Goal: Task Accomplishment & Management: Manage account settings

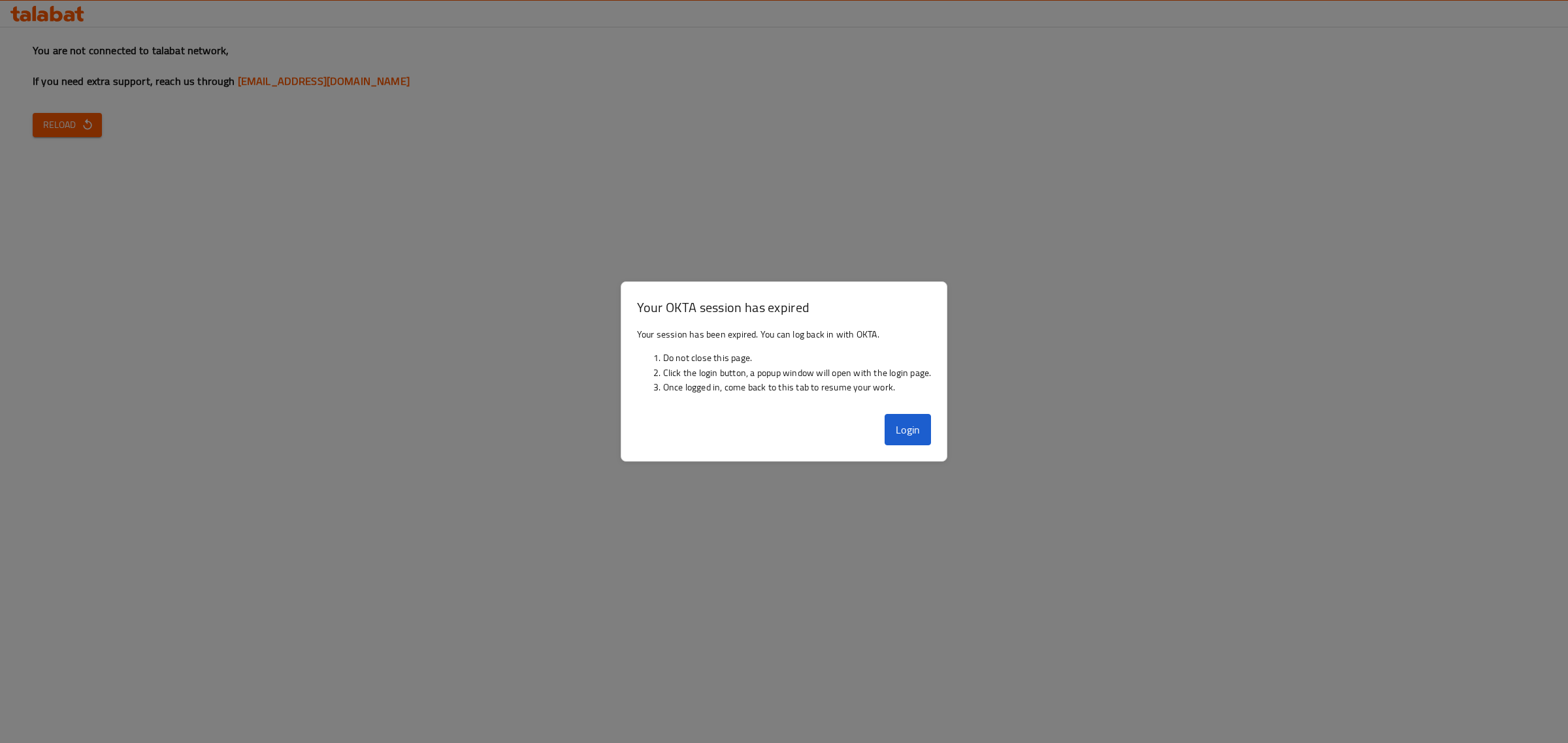
click at [468, 235] on div at bounding box center [784, 372] width 1568 height 743
click at [890, 422] on button "Login" at bounding box center [908, 430] width 47 height 31
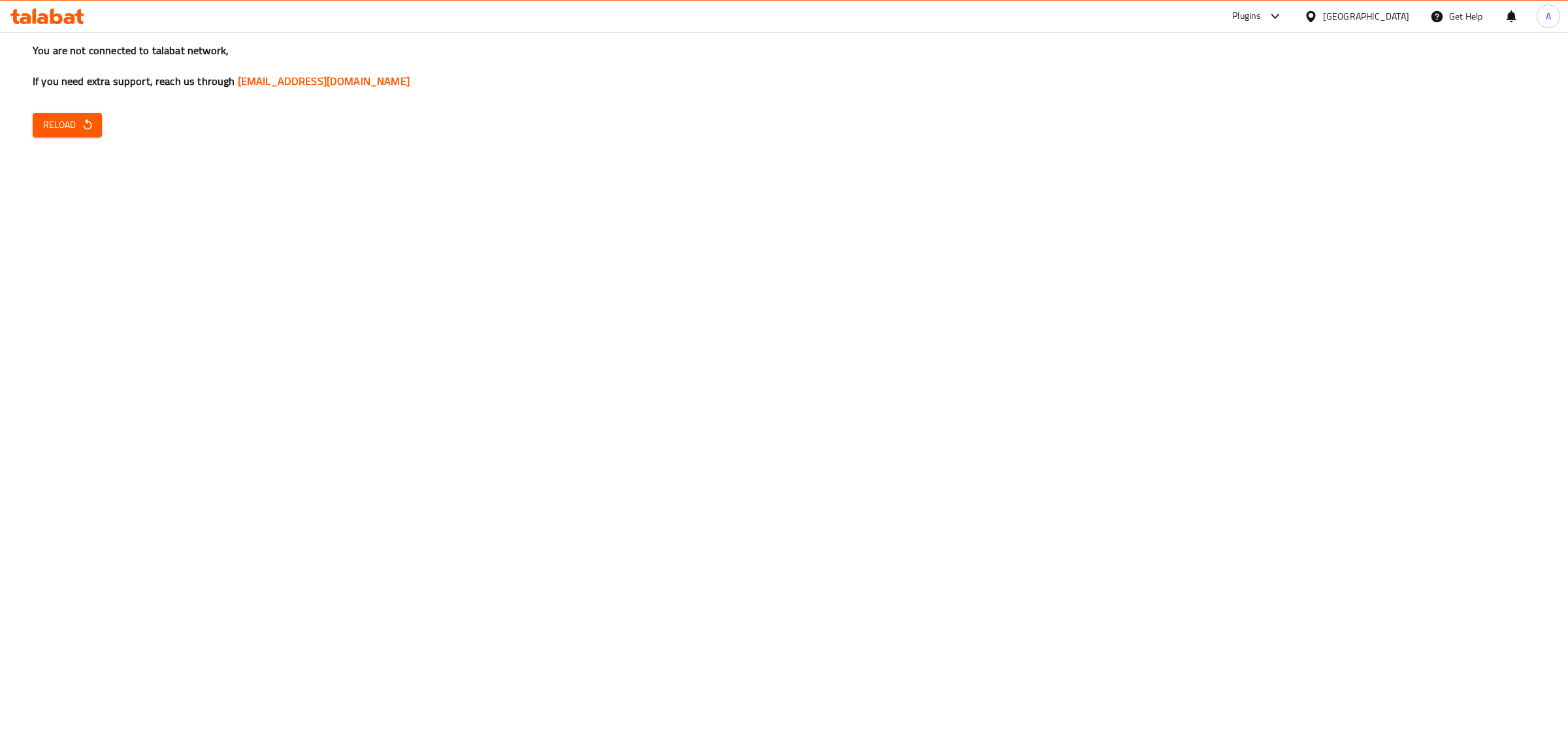
click at [34, 127] on button "Reload" at bounding box center [67, 125] width 69 height 24
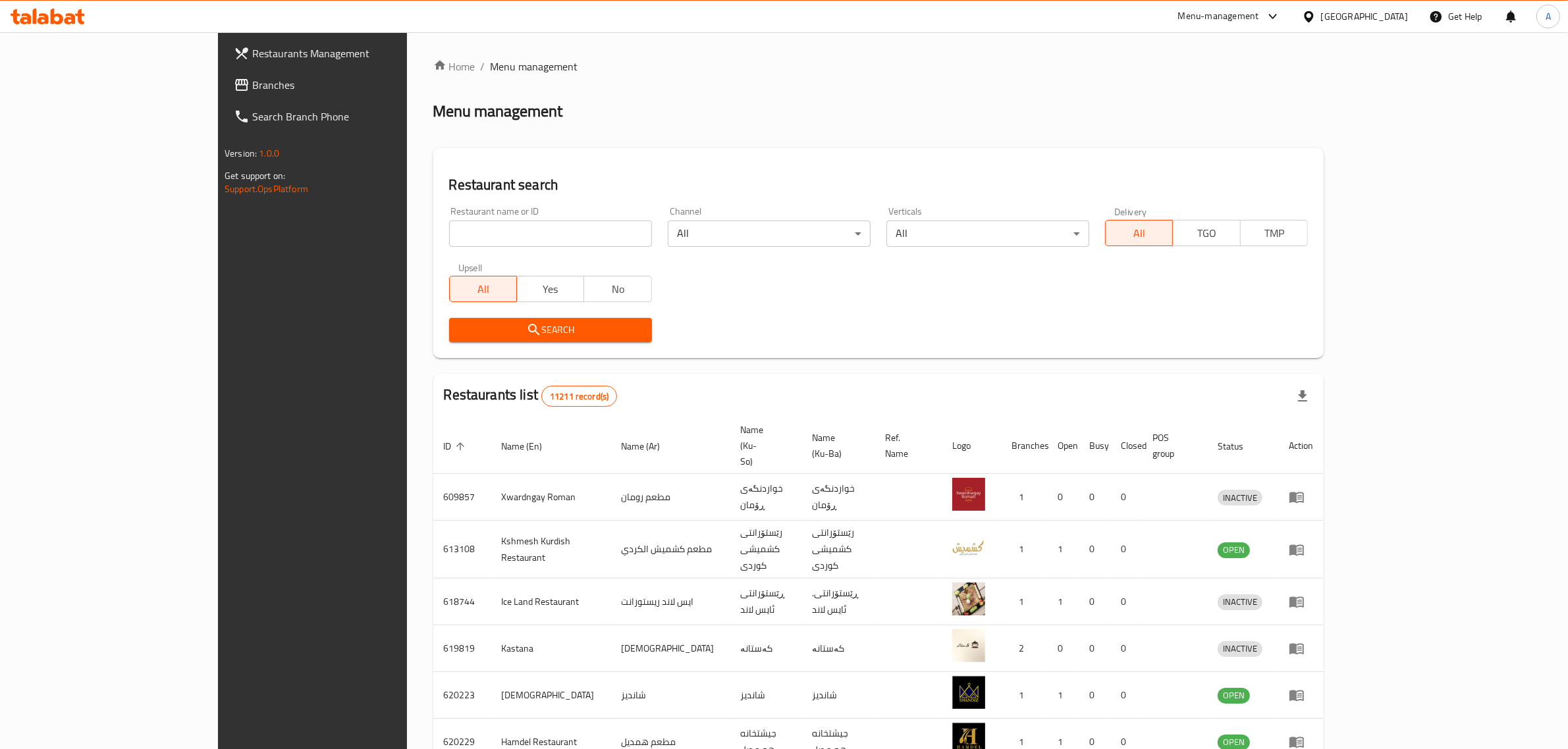
click at [558, 231] on input "search" at bounding box center [551, 233] width 203 height 26
paste input "burgritto"
click button "Search" at bounding box center [551, 330] width 203 height 24
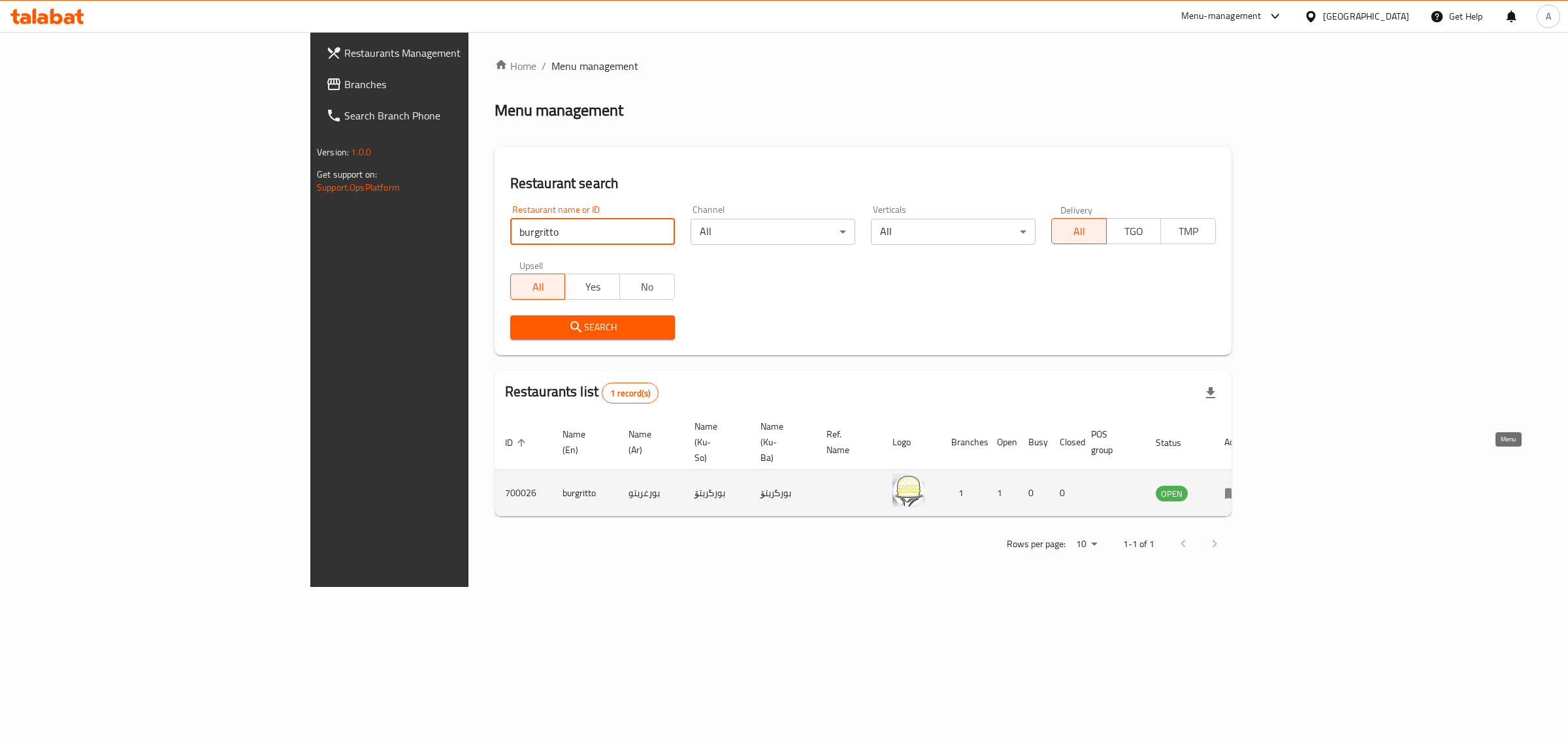
drag, startPoint x: 1503, startPoint y: 468, endPoint x: 1503, endPoint y: 444, distance: 24.0
click at [510, 229] on input "burgritto" at bounding box center [593, 231] width 165 height 26
paste input "Urban Cafe"
click button "Search" at bounding box center [593, 327] width 165 height 24
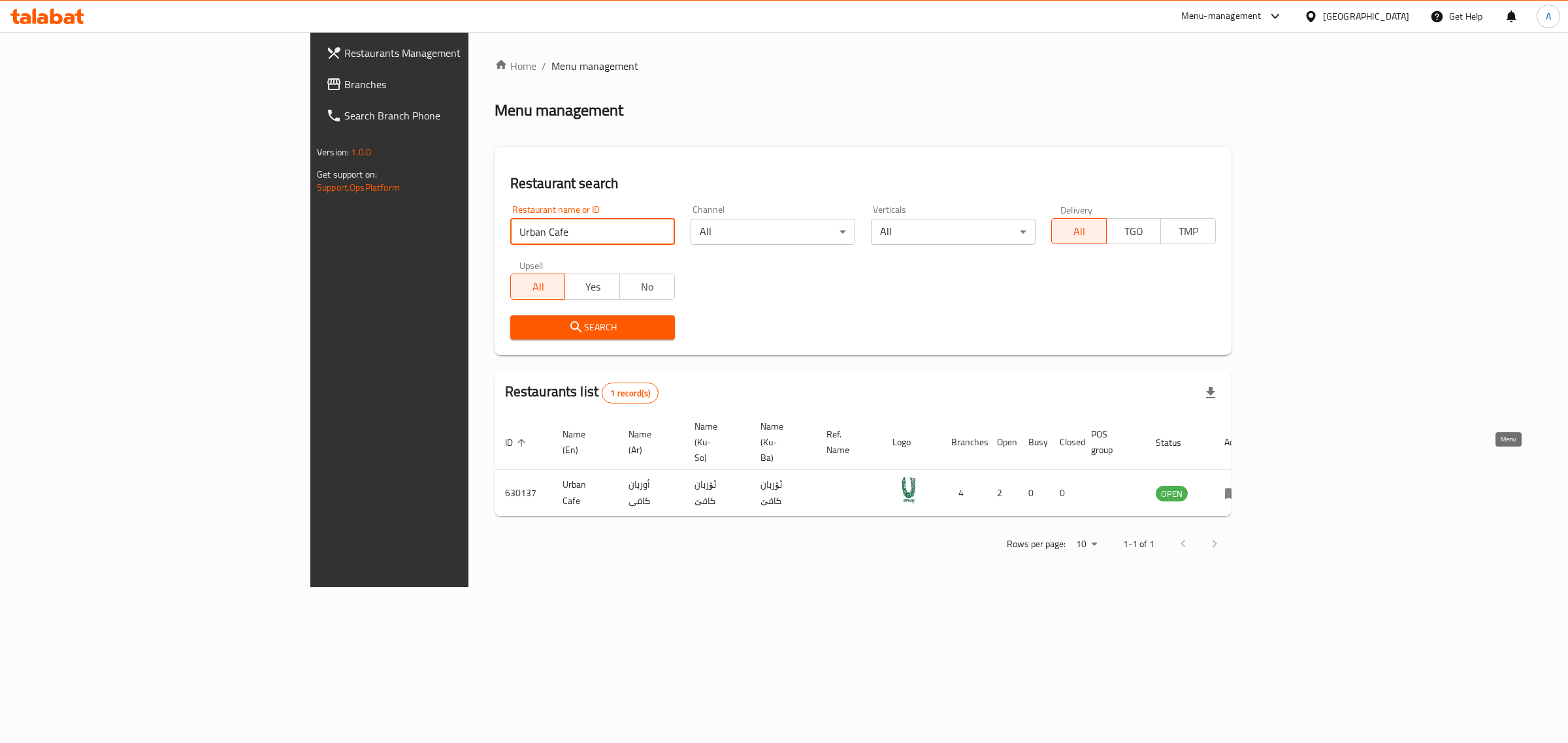
drag, startPoint x: 1495, startPoint y: 467, endPoint x: 1479, endPoint y: 380, distance: 88.5
click at [510, 222] on input "Urban Cafe" at bounding box center [593, 231] width 165 height 26
click at [510, 219] on input "Urban Cafe" at bounding box center [593, 231] width 165 height 26
paste input "700991"
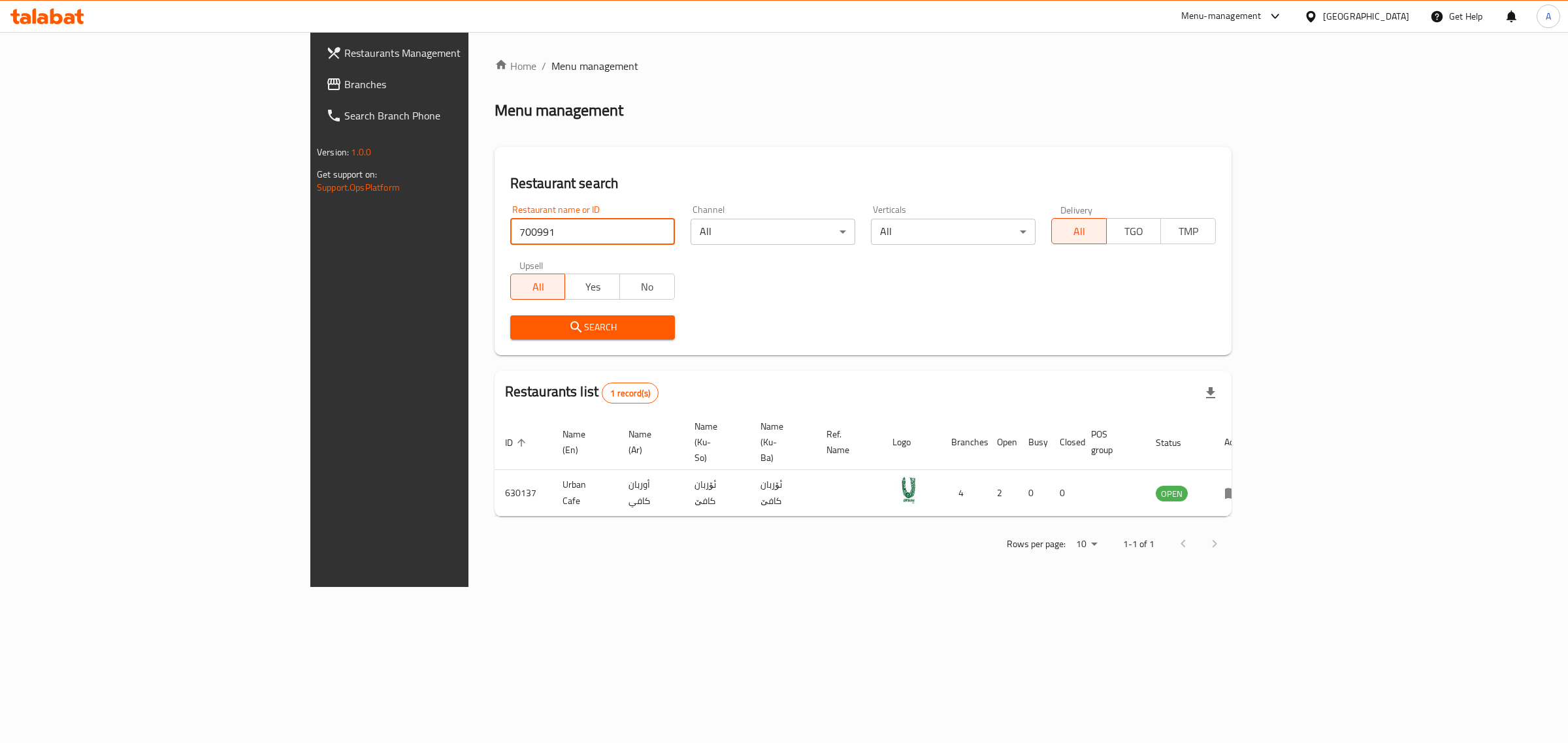
click button "Search" at bounding box center [593, 327] width 165 height 24
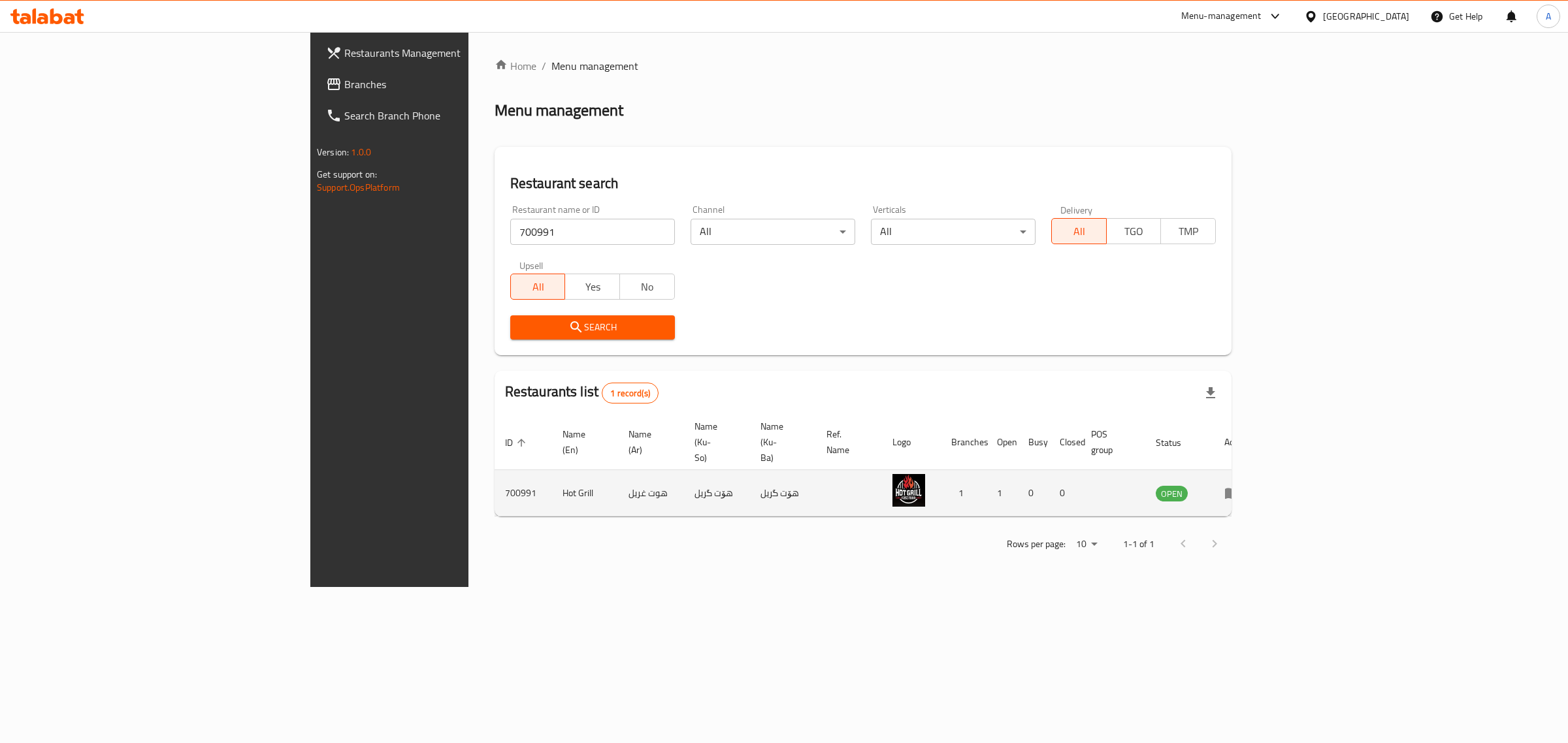
click at [552, 470] on td "Hot Grill" at bounding box center [584, 494] width 66 height 47
copy td "Hot Grill"
click at [510, 227] on input "700991" at bounding box center [593, 231] width 165 height 26
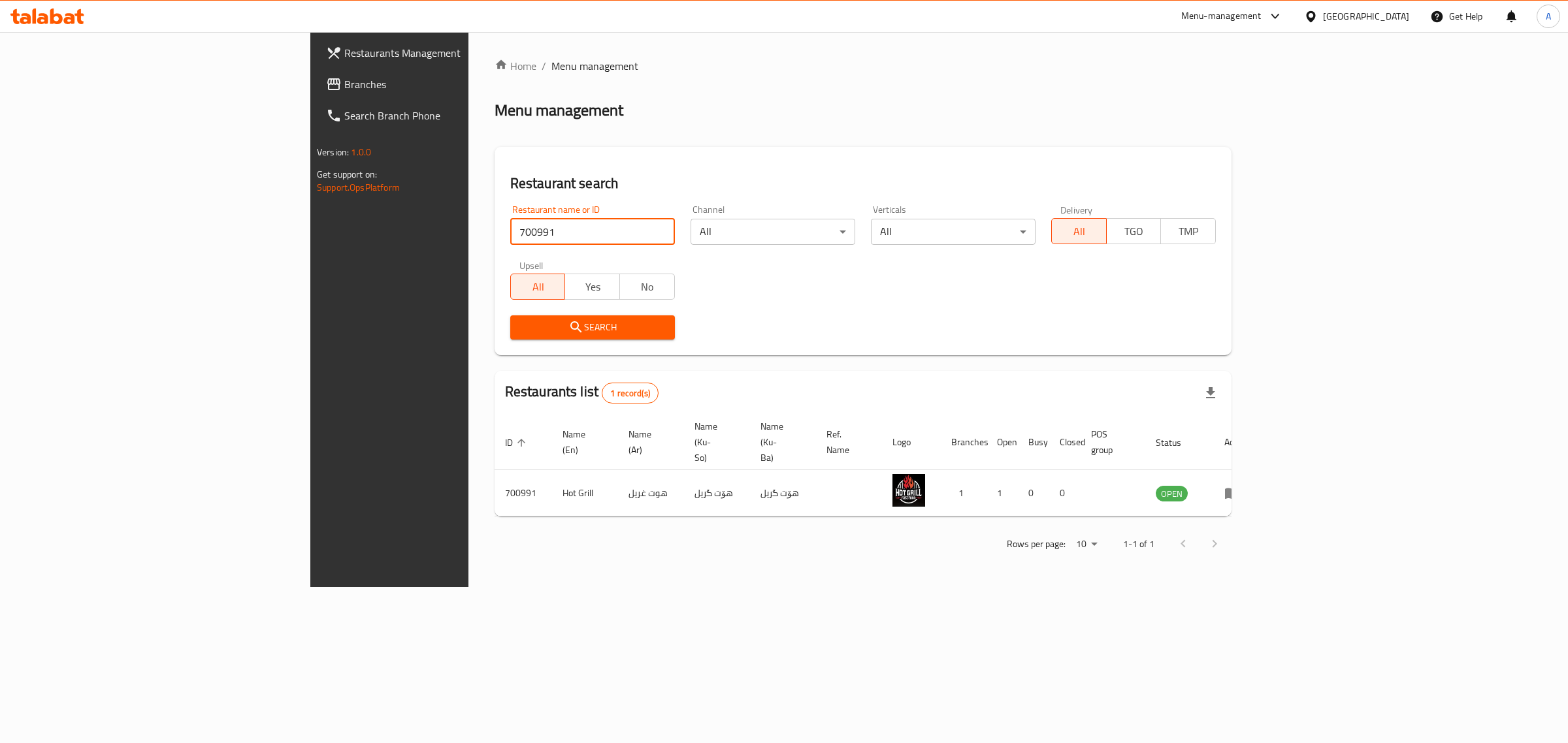
click at [510, 227] on input "700991" at bounding box center [593, 231] width 165 height 26
paste input "Ice Ball 2"
type input "Ice Ball 2"
click button "Search" at bounding box center [593, 327] width 165 height 24
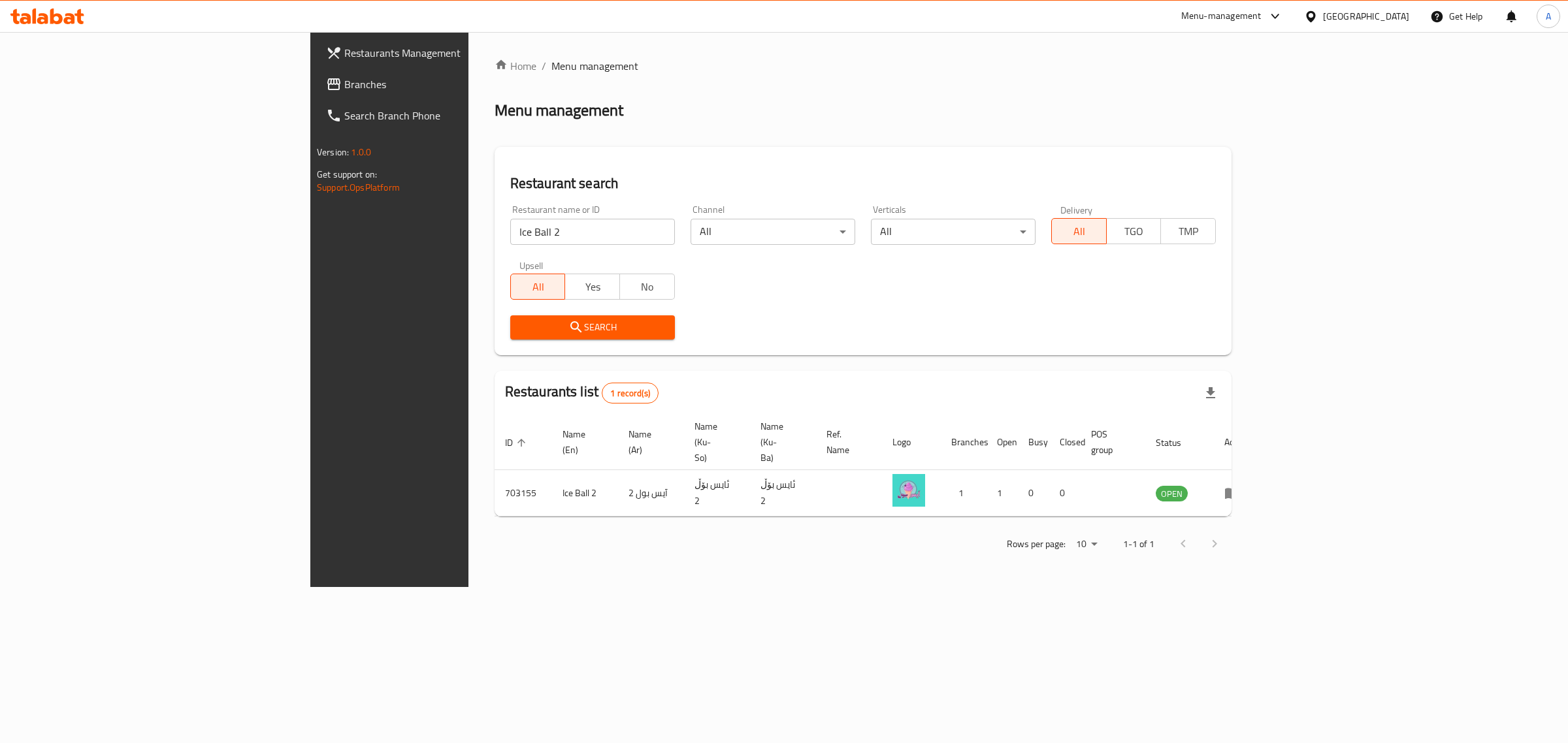
click at [1315, 21] on icon at bounding box center [1311, 16] width 9 height 11
click at [1224, 227] on div "[GEOGRAPHIC_DATA]" at bounding box center [1267, 221] width 86 height 15
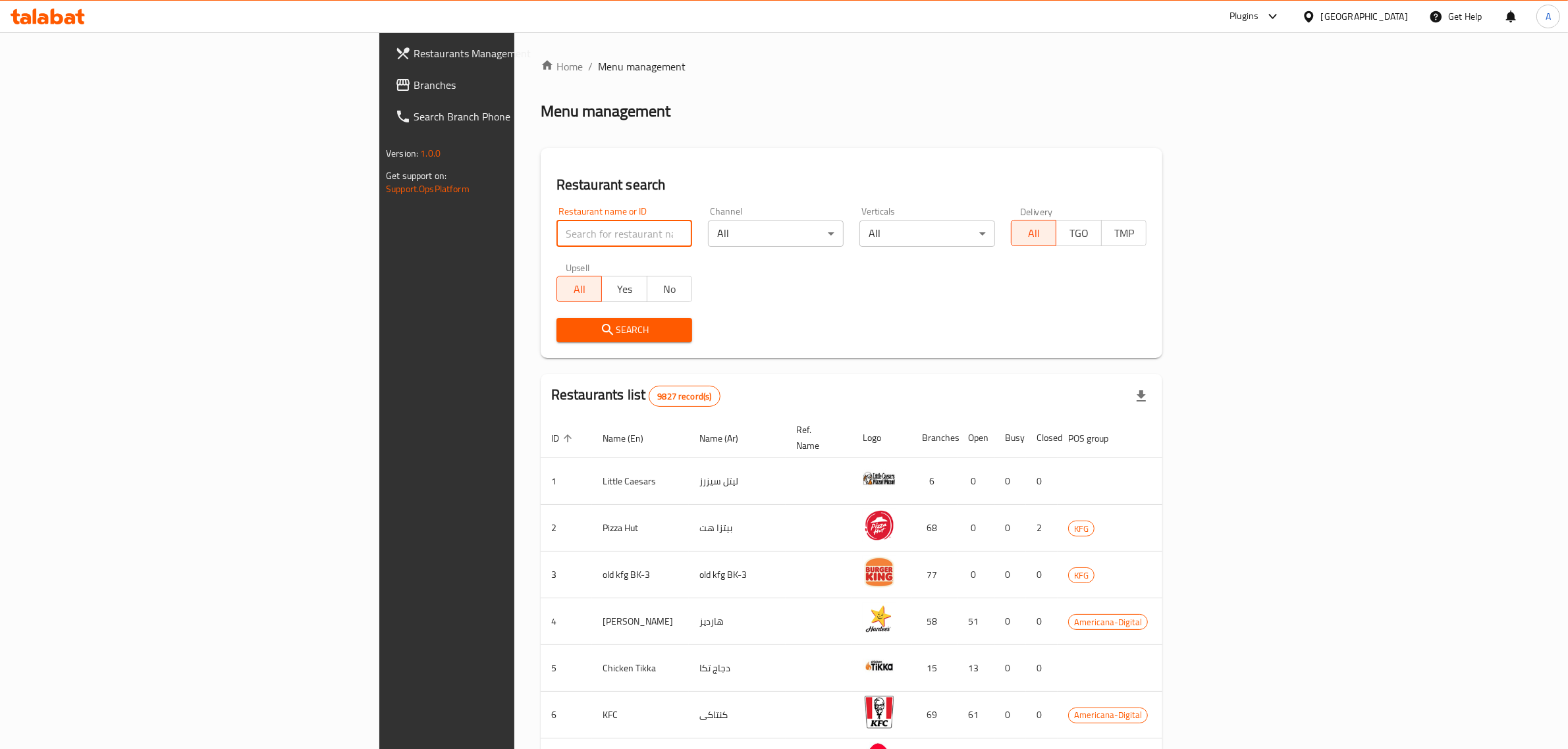
click at [556, 226] on input "search" at bounding box center [624, 233] width 136 height 26
paste input "27203"
click at [556, 226] on input "27203" at bounding box center [624, 233] width 136 height 26
type input "27203"
click button "Search" at bounding box center [624, 330] width 136 height 24
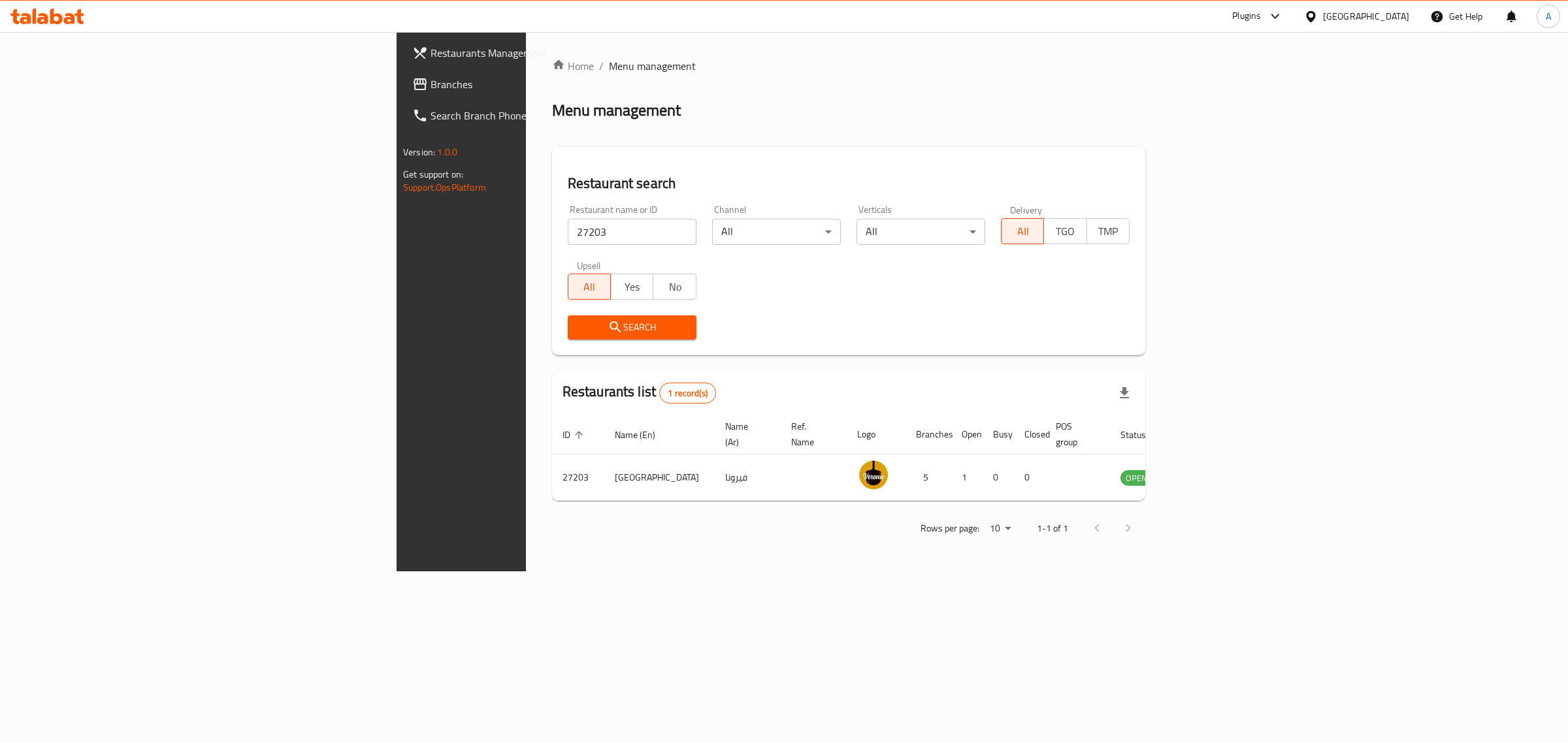
click at [1386, 19] on div "[GEOGRAPHIC_DATA]" at bounding box center [1366, 17] width 86 height 15
click at [1286, 106] on div "Bahrain" at bounding box center [1311, 104] width 196 height 30
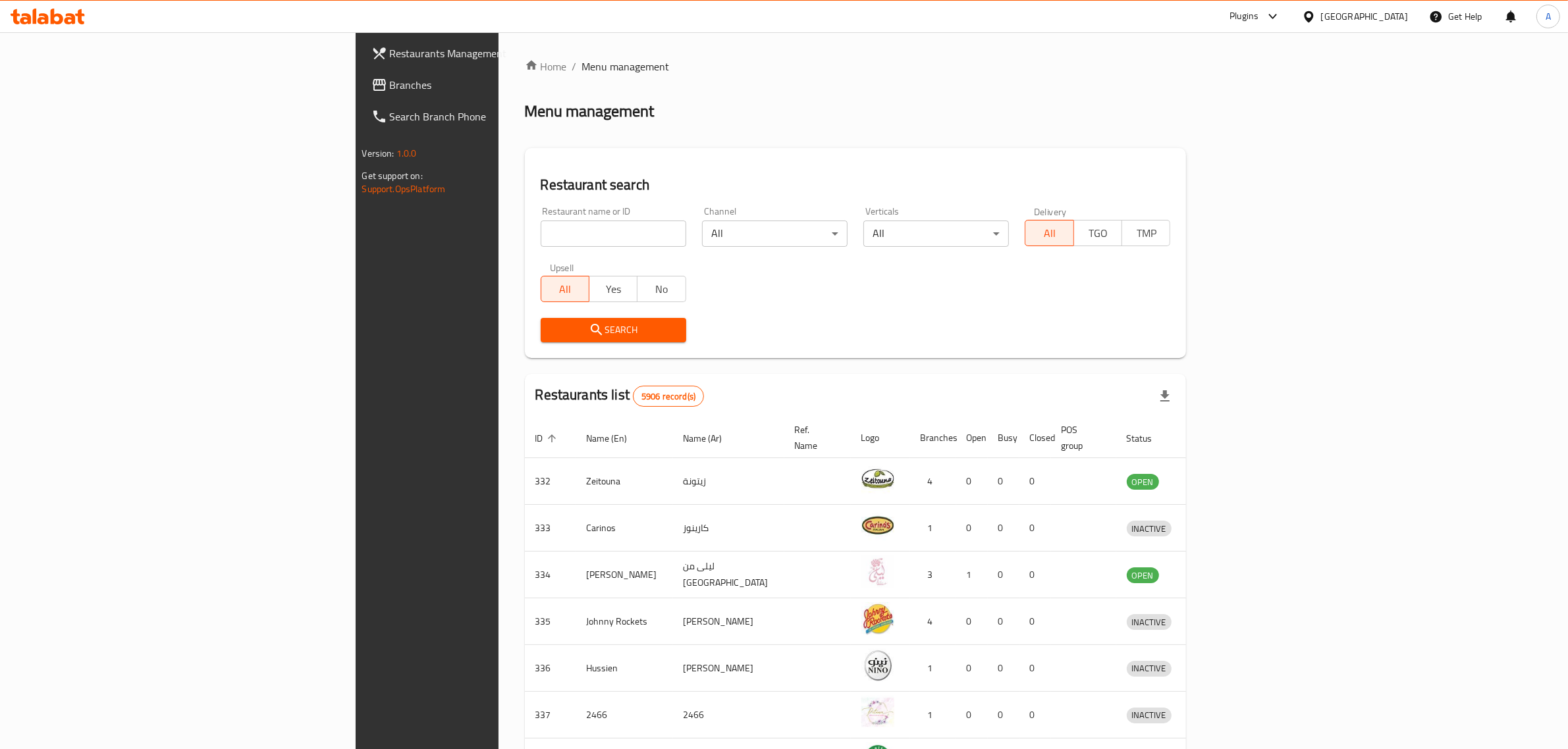
drag, startPoint x: 85, startPoint y: 82, endPoint x: 206, endPoint y: 1, distance: 145.6
click at [390, 82] on span "Branches" at bounding box center [498, 85] width 217 height 16
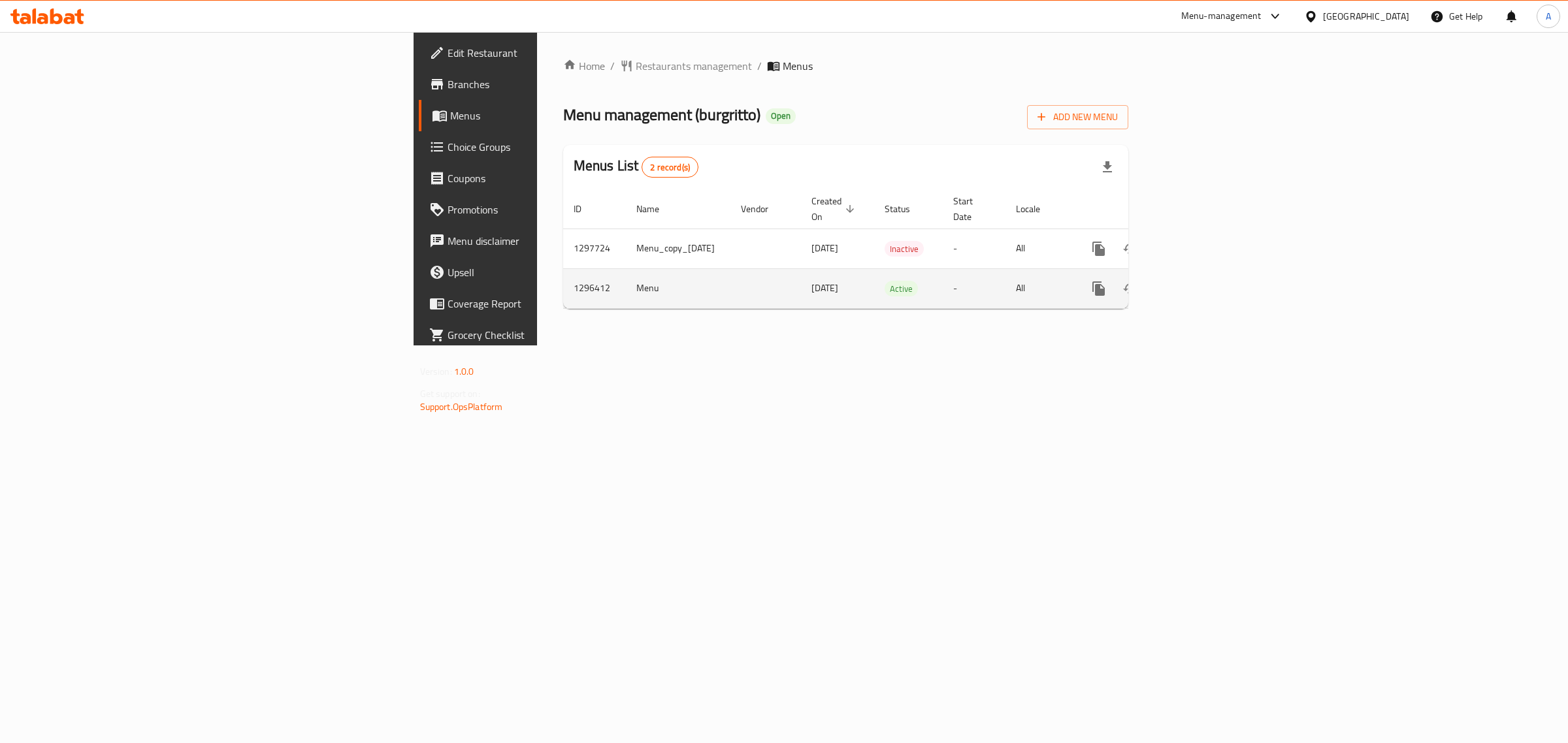
click at [1209, 286] on div "enhanced table" at bounding box center [1146, 288] width 125 height 31
click at [1209, 279] on link "enhanced table" at bounding box center [1193, 288] width 31 height 31
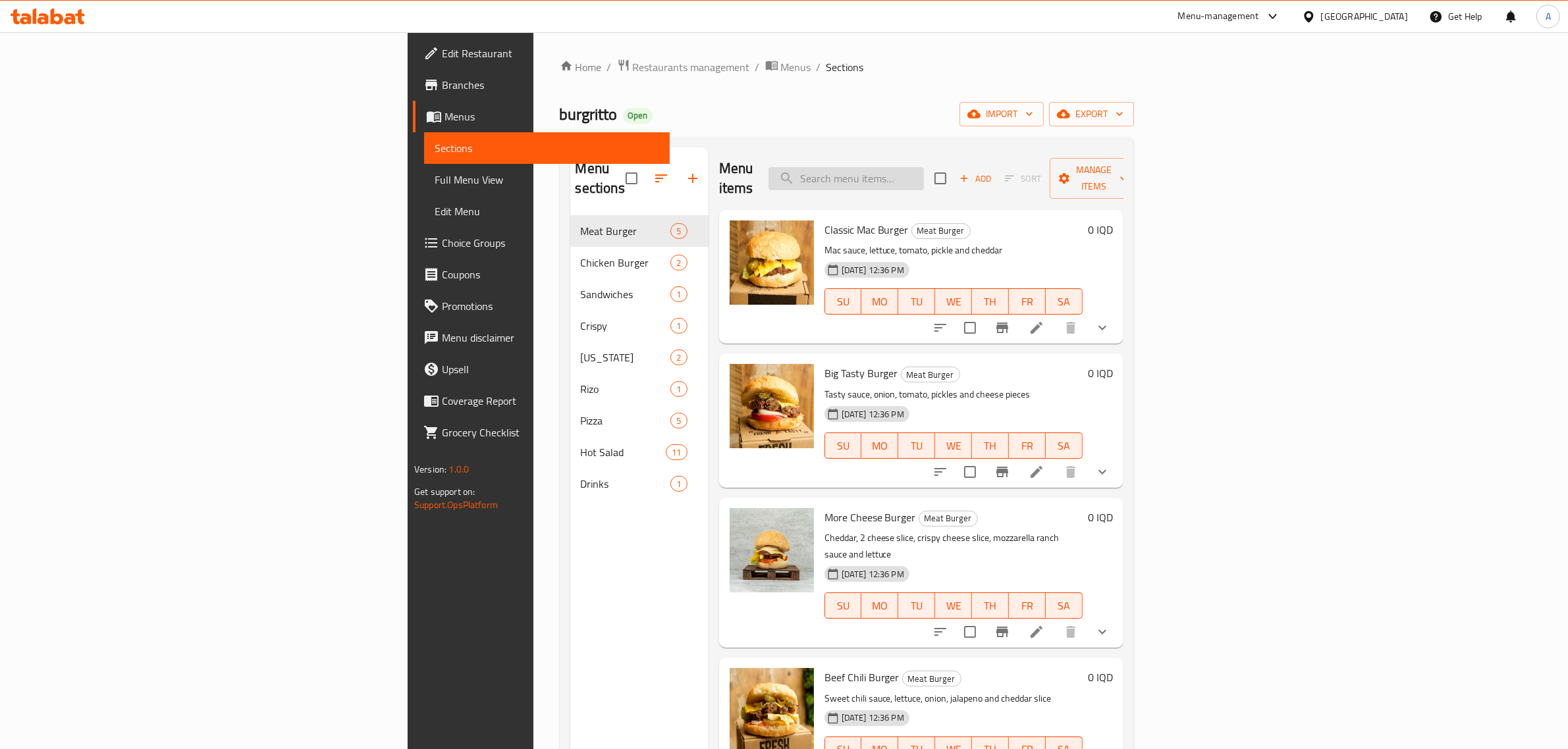
click at [924, 175] on input "search" at bounding box center [846, 179] width 155 height 23
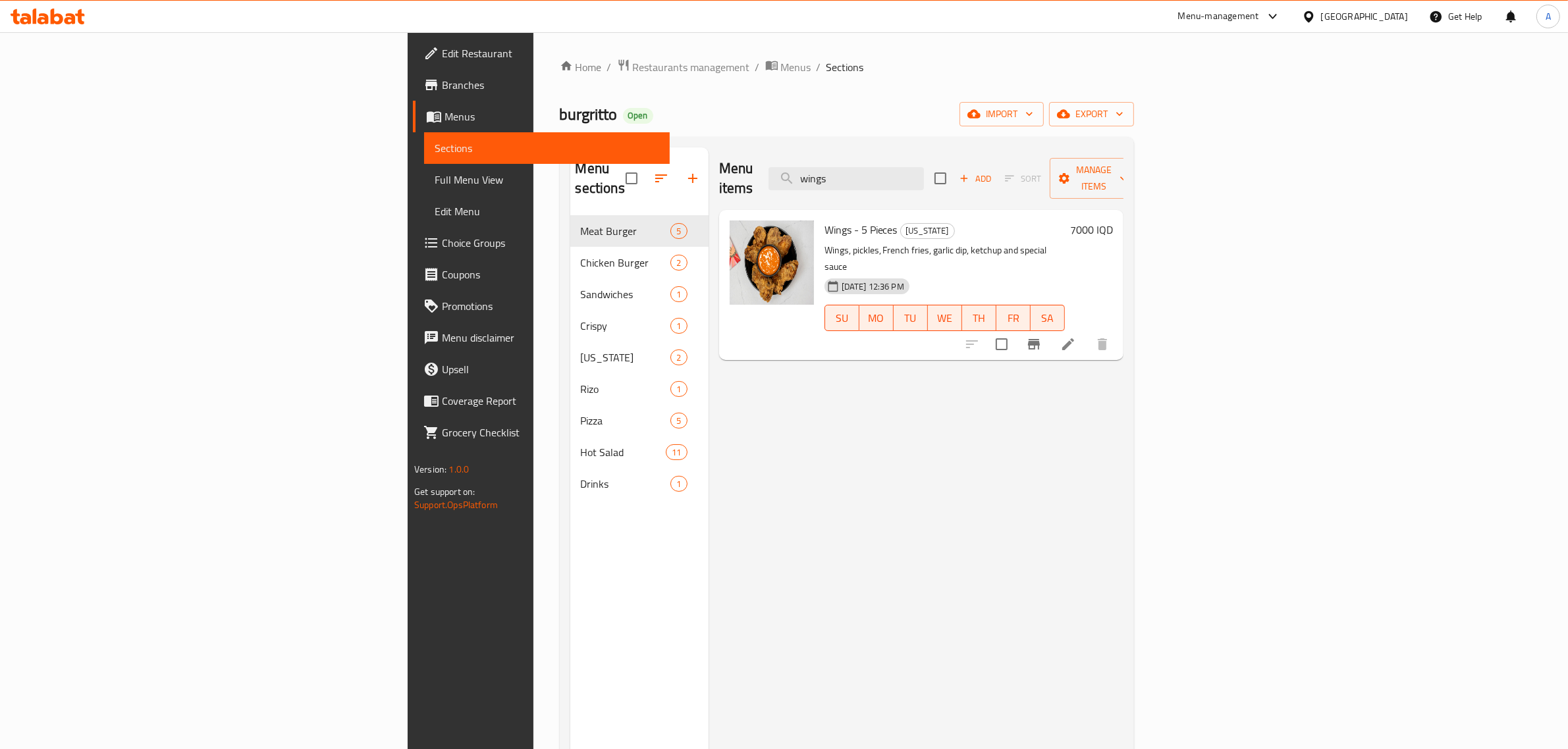
type input "wings"
click at [979, 115] on div "burgritto Open import export" at bounding box center [847, 114] width 574 height 24
click at [1033, 113] on span "import" at bounding box center [1001, 114] width 63 height 16
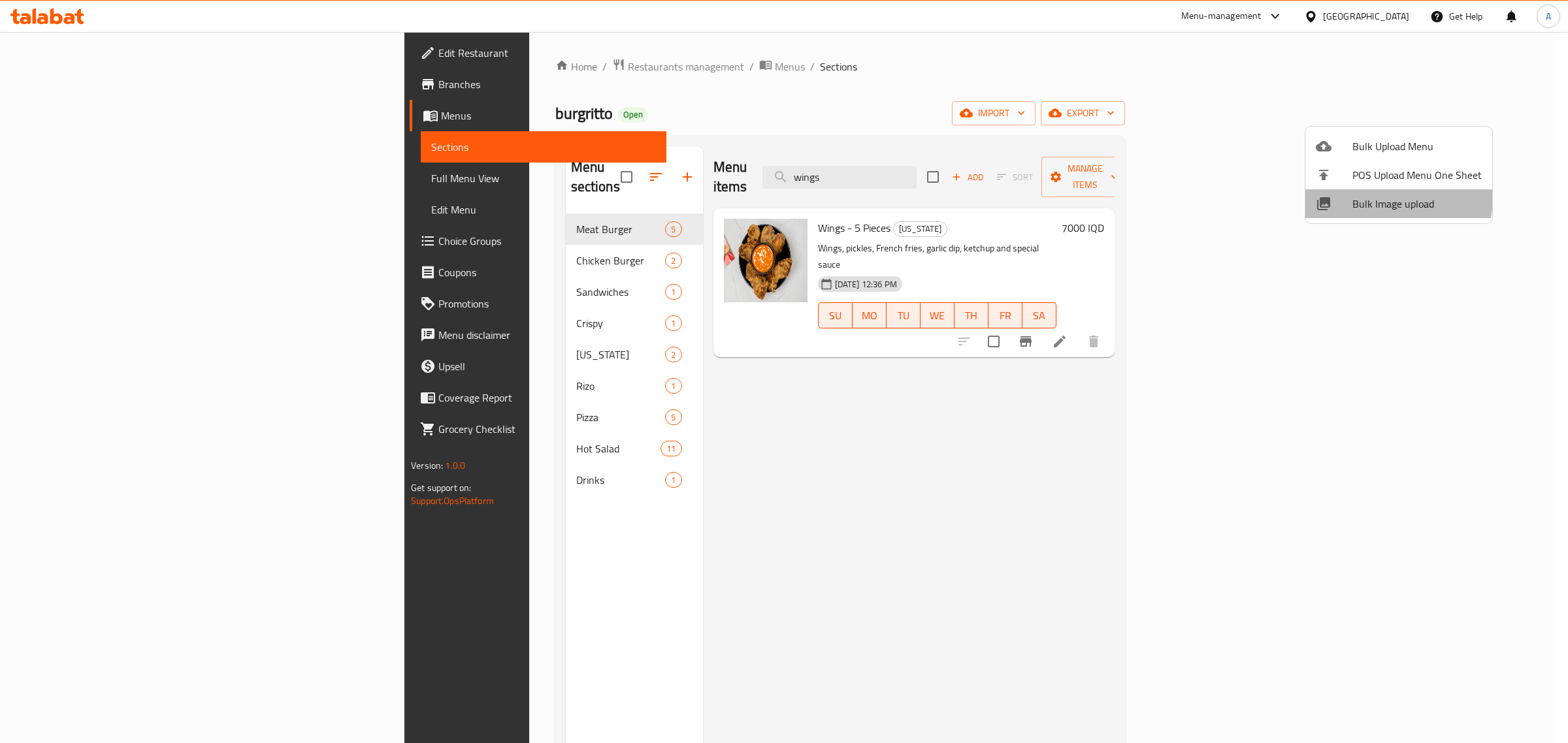
click at [1362, 197] on span "Bulk Image upload" at bounding box center [1417, 204] width 129 height 16
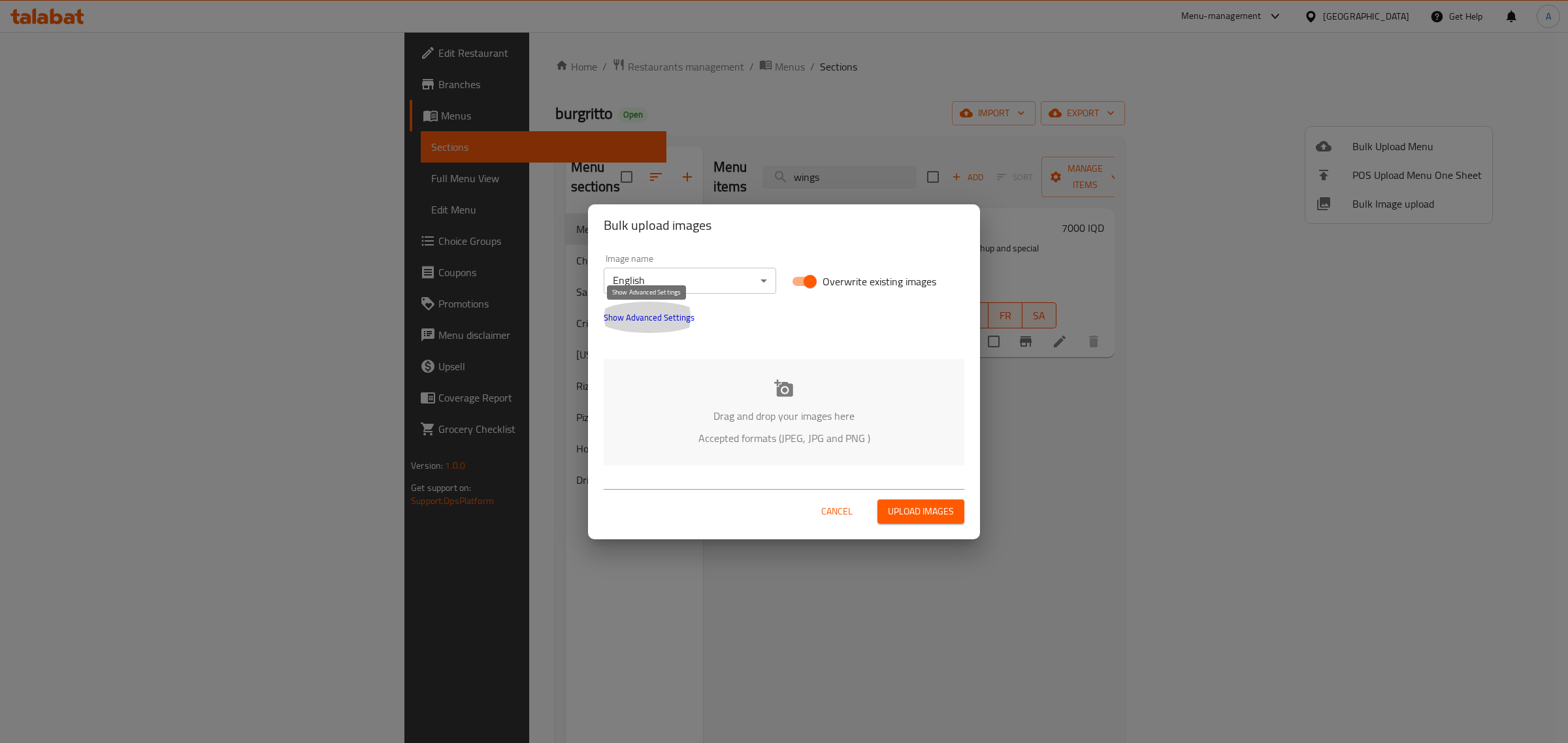
click at [648, 322] on span "Show Advanced Settings" at bounding box center [649, 317] width 91 height 16
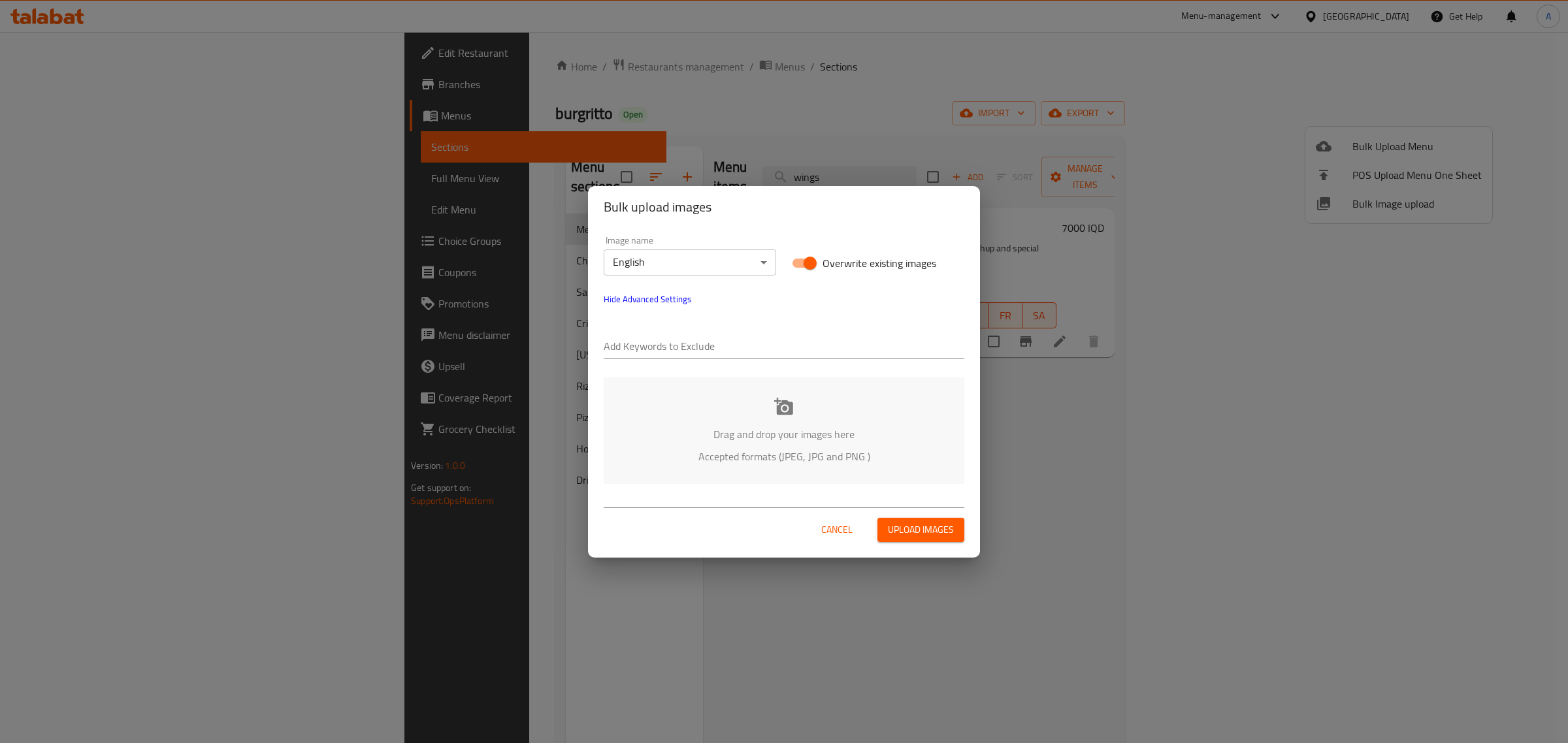
click at [641, 331] on div "Add Keywords to Exclude" at bounding box center [784, 341] width 361 height 37
click at [641, 347] on input "text" at bounding box center [784, 347] width 361 height 21
paste input "Amer -"
type input "Amer -"
drag, startPoint x: 837, startPoint y: 369, endPoint x: 840, endPoint y: 358, distance: 11.4
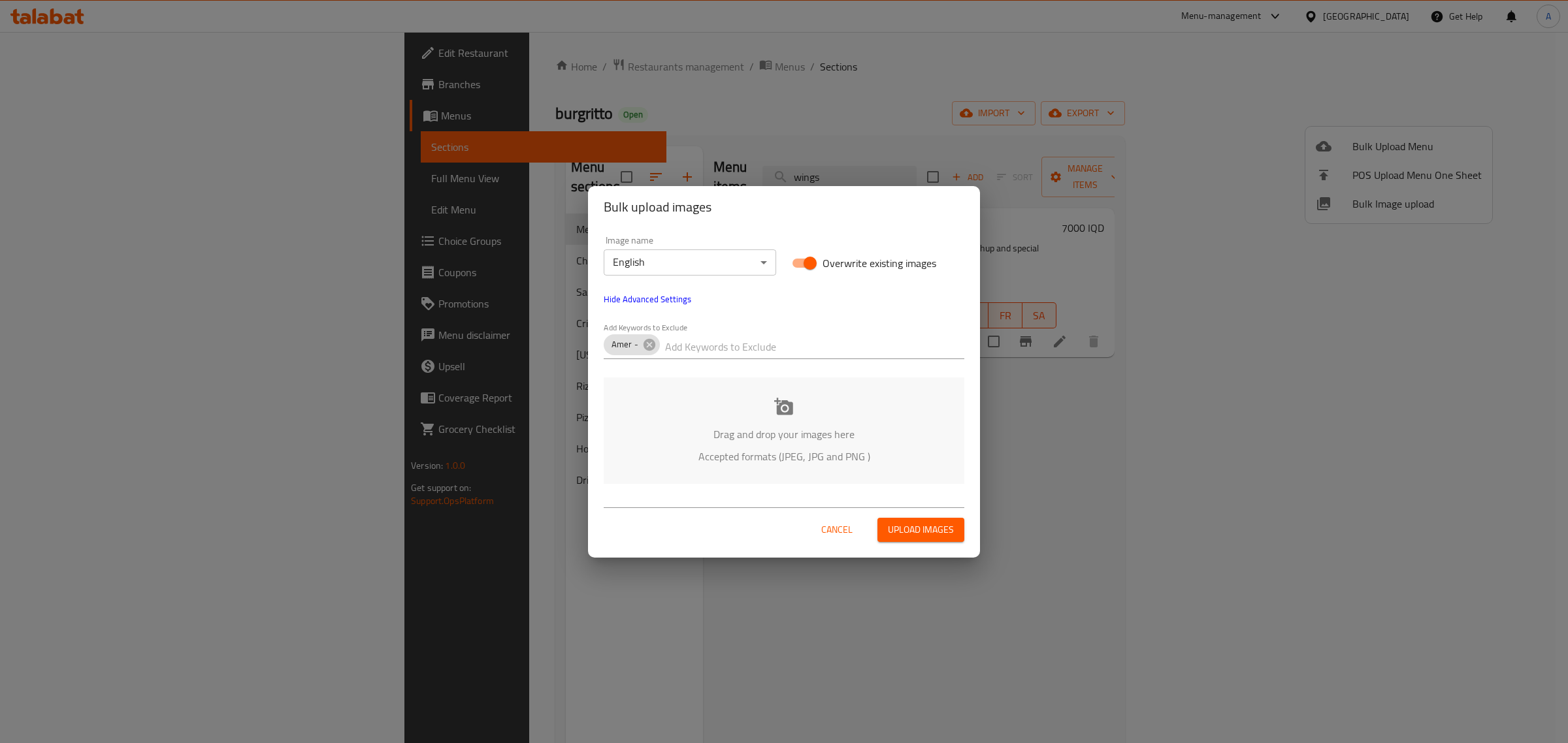
click at [836, 369] on div "Image name English ​ Overwrite existing images Hide Advanced Settings Add Keywo…" at bounding box center [784, 360] width 392 height 264
click at [840, 351] on input "text" at bounding box center [815, 347] width 300 height 21
type input "v"
paste input "burgritto"
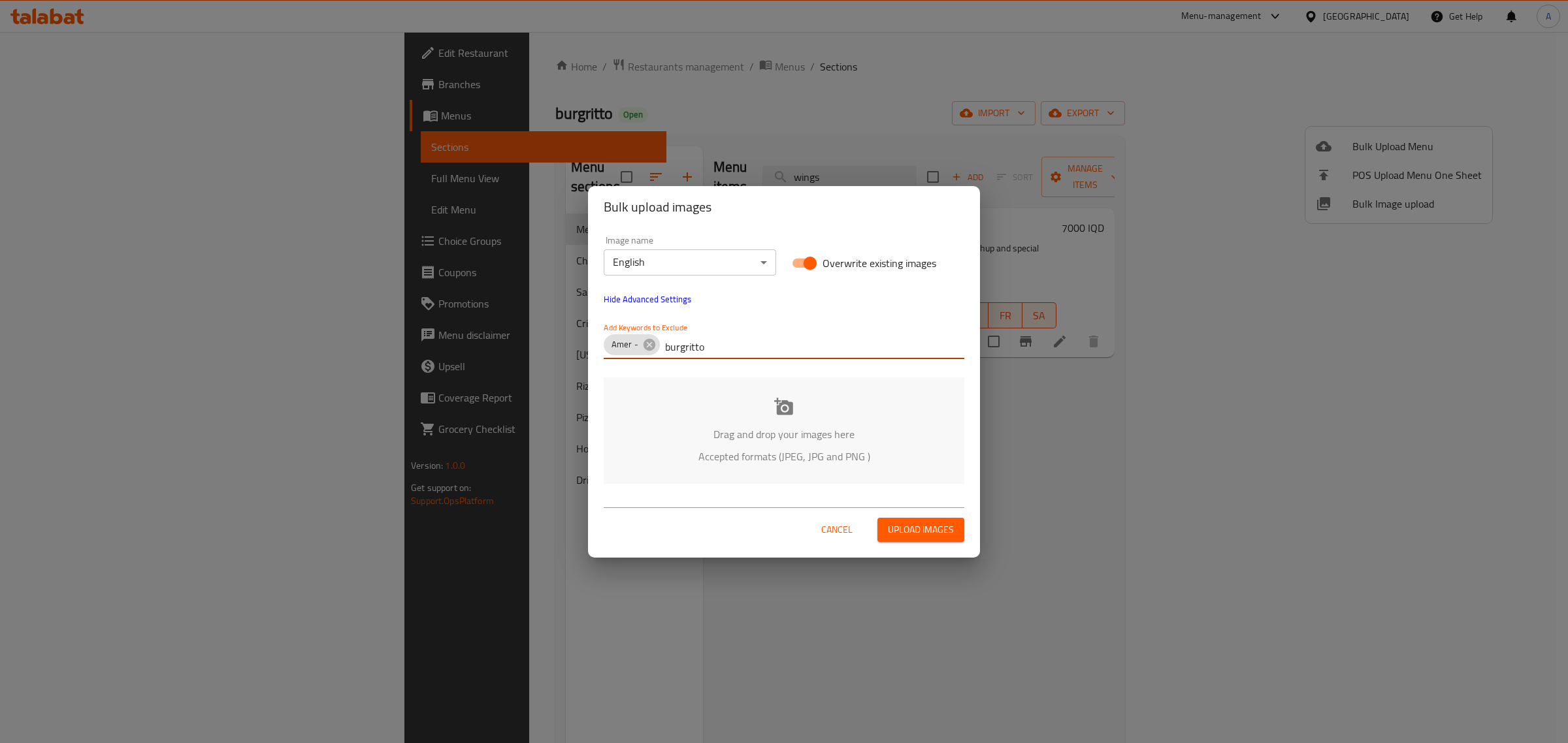
type input "burgritto"
click at [711, 325] on div "Add Keywords to Exclude Amer - burgritto" at bounding box center [784, 341] width 361 height 37
drag, startPoint x: 709, startPoint y: 279, endPoint x: 711, endPoint y: 266, distance: 13.2
click at [708, 279] on div "Image name English ​" at bounding box center [690, 255] width 188 height 55
click at [711, 266] on body "​ Menu-management Iraq Get Help A Edit Restaurant Branches Menus Sections Full …" at bounding box center [784, 388] width 1568 height 711
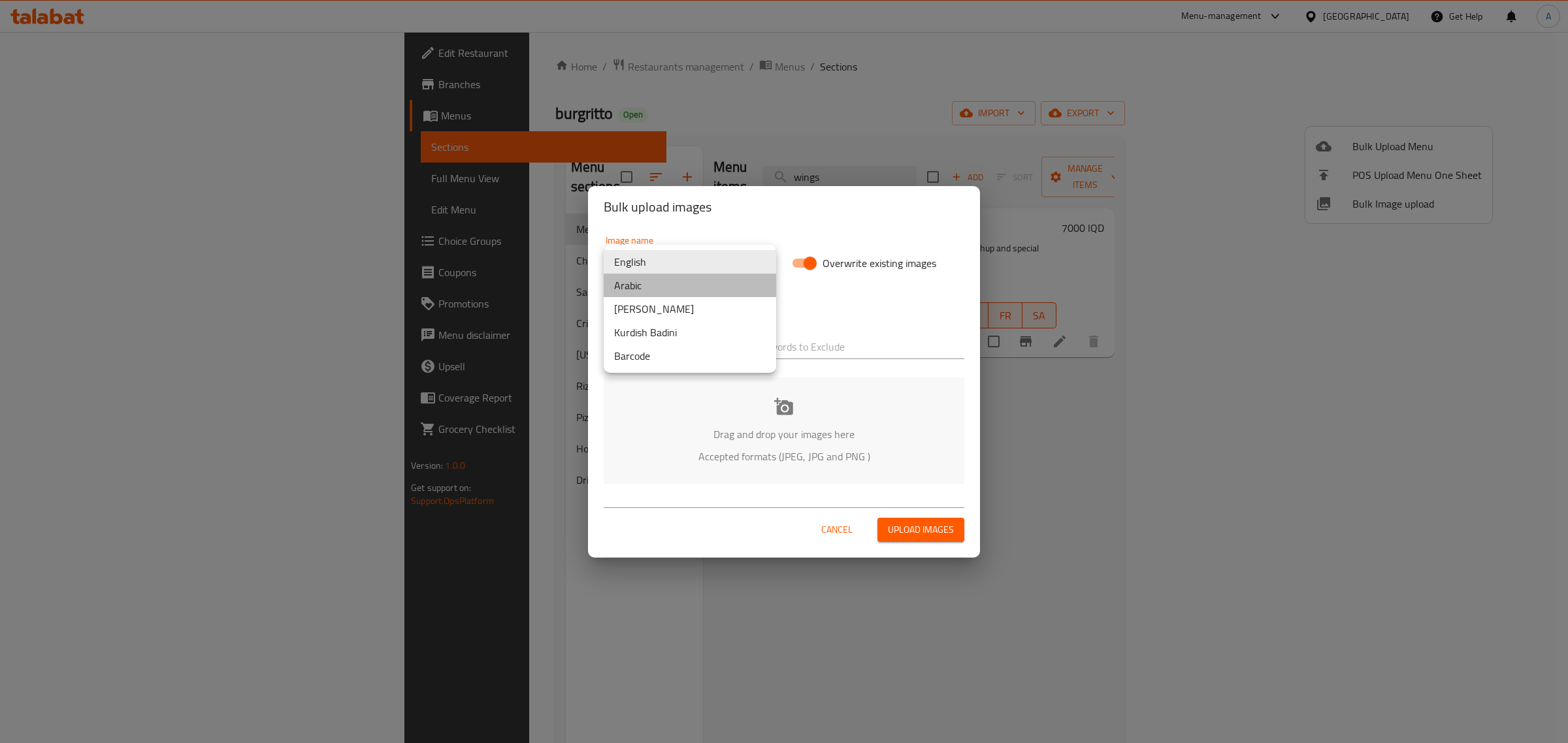
click at [694, 293] on li "Arabic" at bounding box center [690, 285] width 173 height 23
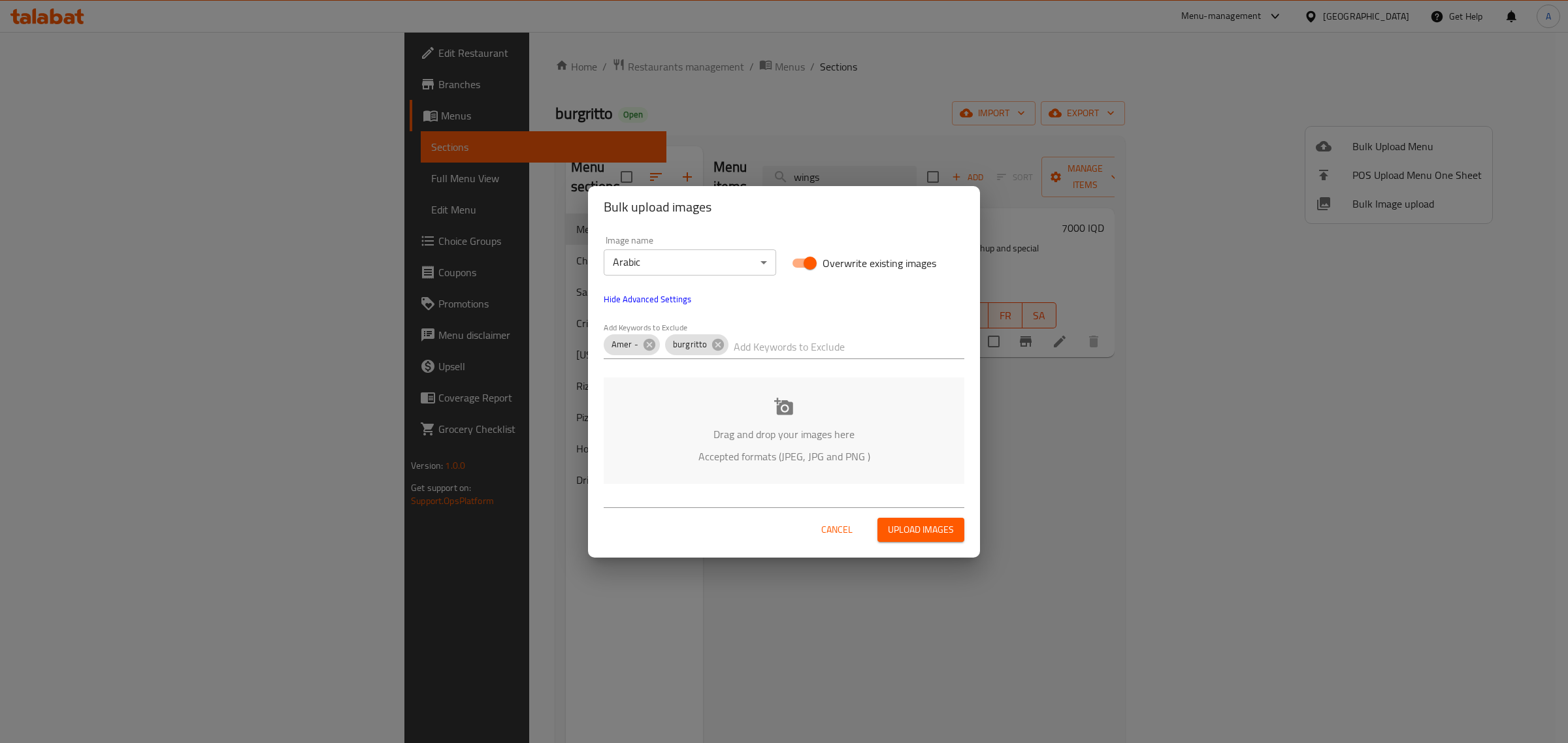
click at [824, 432] on p "Drag and drop your images here" at bounding box center [784, 434] width 322 height 16
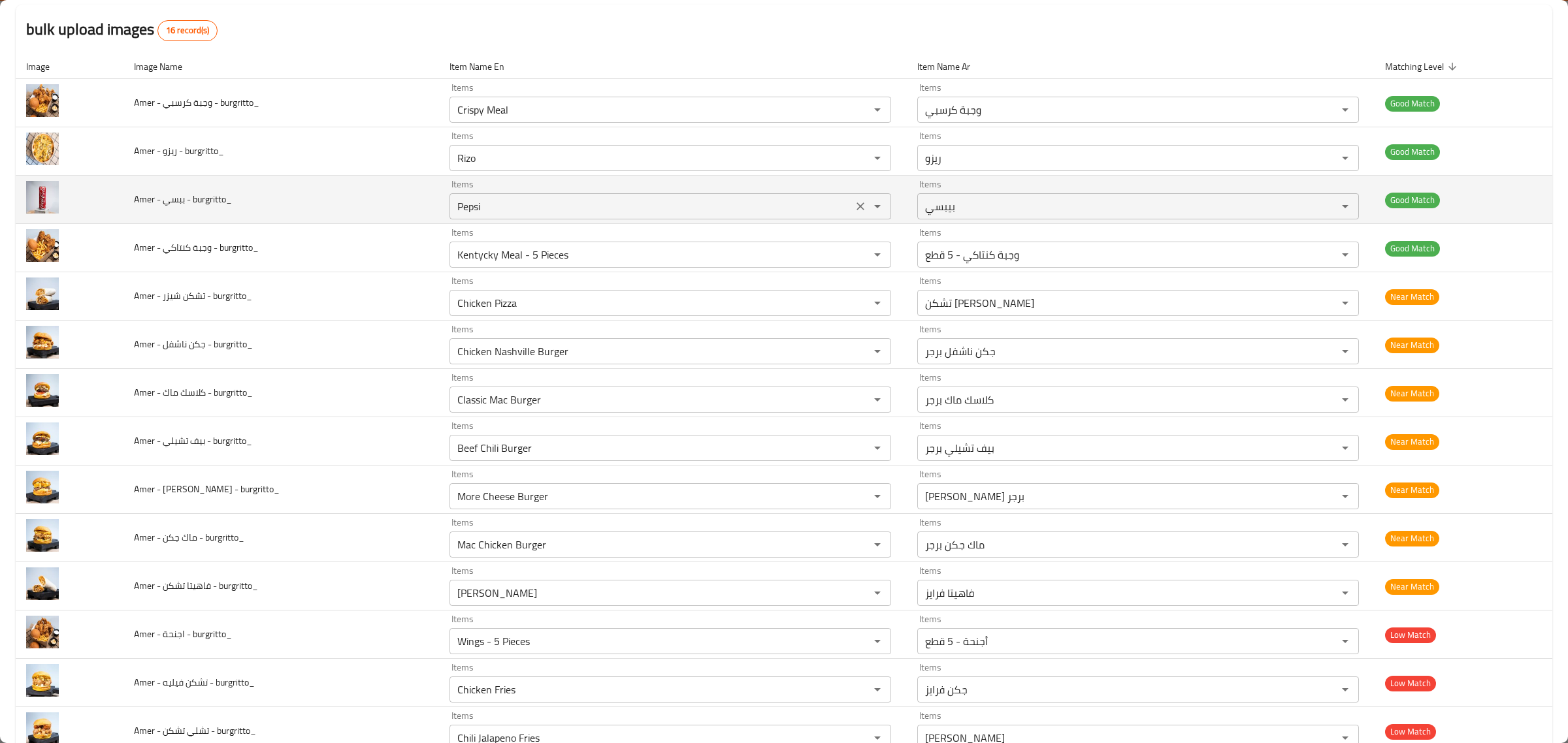
scroll to position [163, 0]
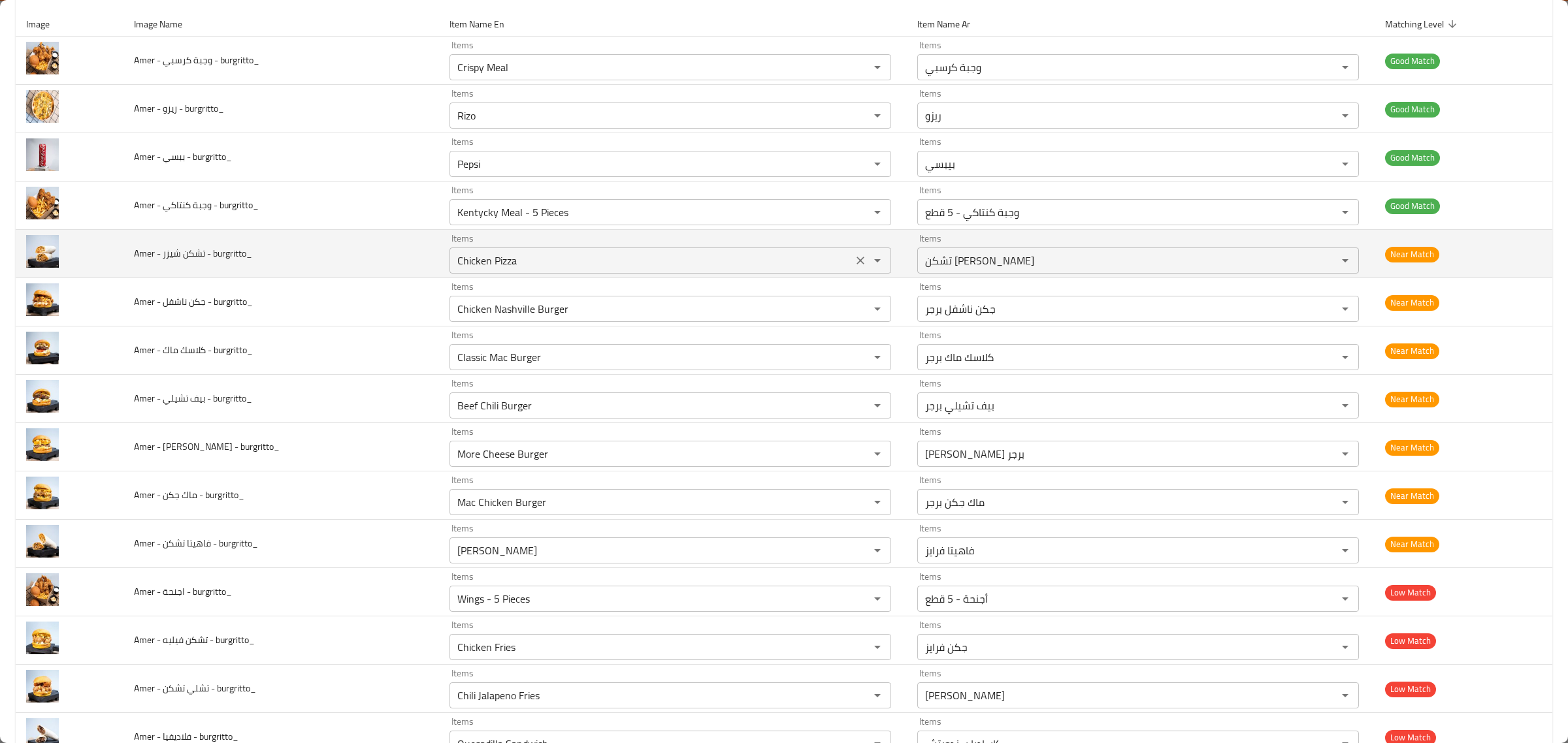
click at [733, 249] on div "Chicken Pizza Items" at bounding box center [671, 260] width 442 height 26
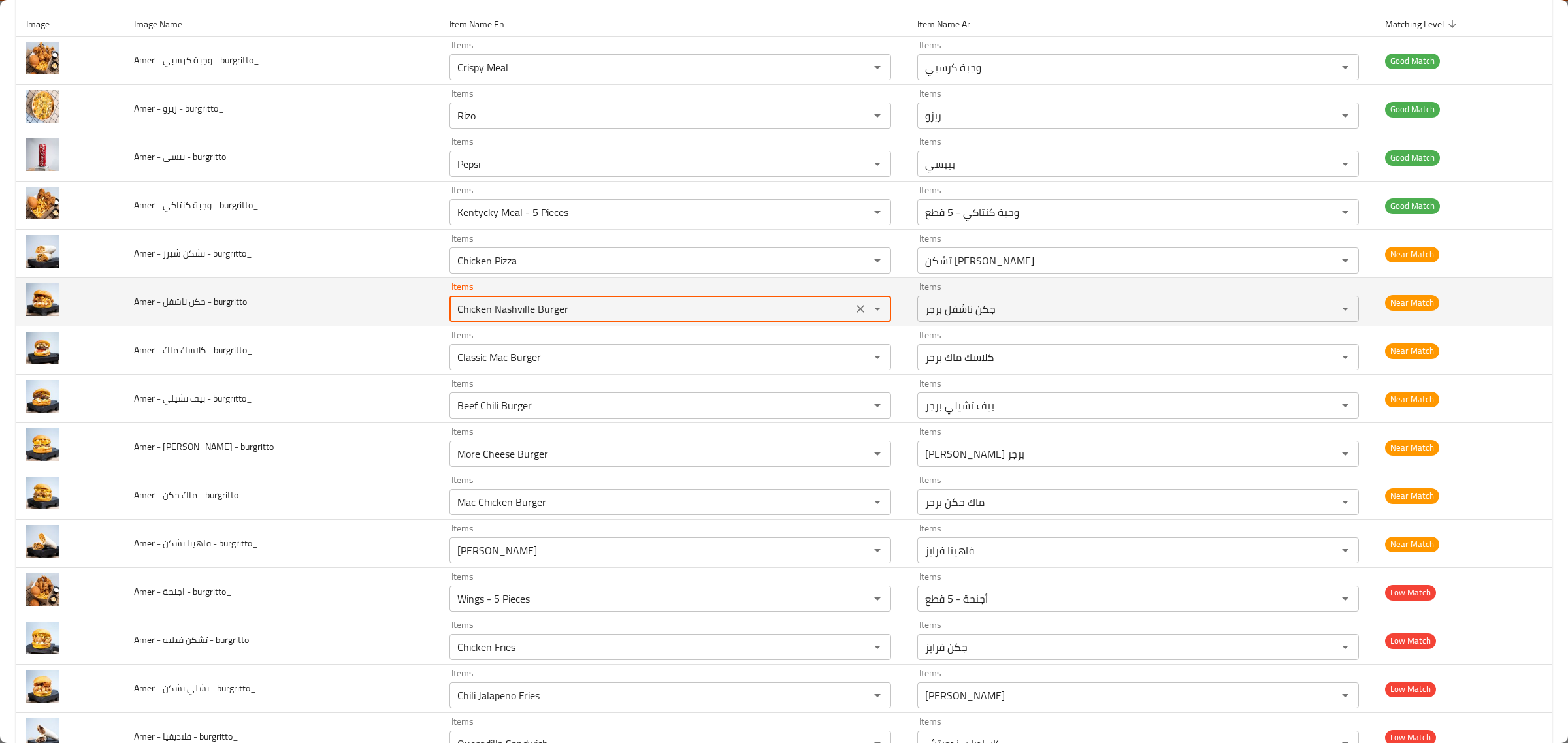
click at [729, 303] on burgritto_ "Chicken Nashville Burger" at bounding box center [651, 308] width 395 height 18
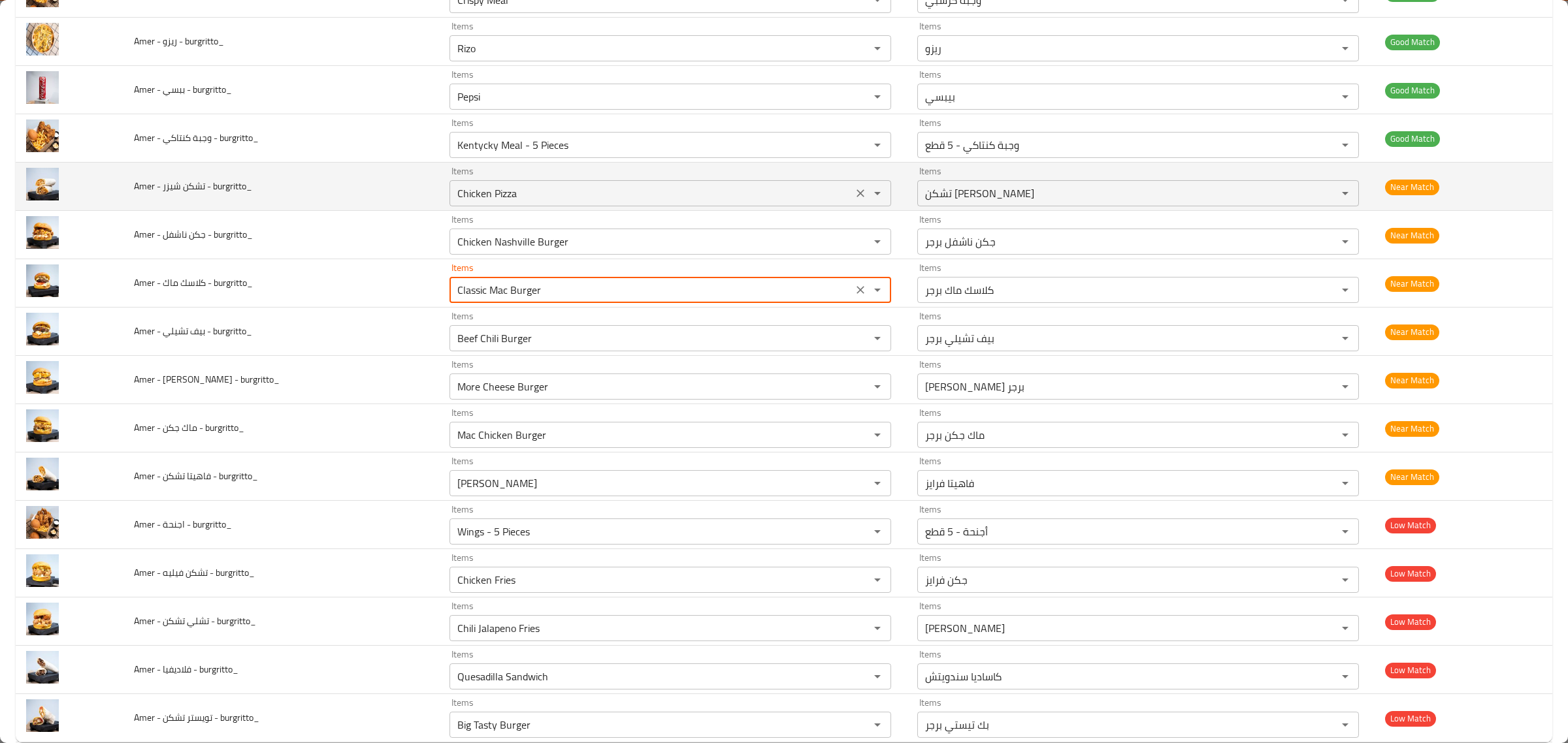
scroll to position [259, 0]
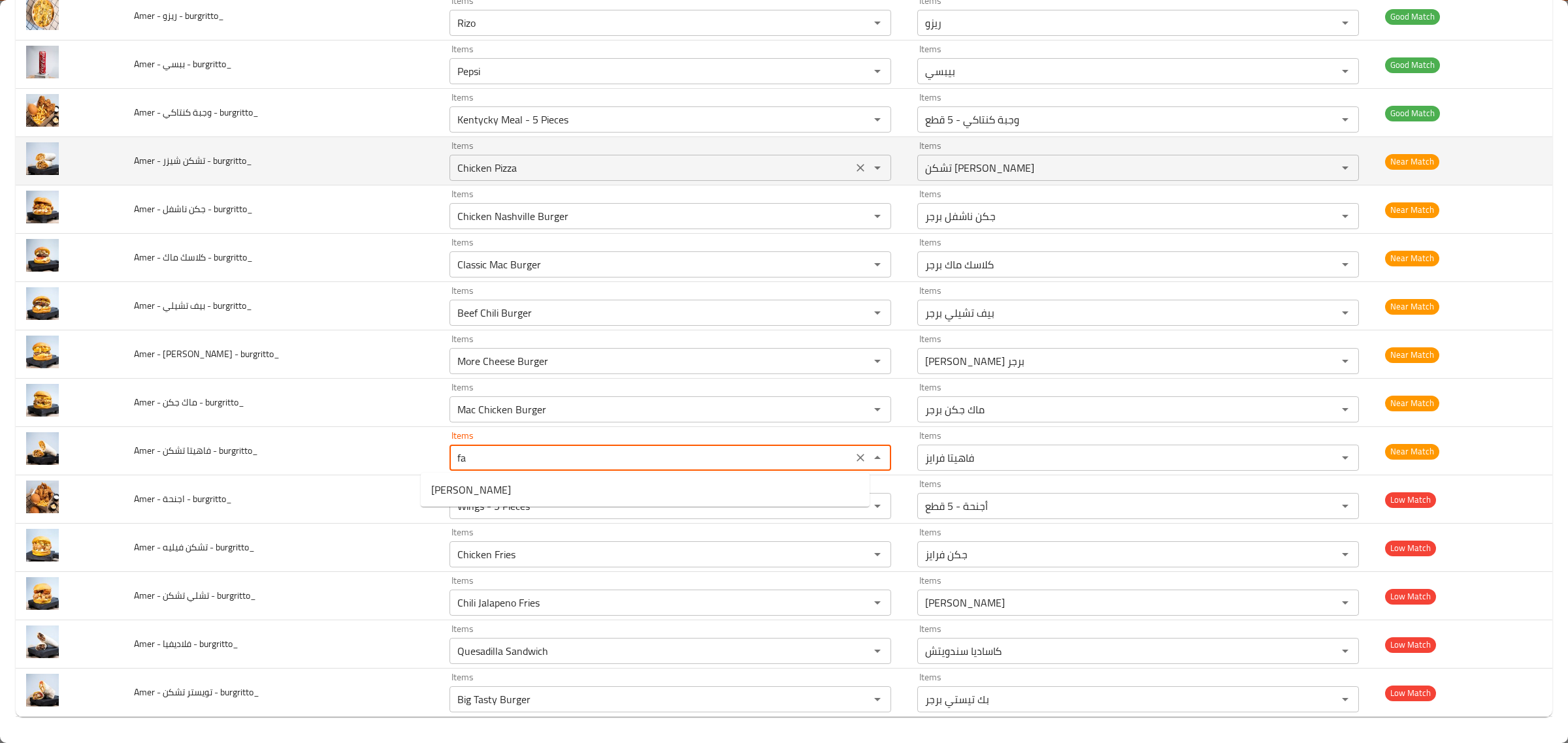
type burgritto_ "f"
type burgritto_ "c"
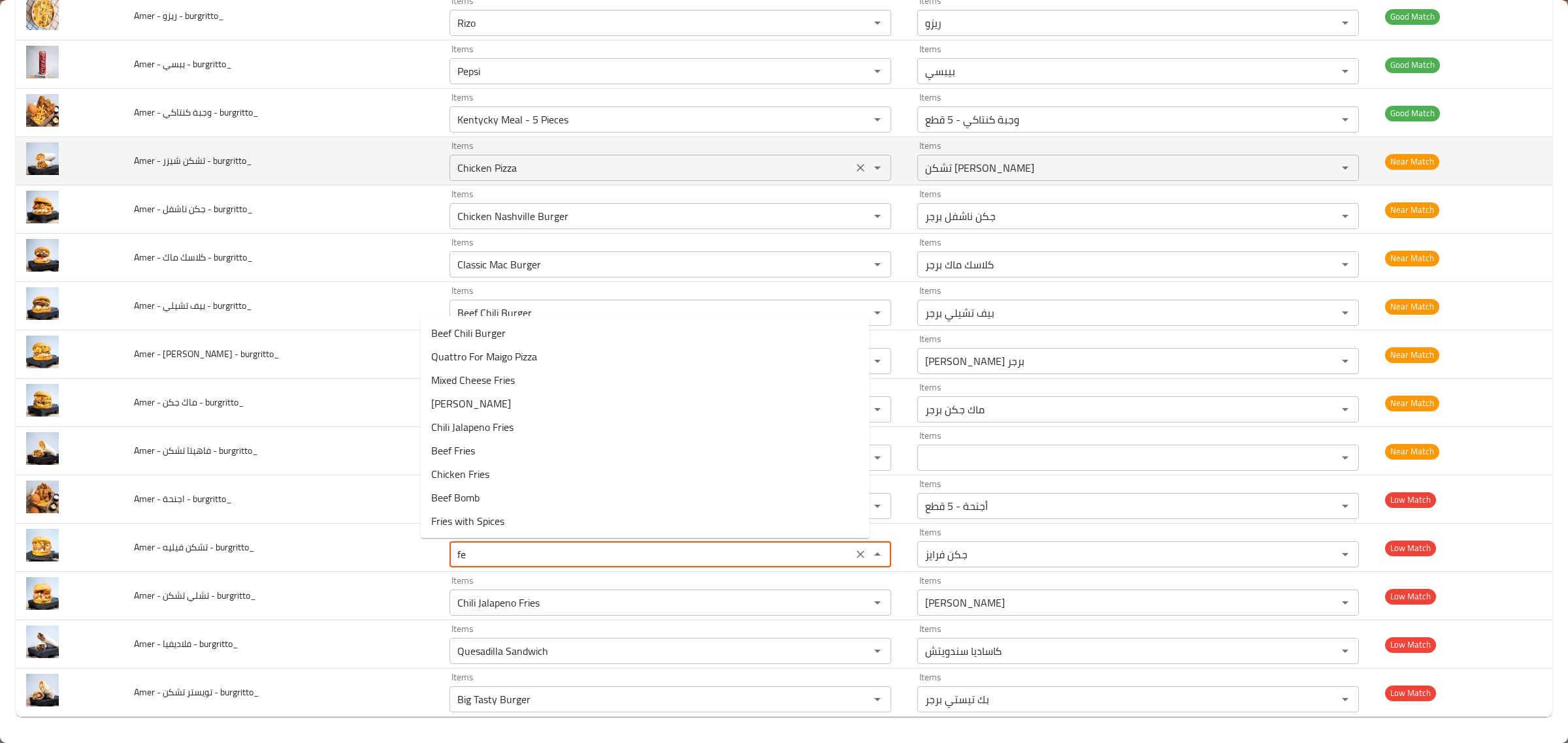
type burgritto_ "f"
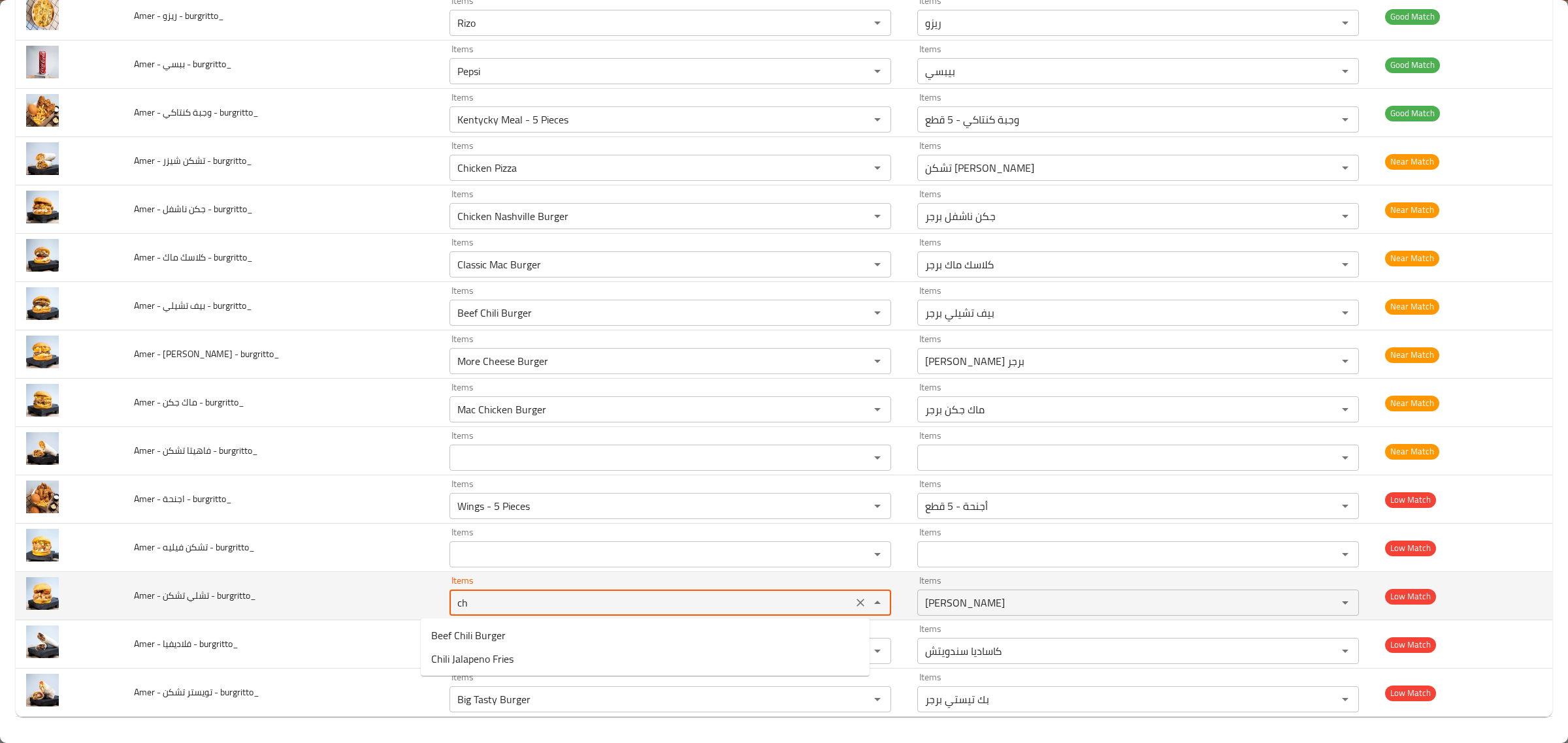
type burgritto_ "c"
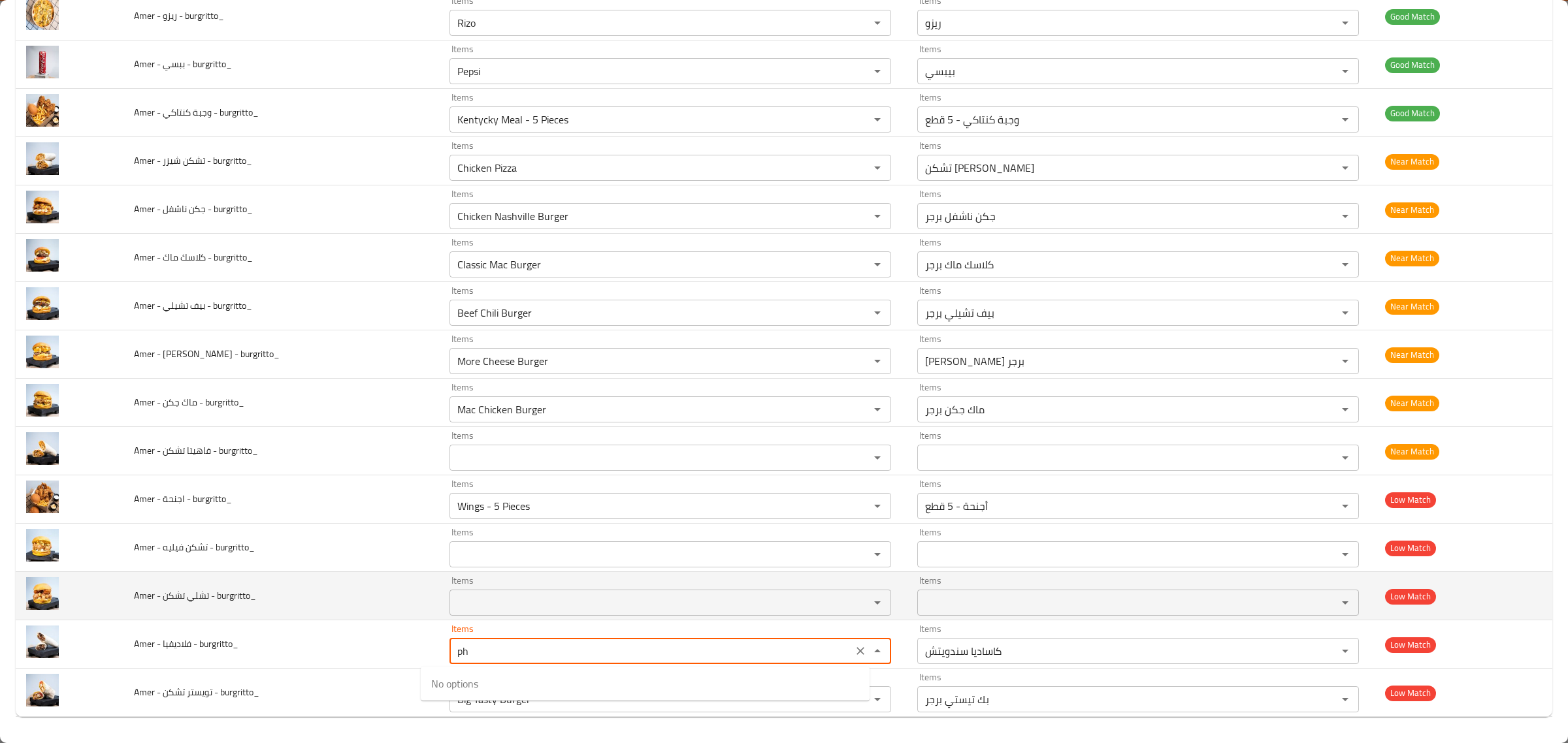
type burgritto_ "p"
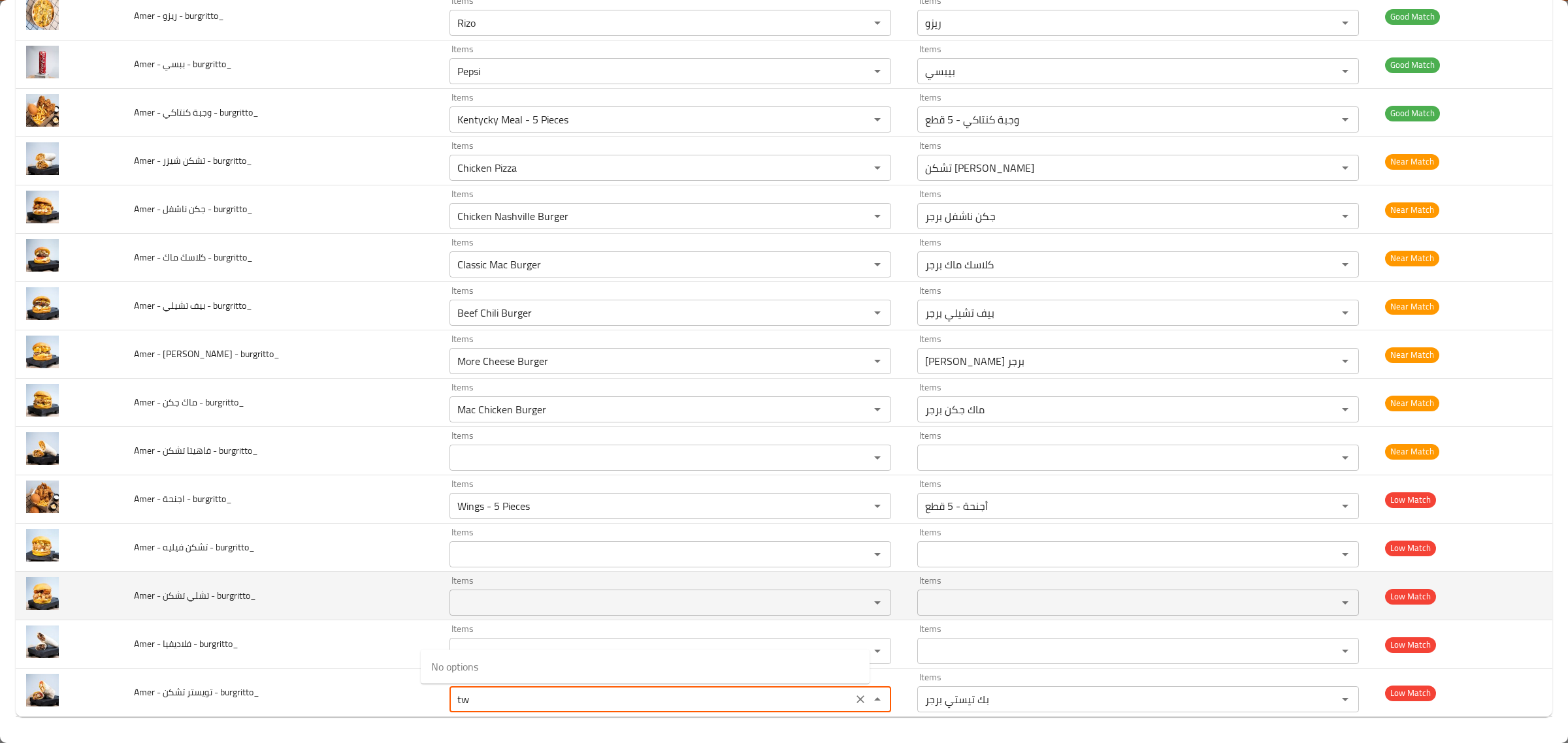
type burgritto_ "t"
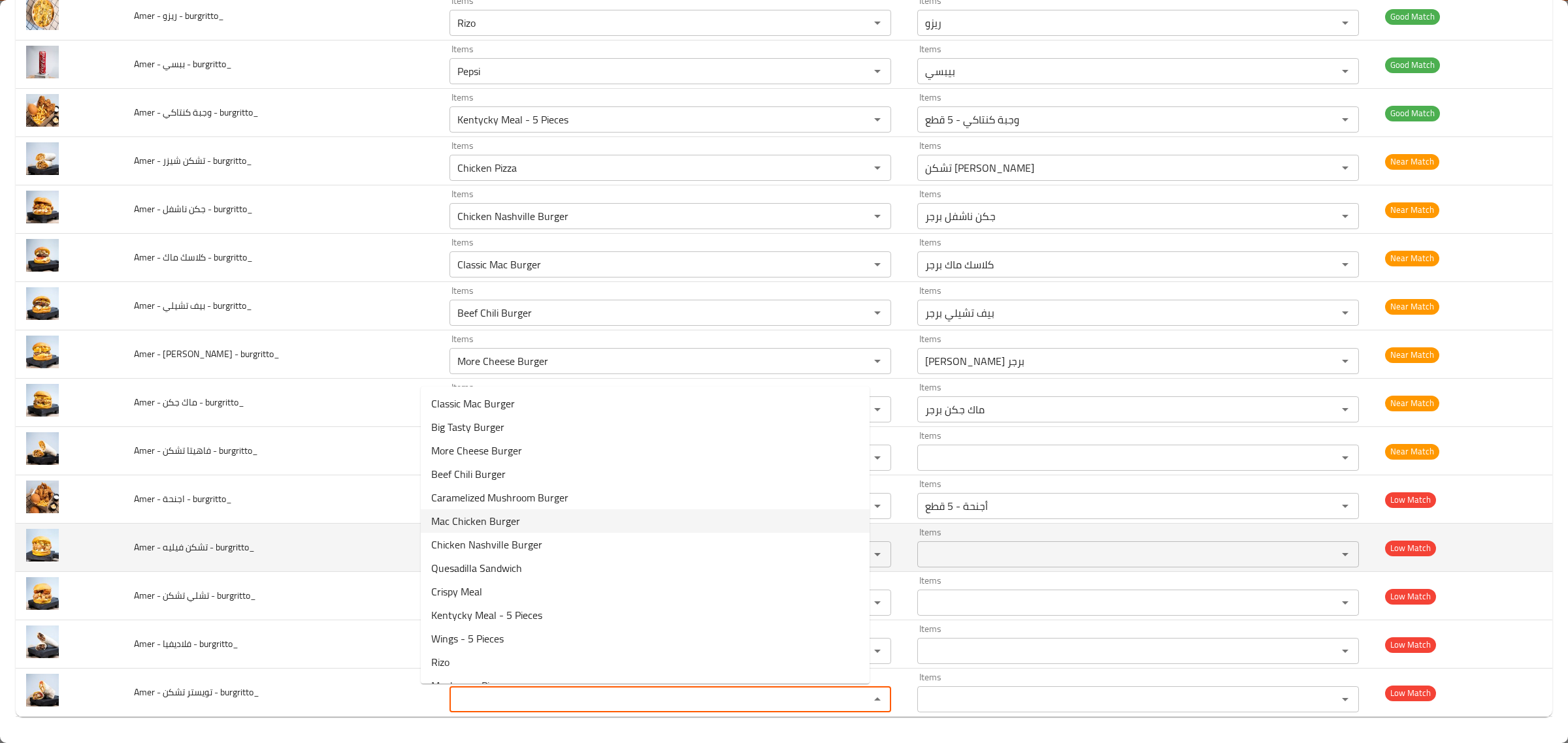
click at [354, 534] on td "Amer - تشكن فيليه - burgritto_" at bounding box center [281, 548] width 316 height 48
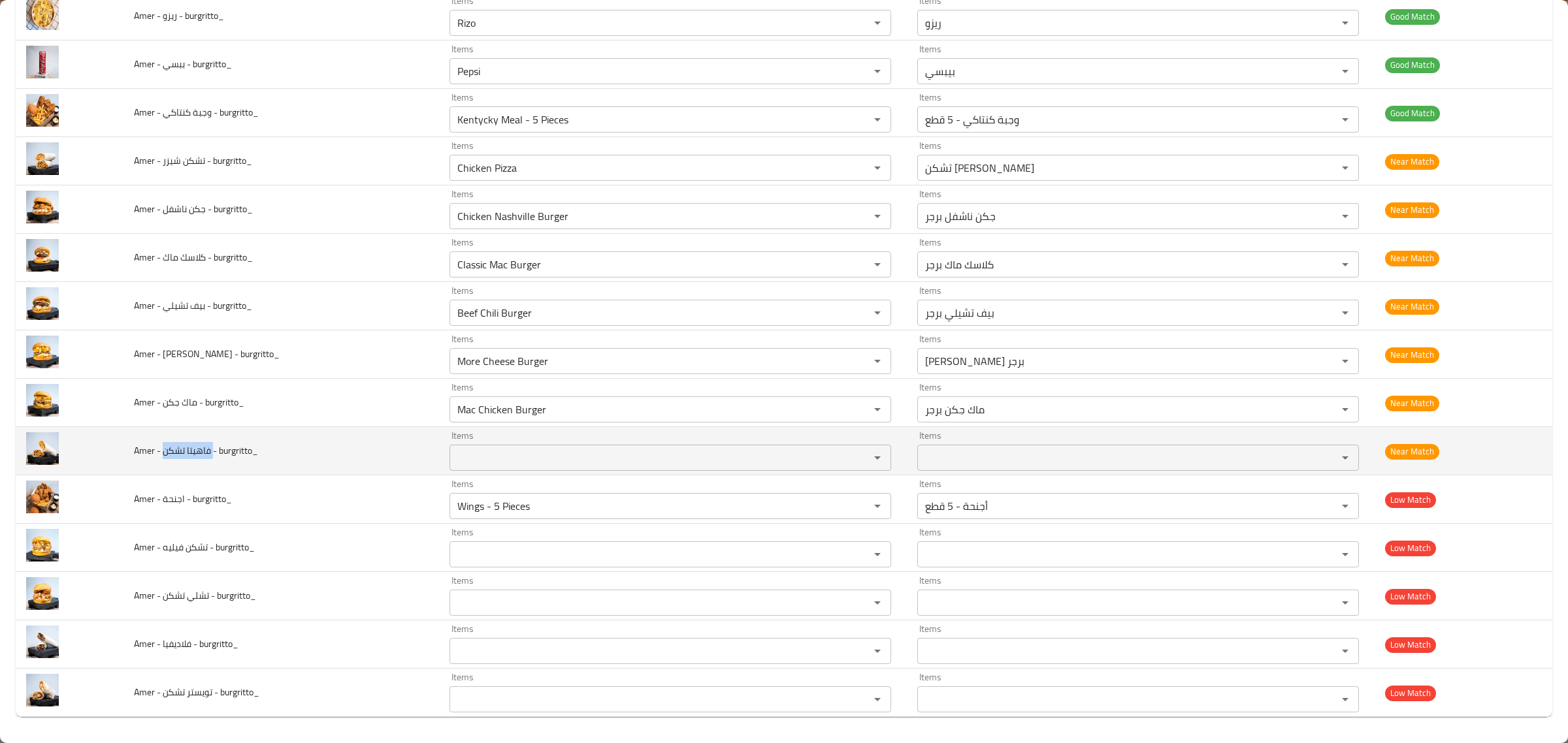
drag, startPoint x: 165, startPoint y: 454, endPoint x: 214, endPoint y: 450, distance: 49.2
click at [214, 450] on span "Amer - فاهيتا تشكن - burgritto_" at bounding box center [196, 450] width 124 height 17
copy span "فاهيتا تشكن"
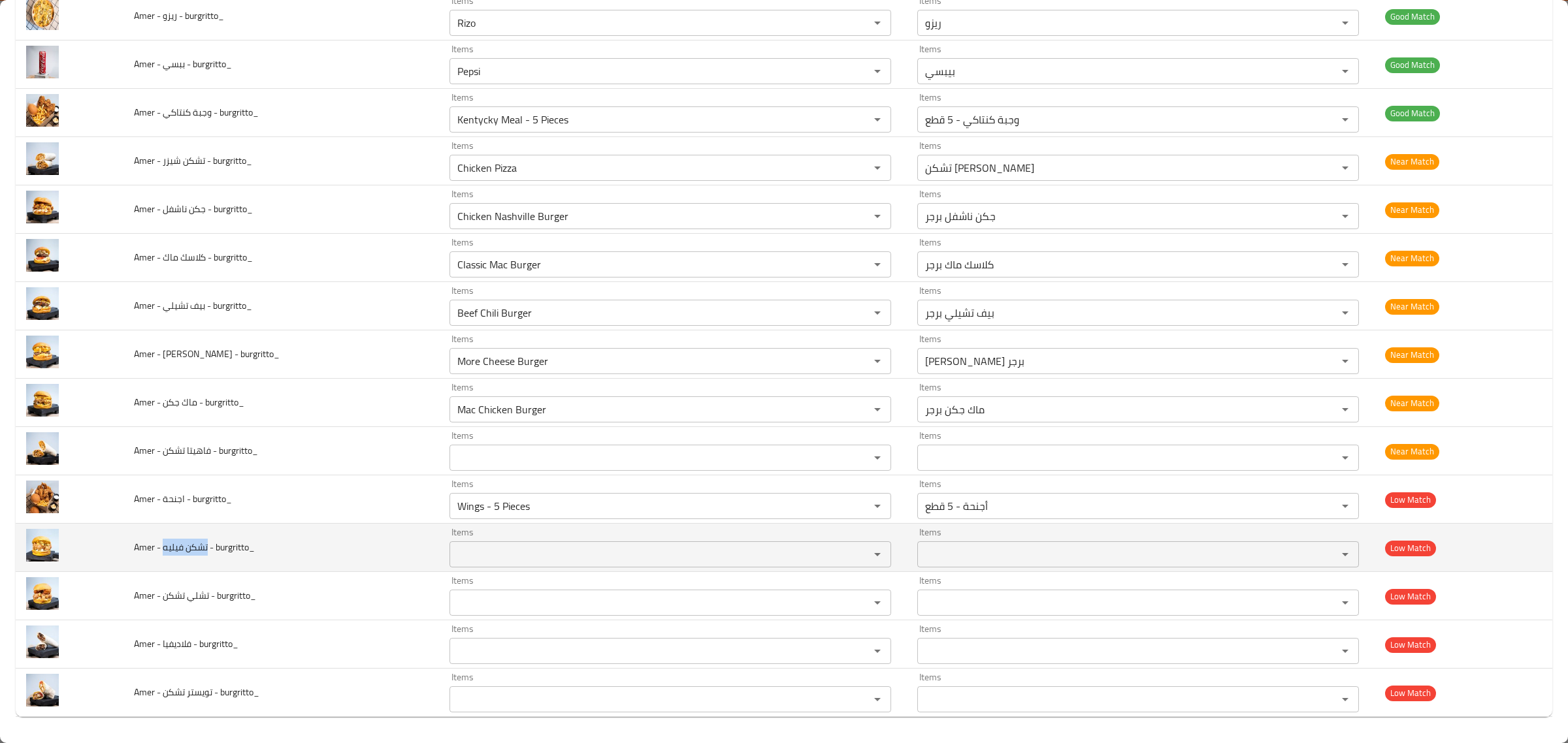
drag, startPoint x: 165, startPoint y: 547, endPoint x: 209, endPoint y: 551, distance: 44.2
click at [209, 551] on span "Amer - تشكن فيليه - burgritto_" at bounding box center [194, 547] width 121 height 17
copy span "تشكن فيليه"
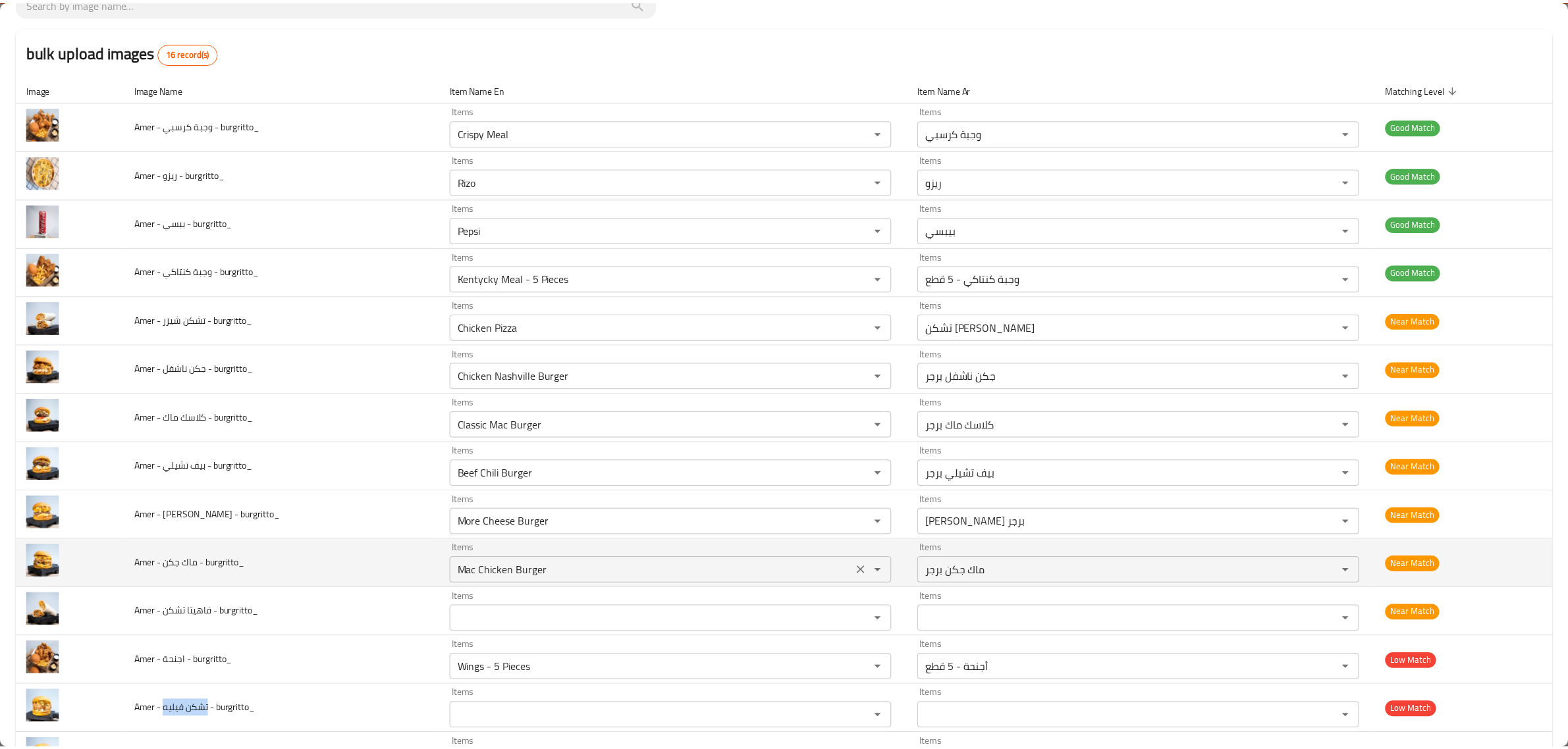
scroll to position [0, 0]
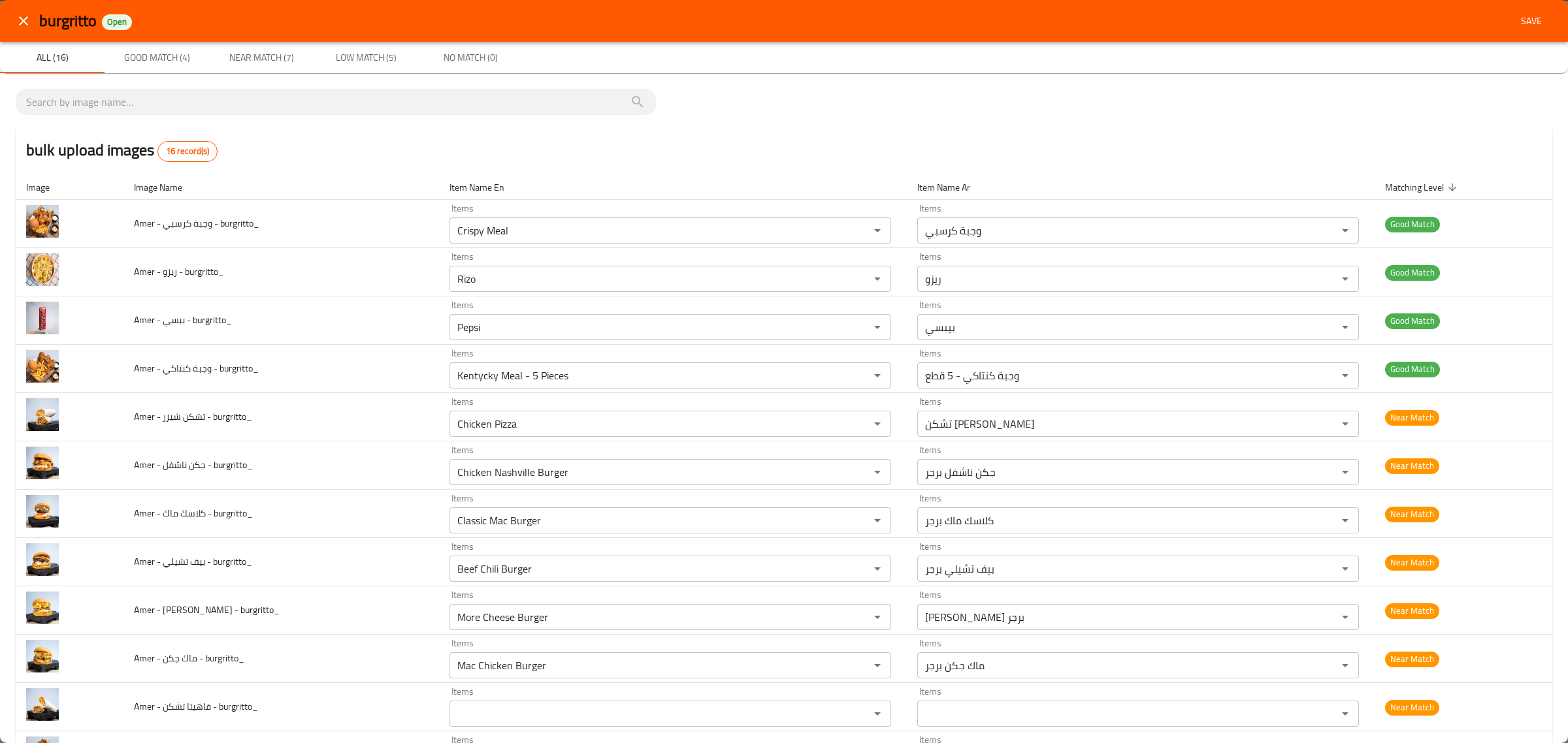
click at [1517, 17] on span "Save" at bounding box center [1531, 21] width 31 height 16
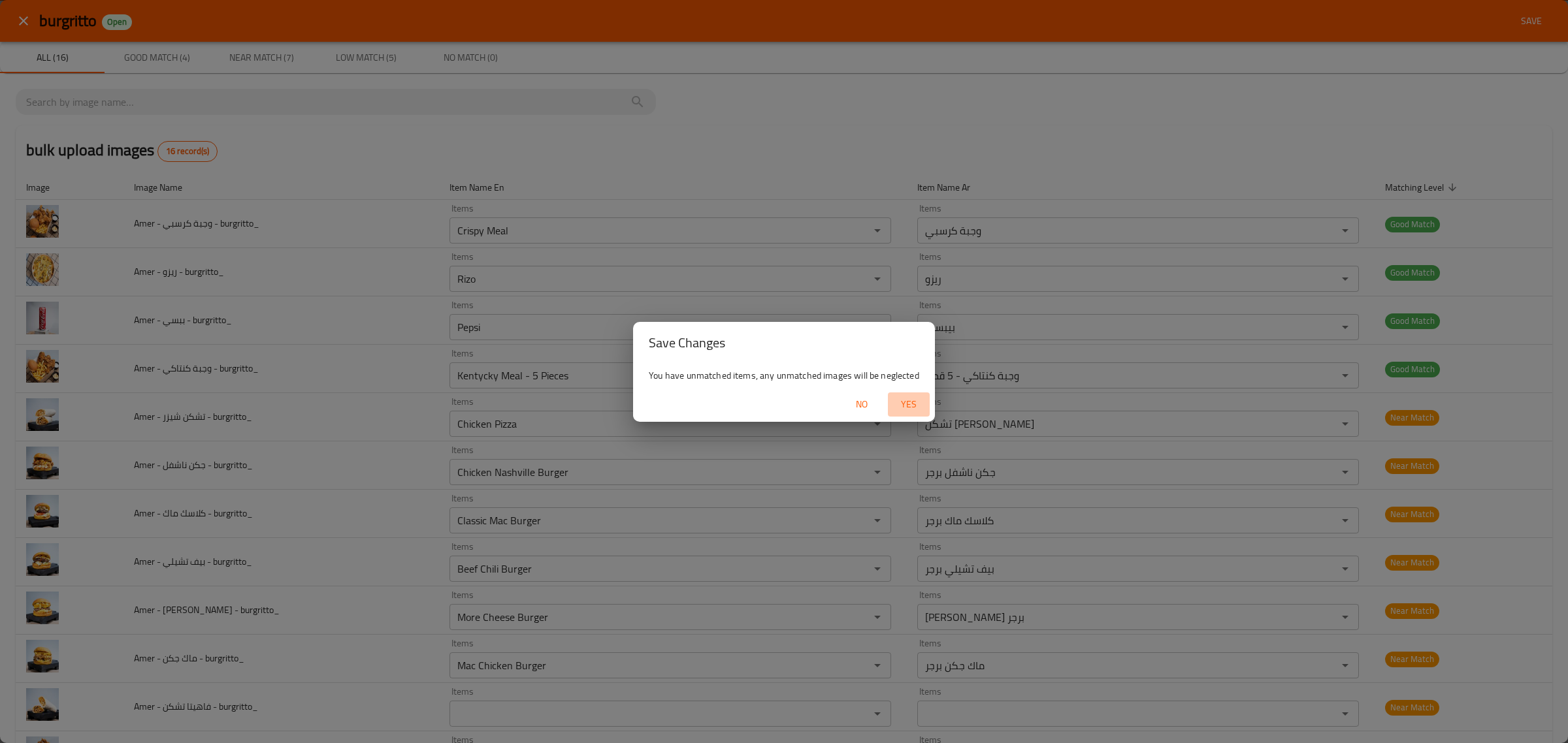
click at [903, 406] on span "Yes" at bounding box center [909, 404] width 31 height 16
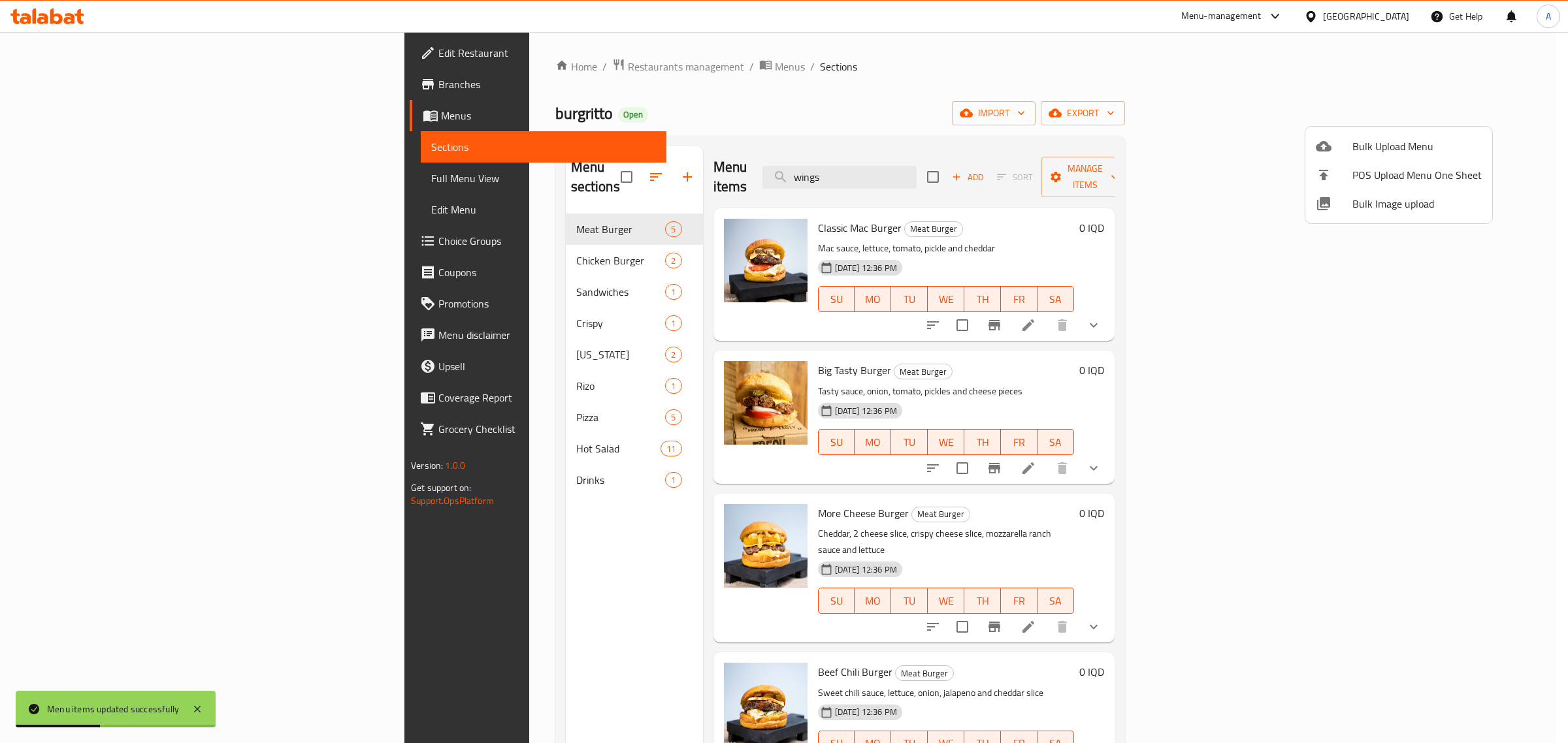
click at [472, 227] on div at bounding box center [784, 372] width 1568 height 743
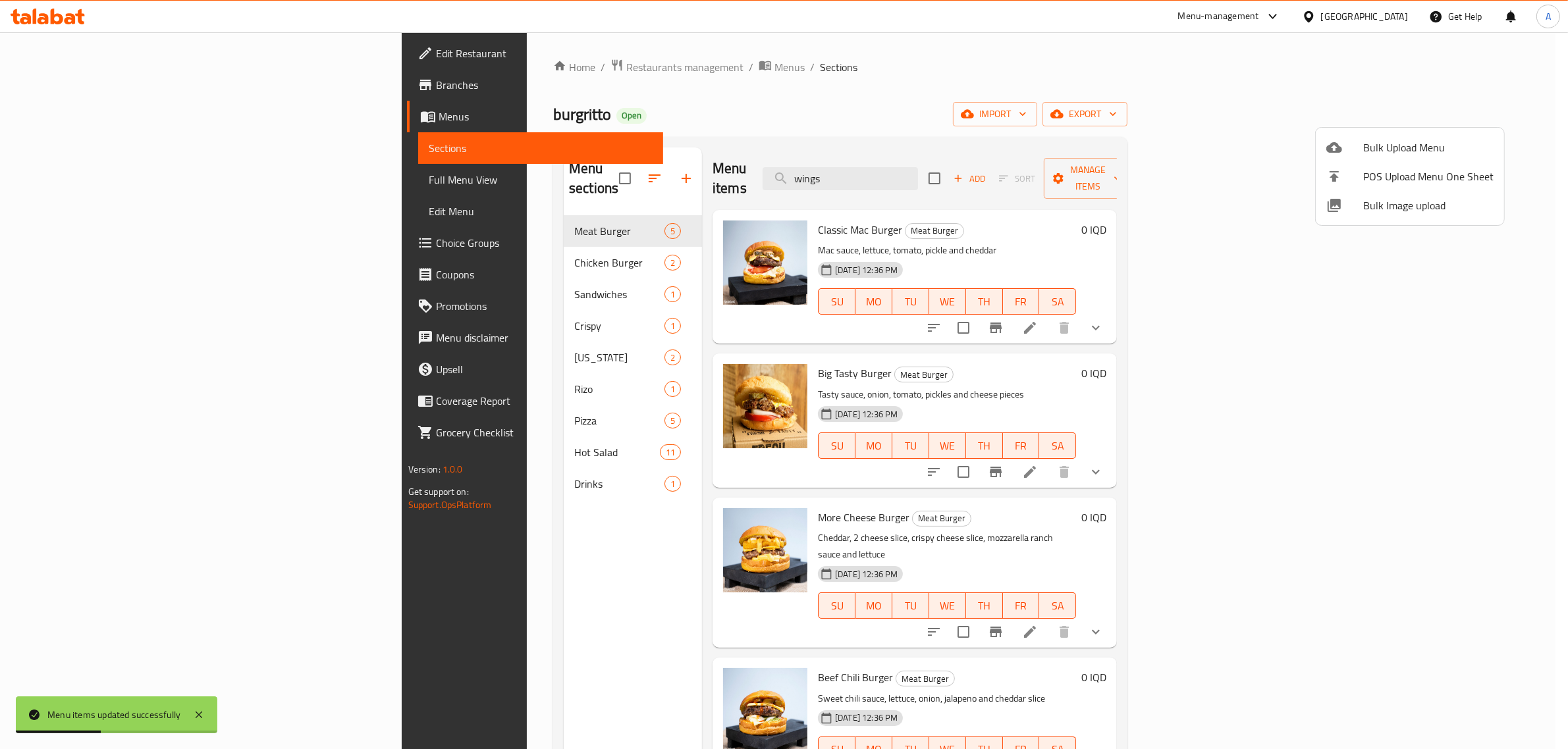
click at [563, 247] on div "Chicken Burger 2" at bounding box center [633, 262] width 139 height 32
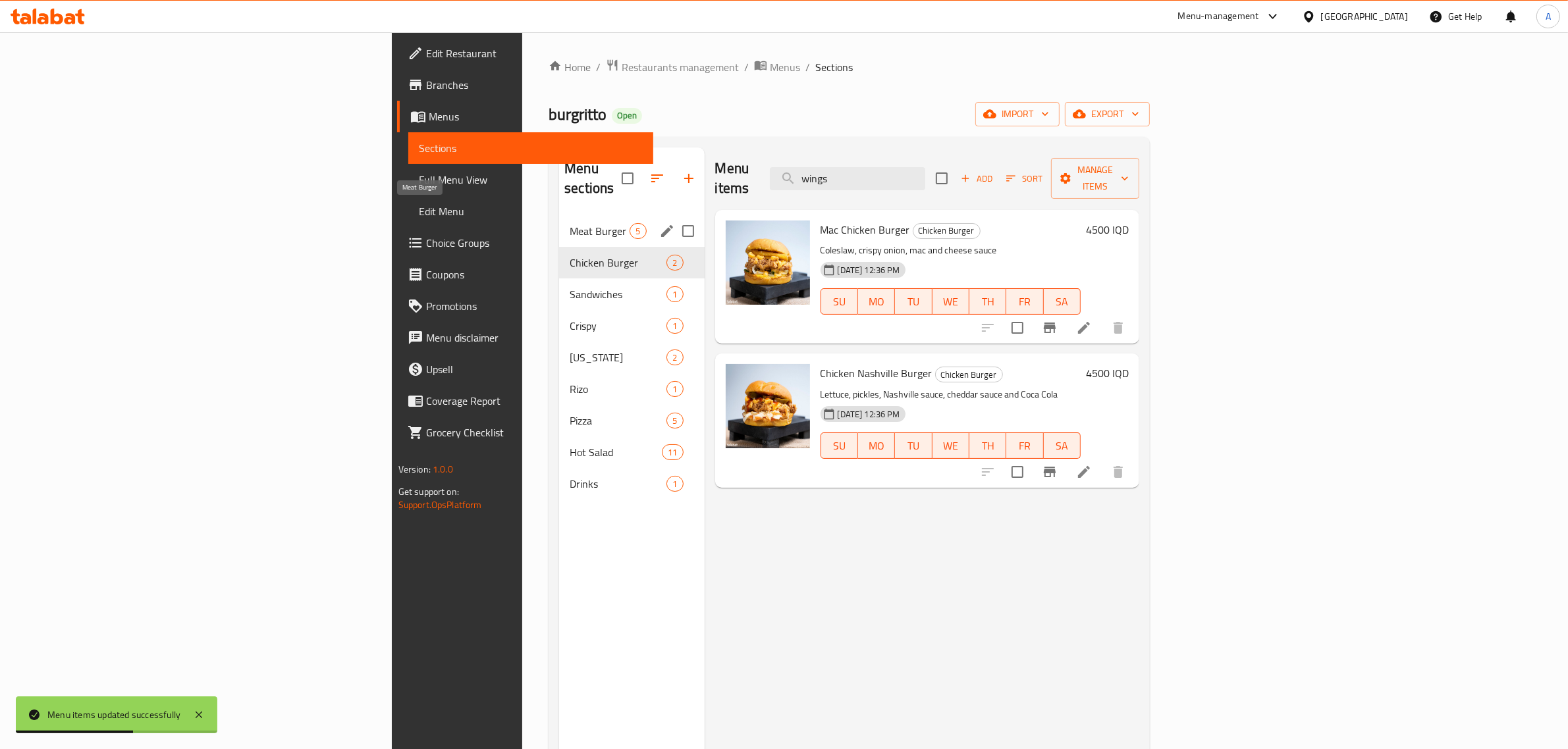
click at [570, 223] on span "Meat Burger" at bounding box center [599, 231] width 60 height 16
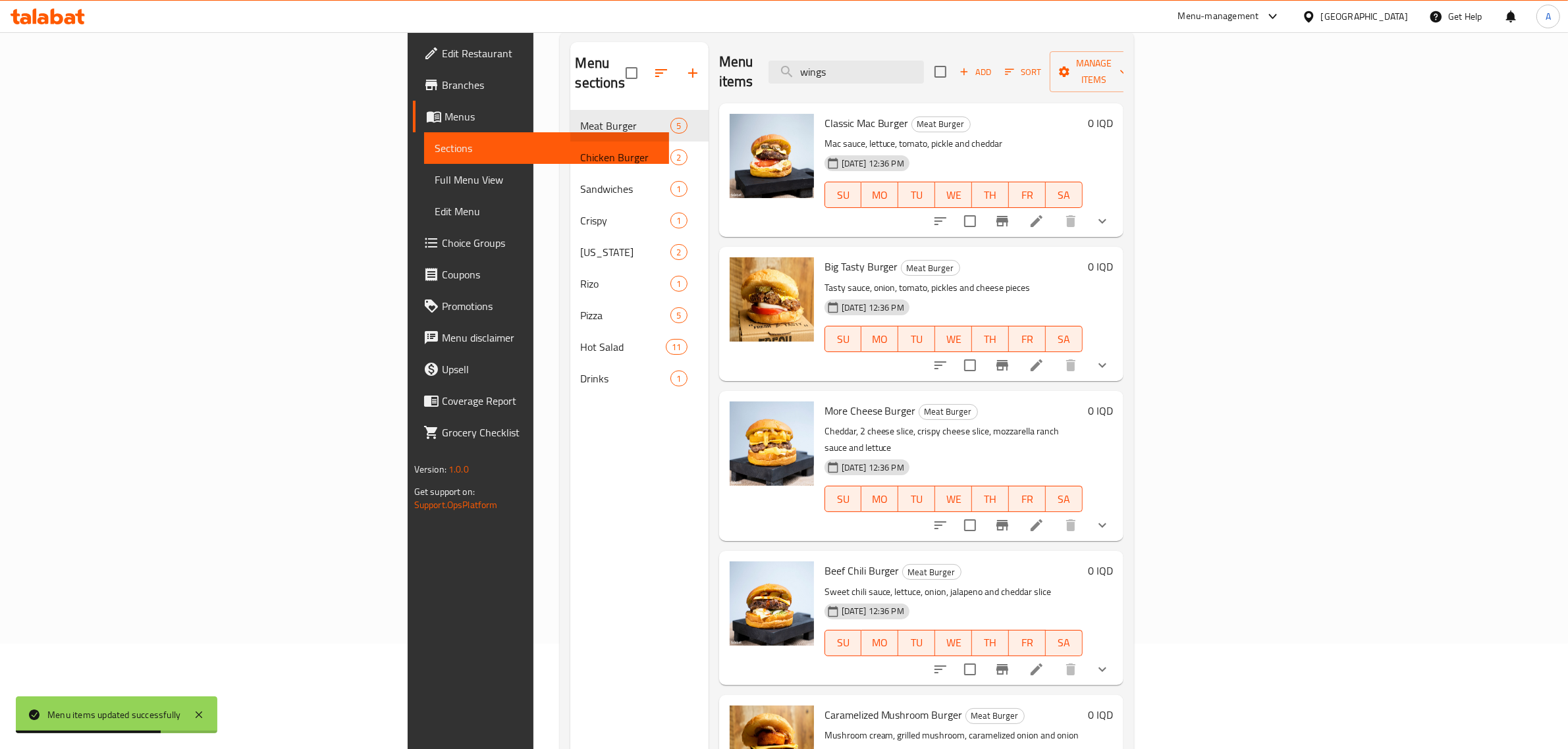
scroll to position [185, 0]
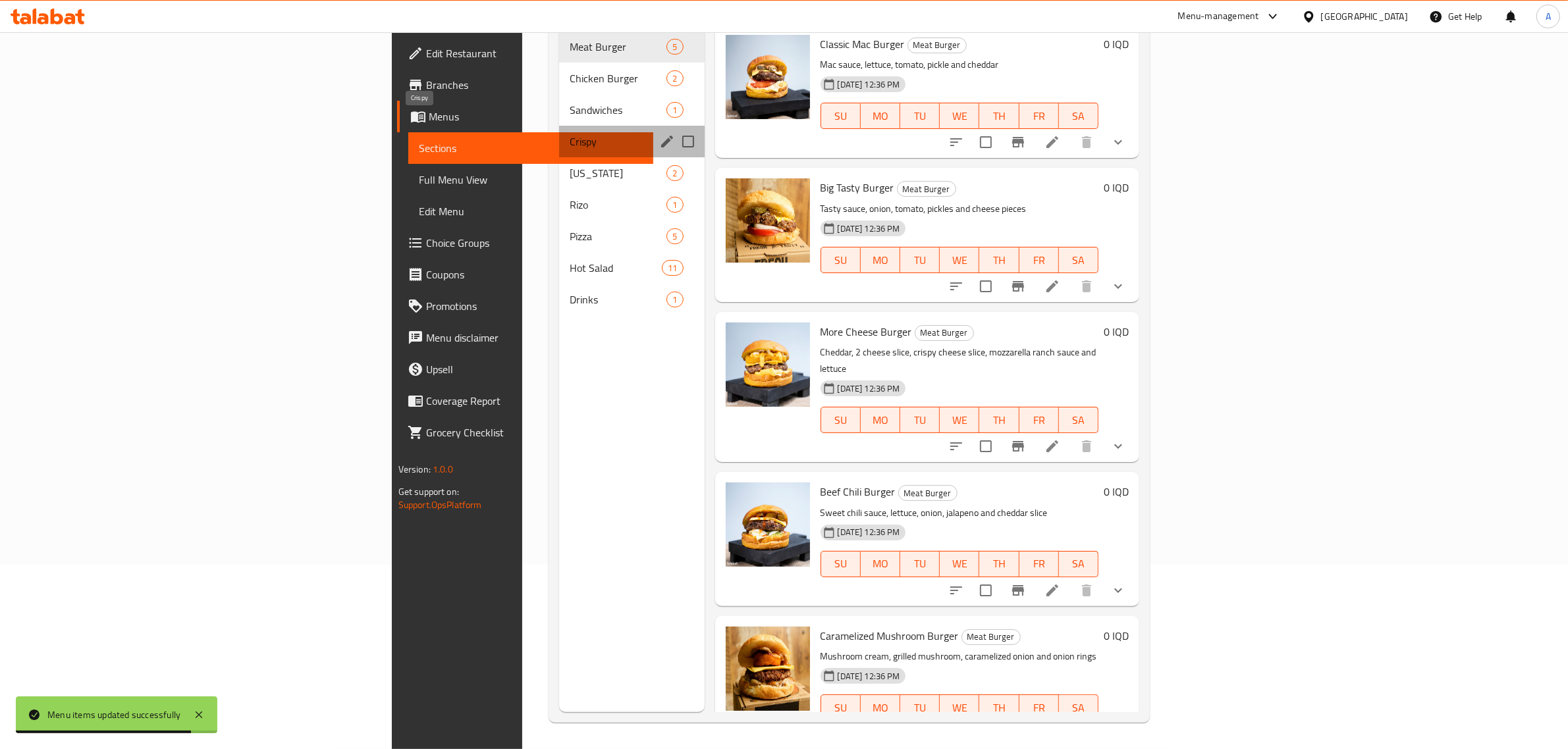
click at [570, 134] on span "Crispy" at bounding box center [599, 142] width 60 height 16
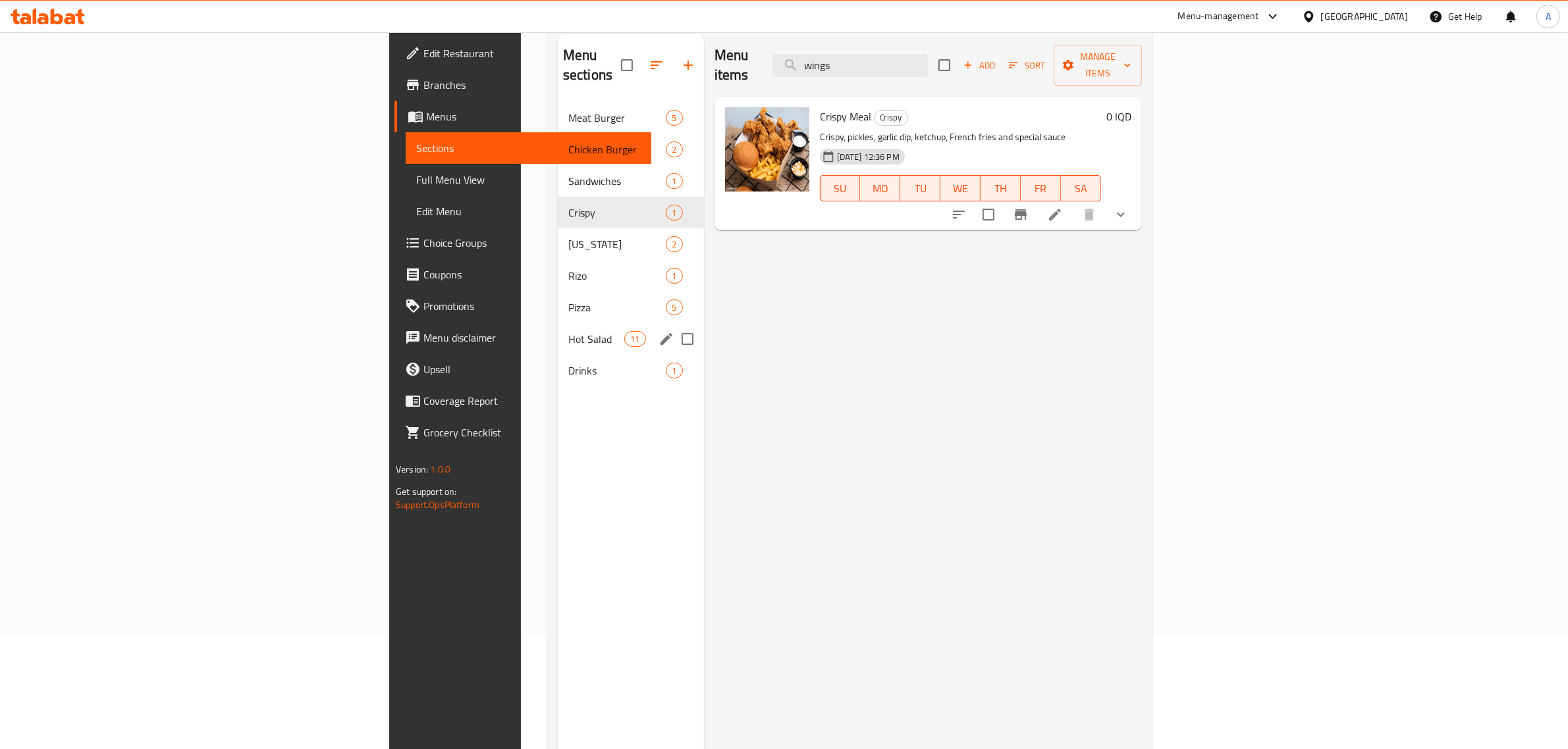
scroll to position [20, 0]
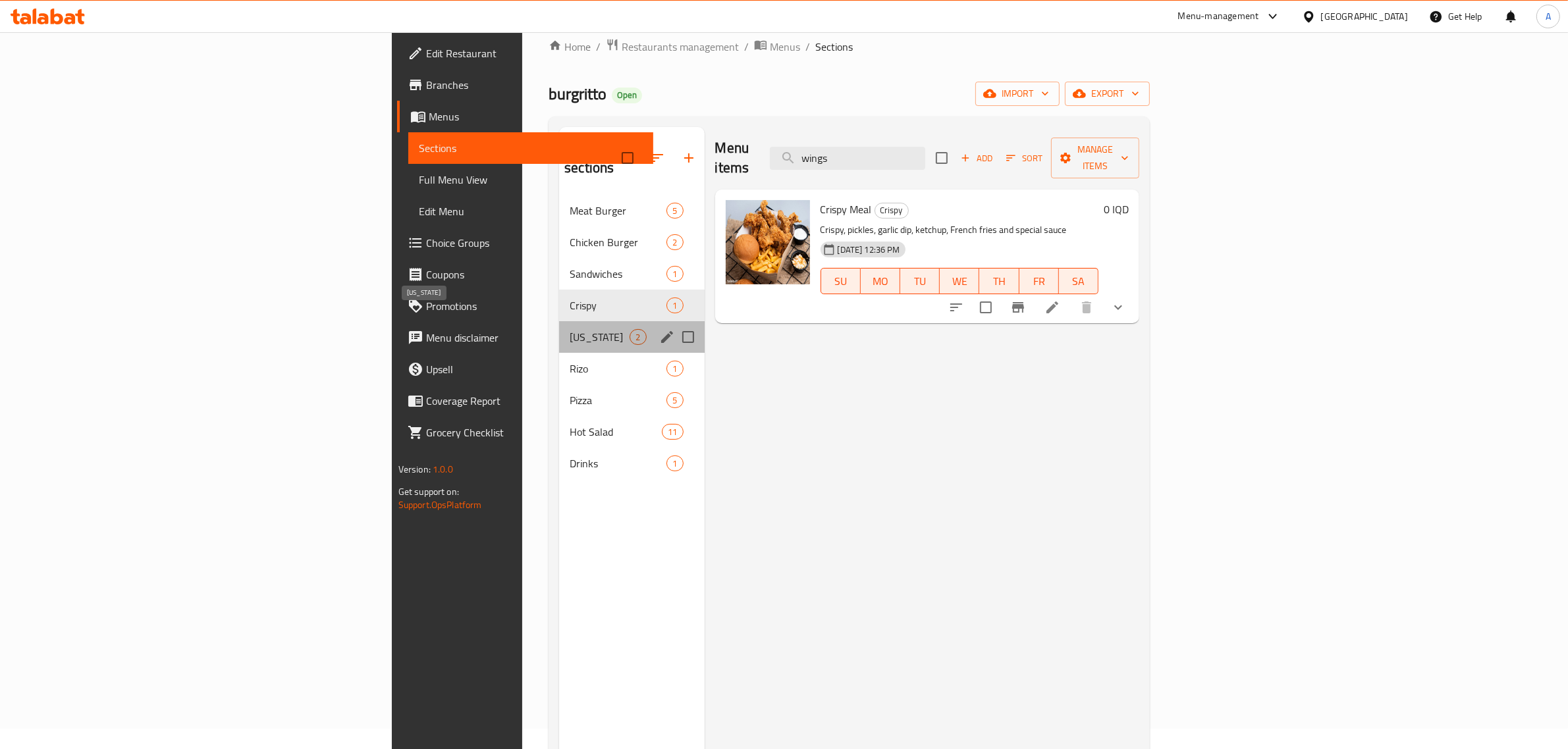
click at [570, 329] on span "Kentucky" at bounding box center [599, 338] width 60 height 16
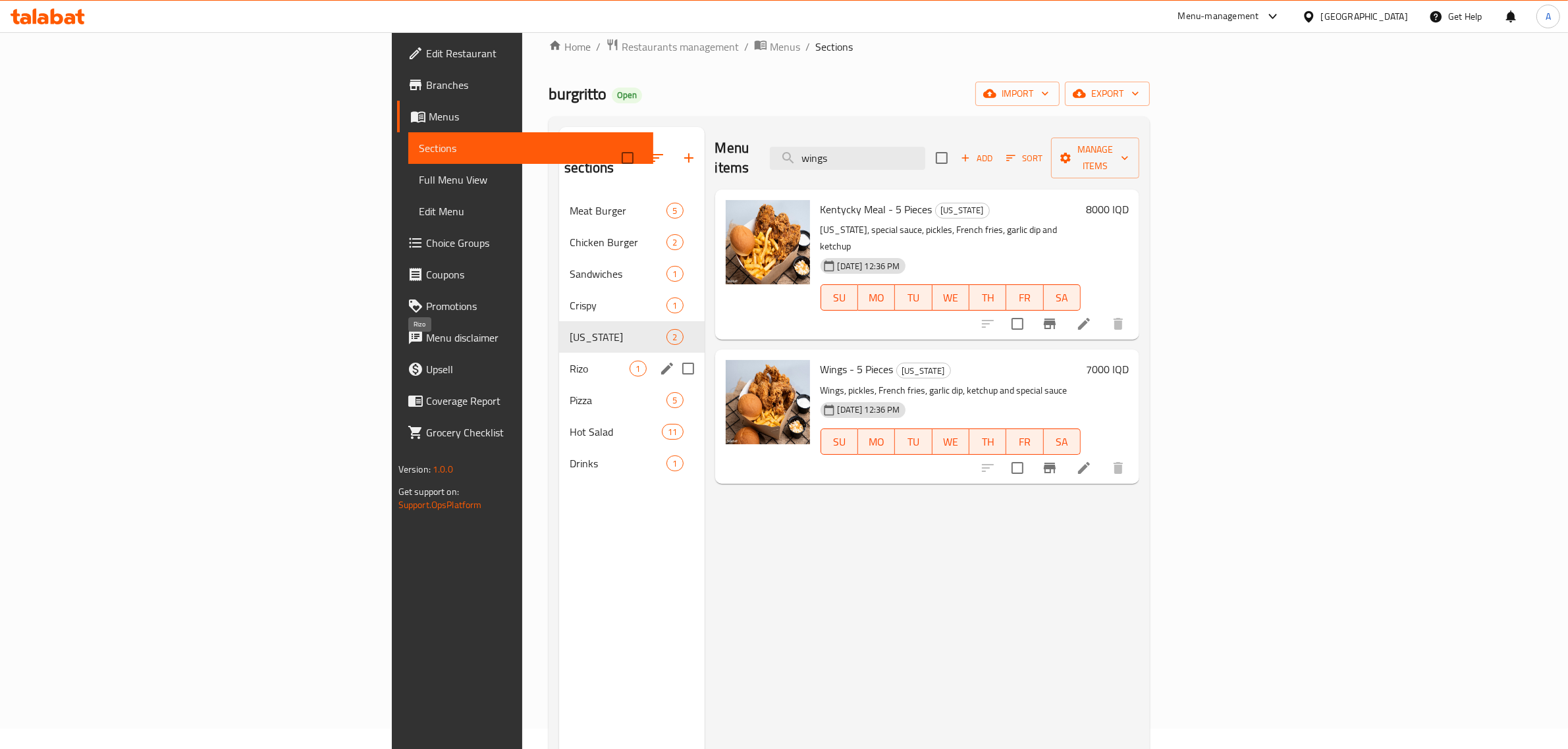
click at [570, 361] on span "Rizo" at bounding box center [599, 369] width 60 height 16
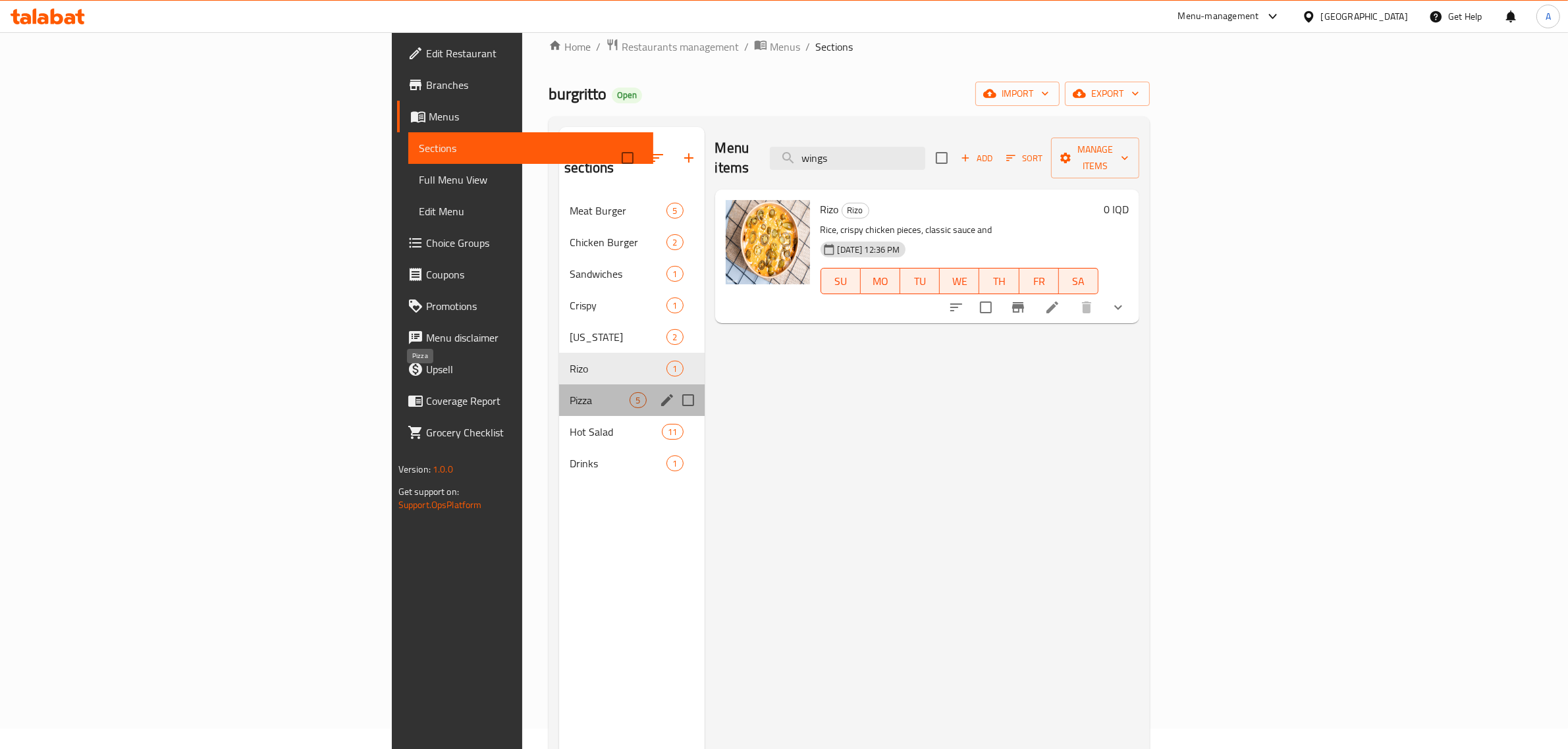
click at [570, 393] on span "Pizza" at bounding box center [599, 401] width 60 height 16
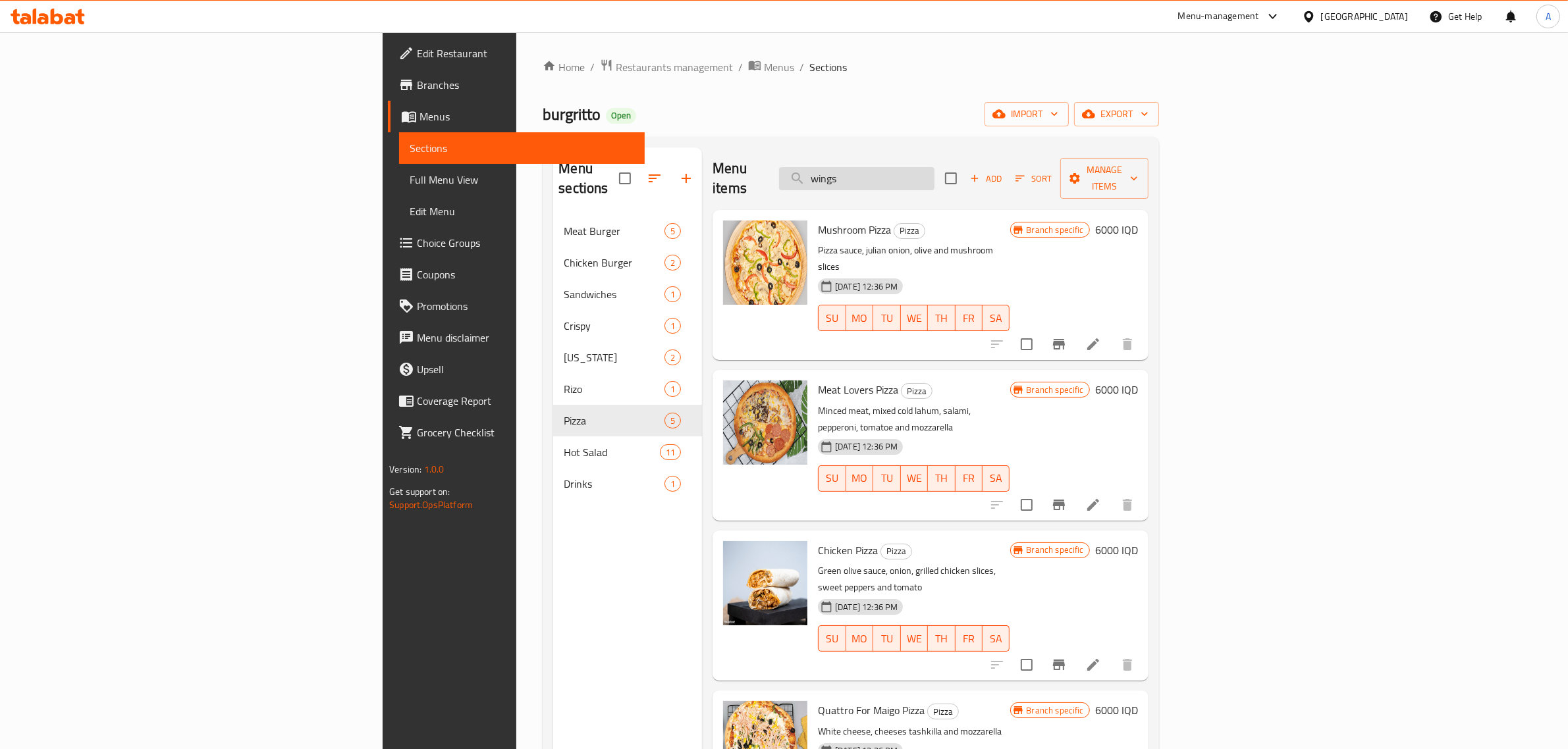
click at [935, 175] on input "wings" at bounding box center [856, 179] width 155 height 23
type input "cheese"
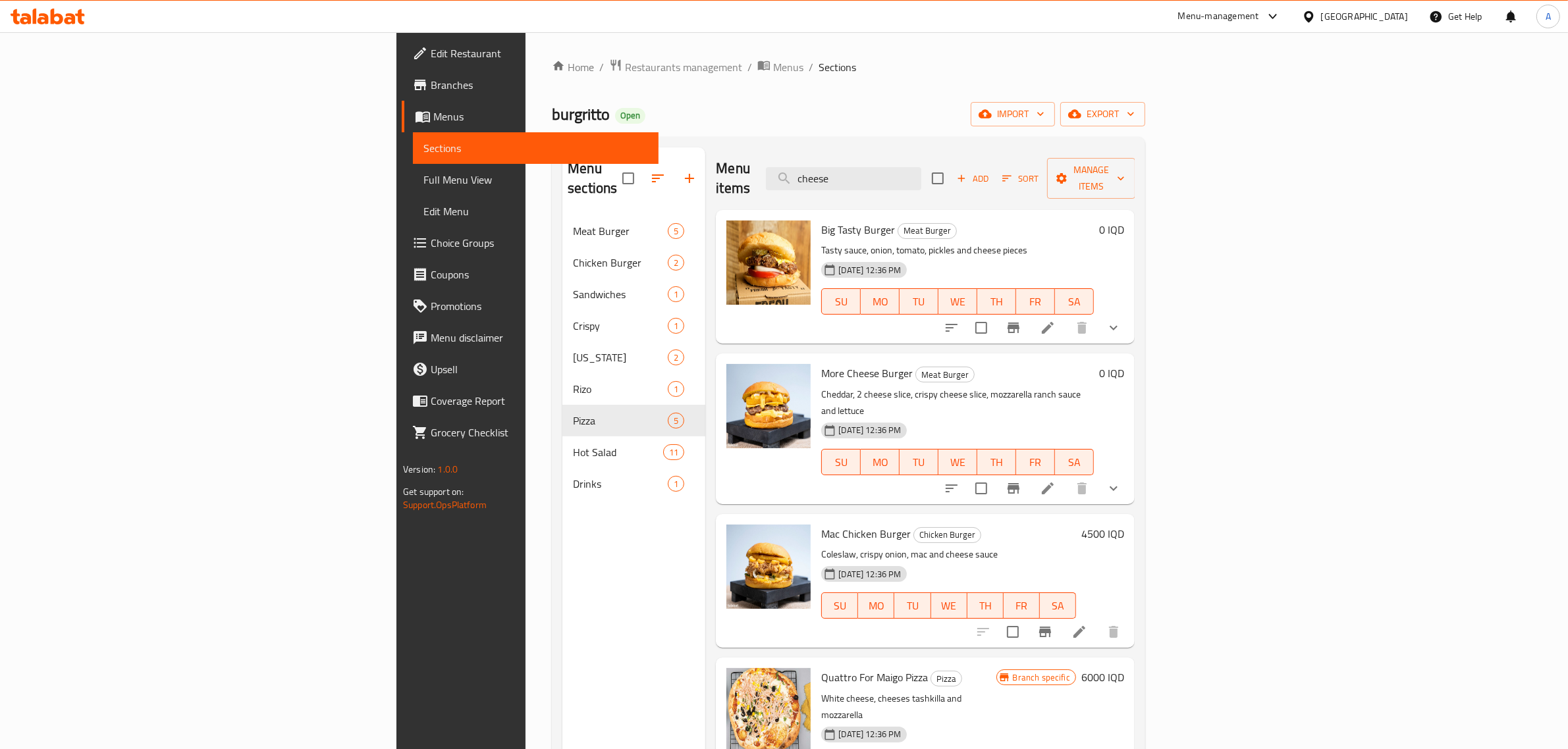
drag, startPoint x: 1042, startPoint y: 169, endPoint x: 811, endPoint y: 171, distance: 231.0
click at [811, 171] on div "Menu items cheese Add Sort Manage items" at bounding box center [925, 178] width 419 height 63
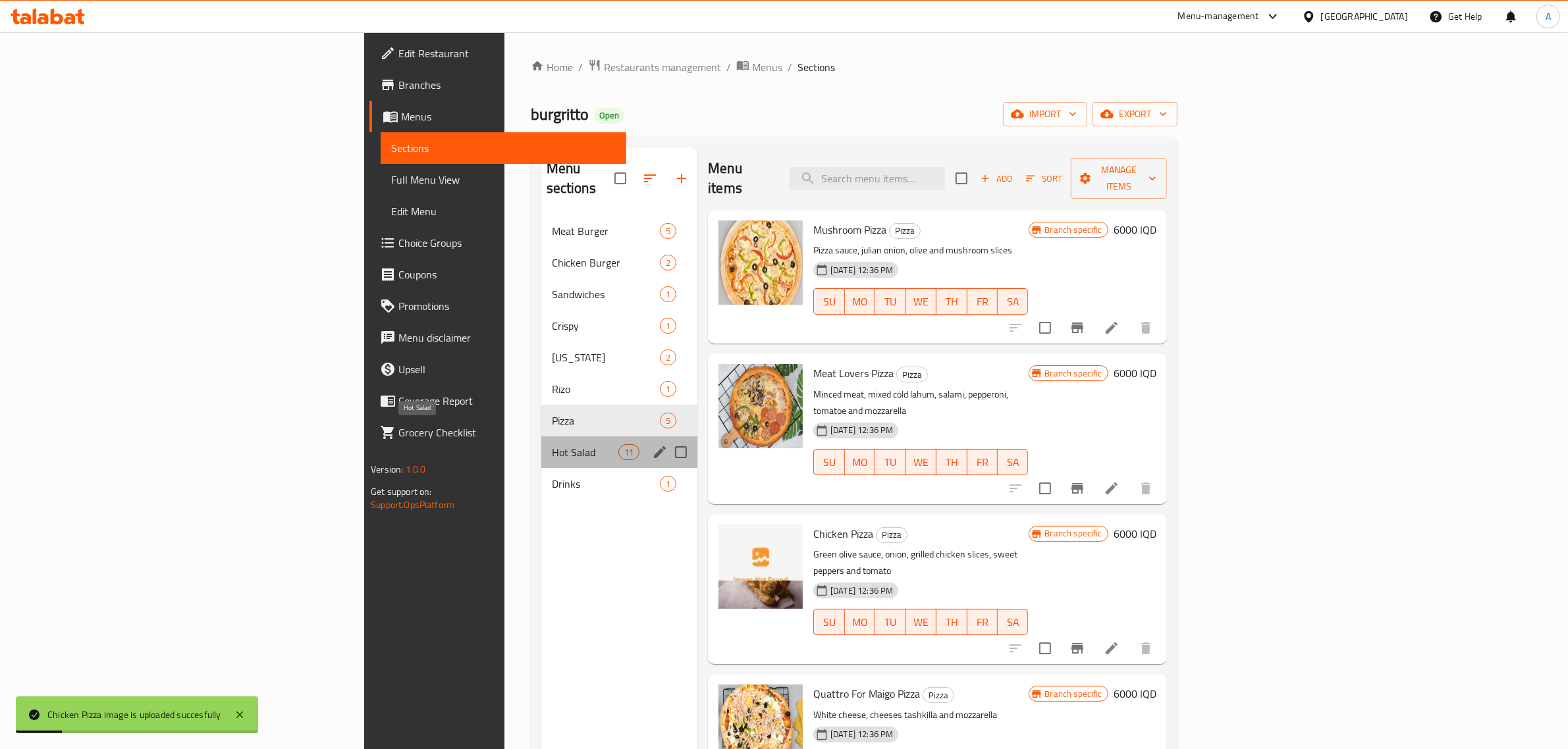
click at [552, 444] on span "Hot Salad" at bounding box center [585, 452] width 67 height 16
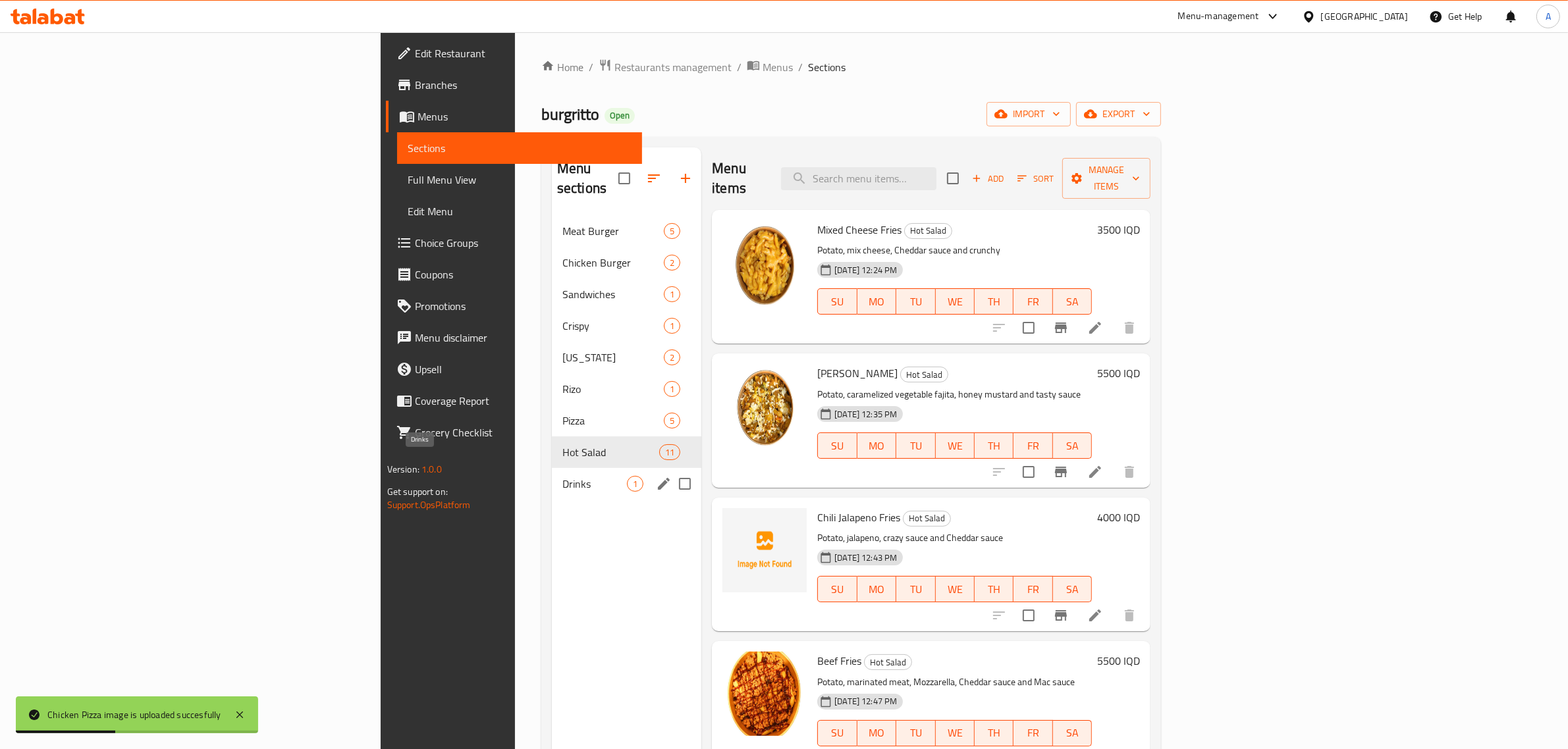
click at [562, 476] on span "Drinks" at bounding box center [594, 484] width 65 height 16
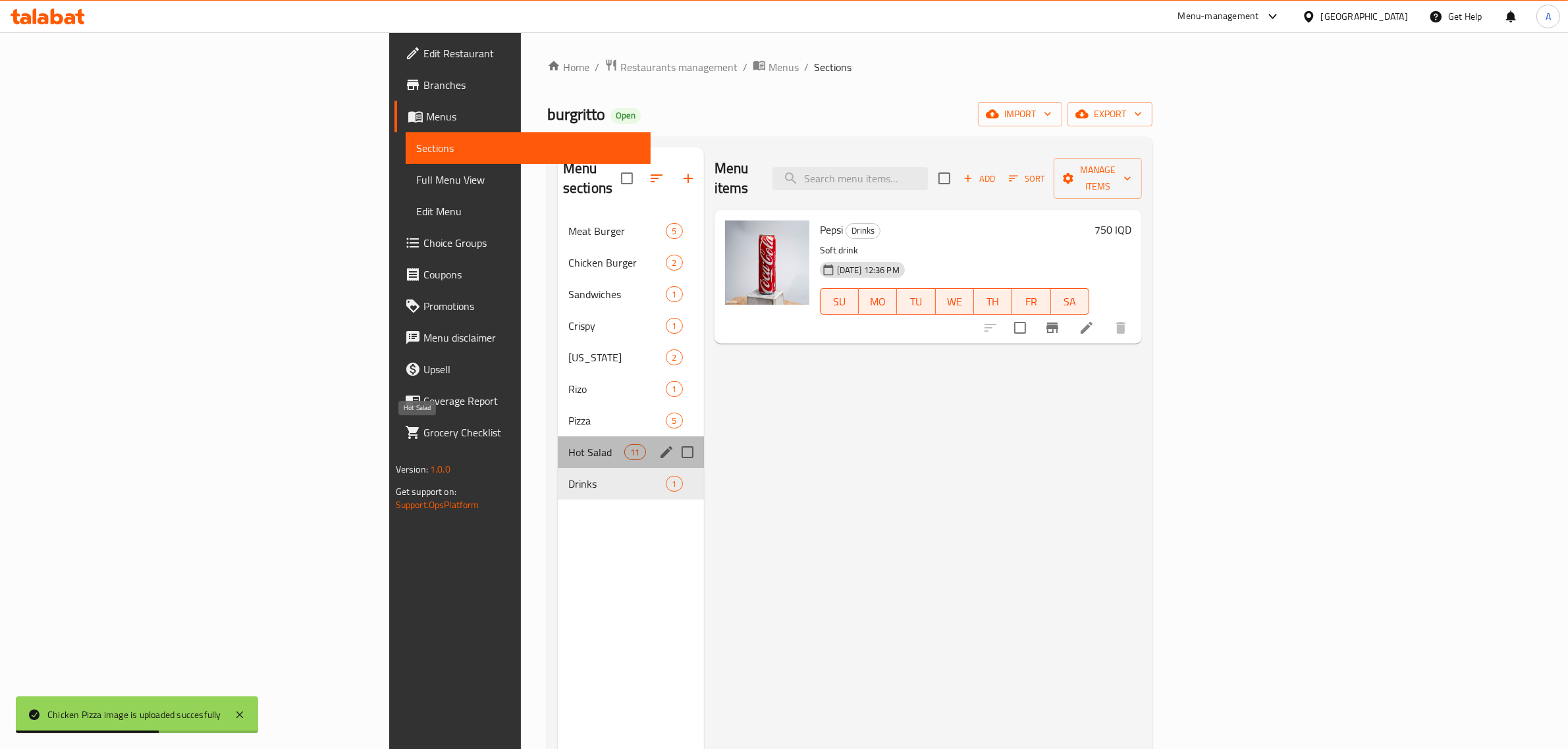
click at [568, 444] on span "Hot Salad" at bounding box center [596, 452] width 56 height 16
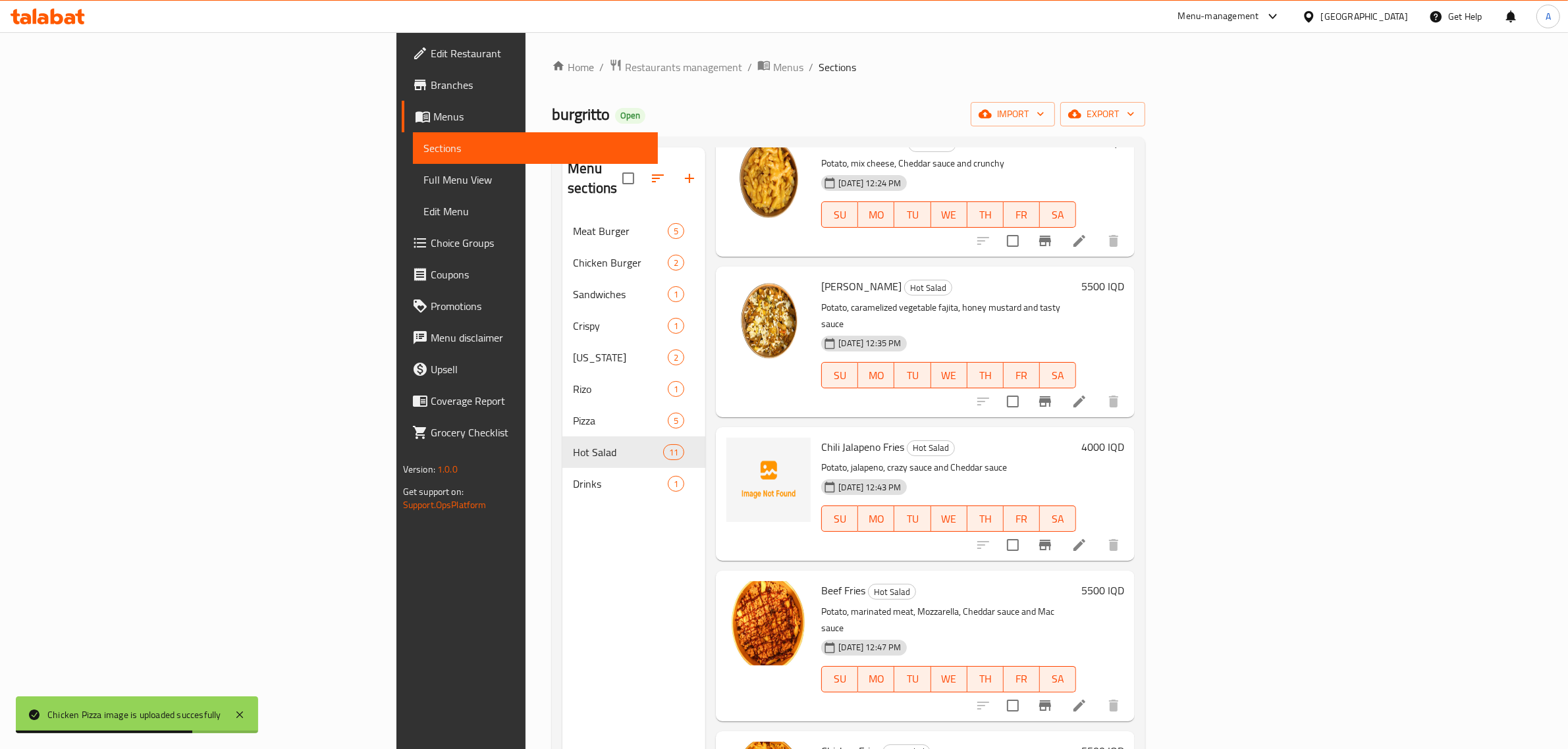
scroll to position [165, 0]
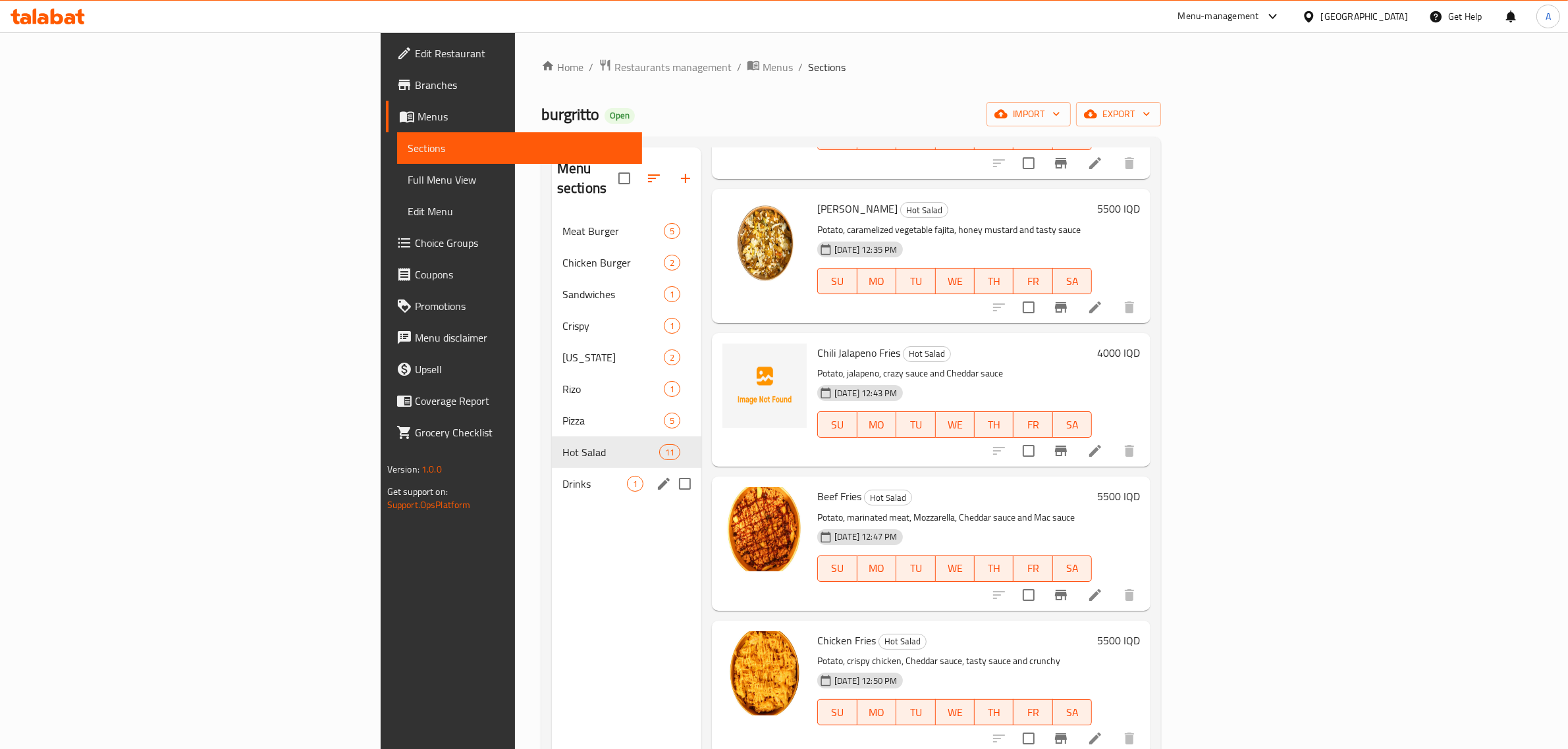
click at [552, 468] on div "Drinks 1" at bounding box center [627, 483] width 149 height 32
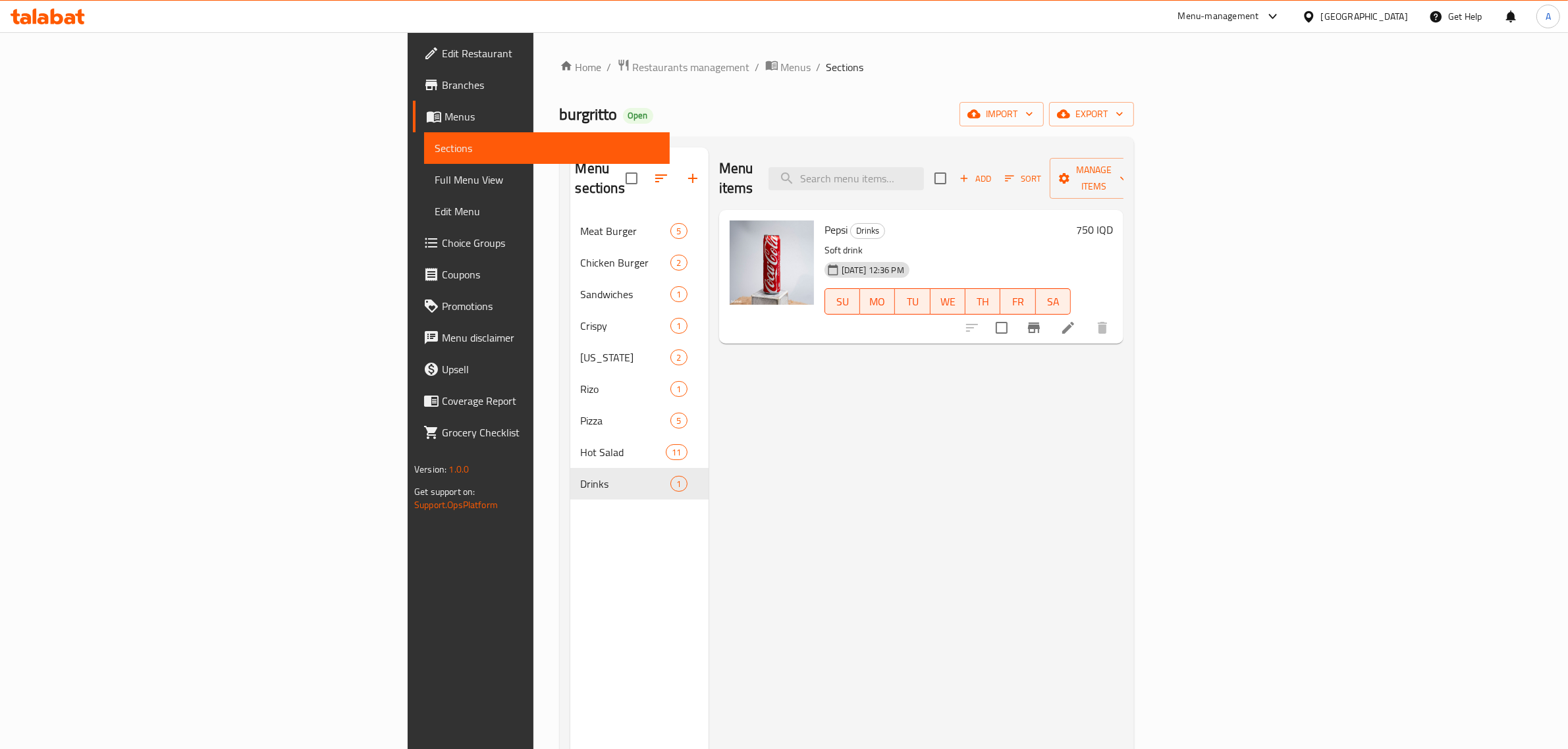
click at [756, 93] on div "Home / Restaurants management / Menus / Sections burgritto Open import export M…" at bounding box center [847, 483] width 574 height 849
click at [434, 178] on span "Full Menu View" at bounding box center [547, 180] width 225 height 16
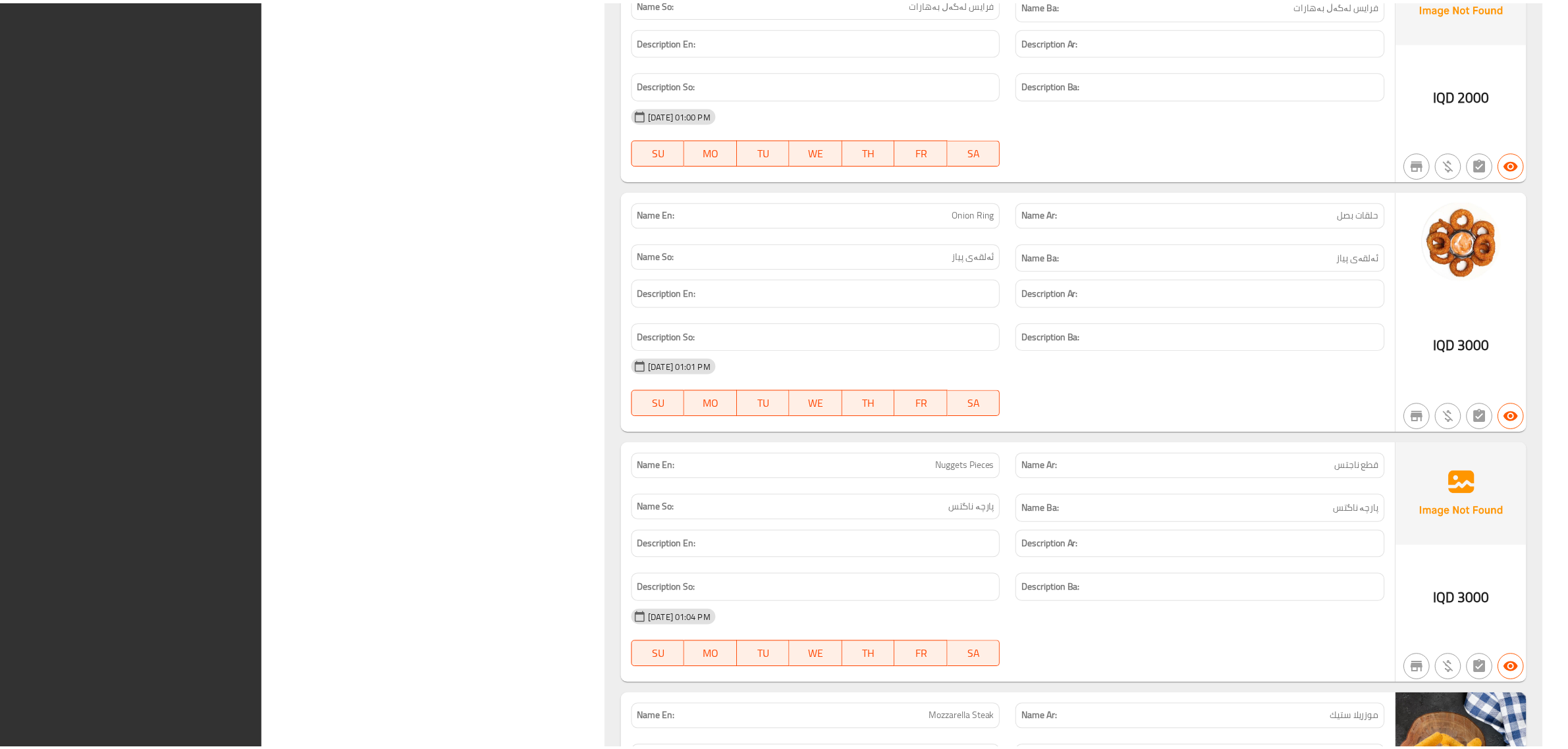
scroll to position [7994, 0]
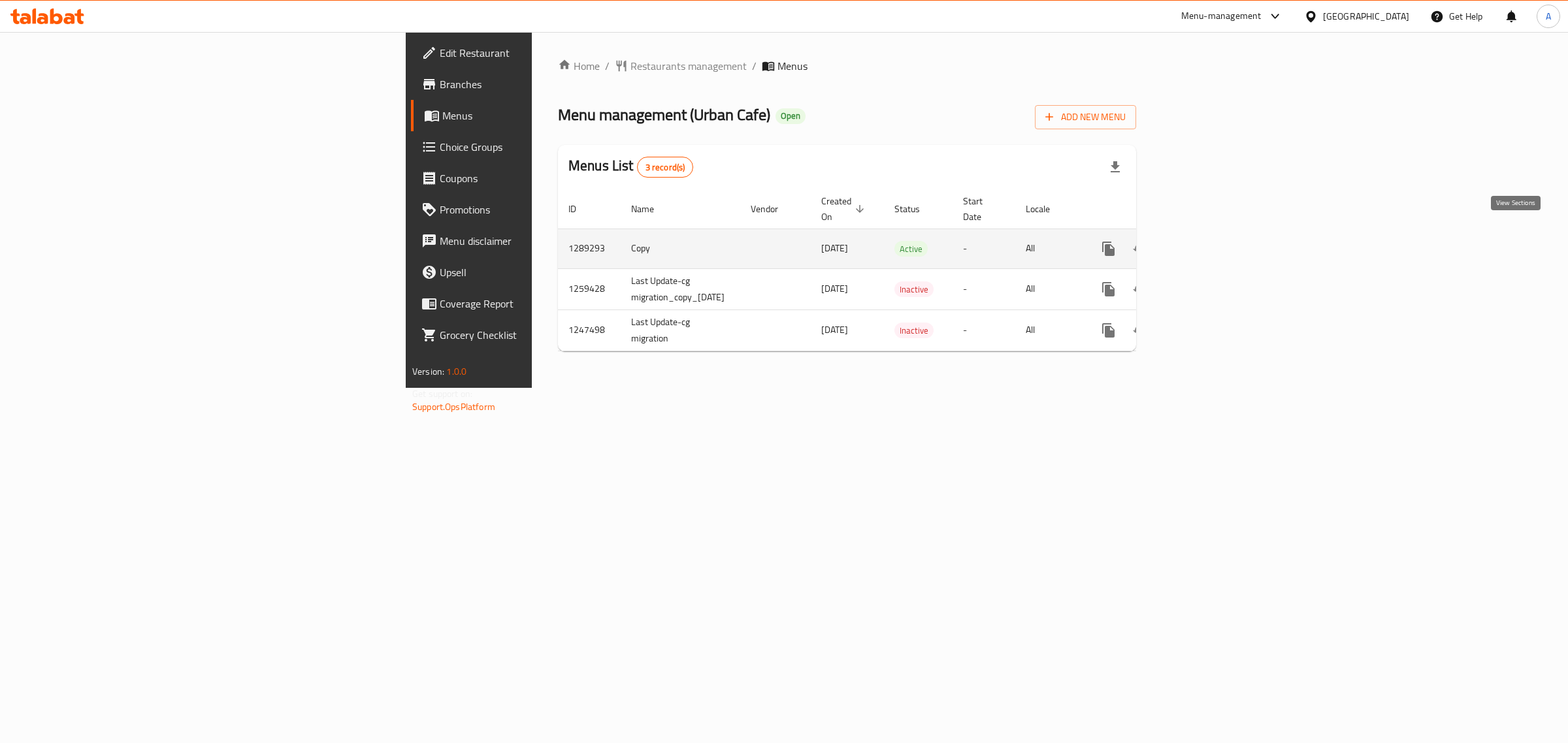
click at [1218, 239] on link "enhanced table" at bounding box center [1202, 249] width 31 height 31
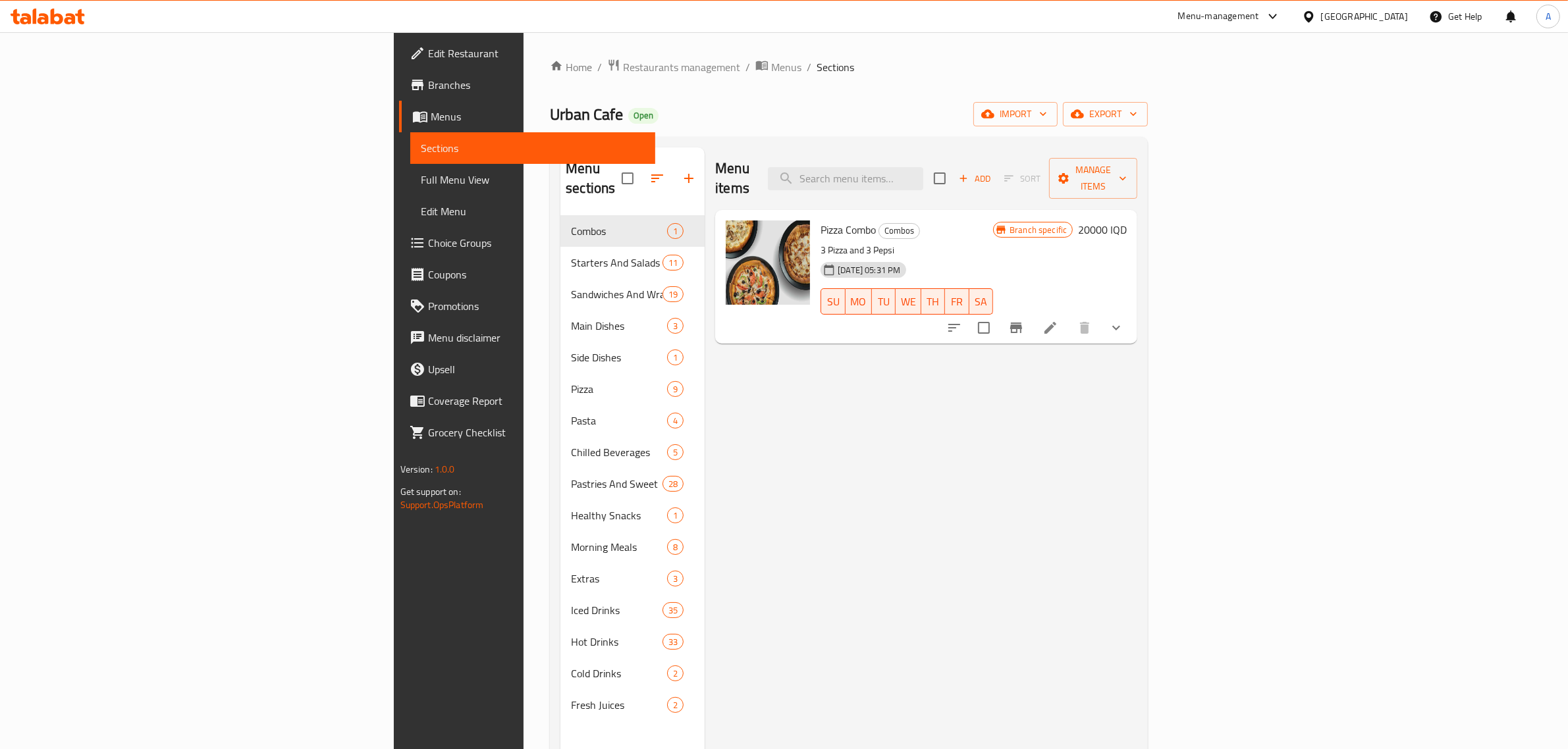
click at [428, 47] on span "Edit Restaurant" at bounding box center [537, 54] width 217 height 16
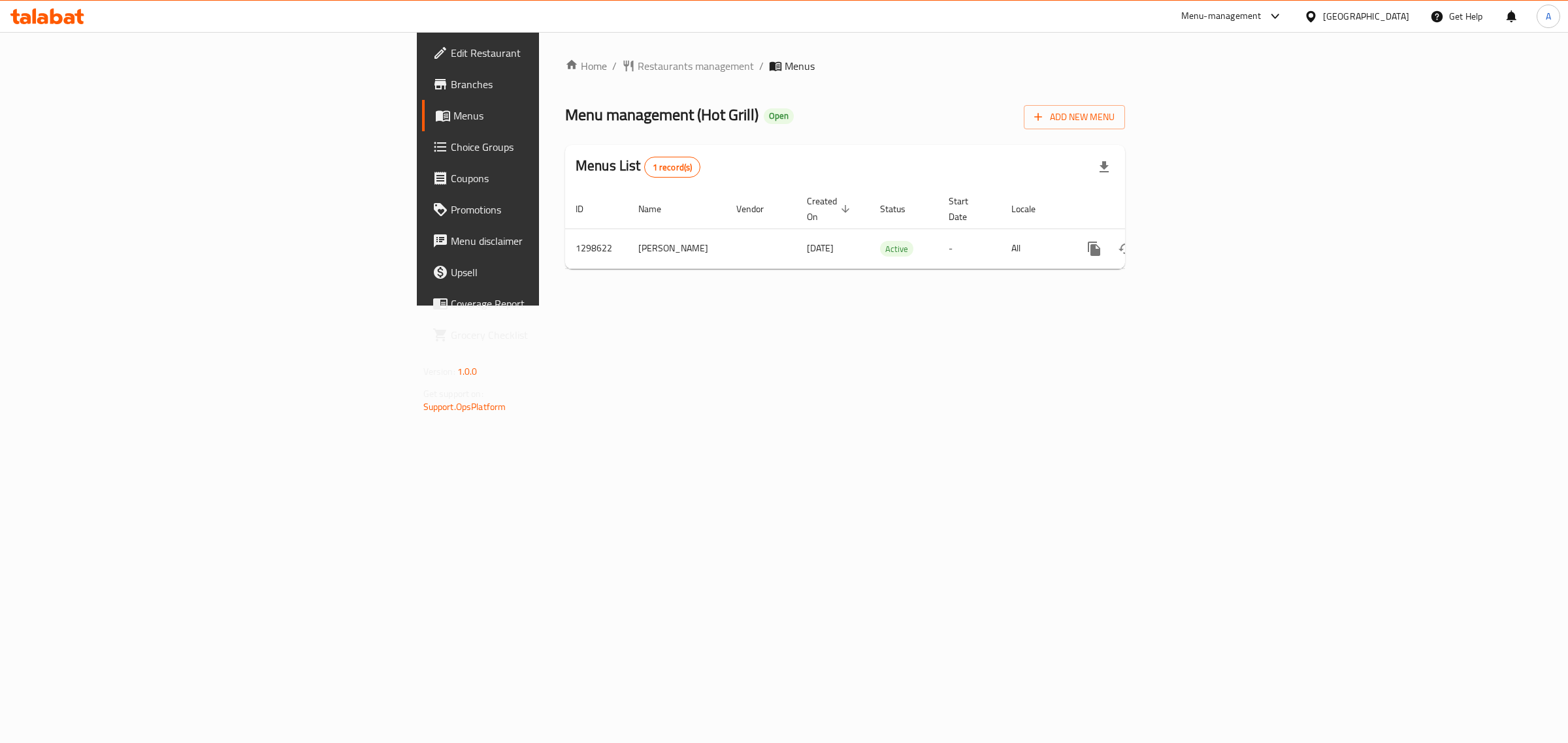
click at [451, 47] on span "Edit Restaurant" at bounding box center [560, 53] width 218 height 16
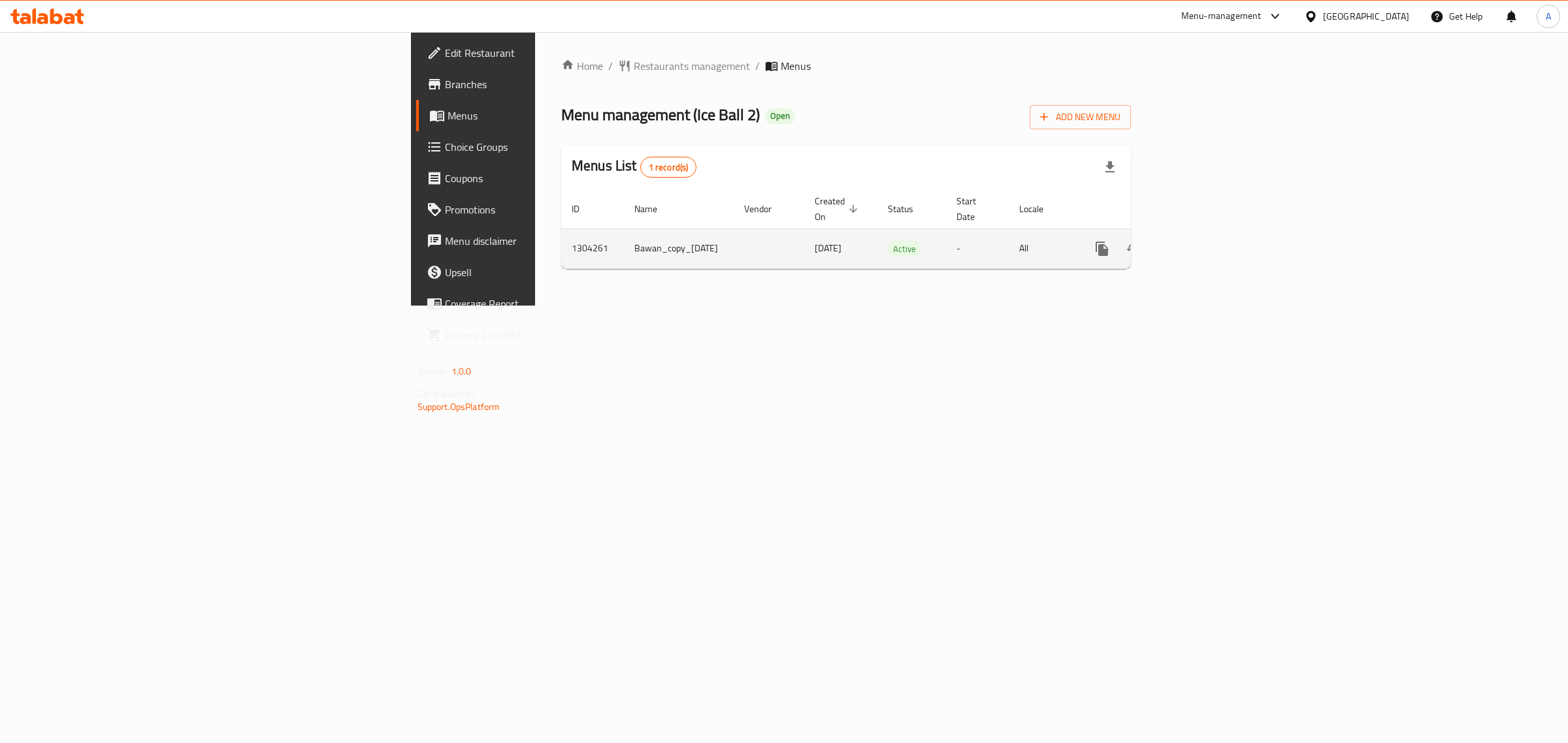
click at [1202, 243] on icon "enhanced table" at bounding box center [1196, 249] width 12 height 12
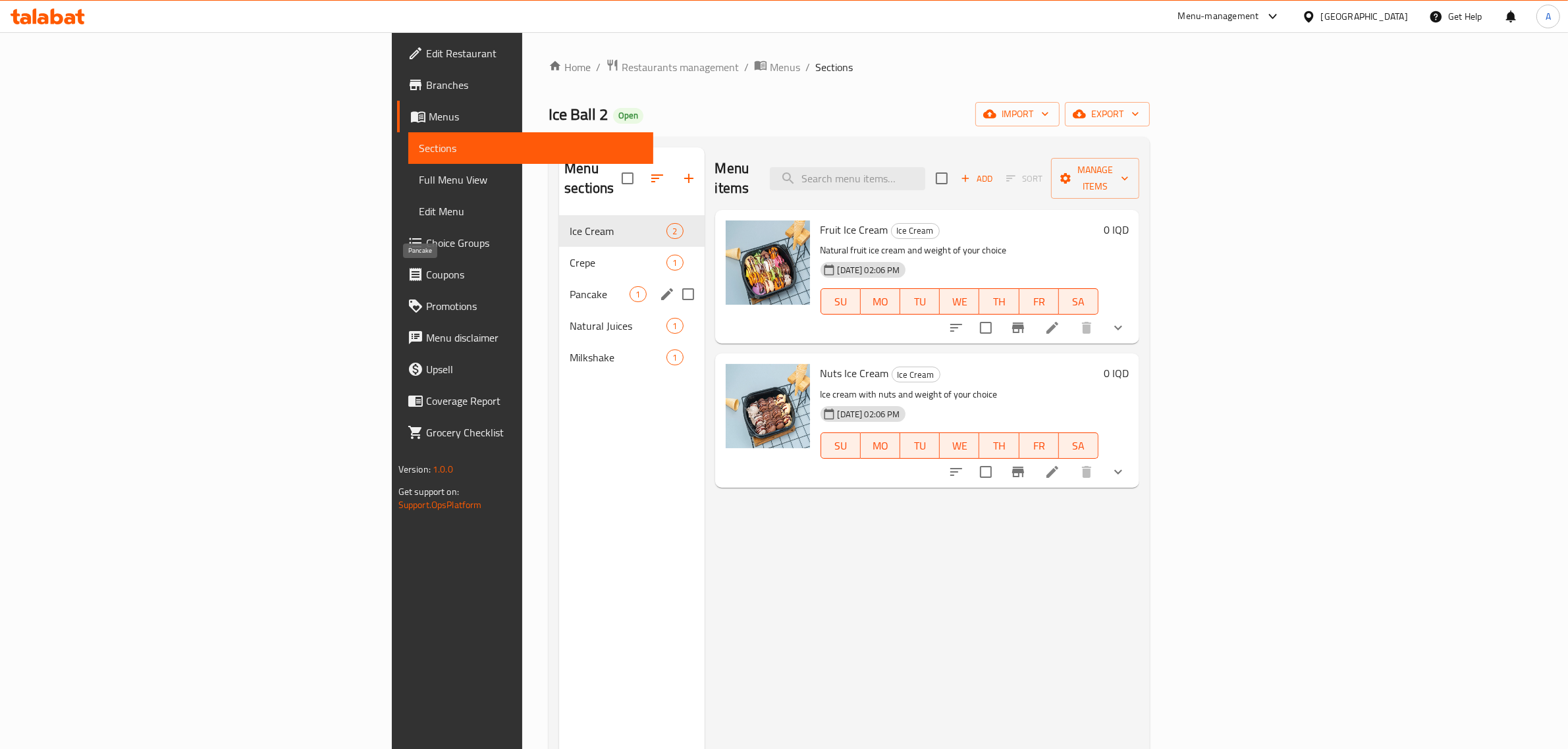
click at [570, 286] on span "Pancake" at bounding box center [599, 294] width 60 height 16
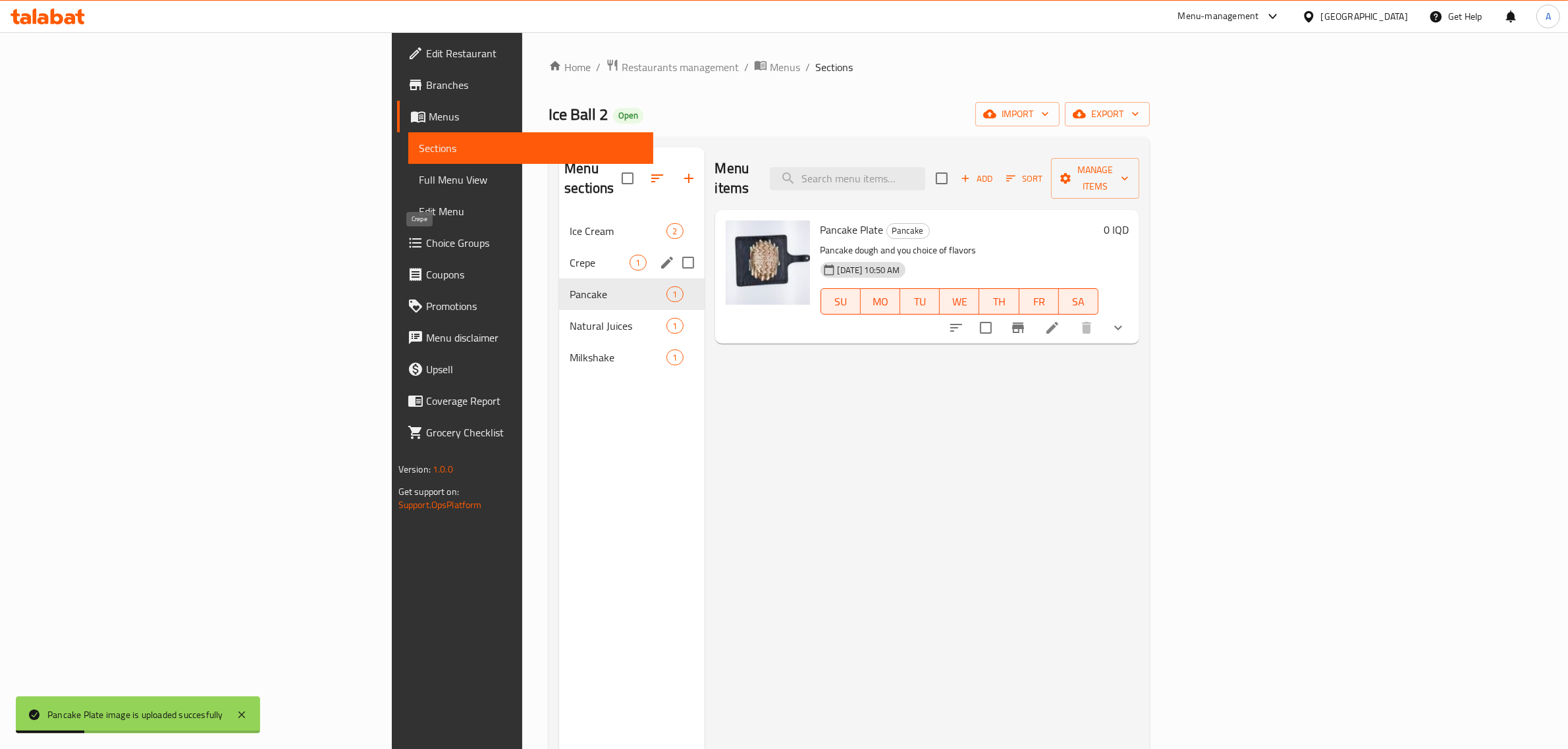
click at [570, 255] on span "Crepe" at bounding box center [599, 263] width 60 height 16
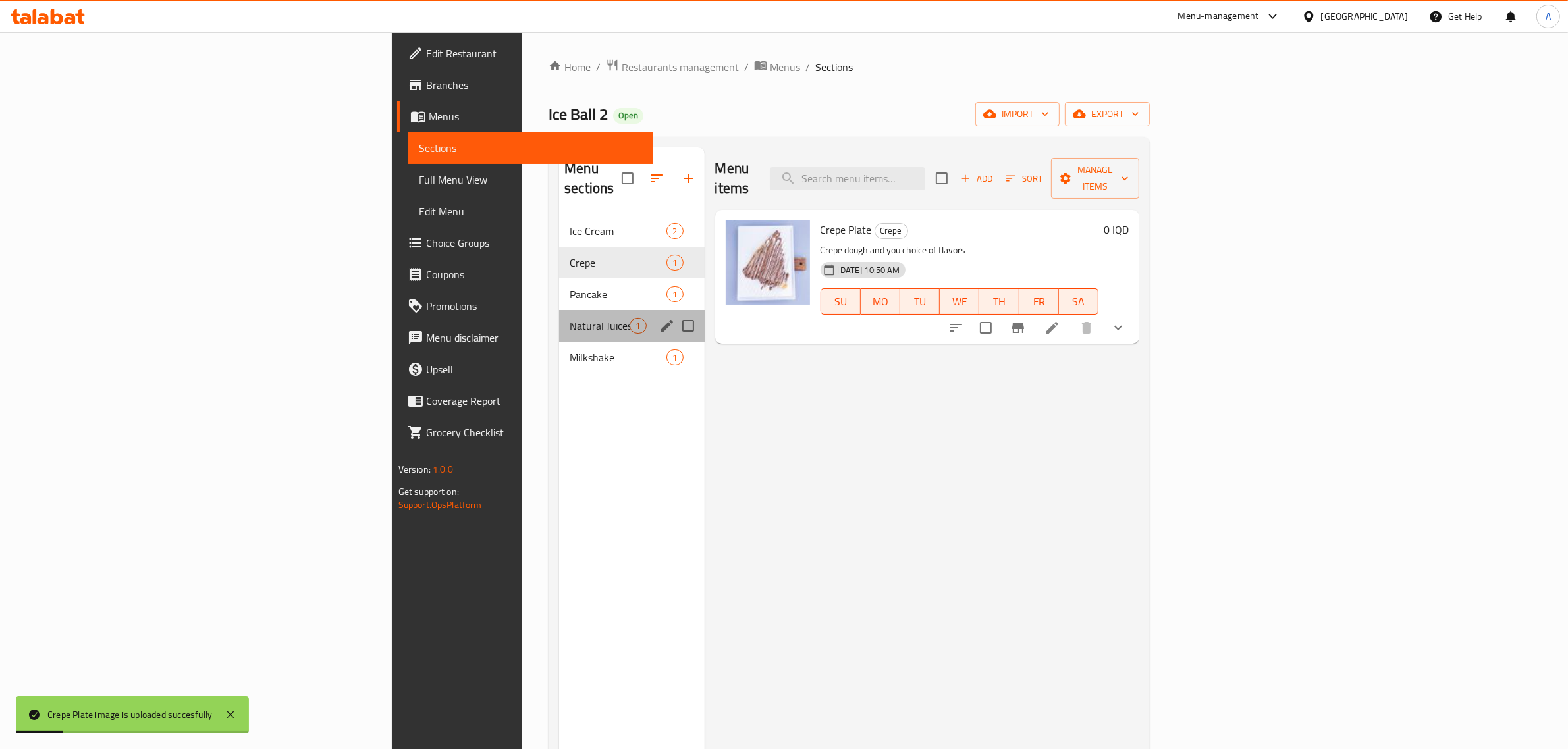
click at [559, 310] on div "Natural Juices 1" at bounding box center [631, 325] width 145 height 32
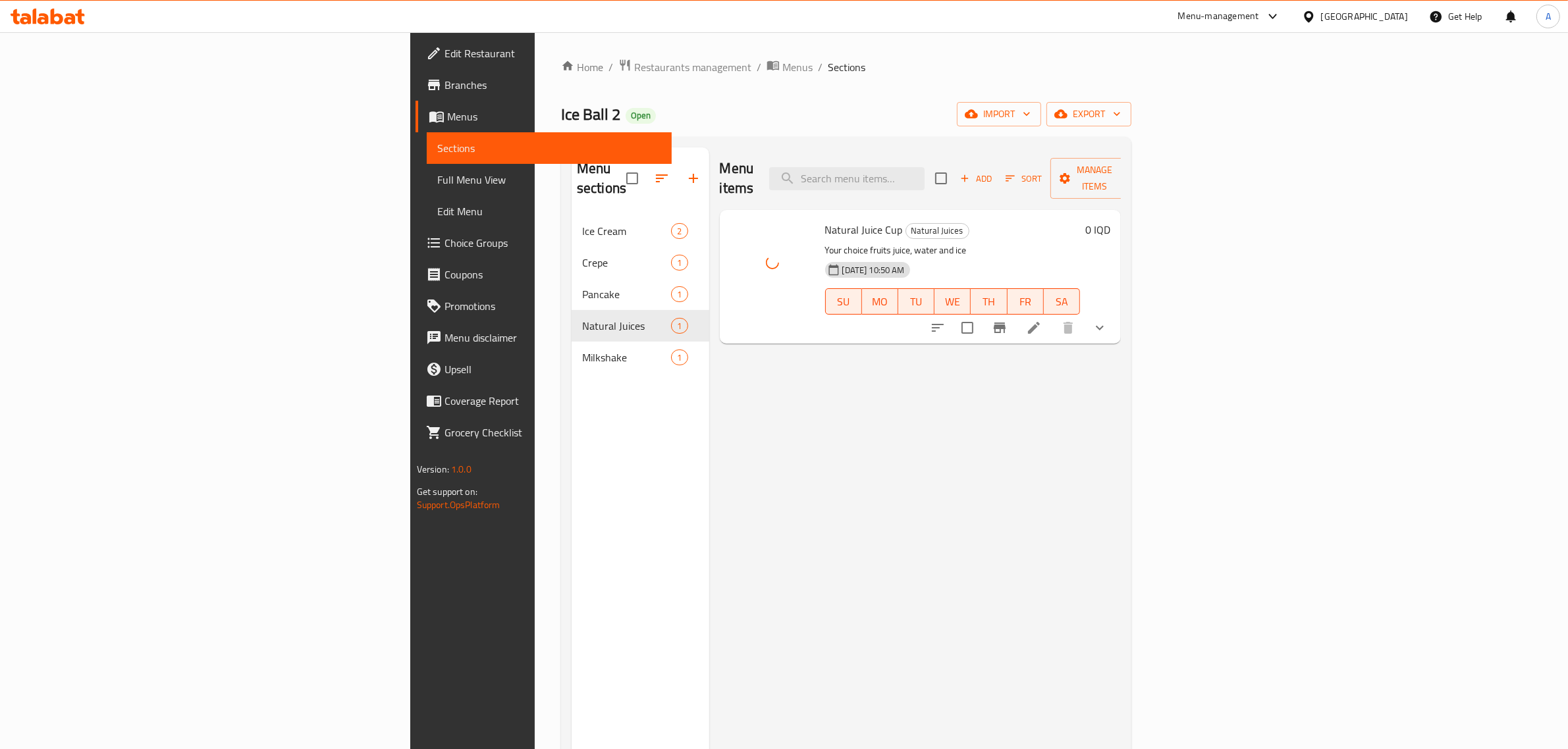
click at [815, 377] on div "Menu items Add Sort Manage items Natural Juice Cup Natural Juices Your choice f…" at bounding box center [915, 522] width 412 height 749
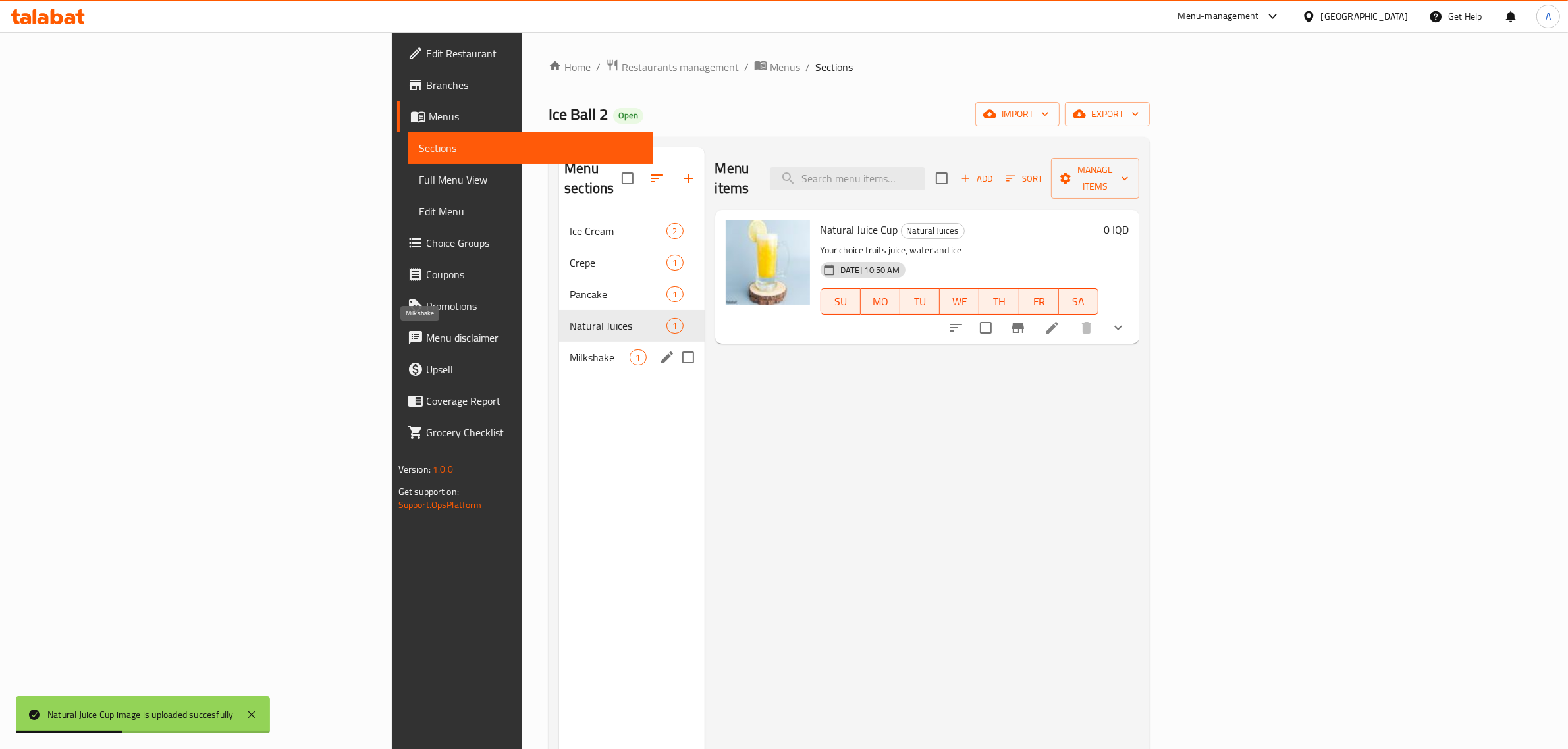
click at [570, 350] on span "Milkshake" at bounding box center [599, 358] width 60 height 16
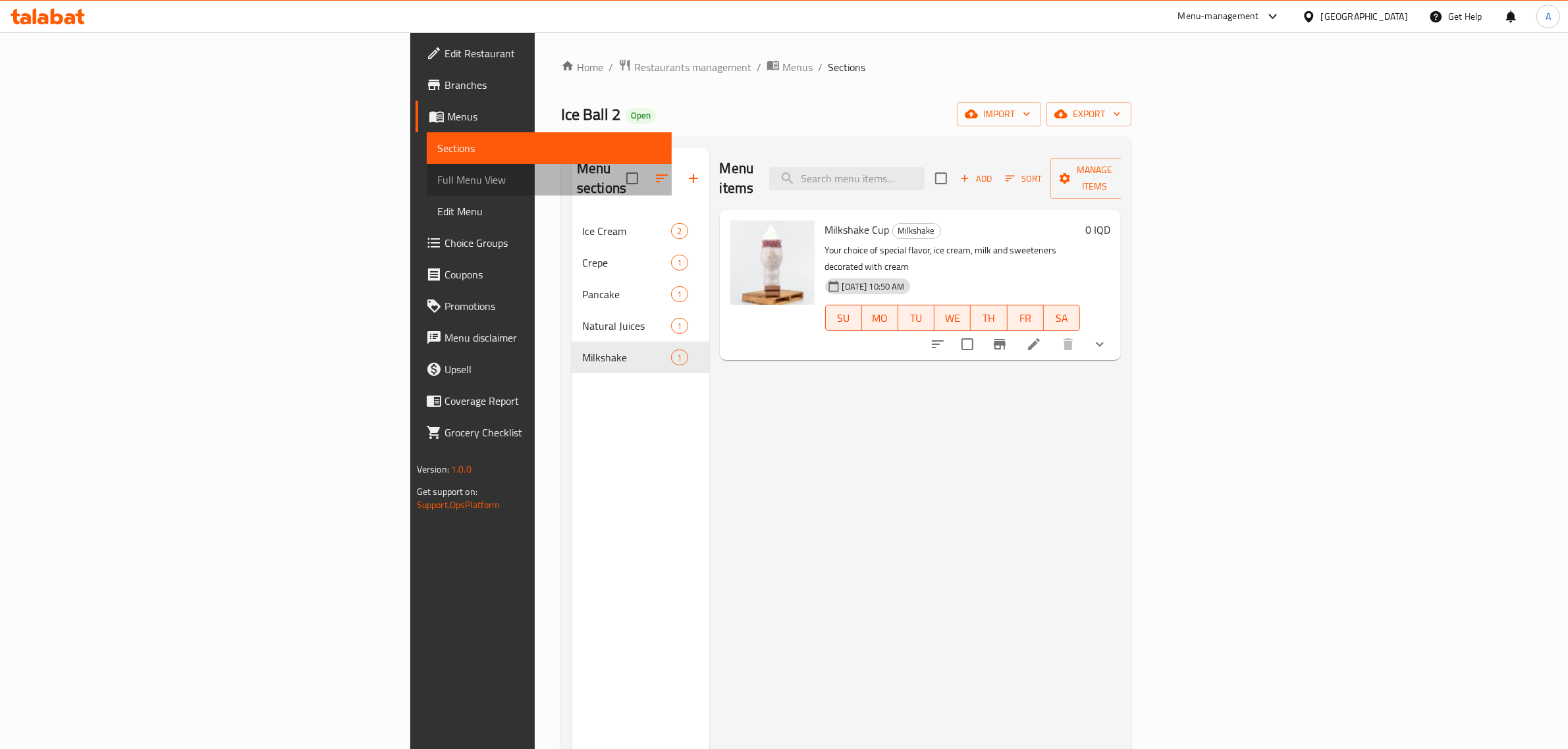
click at [437, 175] on span "Full Menu View" at bounding box center [549, 180] width 225 height 16
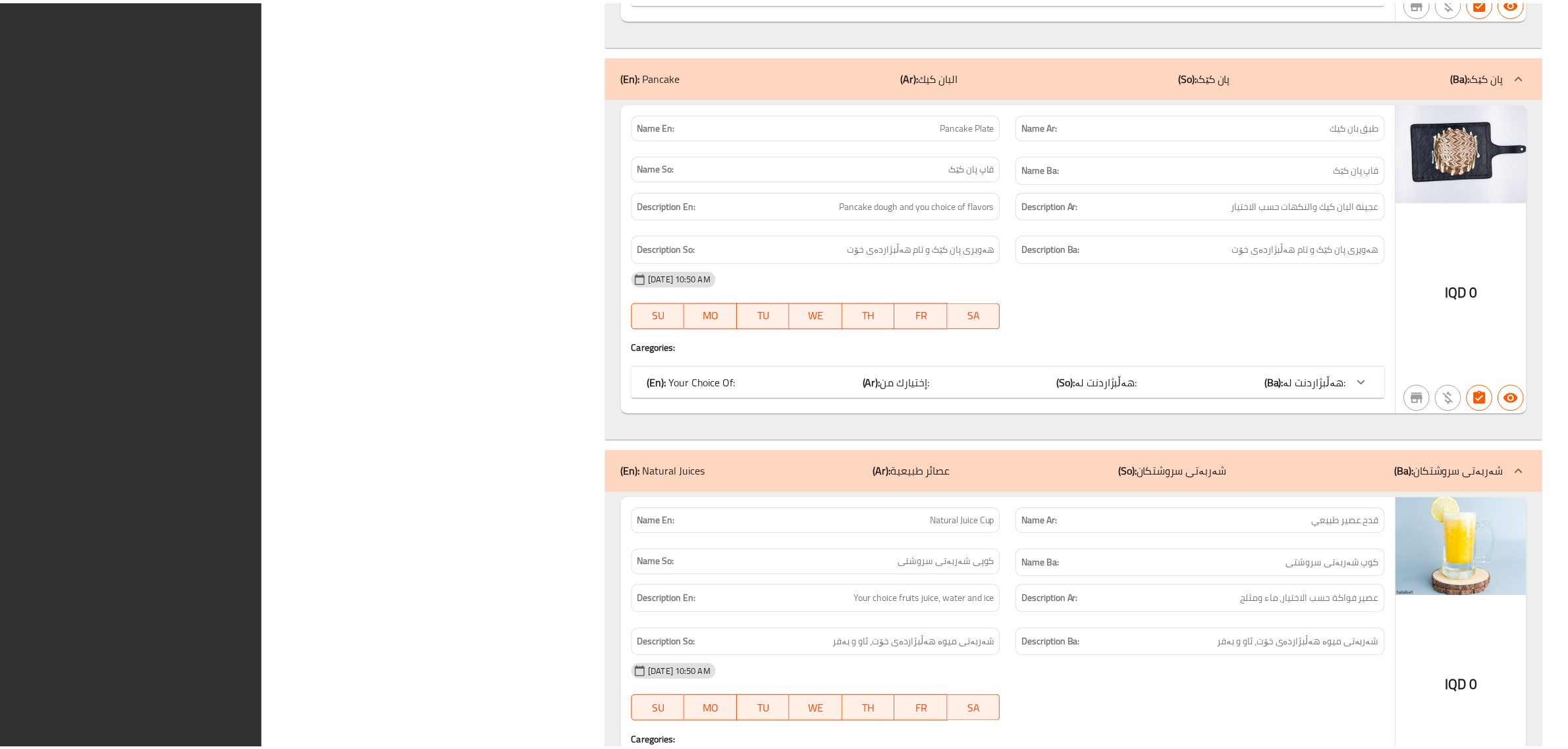
scroll to position [1762, 0]
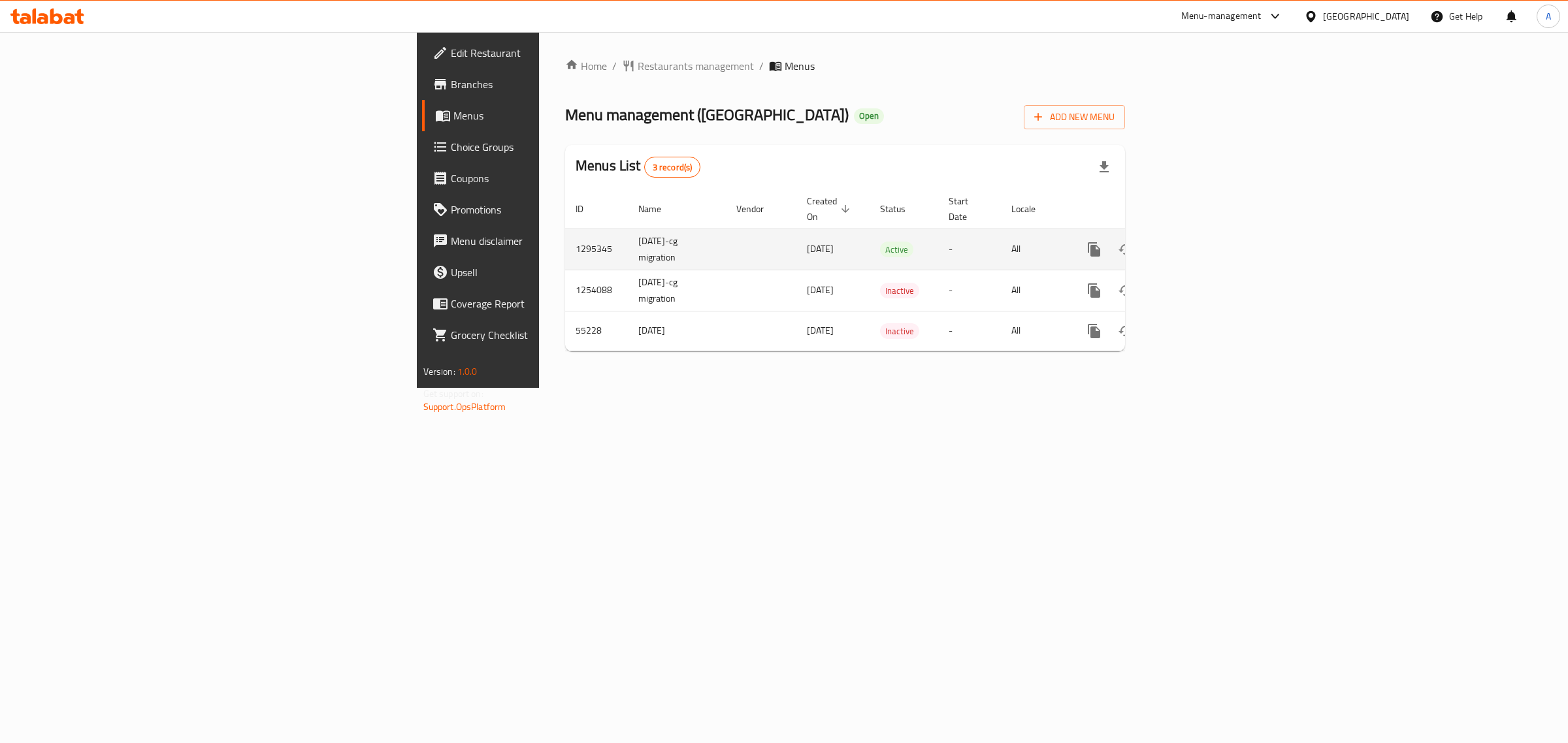
click at [1196, 241] on icon "enhanced table" at bounding box center [1189, 249] width 16 height 16
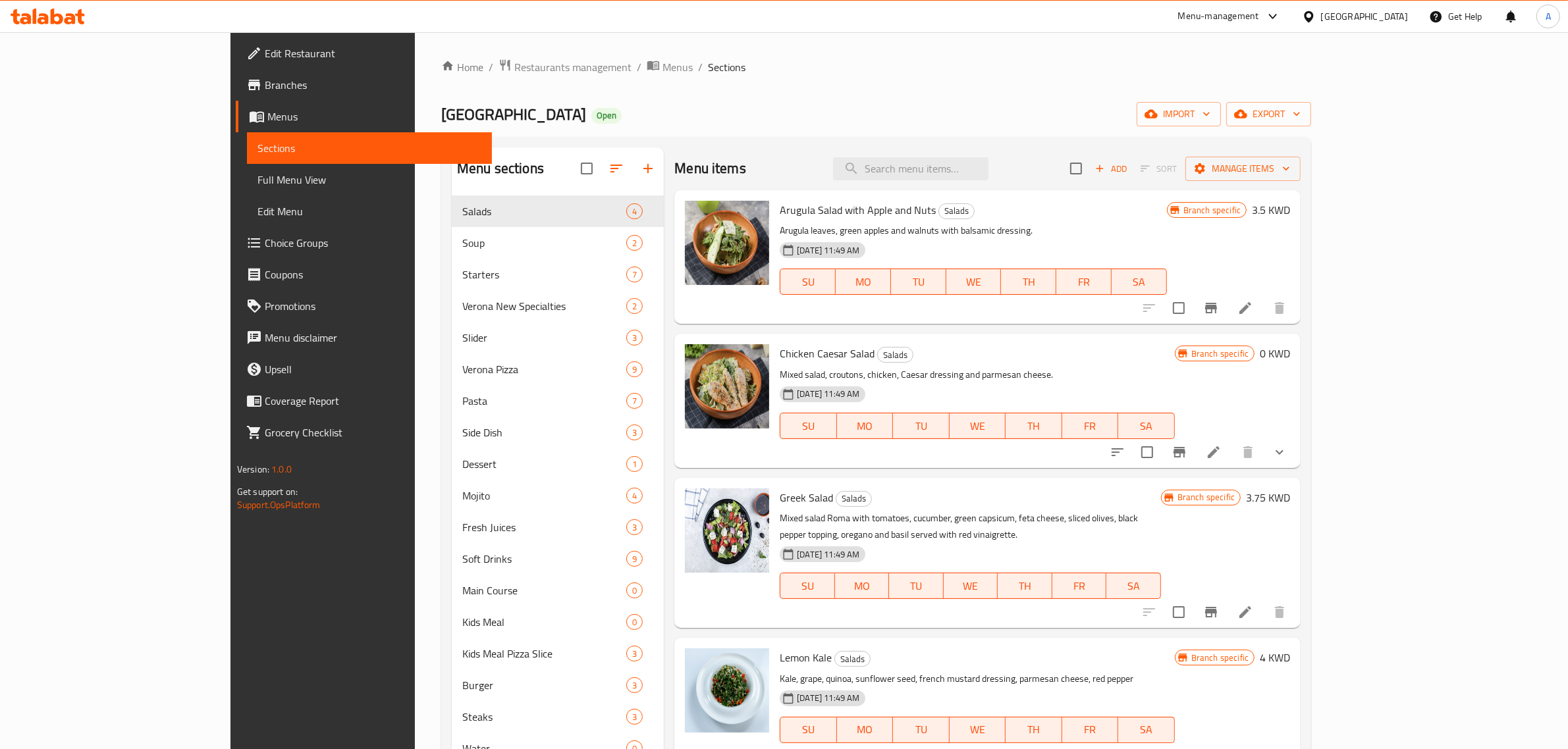
drag, startPoint x: 773, startPoint y: 60, endPoint x: 717, endPoint y: 60, distance: 56.0
click at [768, 60] on ol "Home / Restaurants management / Menus / Sections" at bounding box center [876, 67] width 870 height 17
click at [647, 69] on icon "breadcrumb" at bounding box center [654, 65] width 13 height 13
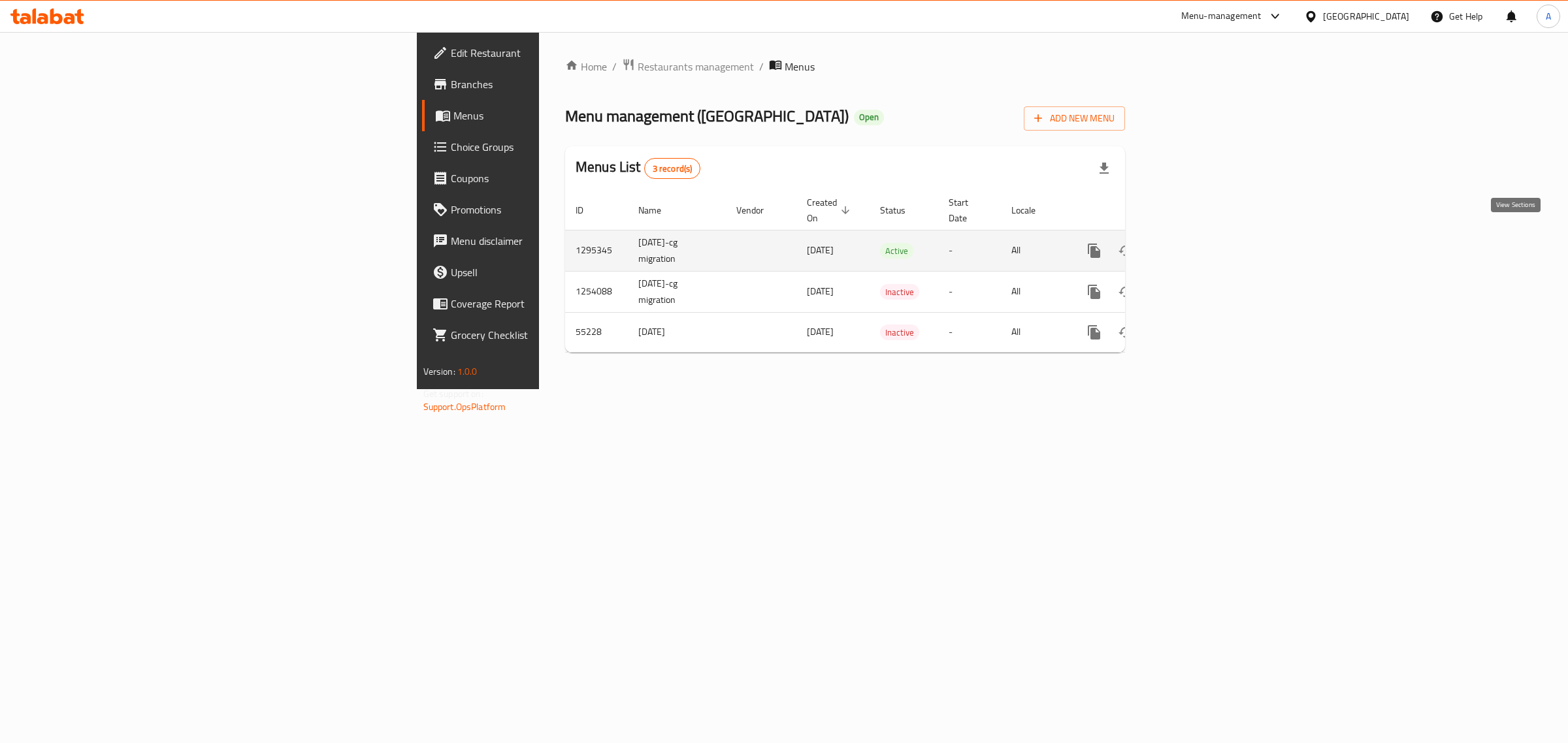
click at [1204, 247] on link "enhanced table" at bounding box center [1188, 251] width 31 height 31
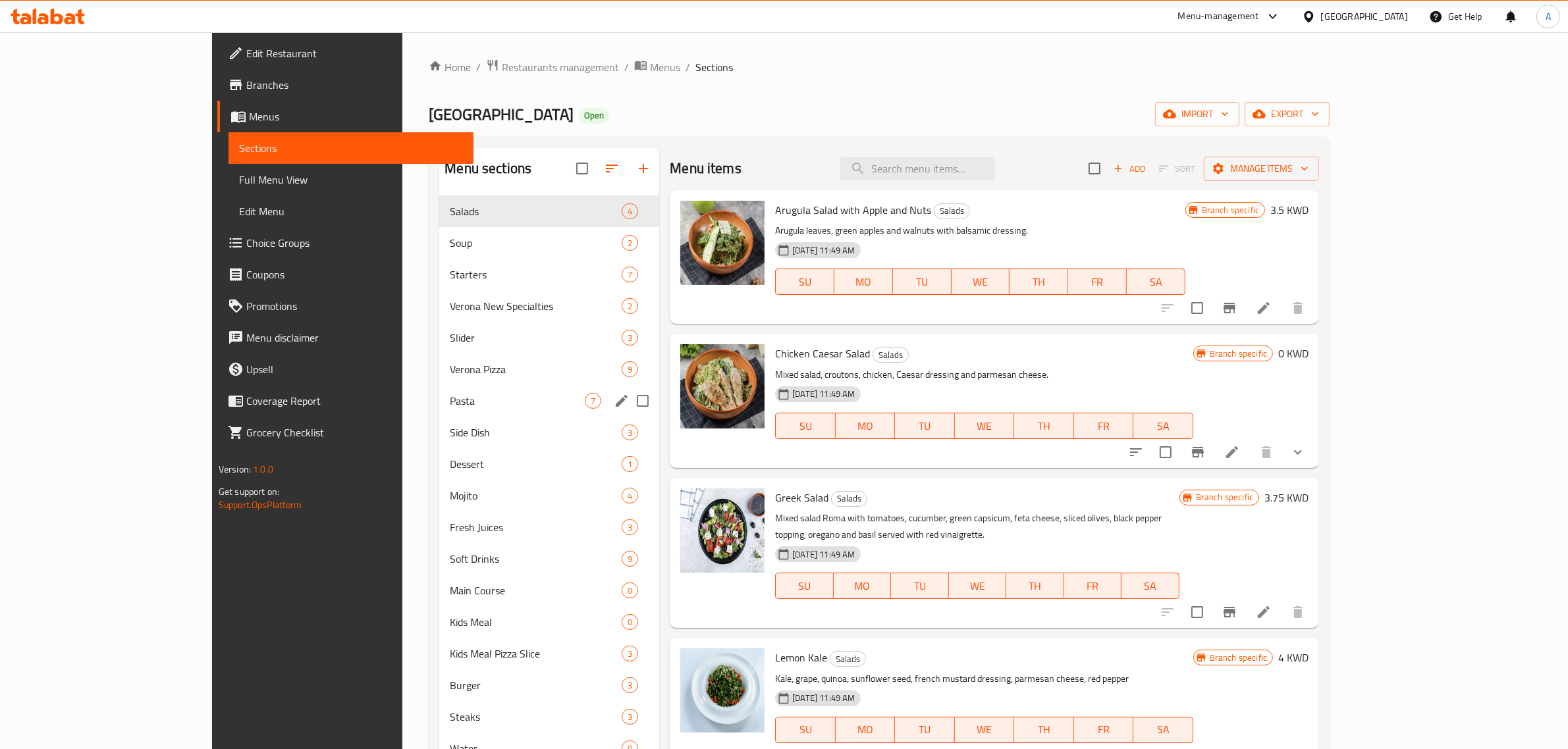
click at [519, 394] on span "Pasta" at bounding box center [517, 401] width 135 height 16
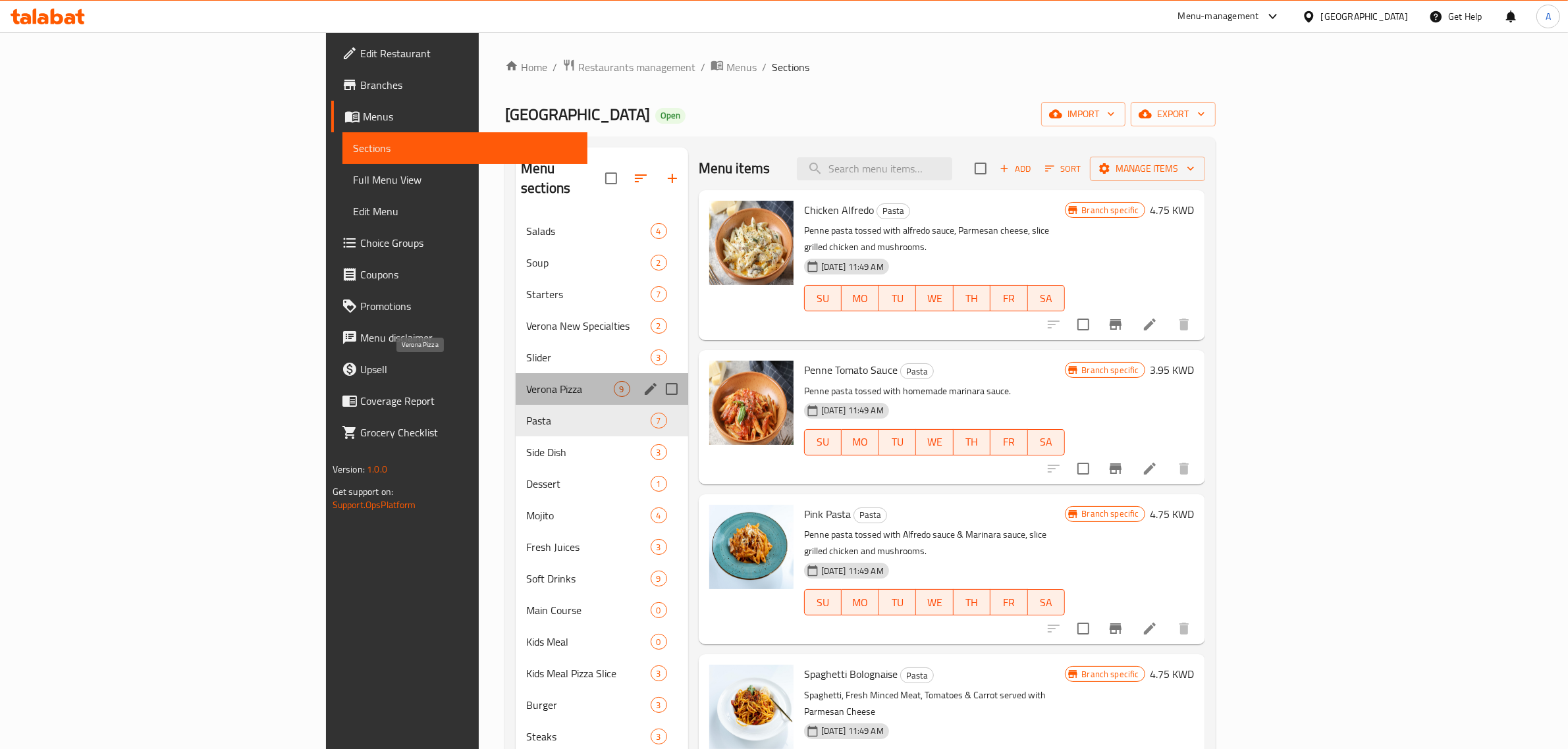
drag, startPoint x: 492, startPoint y: 366, endPoint x: 489, endPoint y: 432, distance: 66.1
click at [526, 381] on span "Verona Pizza" at bounding box center [570, 389] width 87 height 16
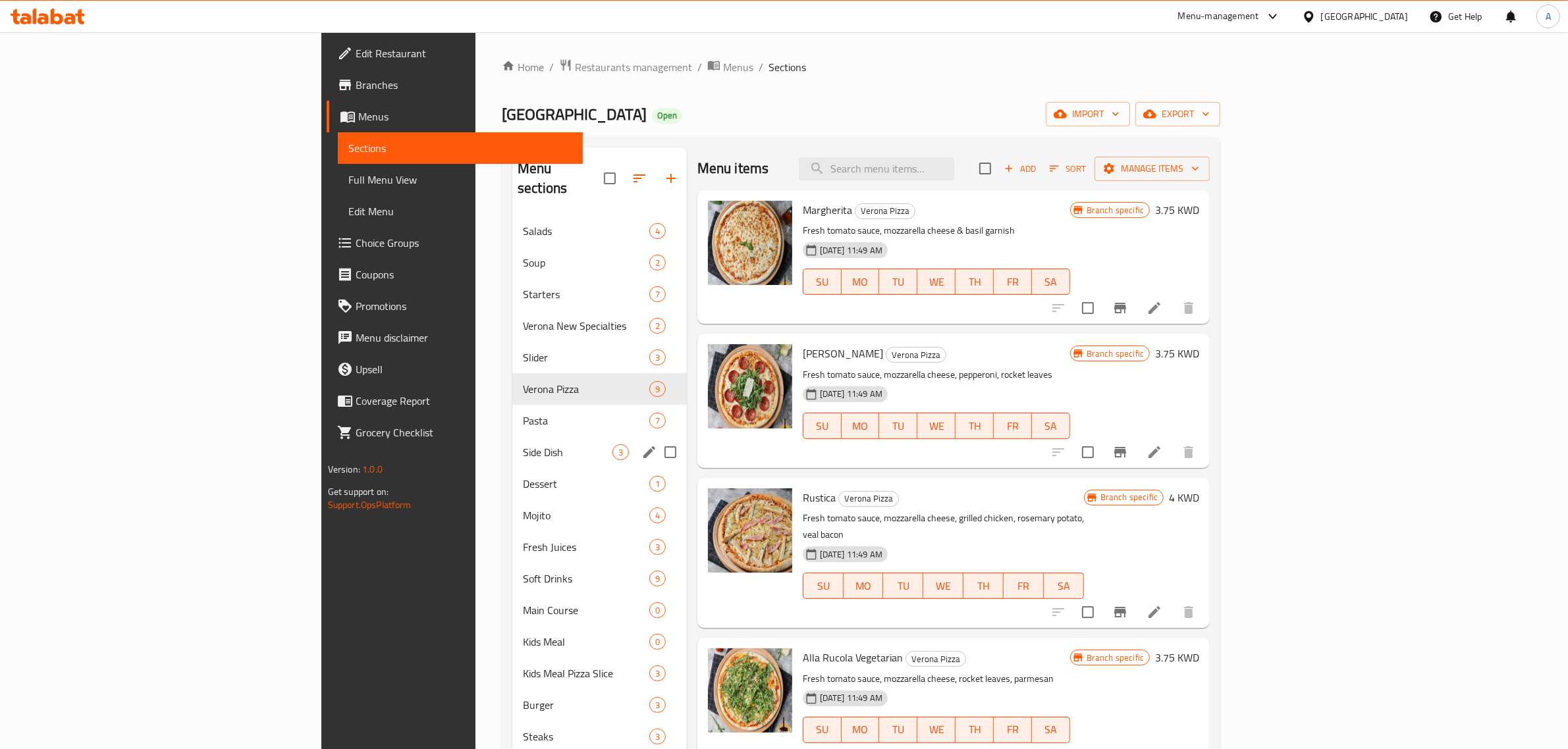
click at [512, 446] on div "Side Dish 3" at bounding box center [600, 452] width 175 height 32
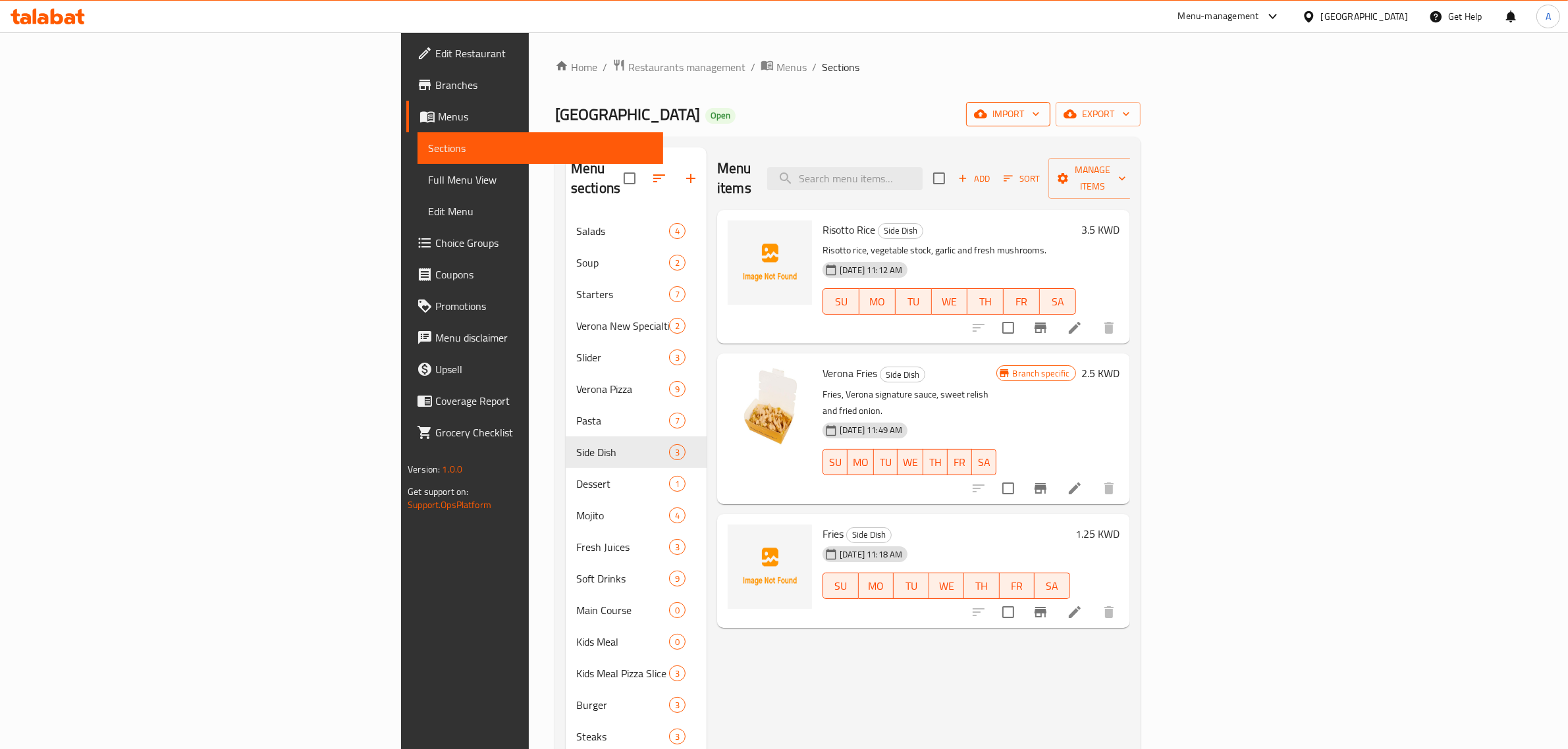
click at [1040, 106] on span "import" at bounding box center [1008, 114] width 63 height 16
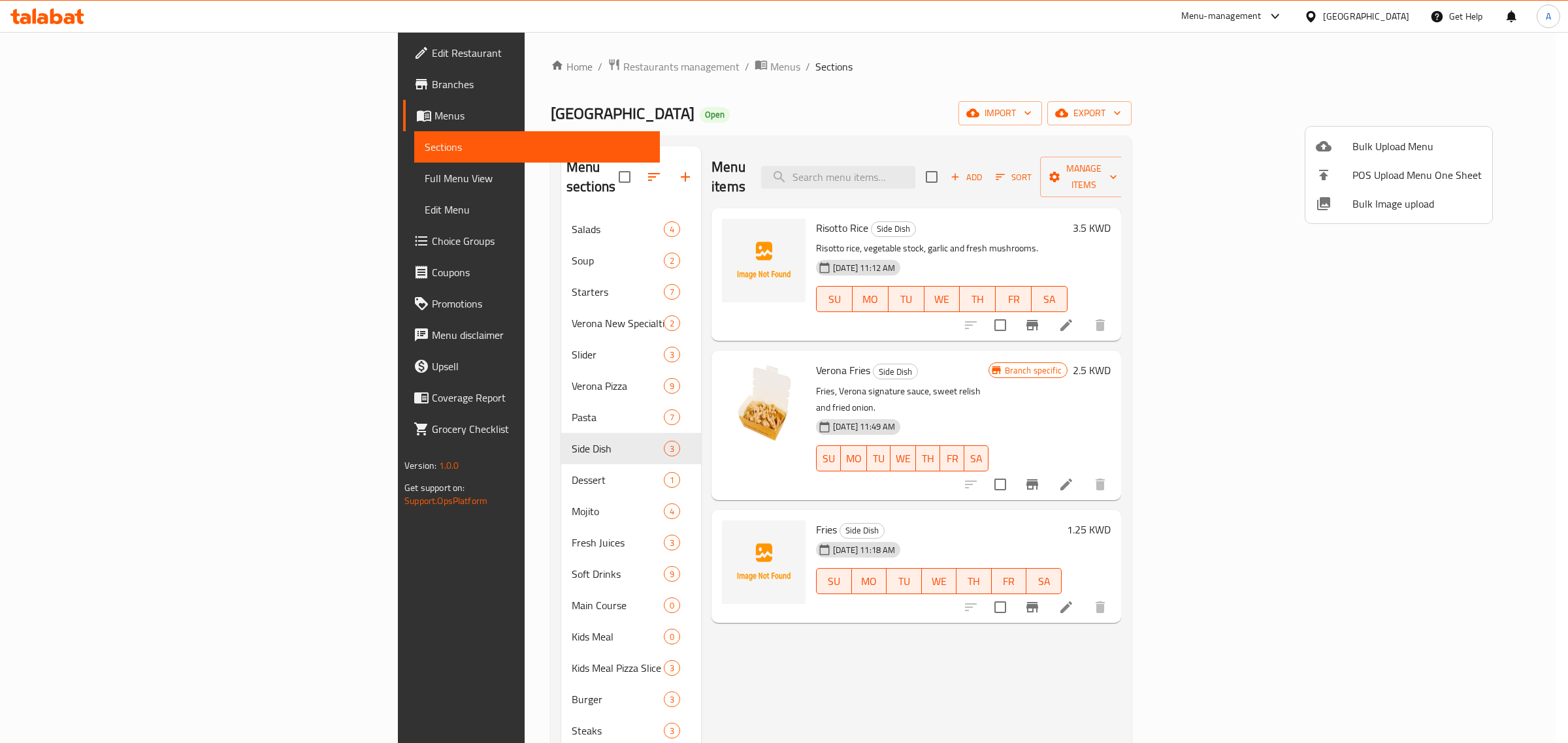
click at [1387, 196] on span "Bulk Image upload" at bounding box center [1417, 204] width 129 height 16
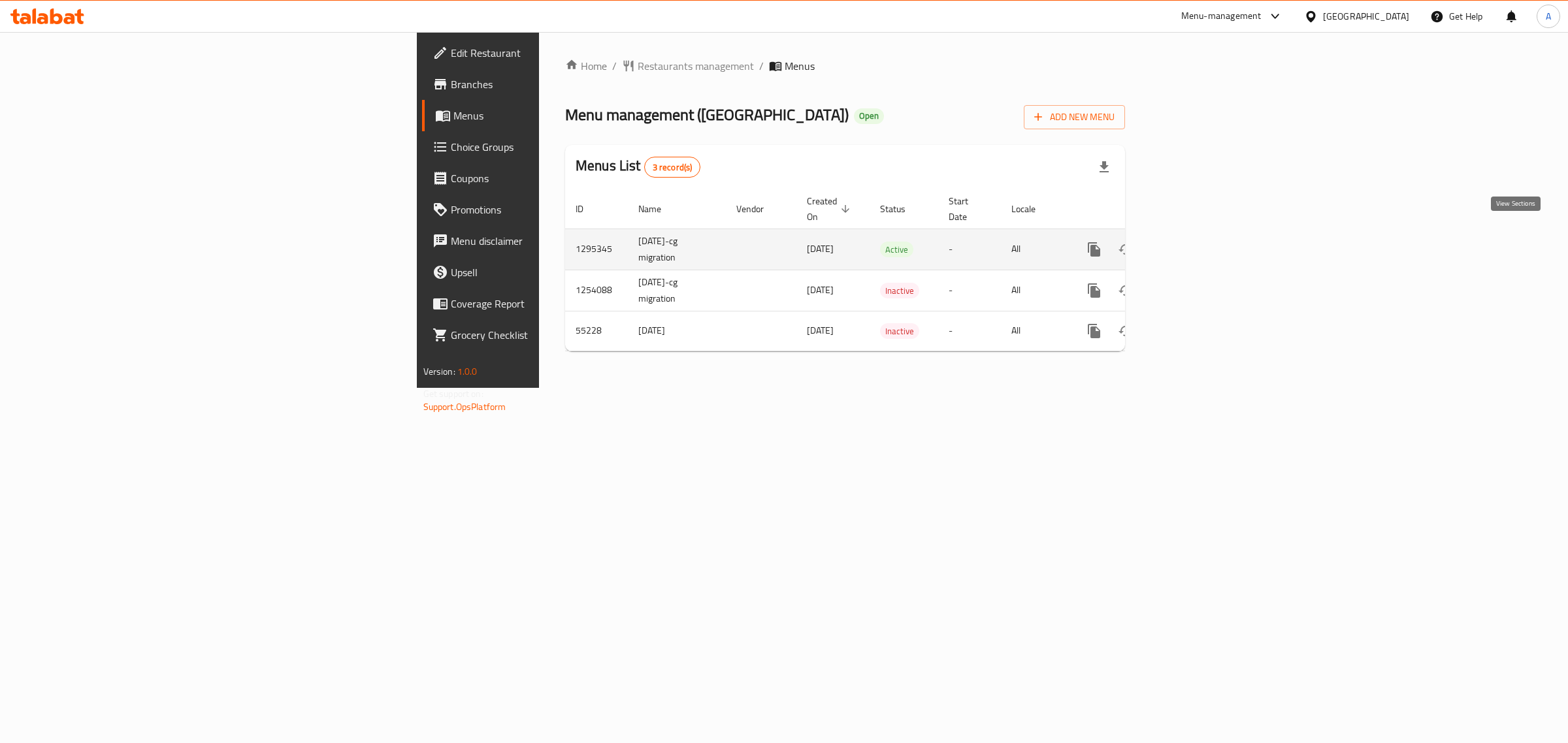
click at [1196, 241] on icon "enhanced table" at bounding box center [1189, 249] width 16 height 16
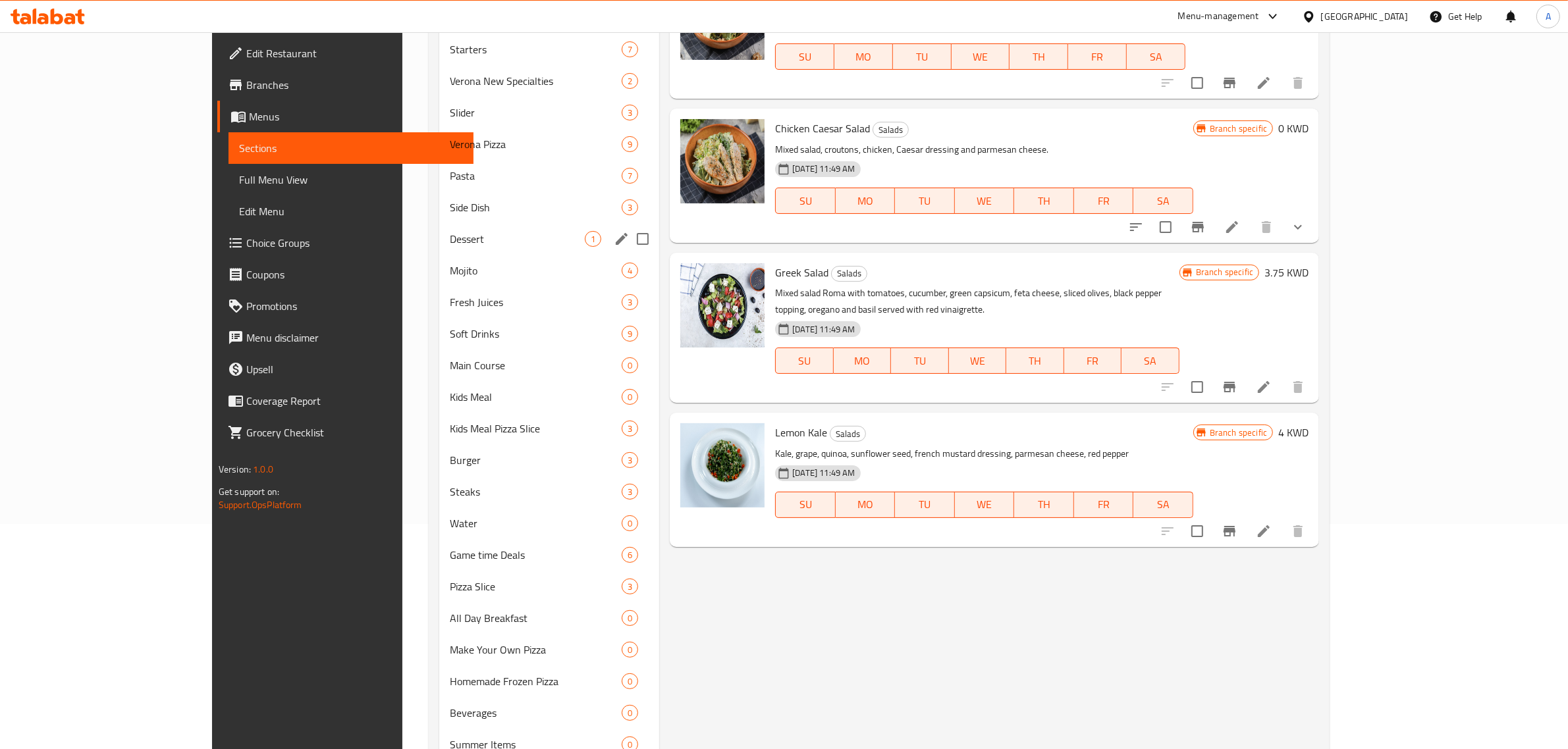
scroll to position [308, 0]
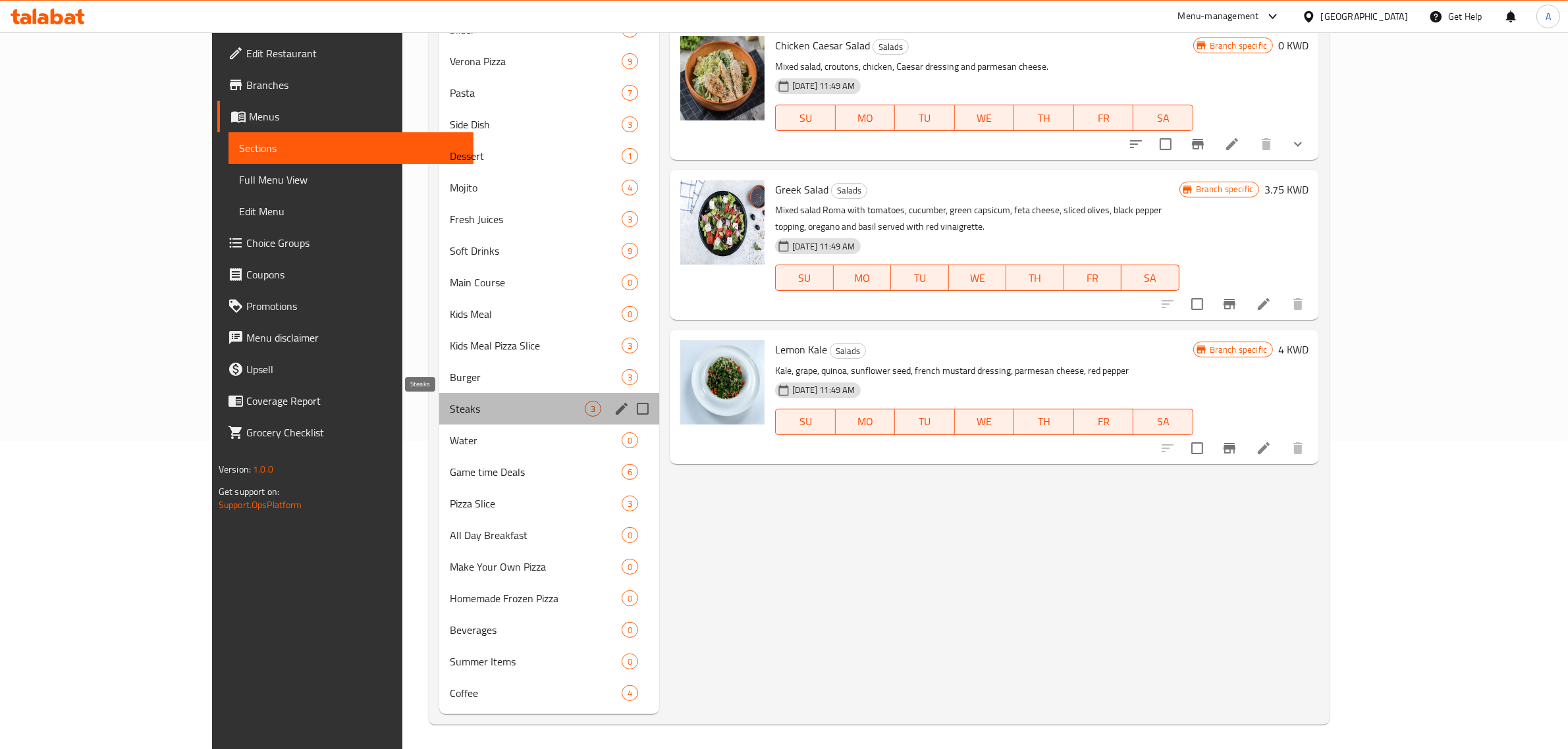
click at [450, 405] on span "Steaks" at bounding box center [517, 409] width 135 height 16
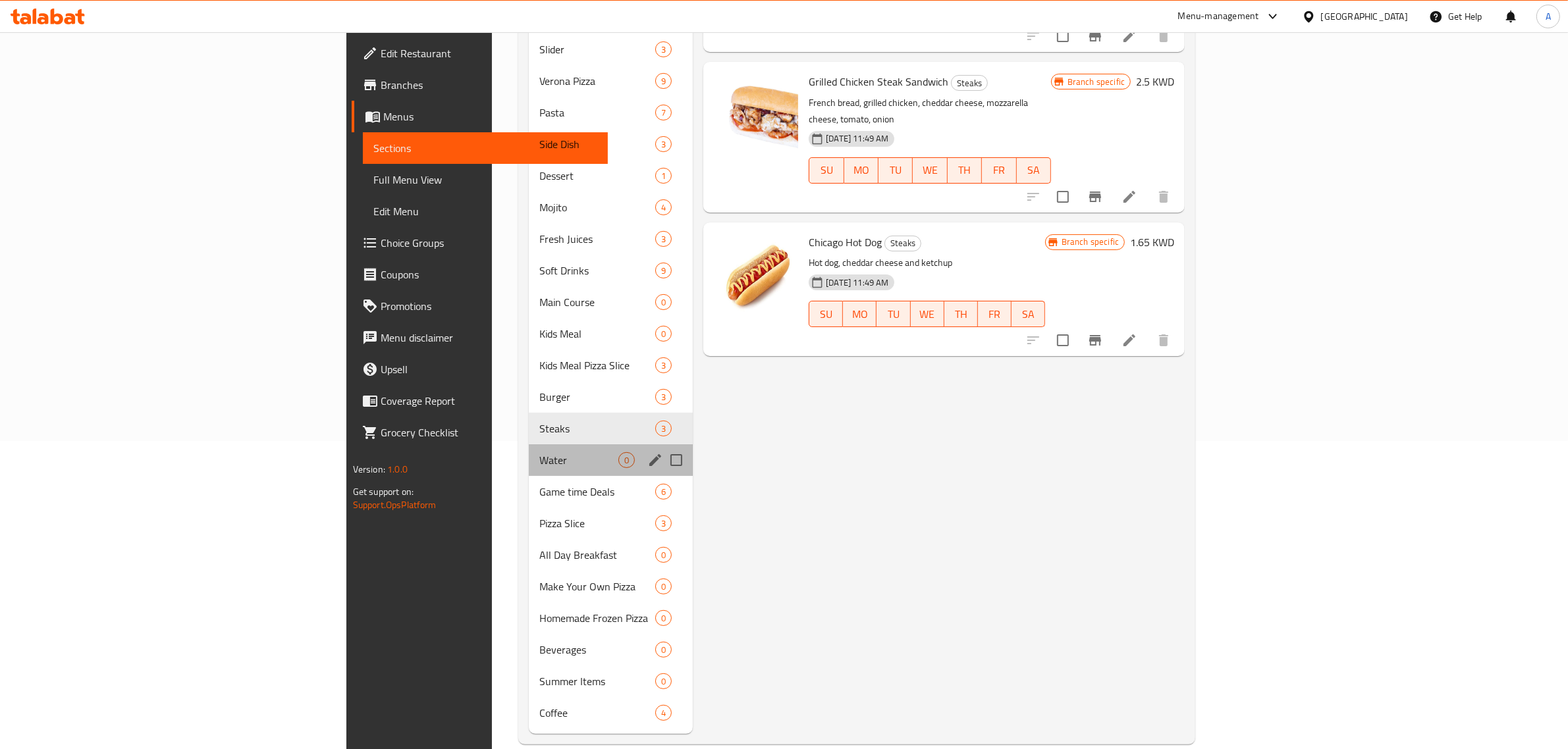
click at [528, 444] on div "Water 0" at bounding box center [611, 460] width 164 height 32
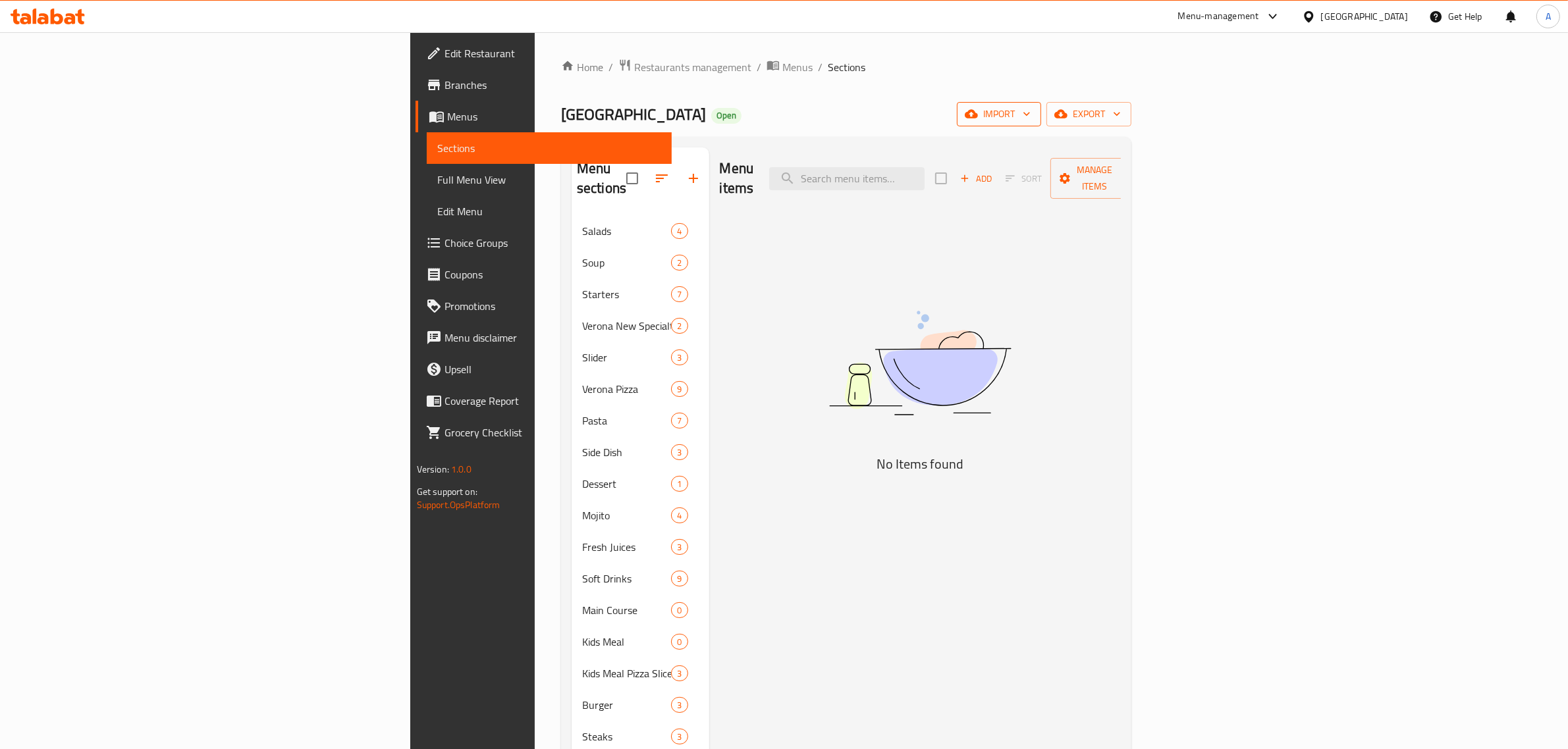
click at [1041, 104] on button "import" at bounding box center [998, 114] width 84 height 24
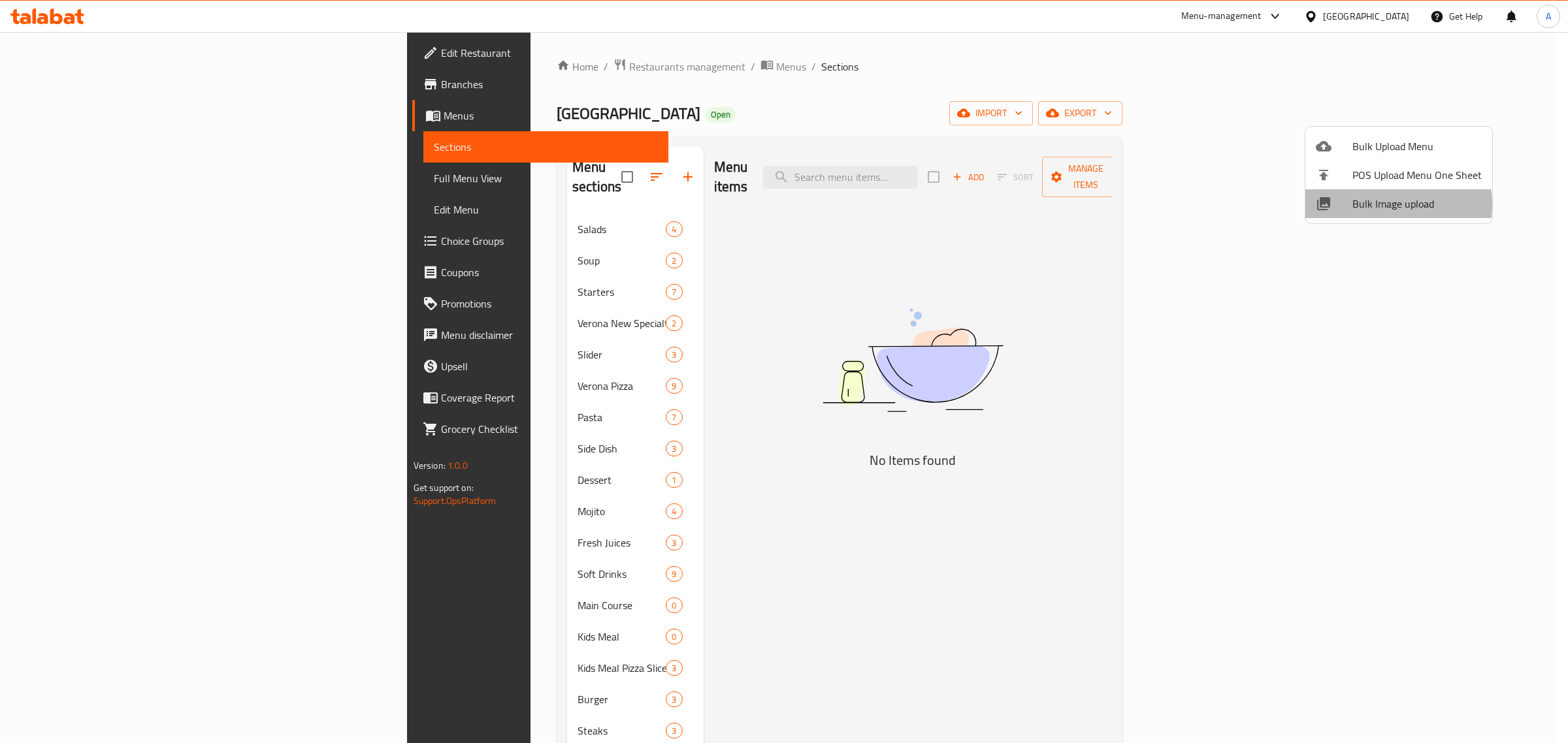
click at [1376, 205] on span "Bulk Image upload" at bounding box center [1417, 204] width 129 height 16
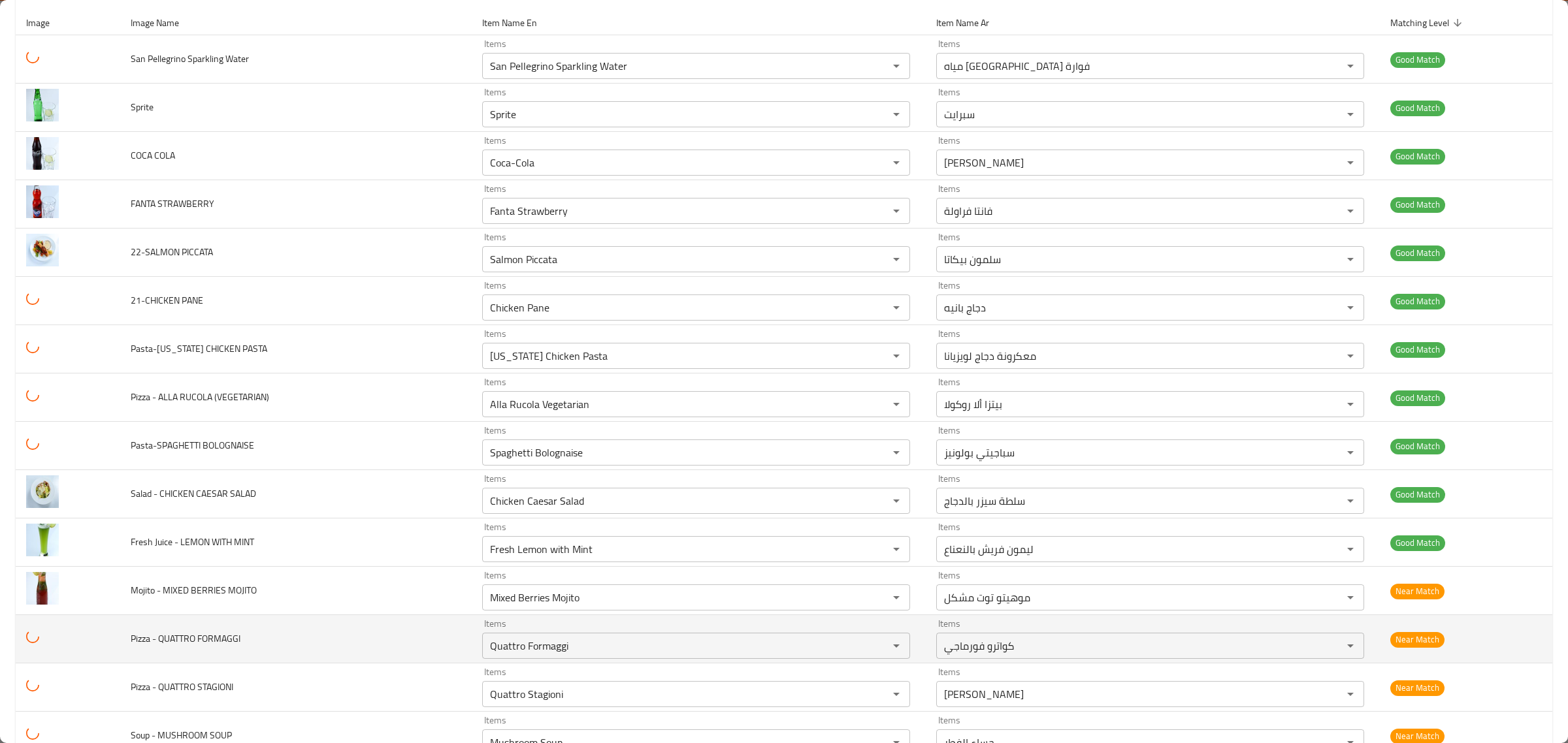
scroll to position [490, 0]
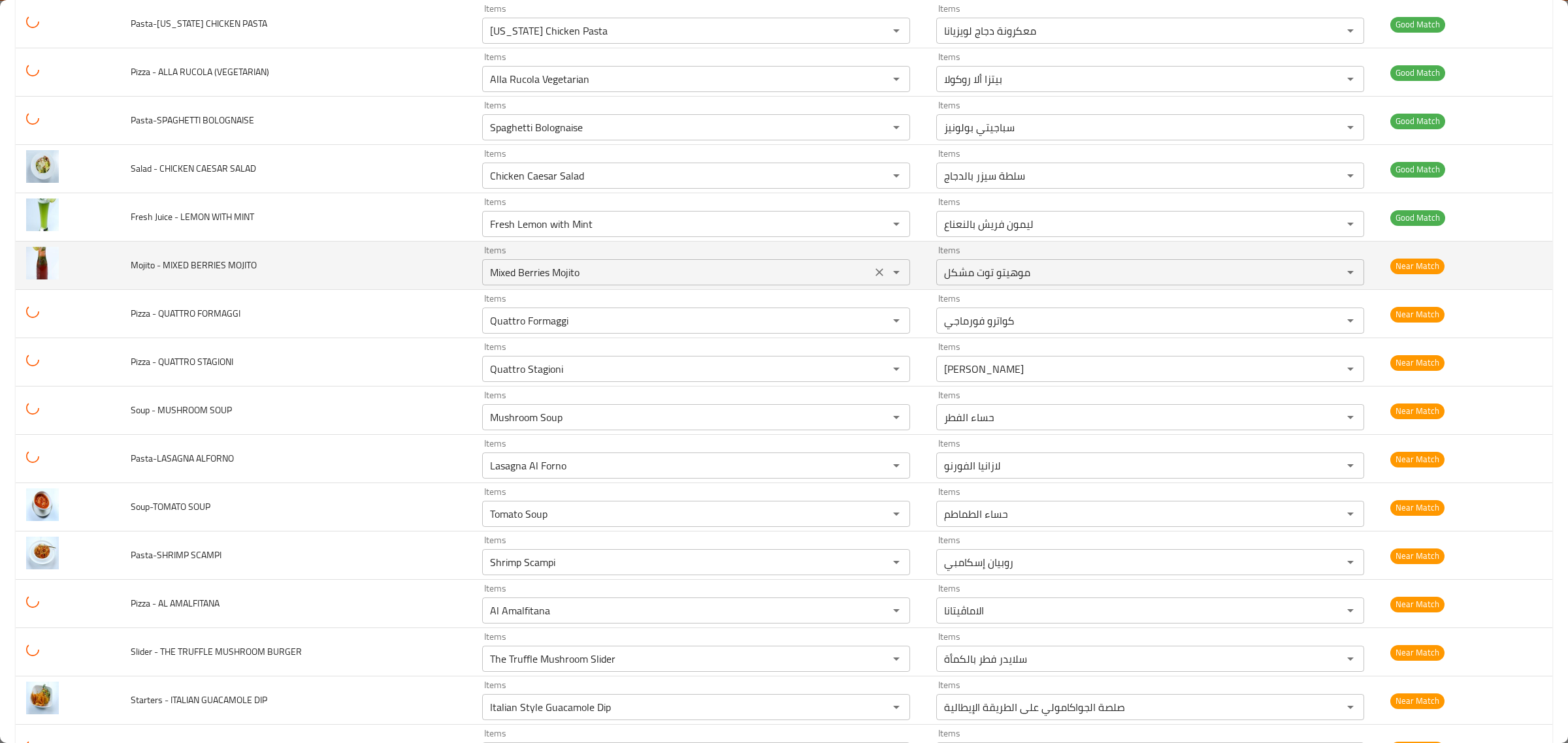
click at [748, 255] on div "Items Mixed Berries Mojito Items" at bounding box center [696, 265] width 428 height 40
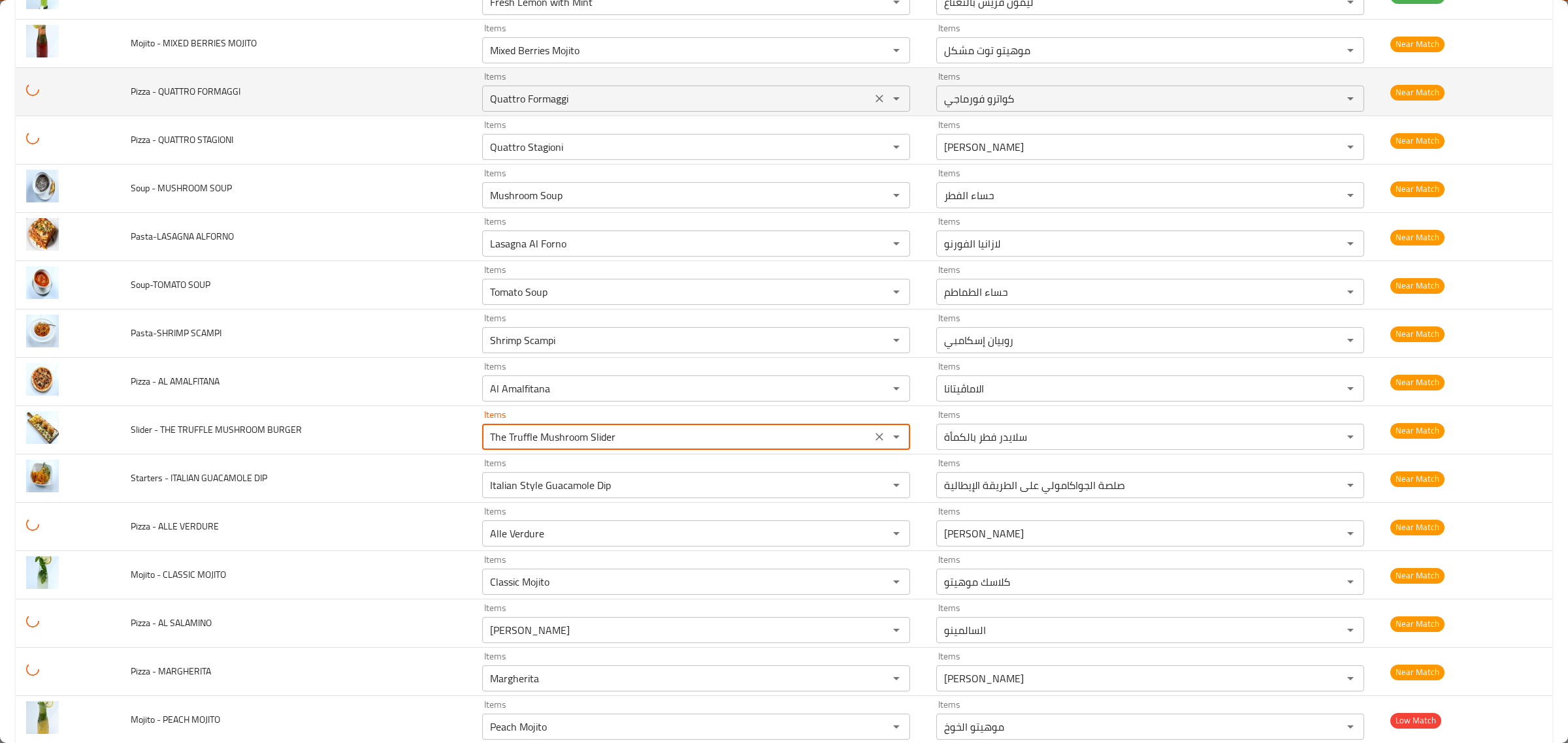
scroll to position [816, 0]
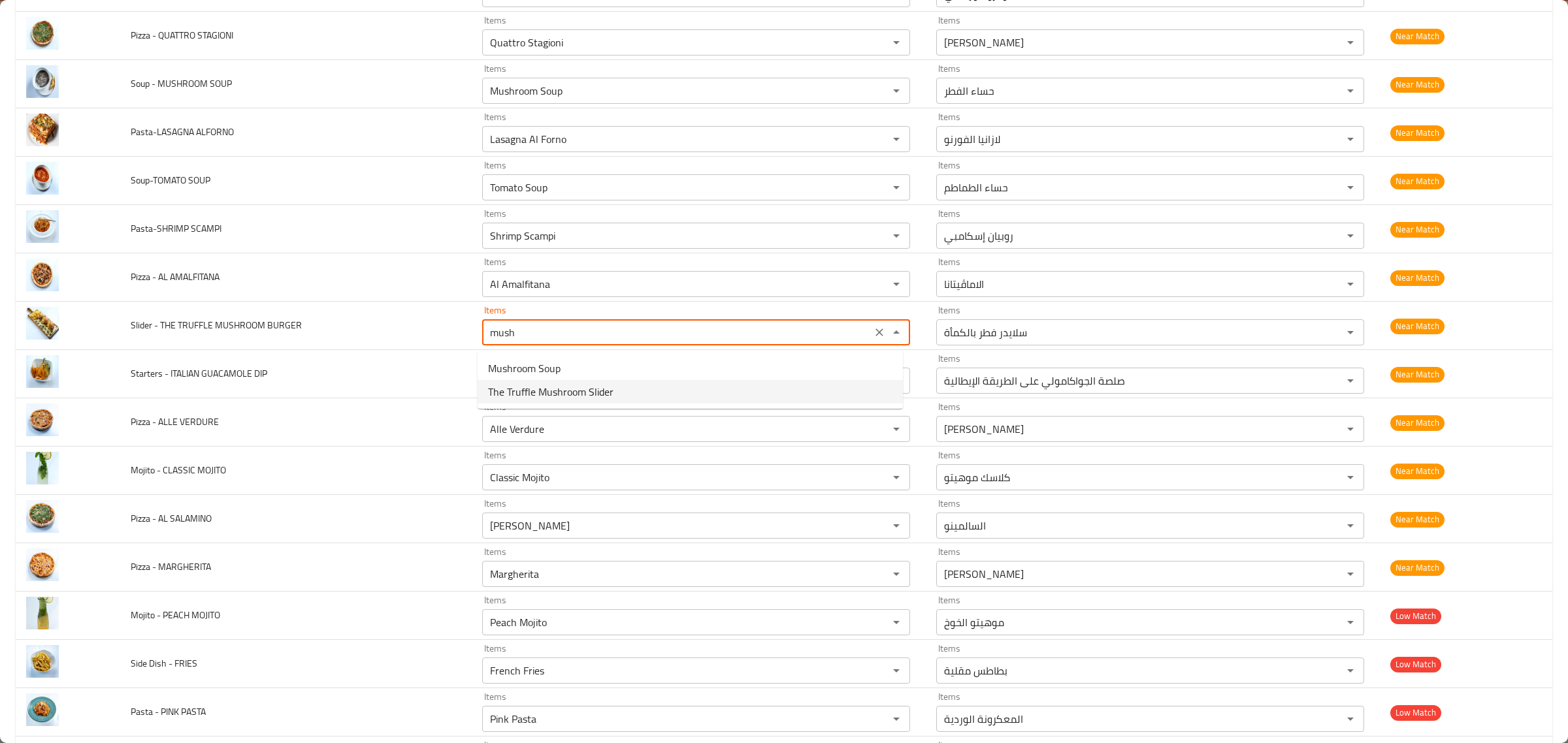
click at [617, 394] on BURGER-option-1 "The Truffle Mushroom Slider" at bounding box center [691, 392] width 426 height 23
type BURGER "The Truffle Mushroom Slider"
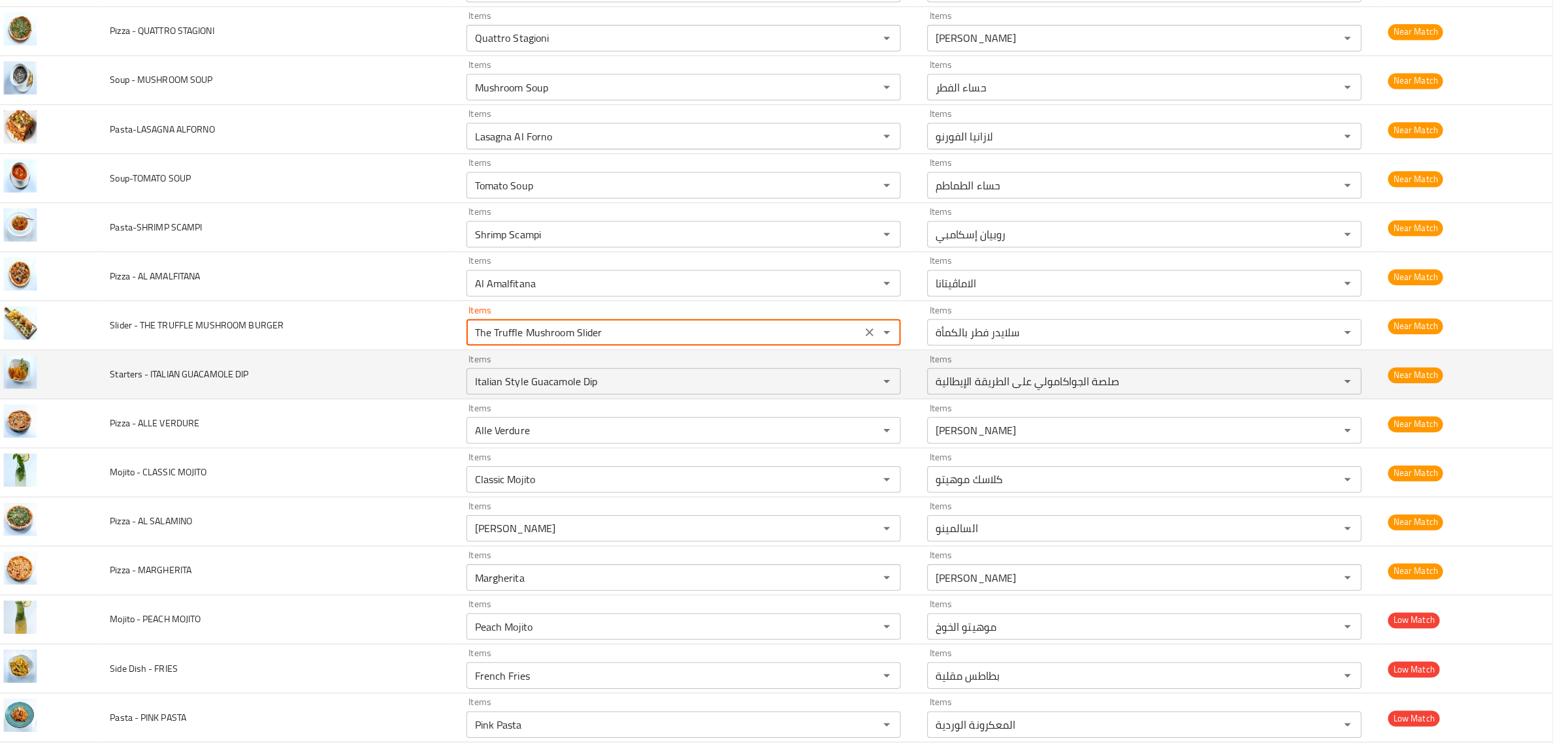
scroll to position [0, 0]
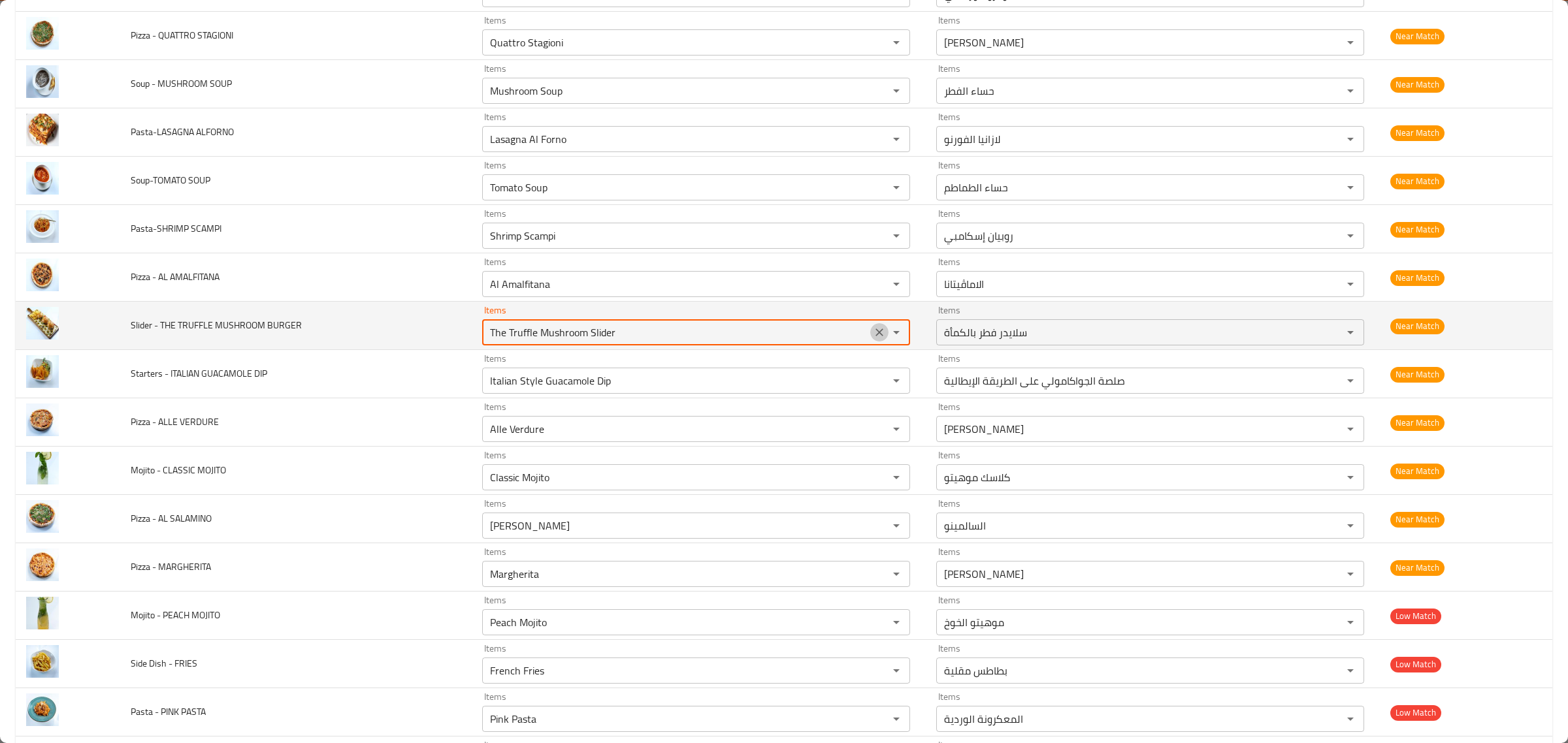
click at [876, 333] on icon "Clear" at bounding box center [880, 333] width 8 height 8
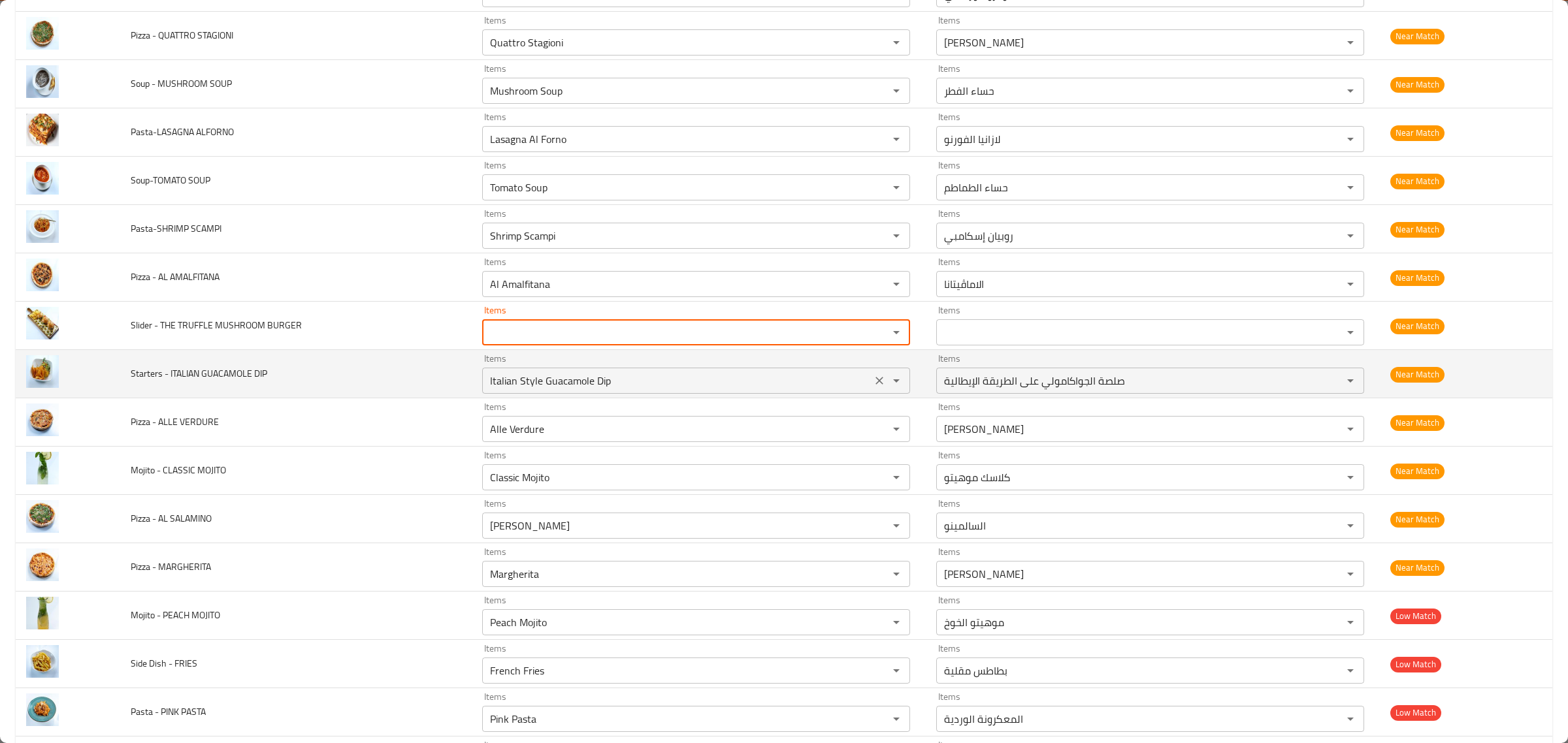
click at [817, 369] on div "Items Italian Style Guacamole Dip Items" at bounding box center [696, 374] width 428 height 40
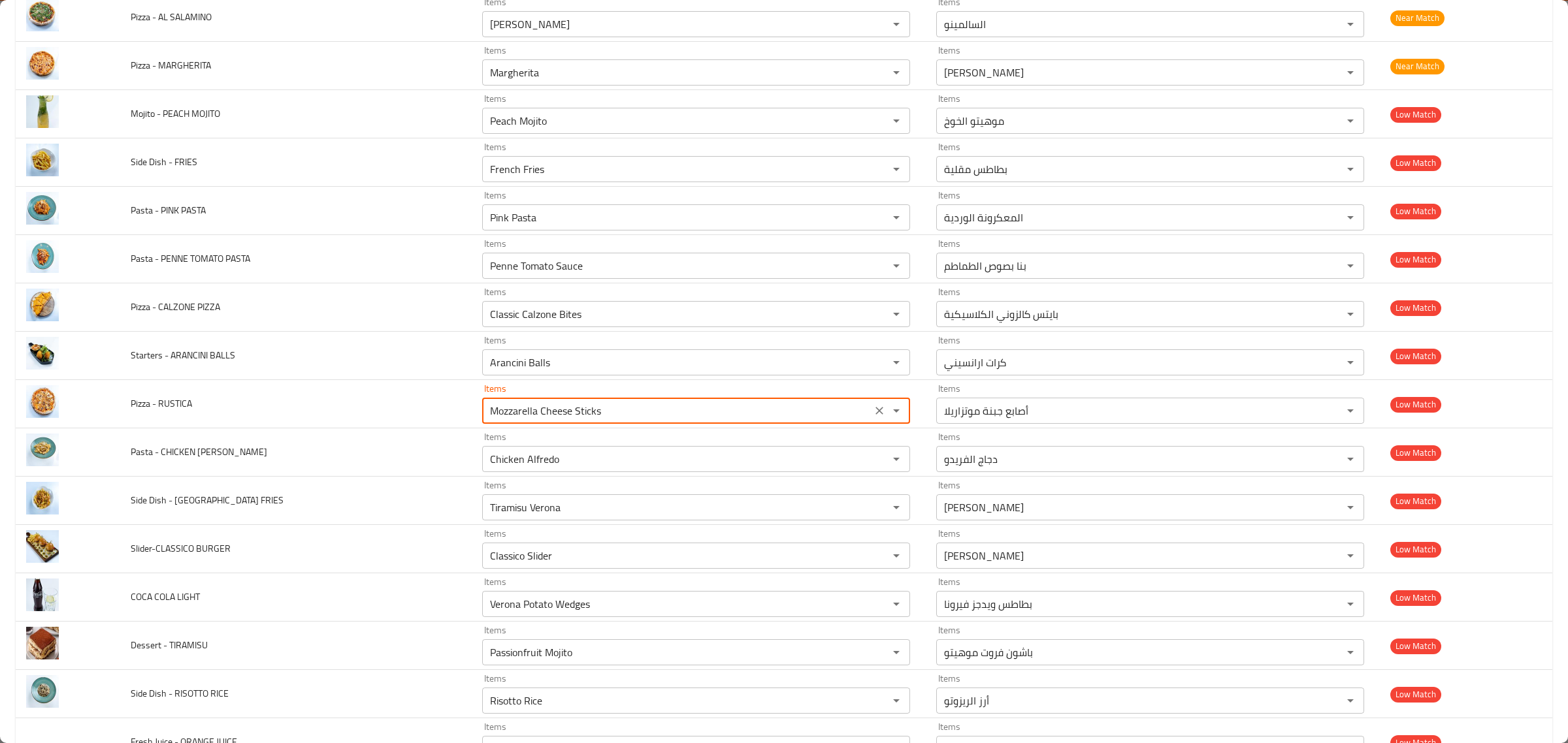
scroll to position [1320, 0]
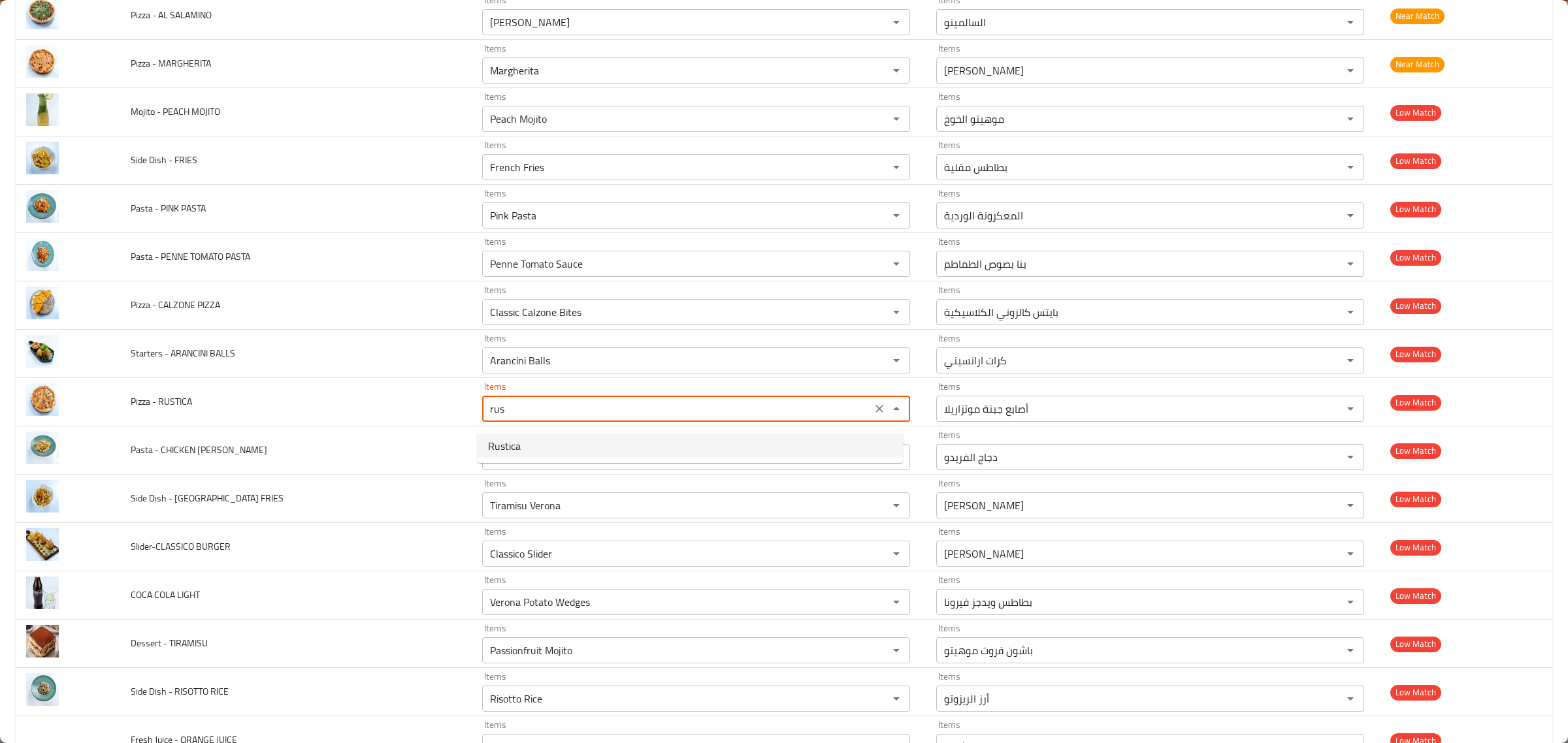
click at [677, 452] on RUSTICA-option-0 "Rustica" at bounding box center [691, 446] width 426 height 23
type RUSTICA "Rustica"
type RUSTICA-ar "روستيكا"
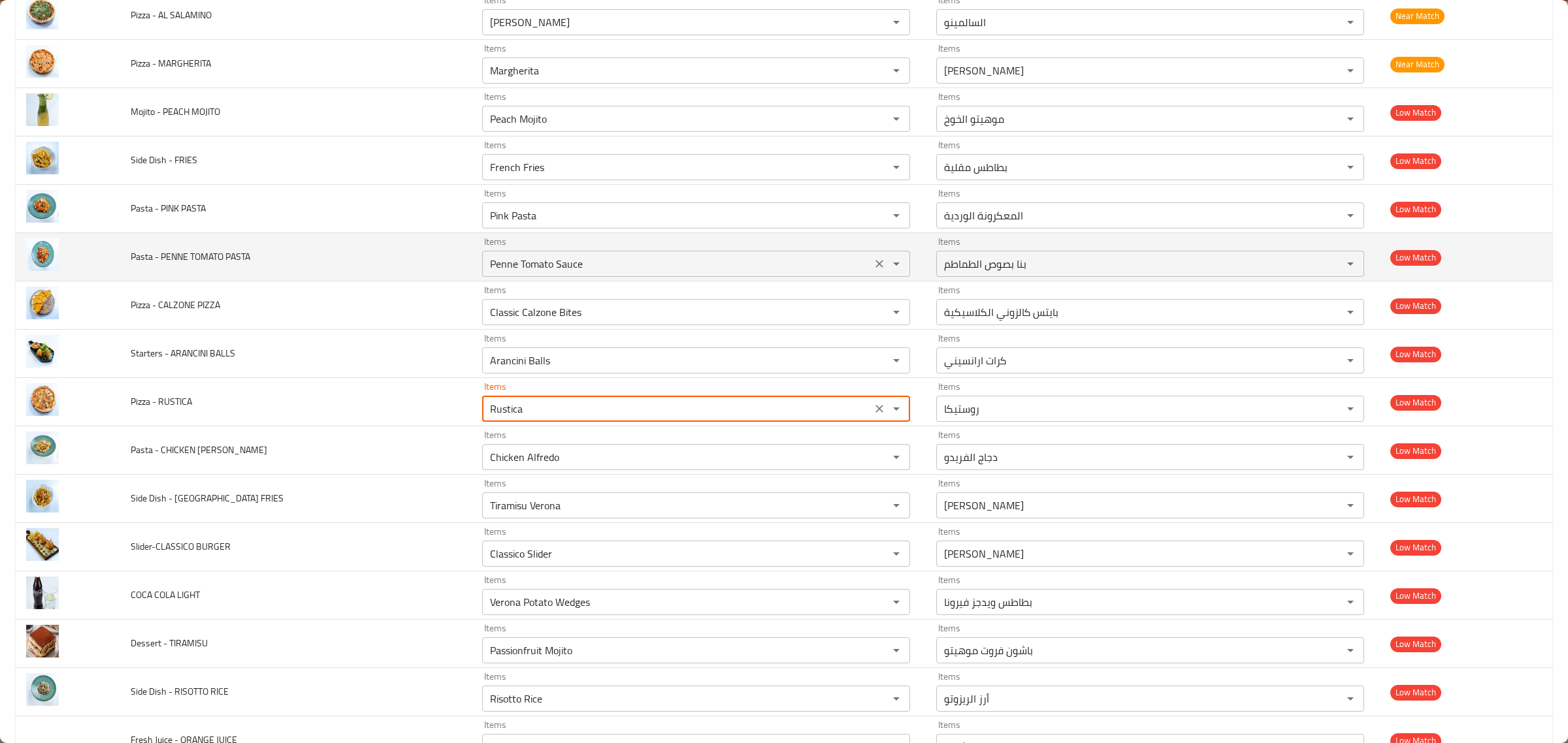
type RUSTICA "Rustica"
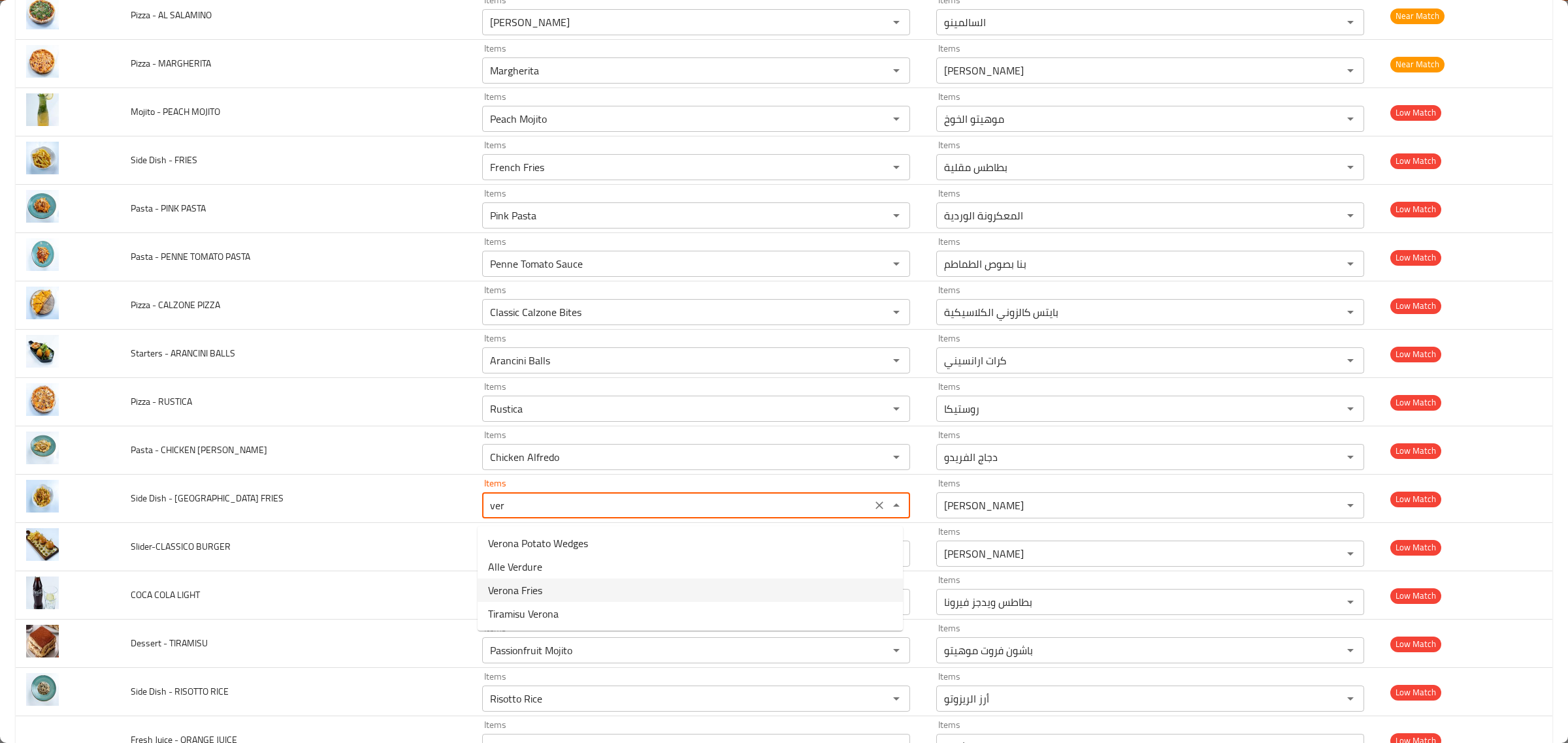
click at [577, 588] on FRIES-option-2 "Verona Fries" at bounding box center [691, 590] width 426 height 23
type FRIES "Verona Fries"
type FRIES-ar "بطاطس فيرونا"
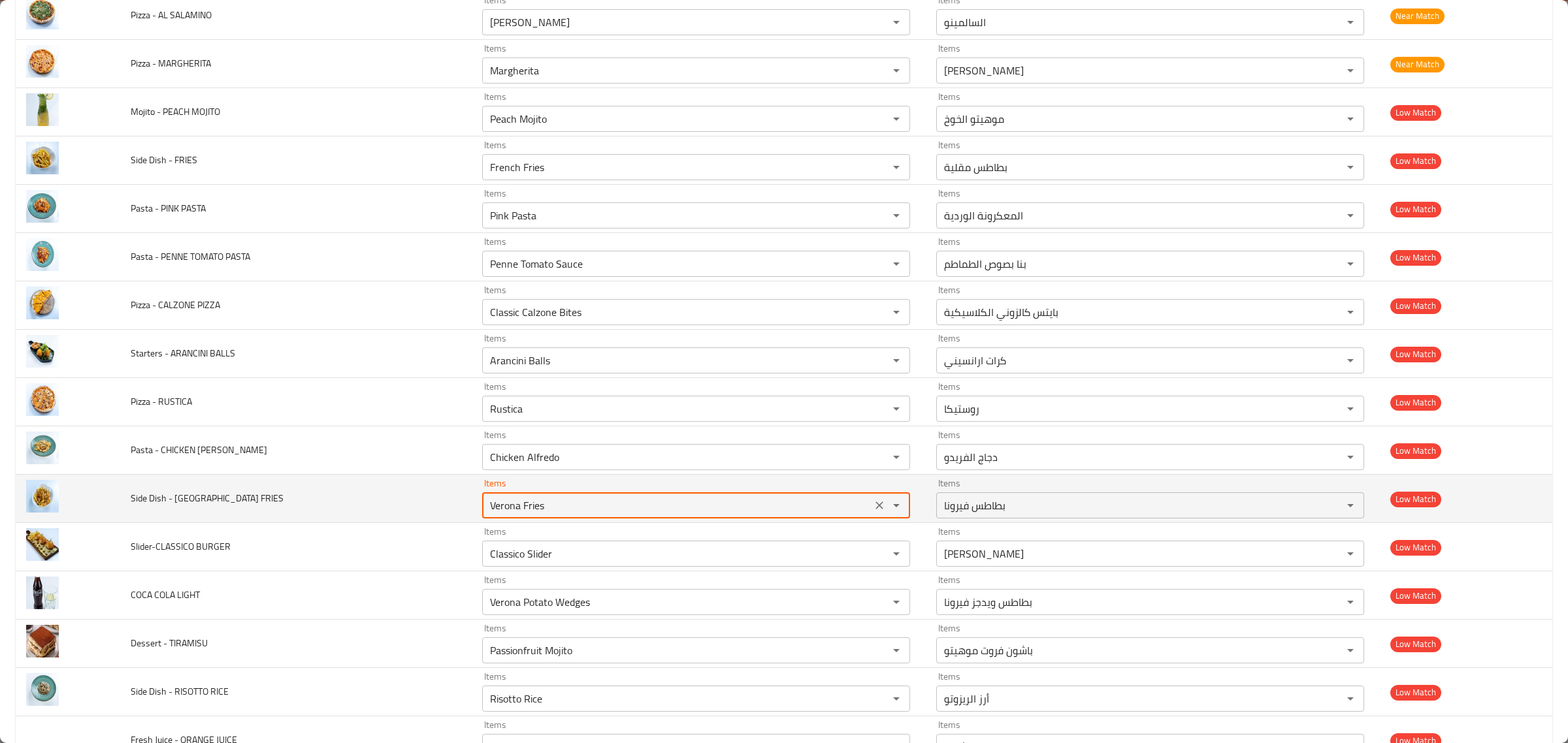
type FRIES "Verona Fries"
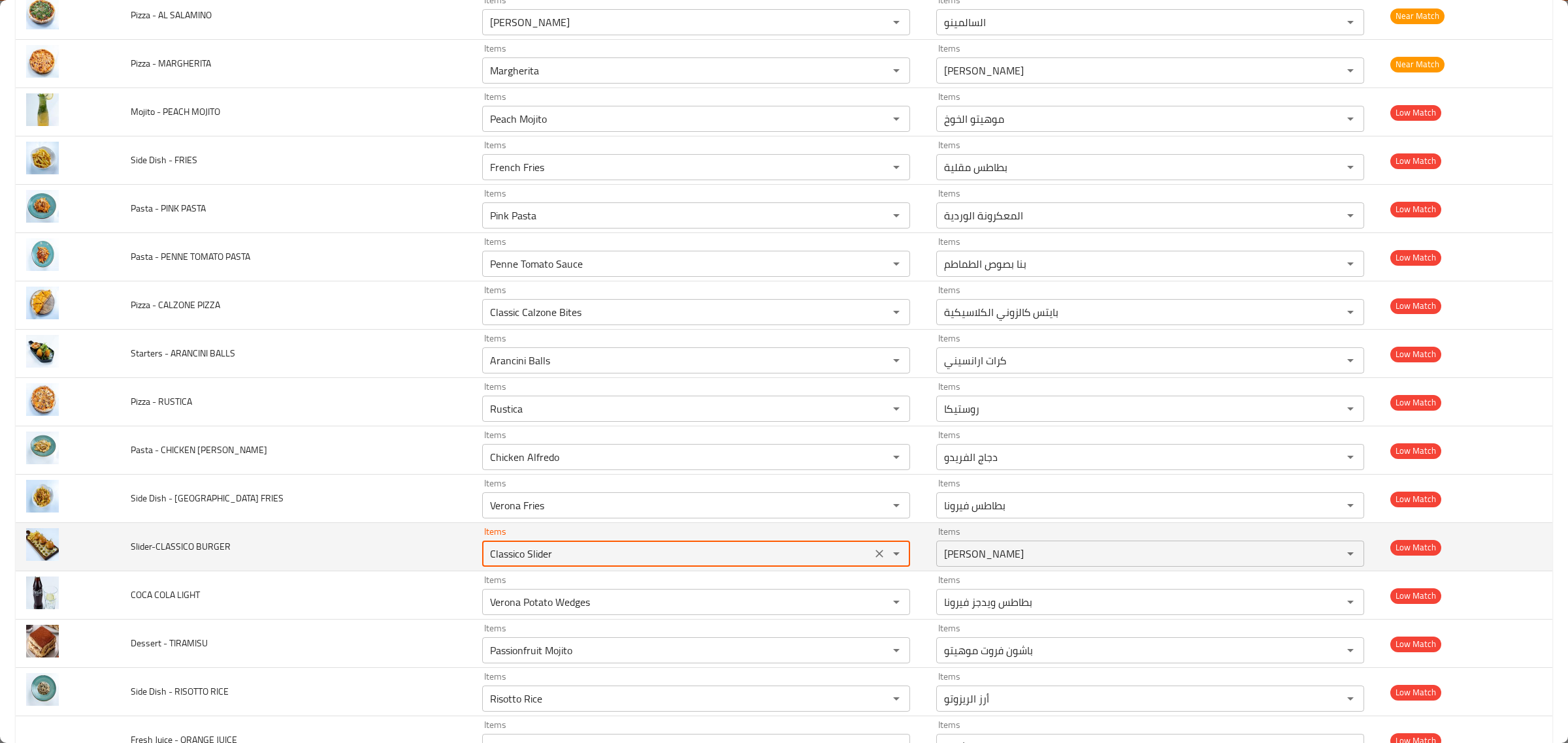
click at [873, 560] on icon "Clear" at bounding box center [879, 554] width 13 height 13
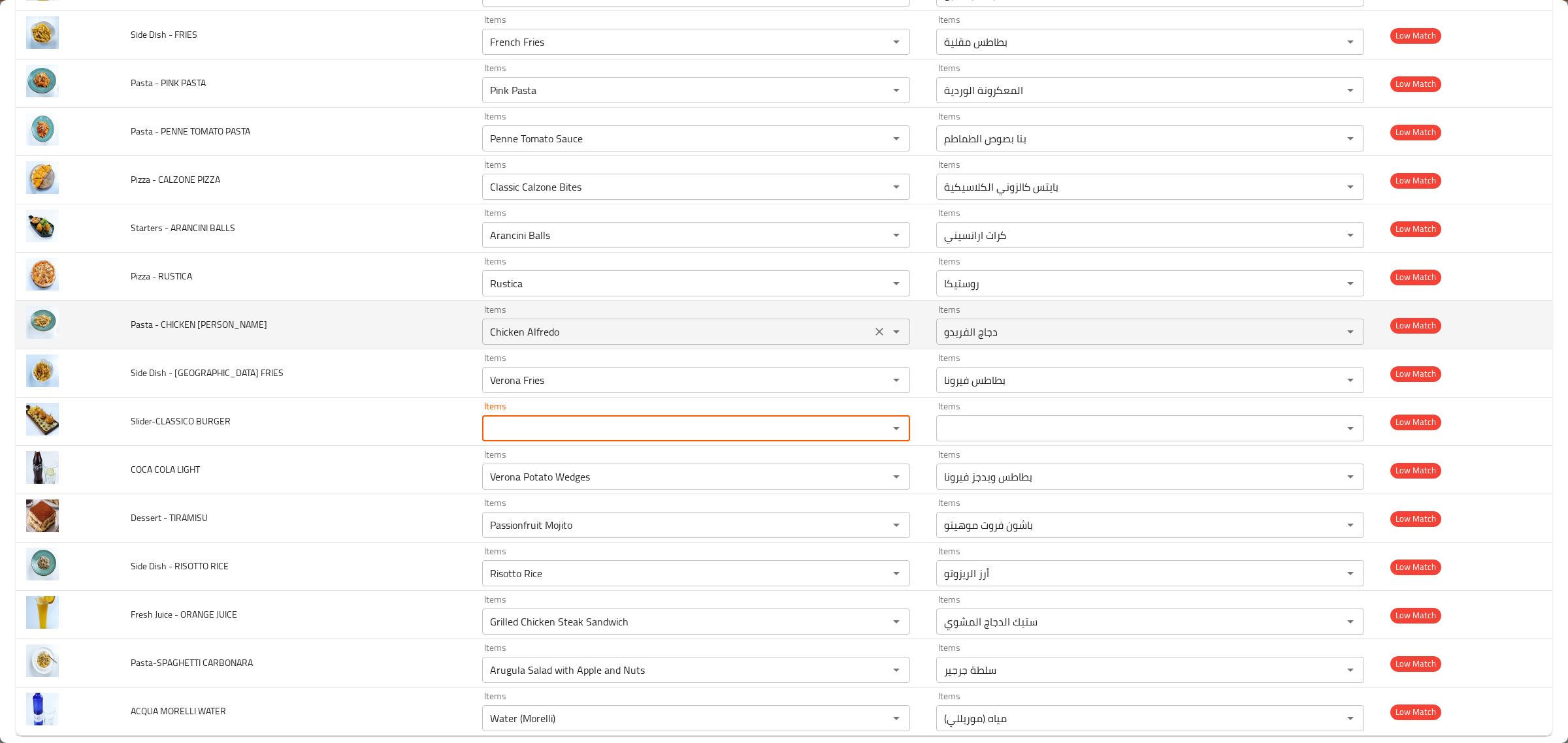
scroll to position [1470, 0]
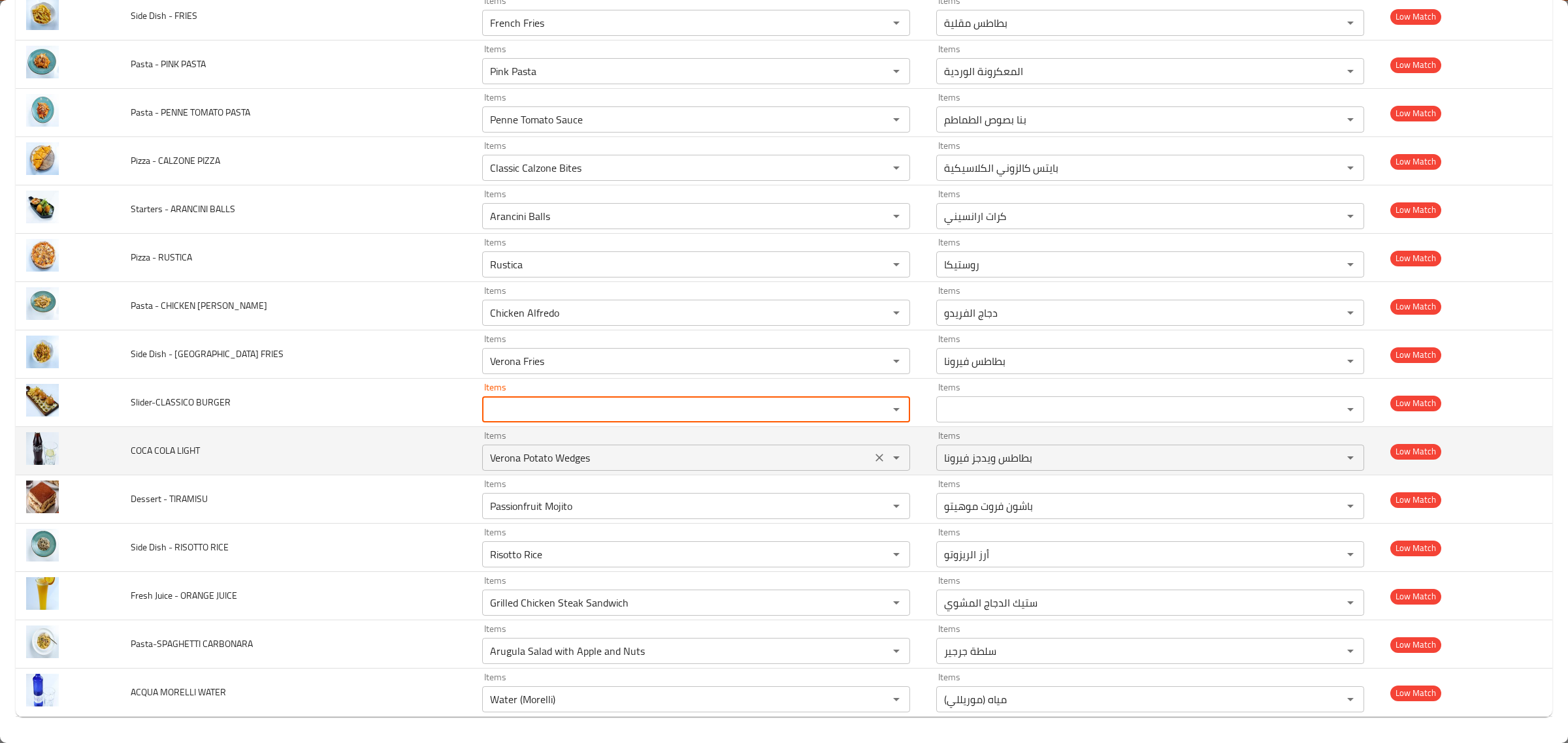
click at [631, 452] on LIGHT "Verona Potato Wedges" at bounding box center [677, 458] width 382 height 18
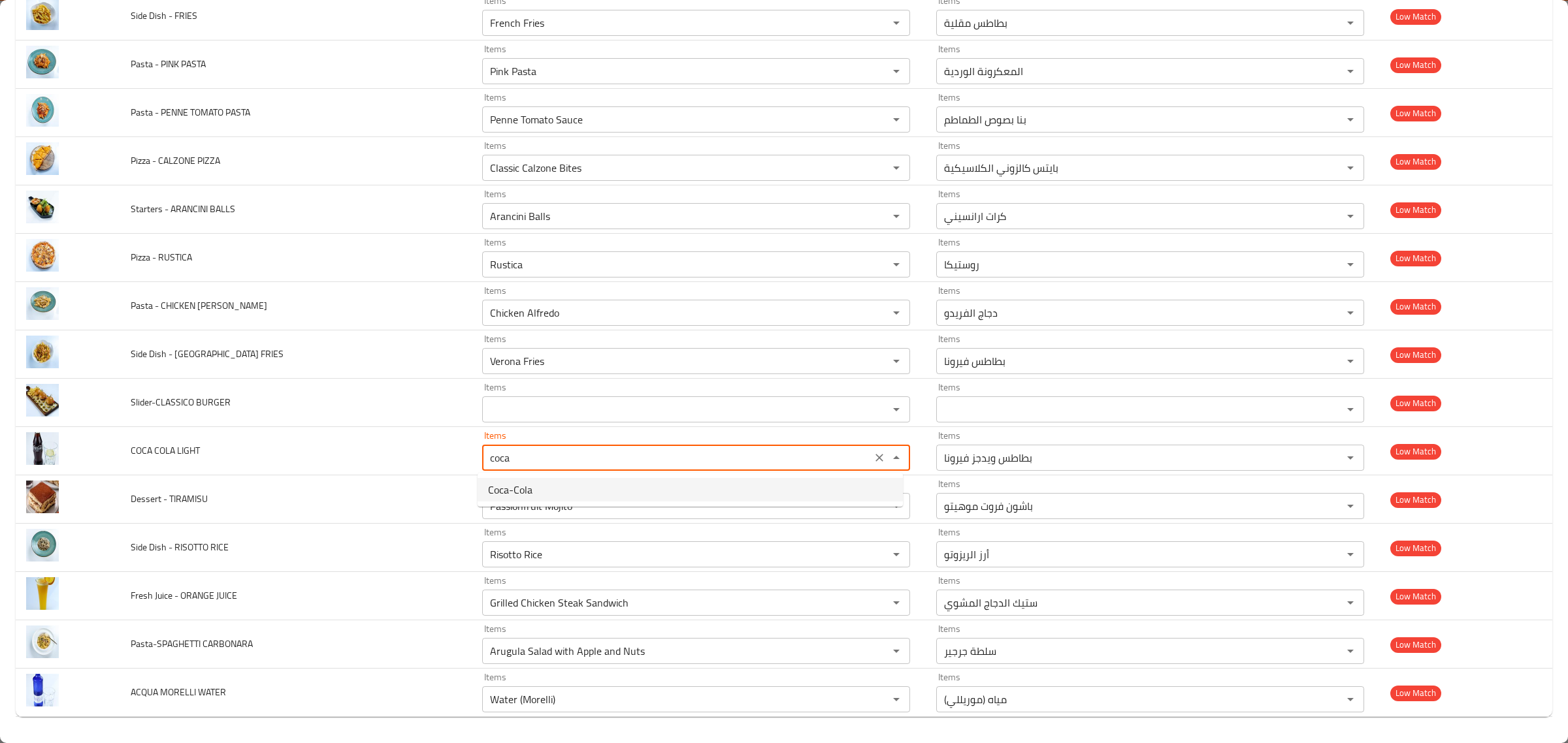
click at [802, 488] on LIGHT-option-0 "Coca-Cola" at bounding box center [691, 490] width 426 height 23
type LIGHT "Coca-Cola"
type LIGHT-ar "كوكا كولا"
type LIGHT "Coca-Cola"
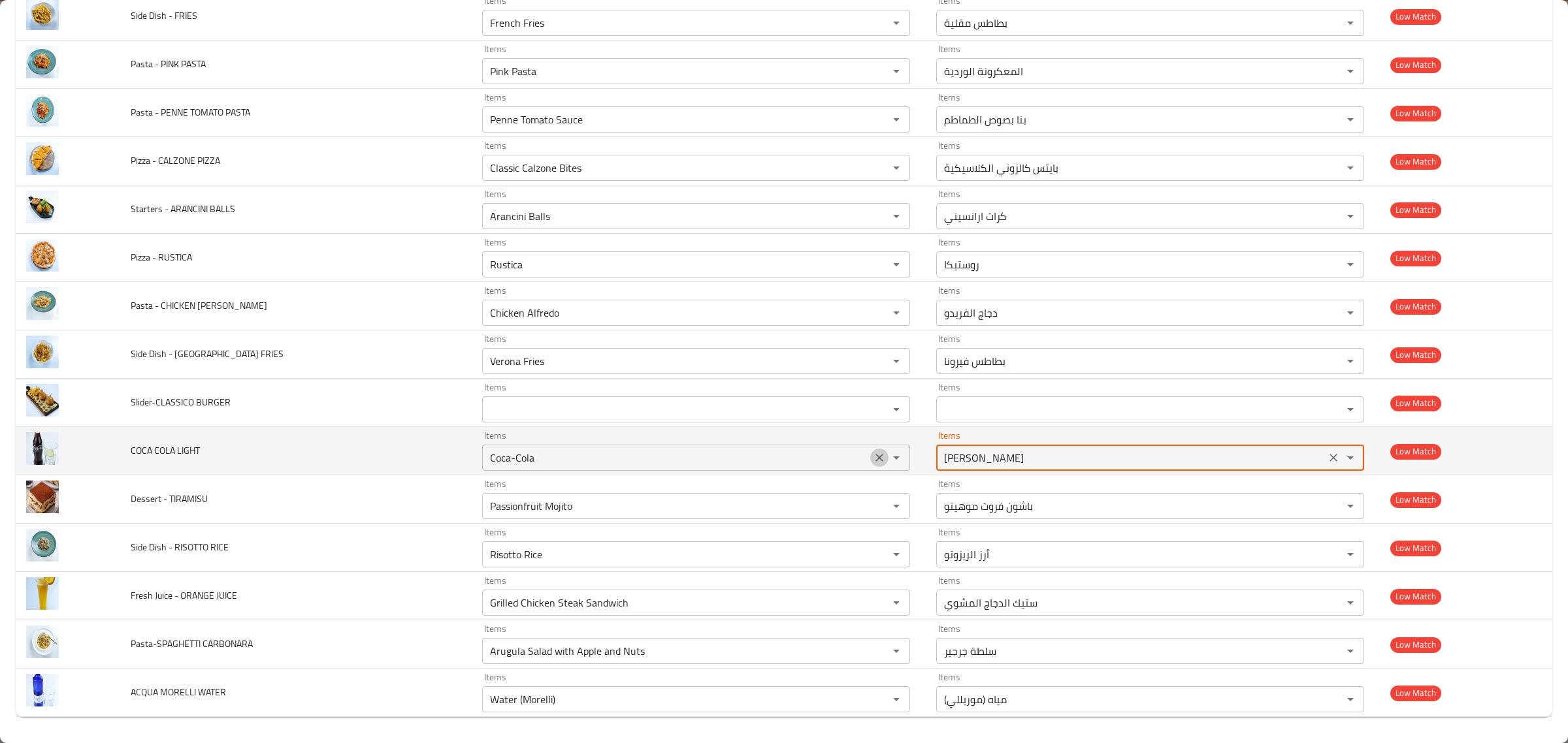
click at [873, 456] on icon "Clear" at bounding box center [879, 458] width 13 height 13
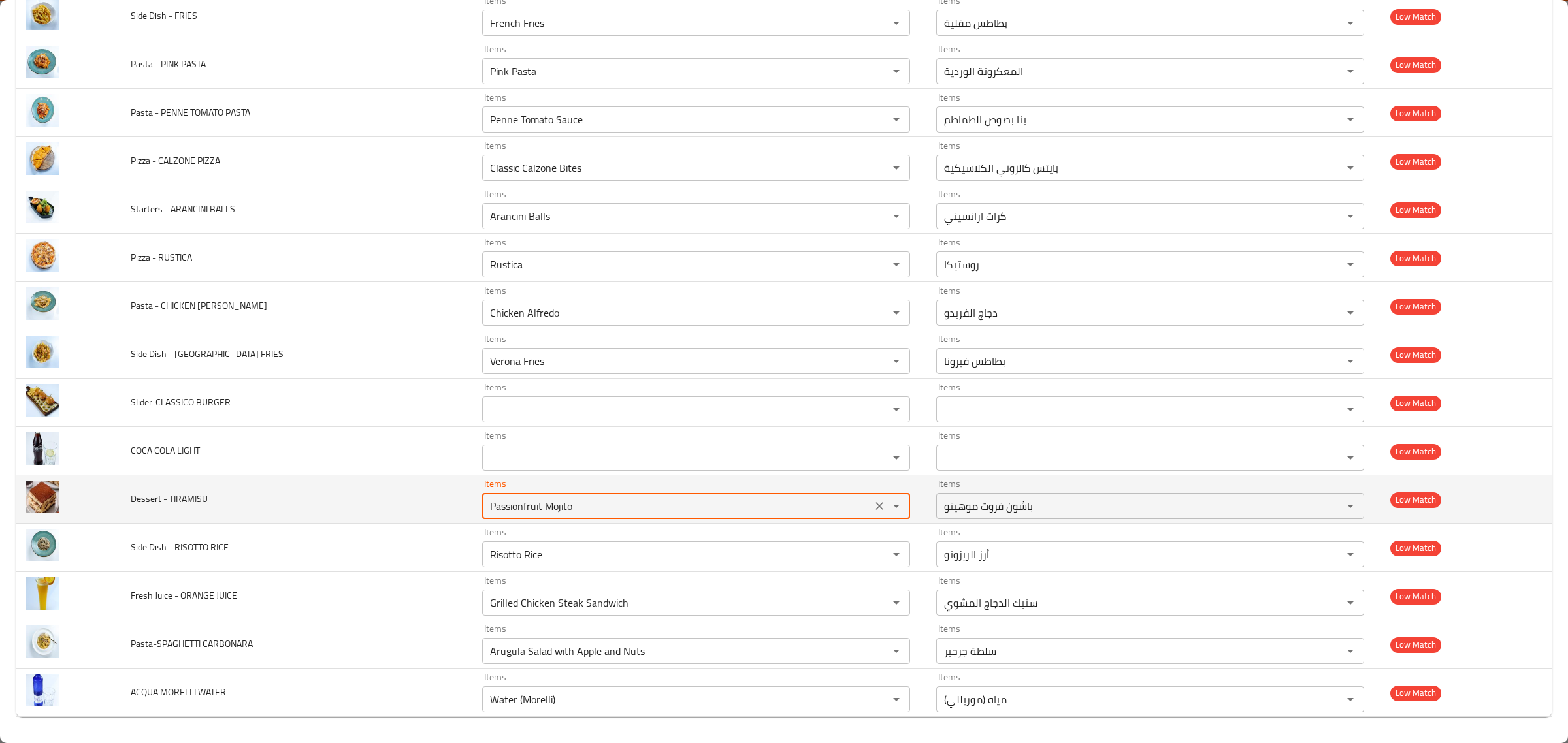
click at [810, 497] on TIRAMISU "Passionfruit Mojito" at bounding box center [677, 506] width 382 height 18
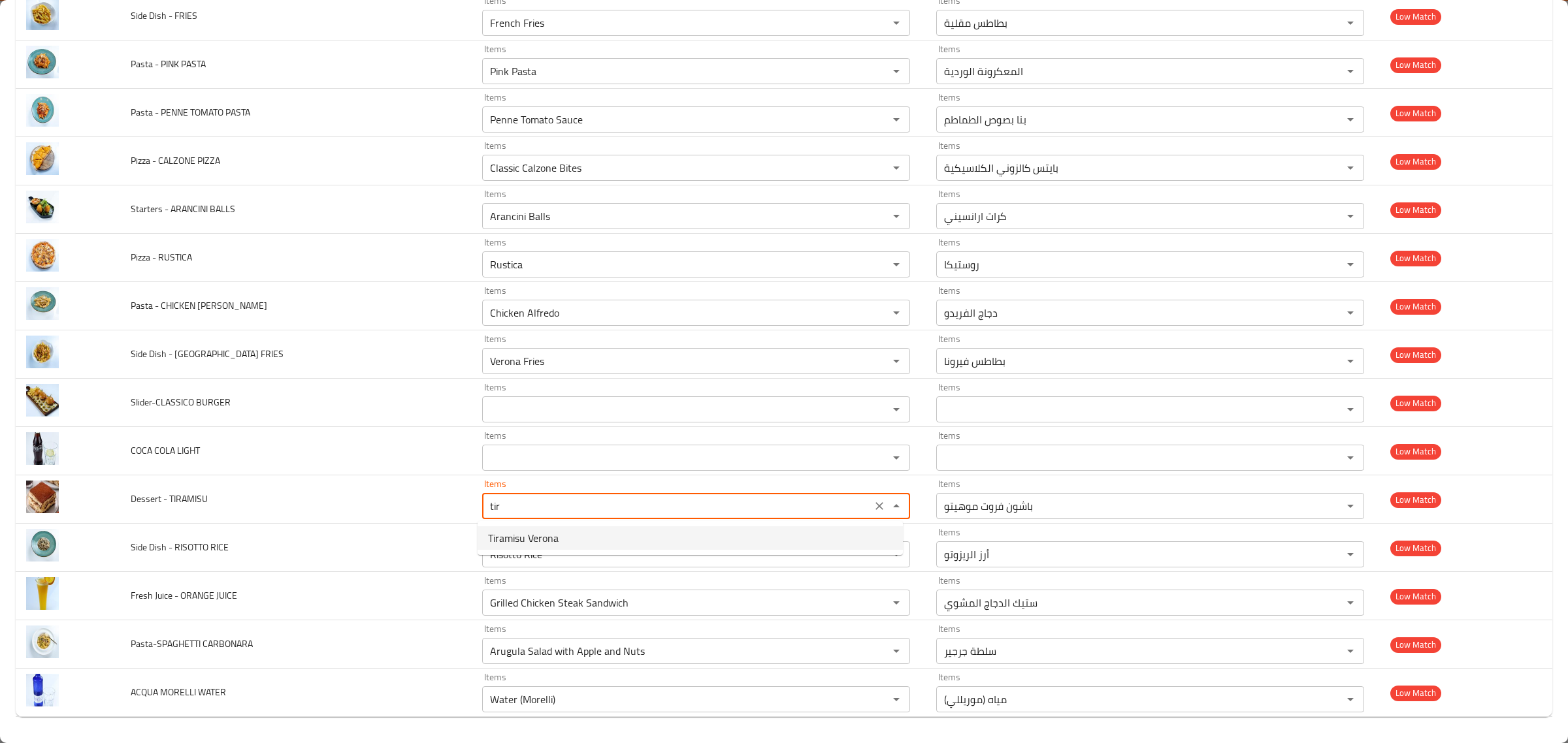
click at [667, 530] on TIRAMISU-option-0 "Tiramisu Verona" at bounding box center [691, 538] width 426 height 23
type TIRAMISU "Tiramisu Verona"
type TIRAMISU-ar "تيراميسو فيرونا"
type TIRAMISU "Tiramisu Verona"
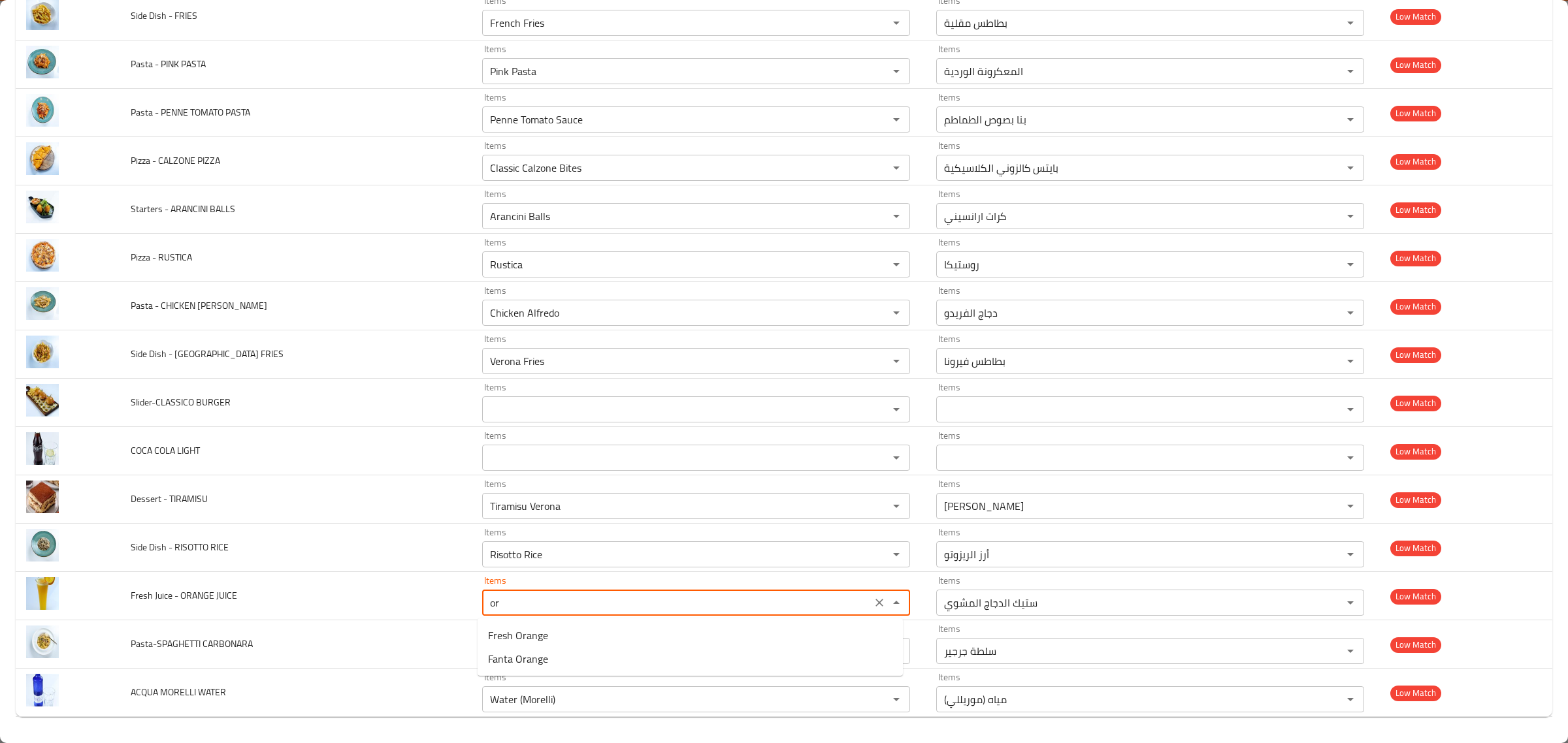
type JUICE "o"
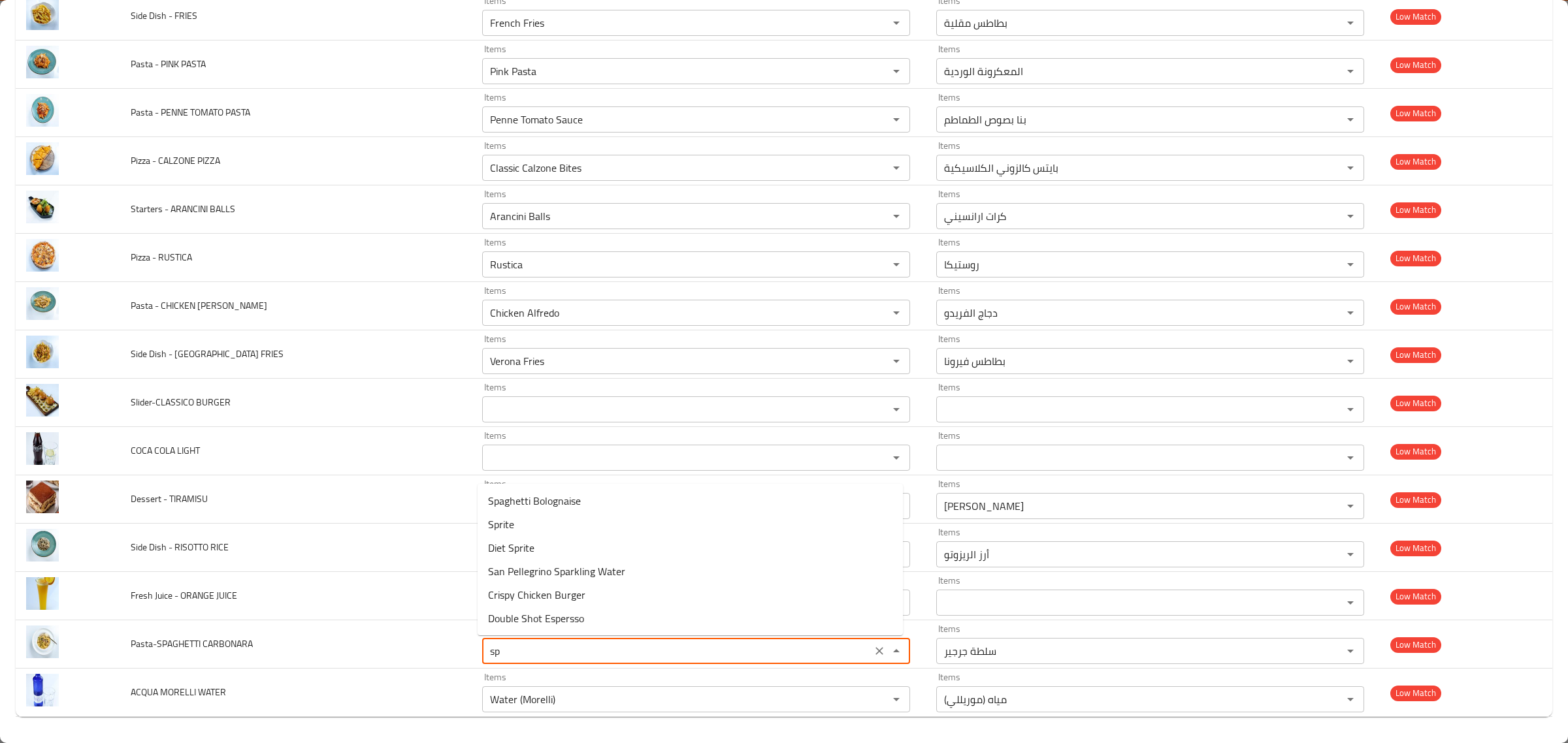
type CARBONARA "s"
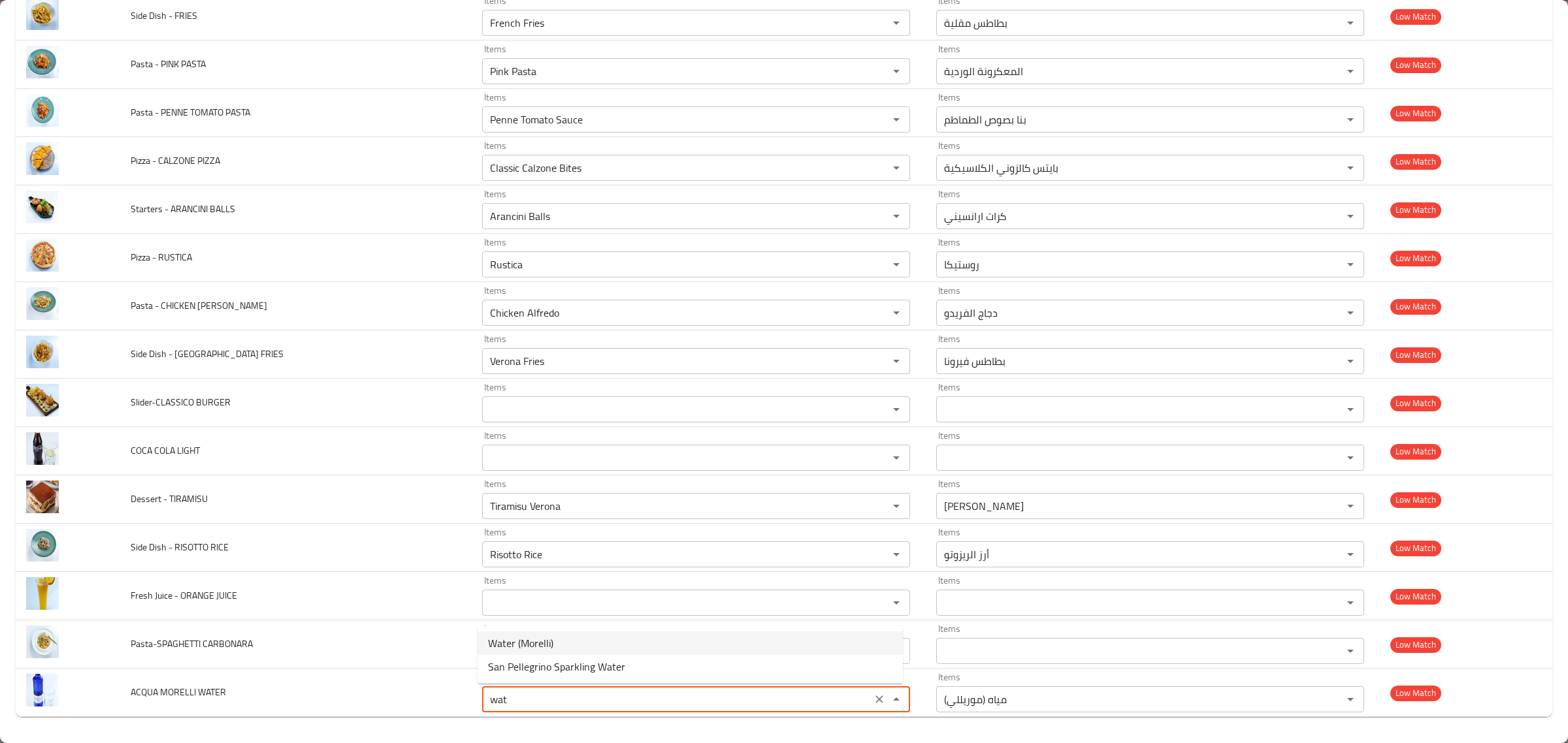
click at [627, 646] on WATER-option-0 "Water (Morelli)" at bounding box center [691, 643] width 426 height 23
type WATER "Water (Morelli)"
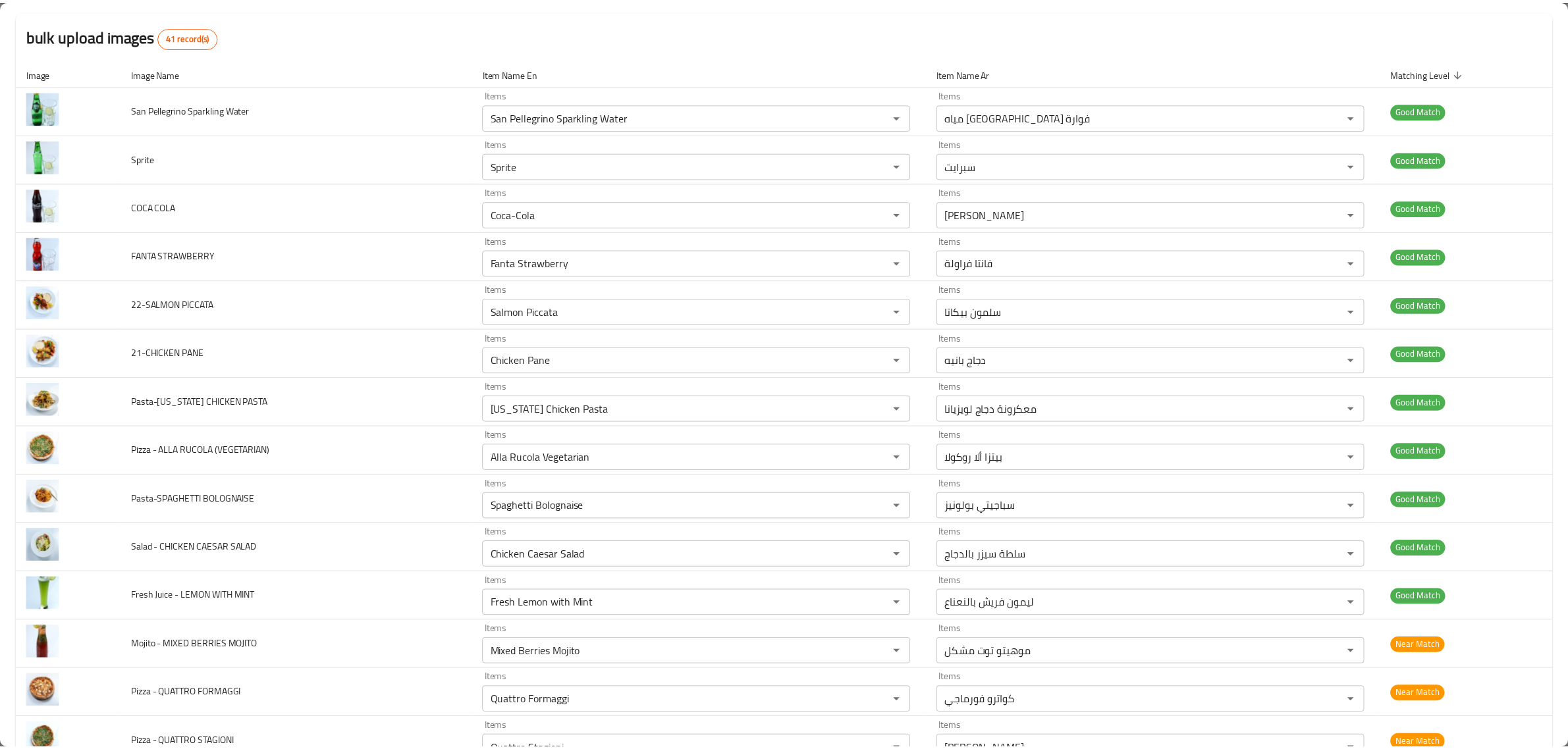
scroll to position [0, 0]
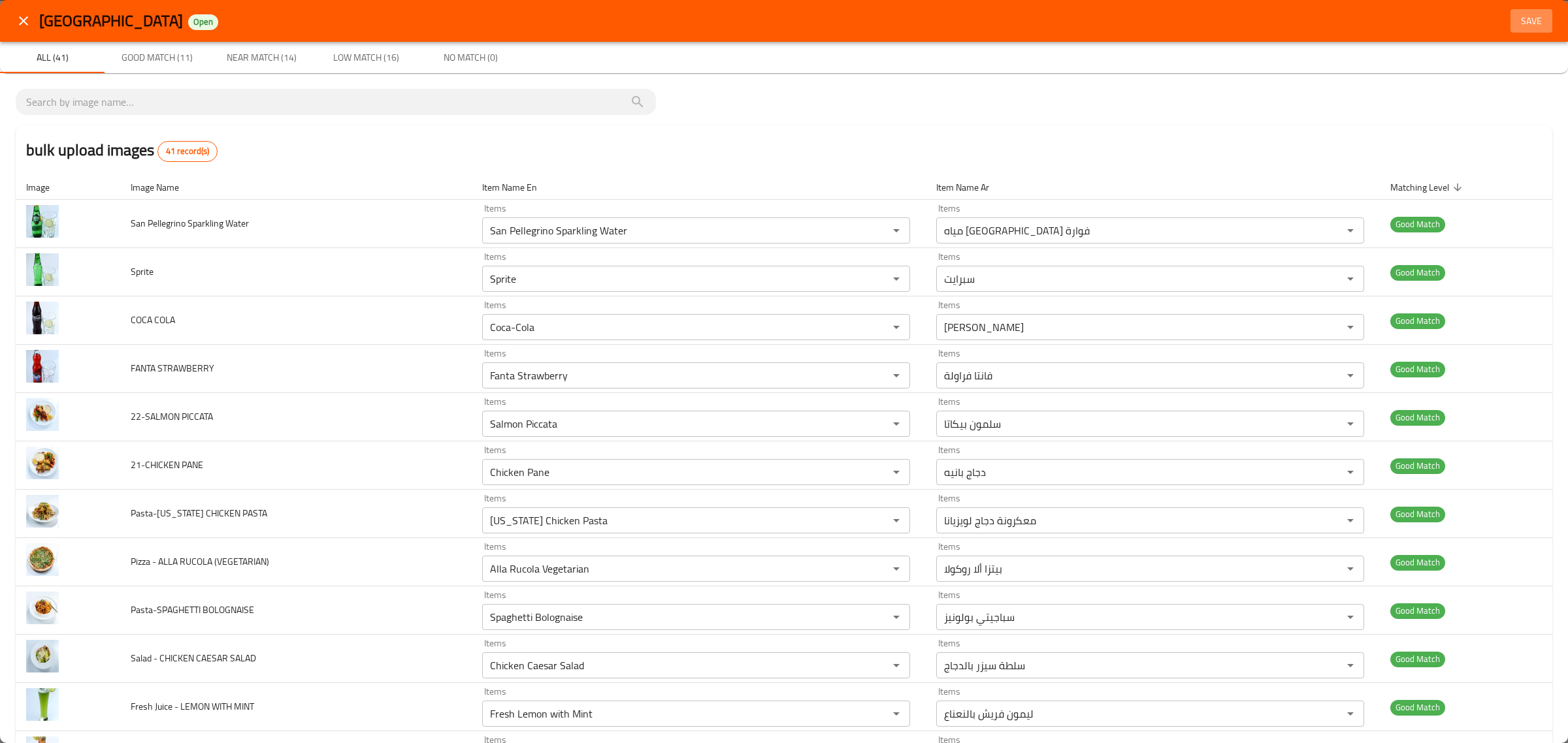
click at [1516, 20] on span "Save" at bounding box center [1531, 21] width 31 height 16
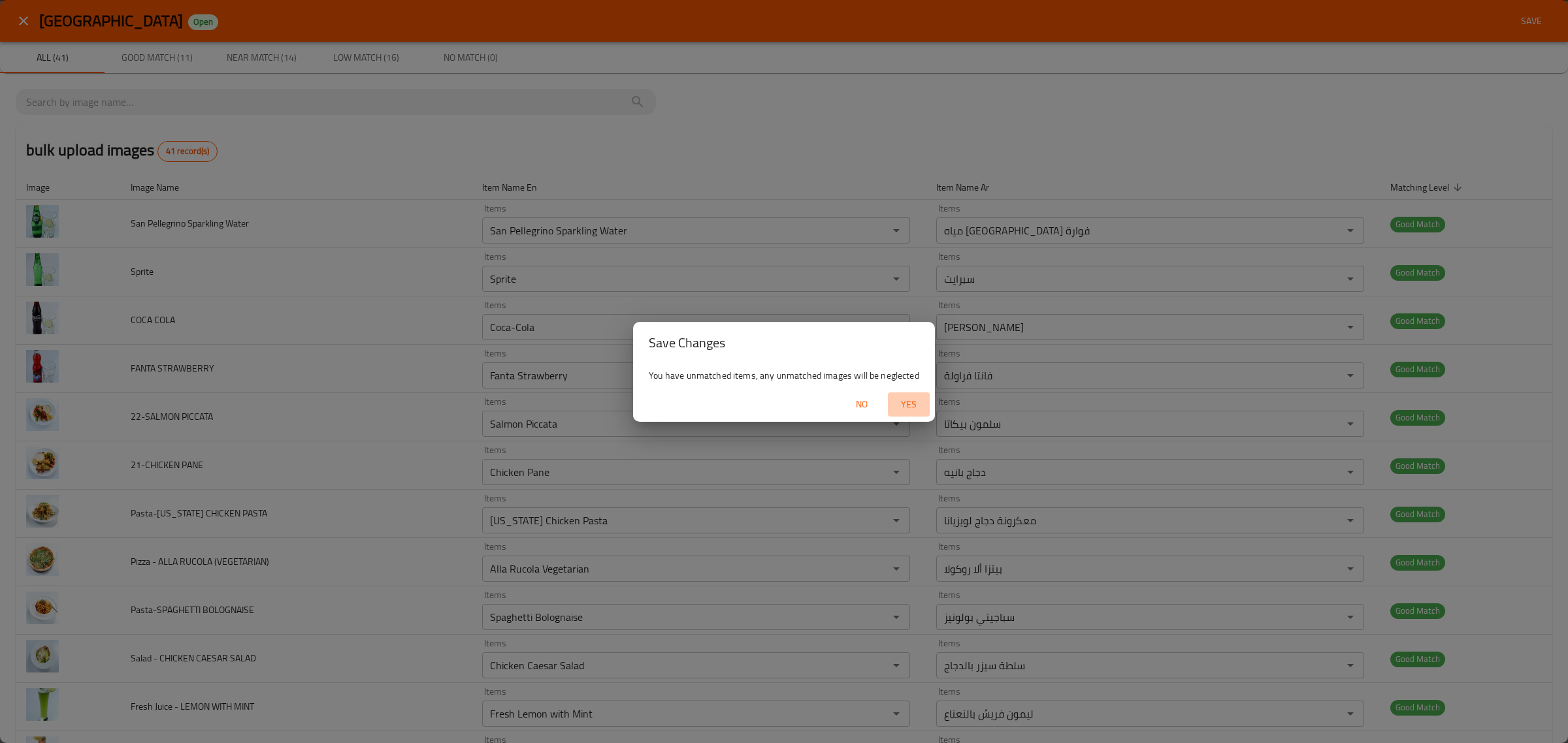
click at [903, 408] on span "Yes" at bounding box center [909, 404] width 31 height 16
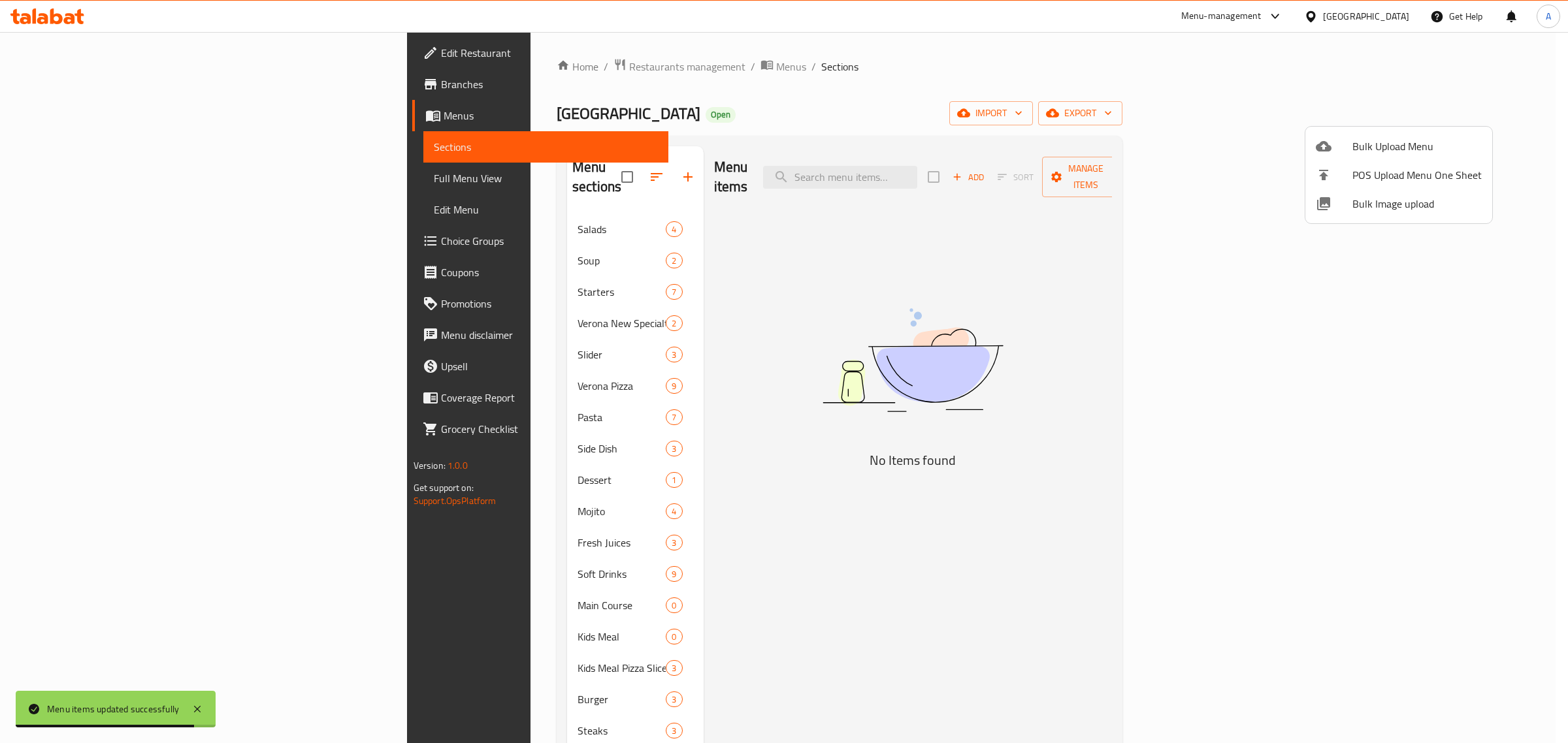
click at [381, 200] on div at bounding box center [784, 372] width 1568 height 743
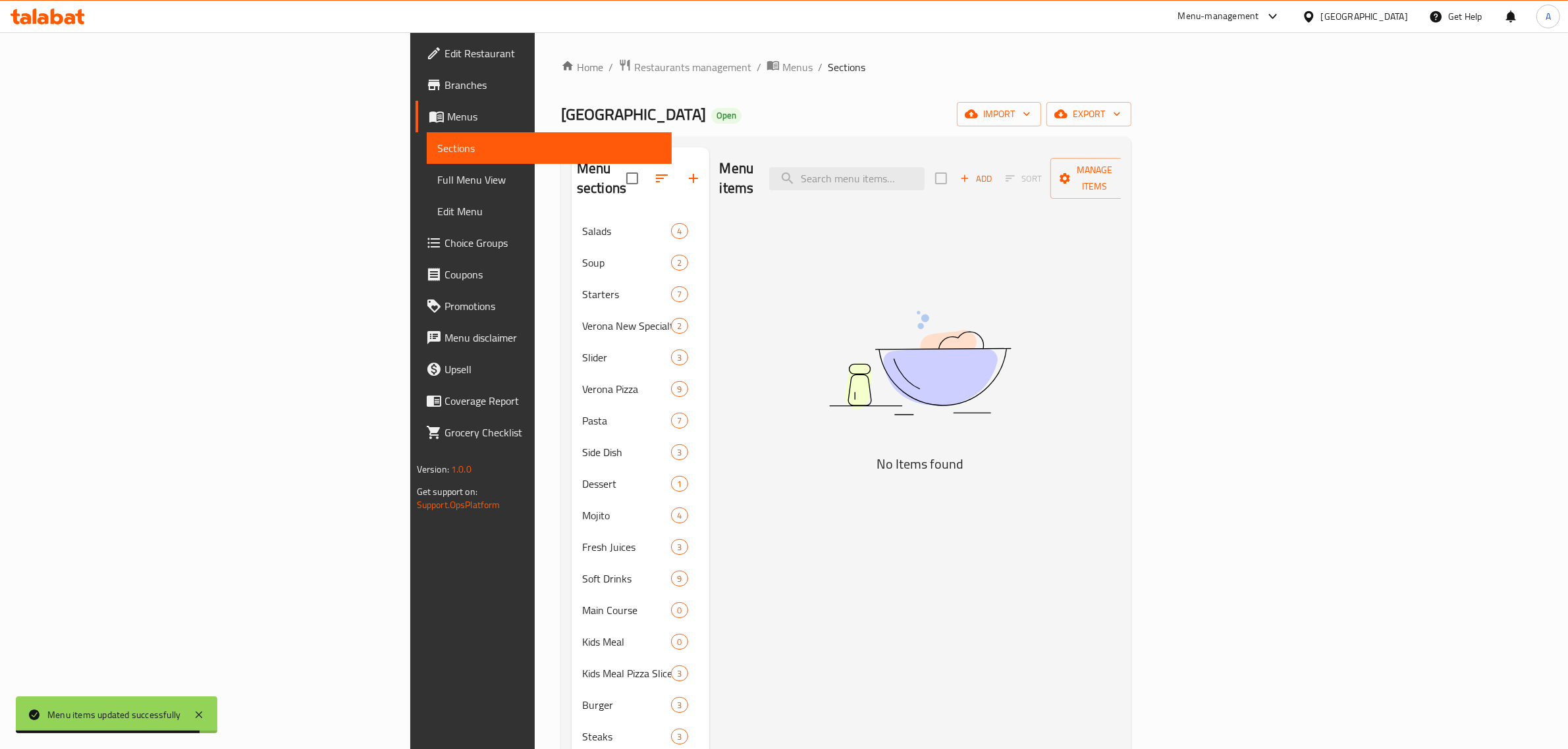
click at [582, 223] on span "Salads" at bounding box center [627, 231] width 89 height 16
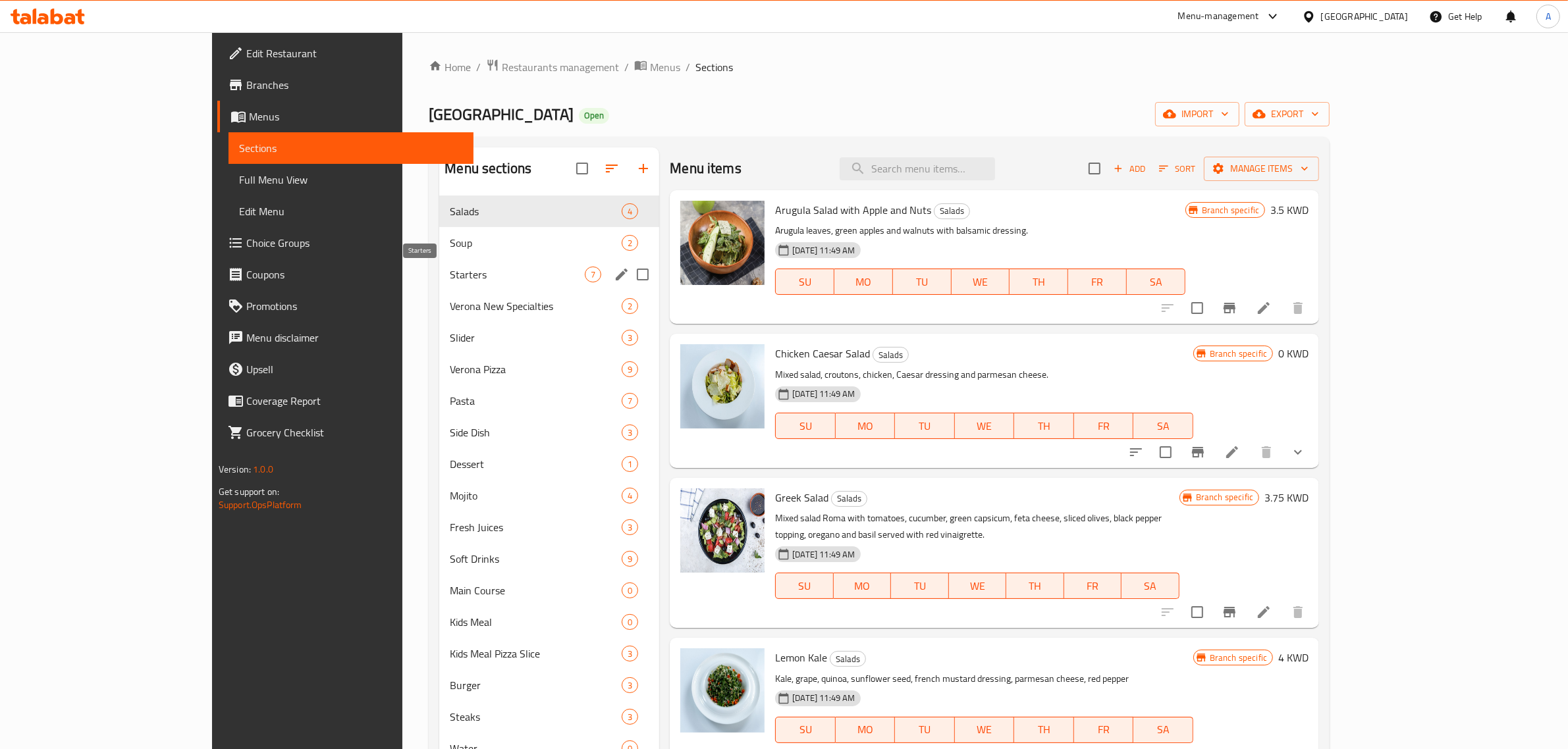
click at [450, 268] on span "Starters" at bounding box center [517, 275] width 135 height 16
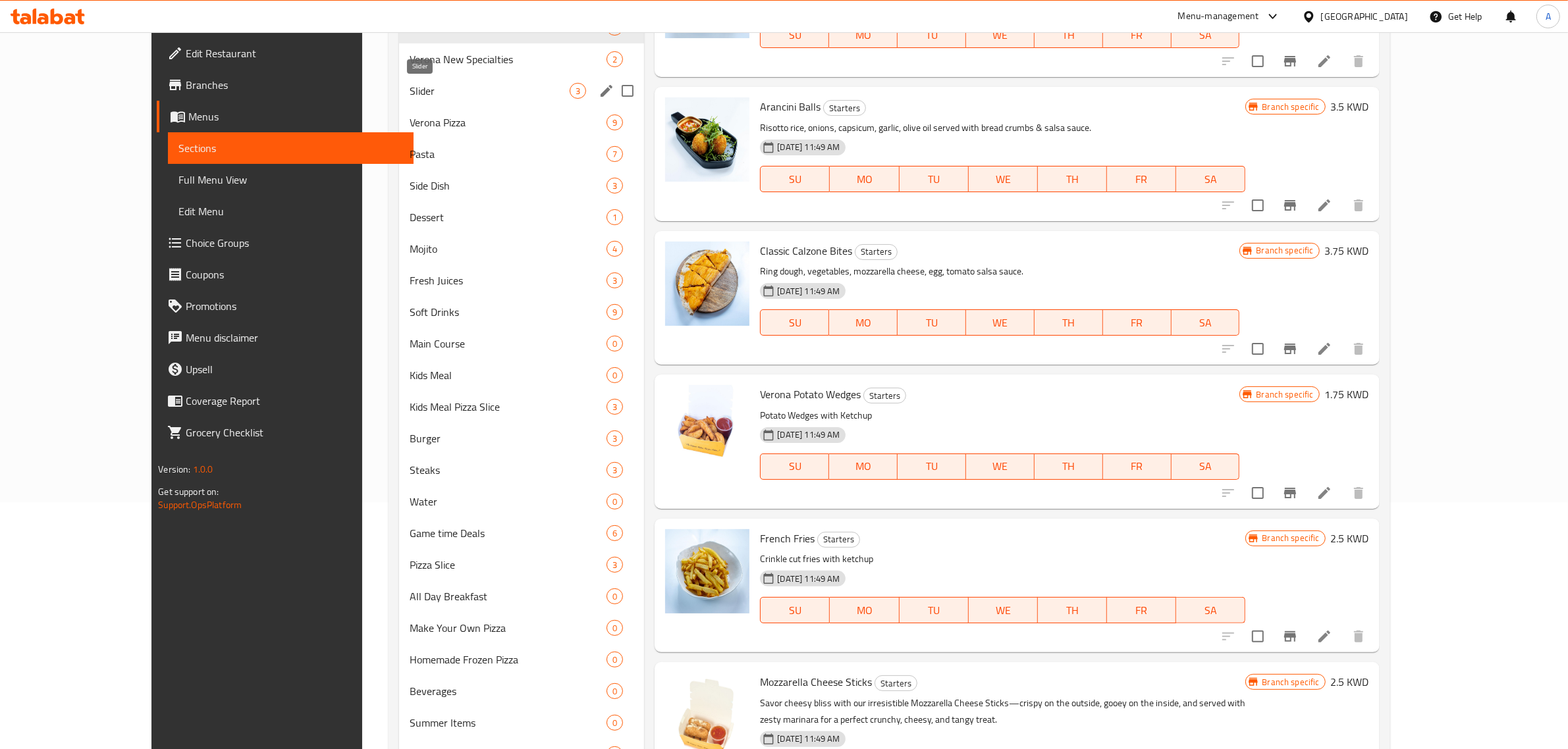
scroll to position [143, 0]
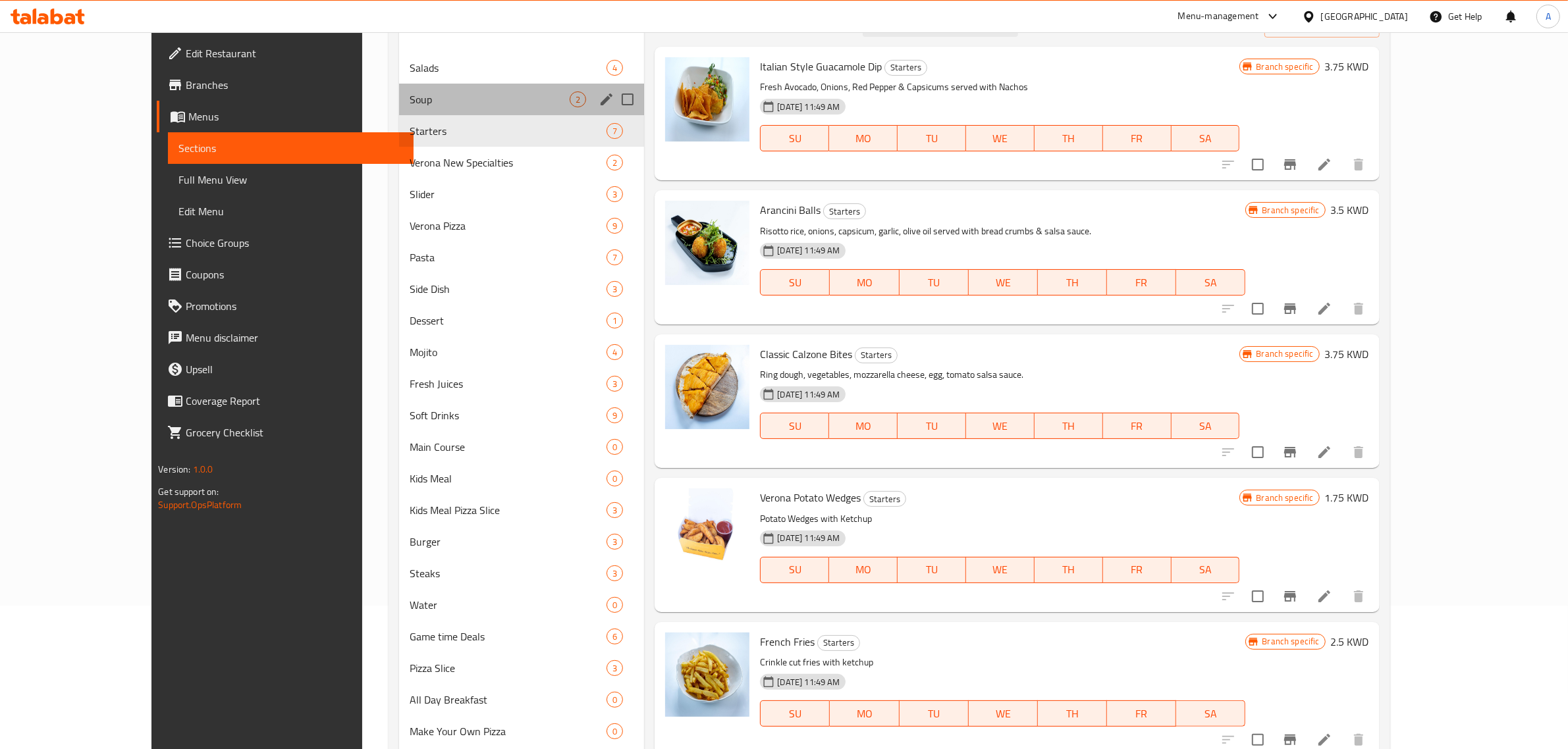
click at [419, 86] on div "Soup 2" at bounding box center [521, 99] width 245 height 32
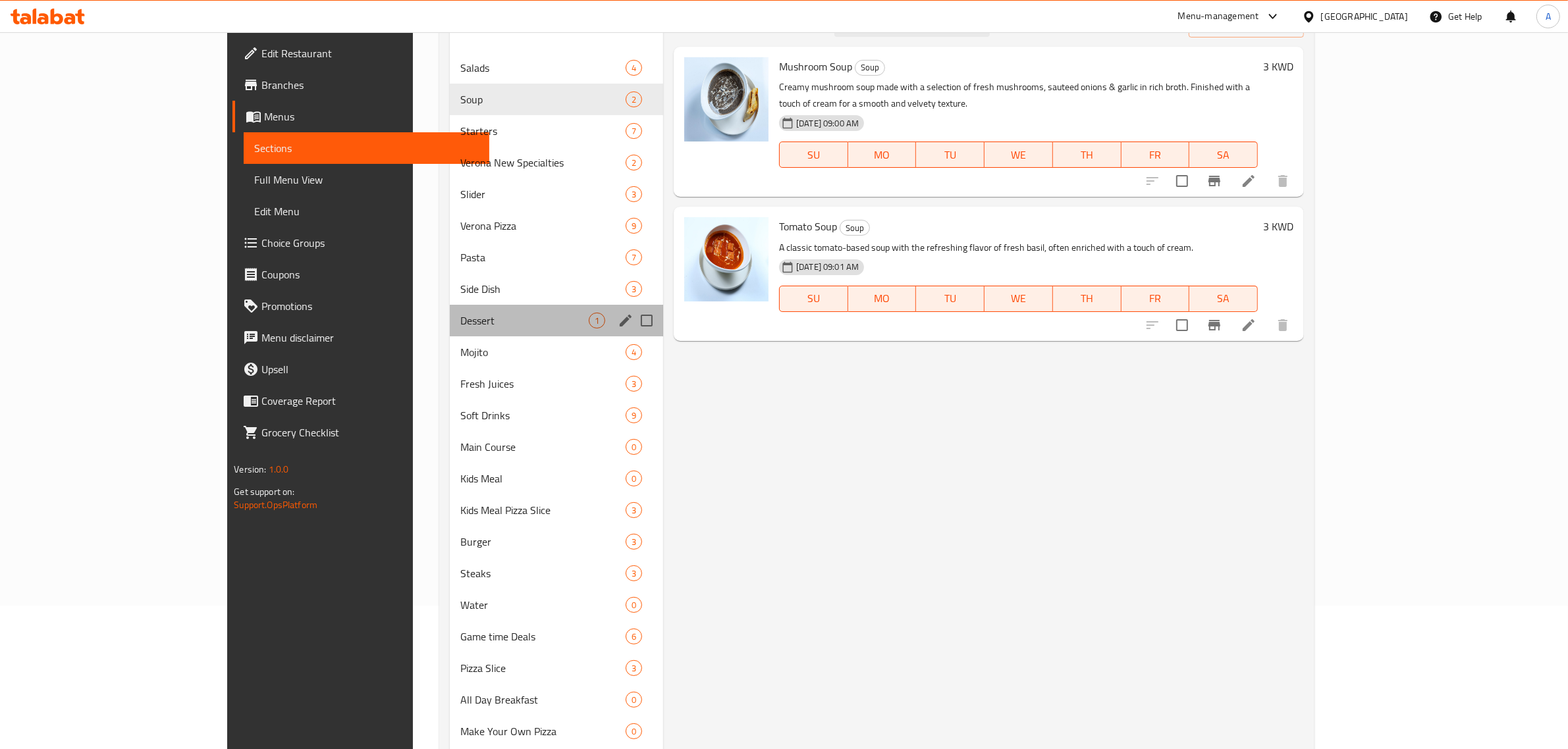
click at [450, 333] on div "Dessert 1" at bounding box center [556, 320] width 213 height 32
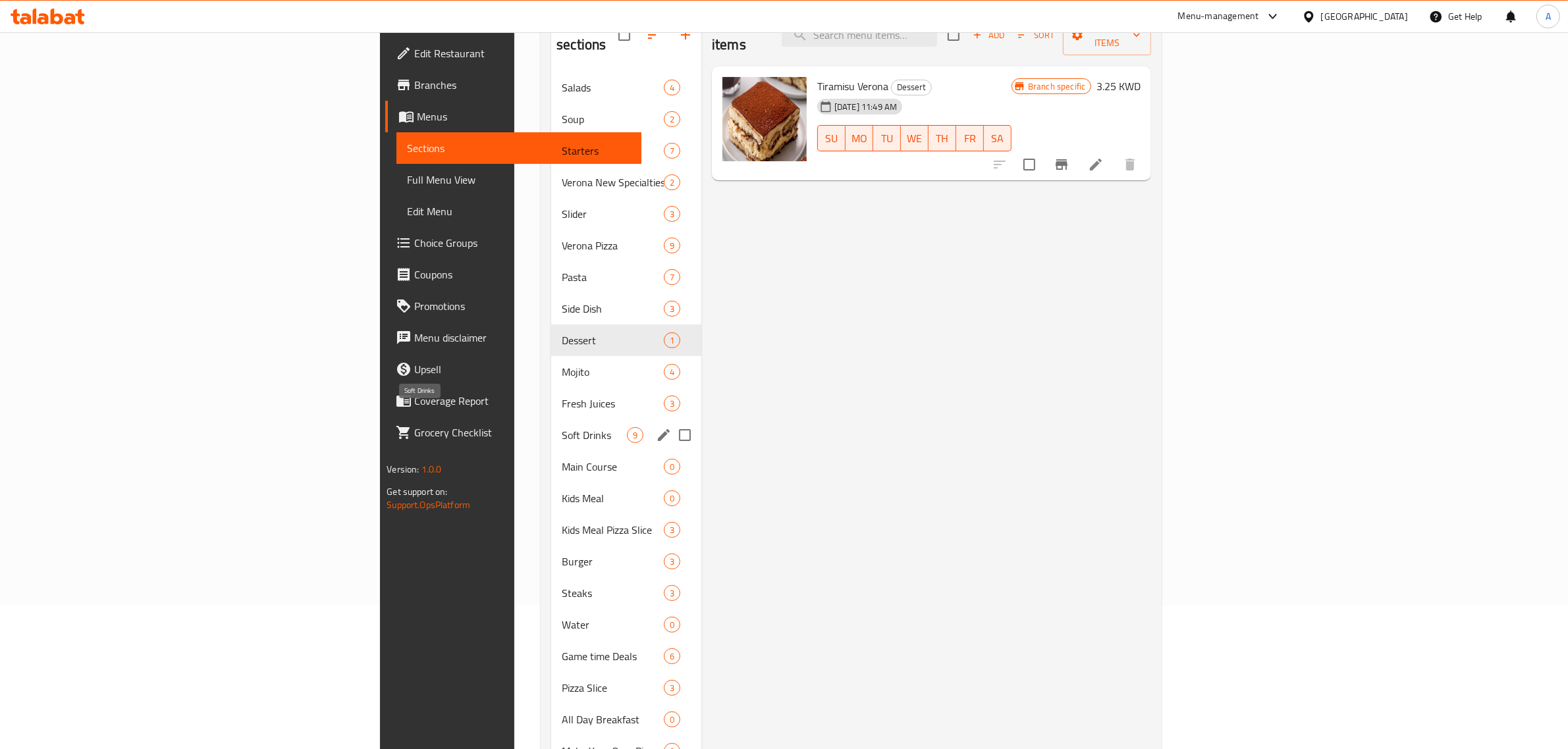
click at [561, 428] on span "Soft Drinks" at bounding box center [594, 436] width 65 height 16
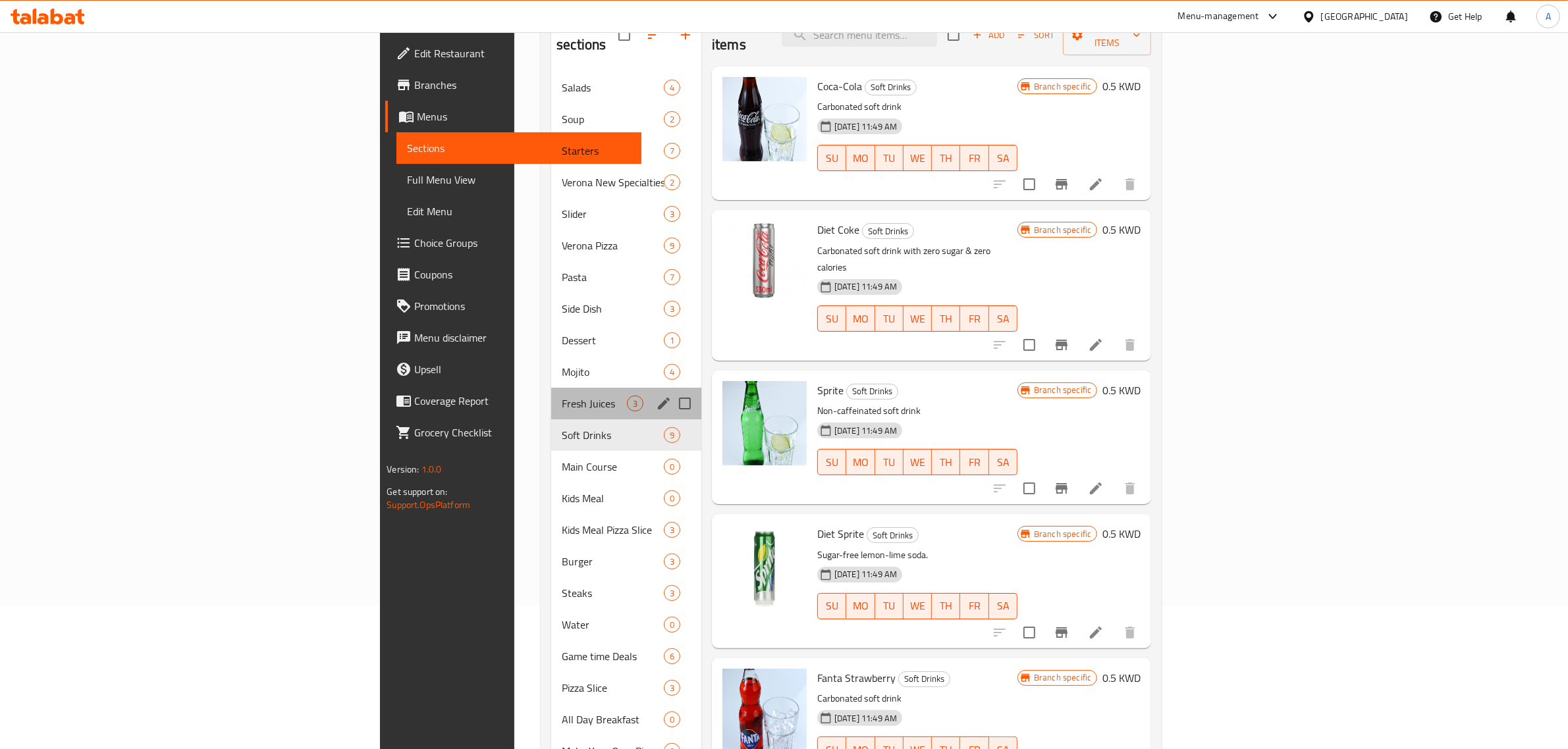
click at [551, 394] on div "Fresh Juices 3" at bounding box center [626, 403] width 150 height 32
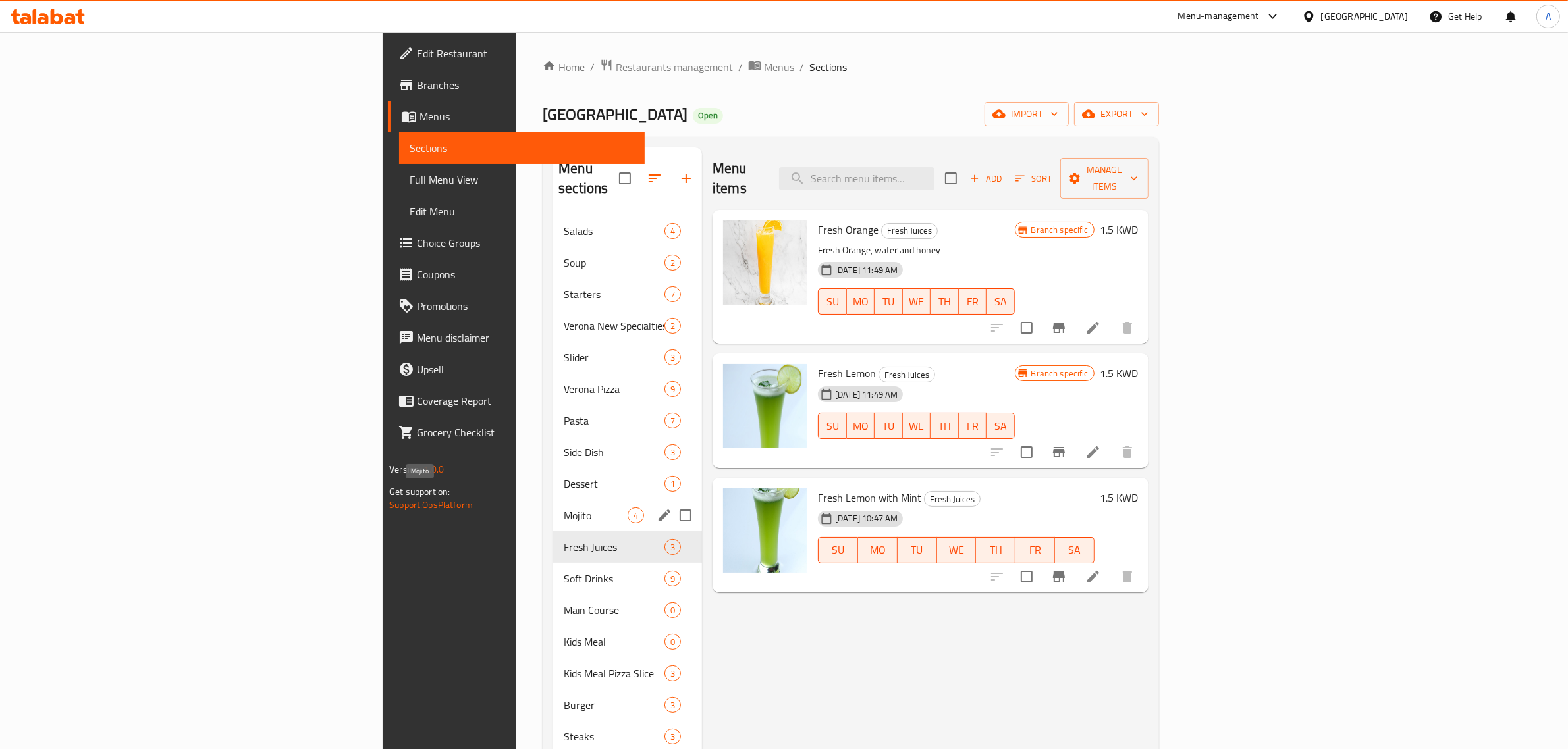
click at [563, 508] on span "Mojito" at bounding box center [595, 516] width 64 height 16
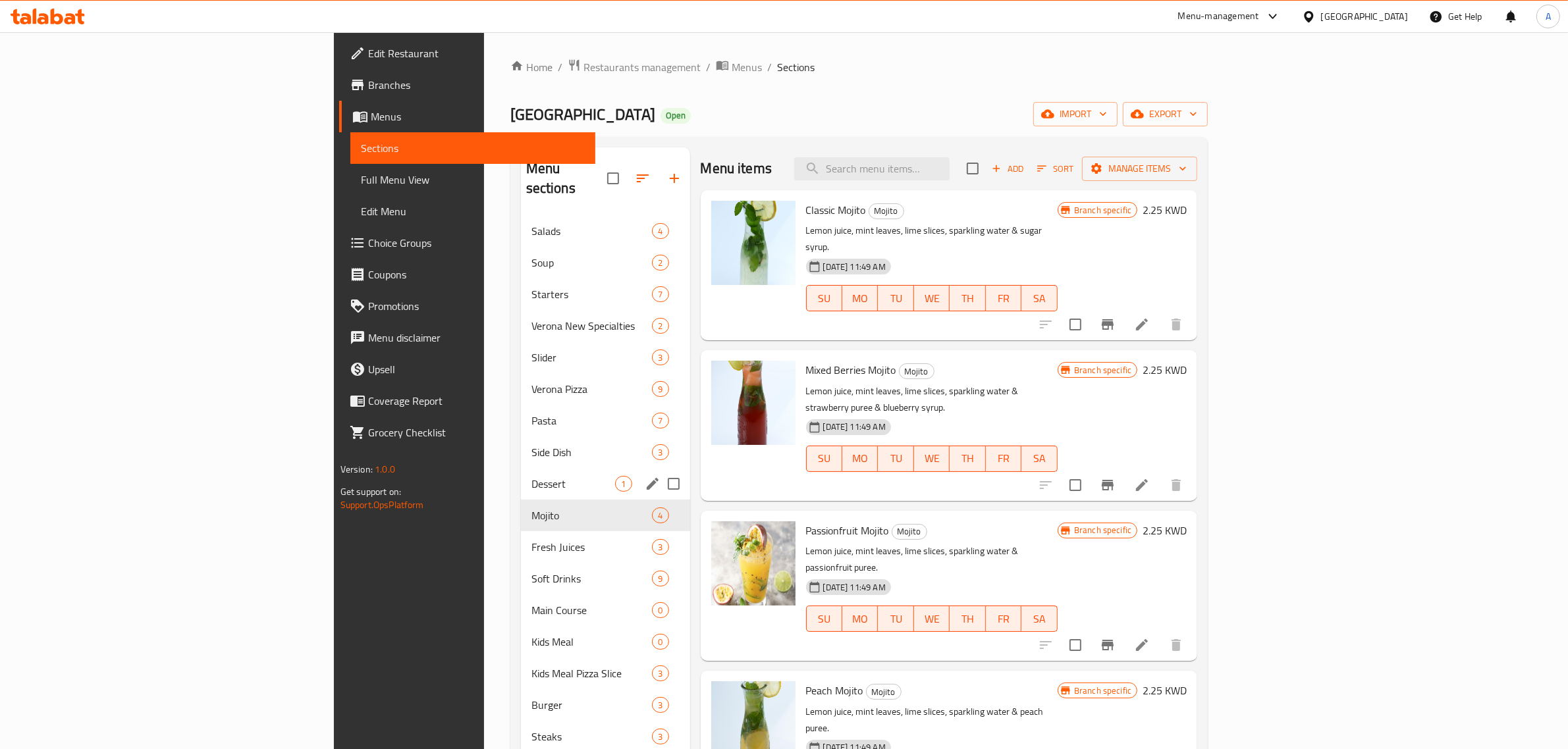
click at [521, 468] on div "Dessert 1" at bounding box center [606, 483] width 169 height 32
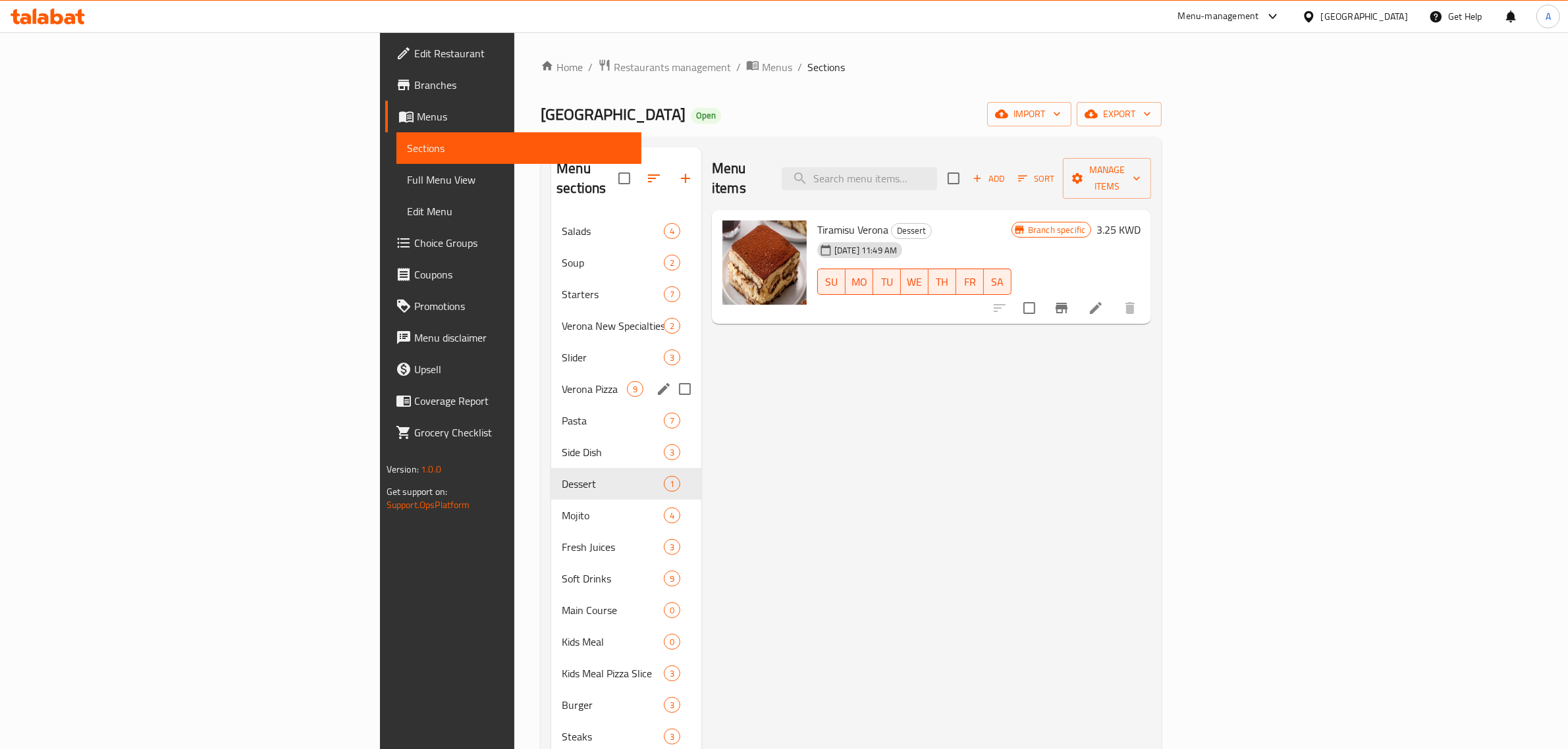
click at [561, 381] on span "Verona Pizza" at bounding box center [594, 389] width 65 height 16
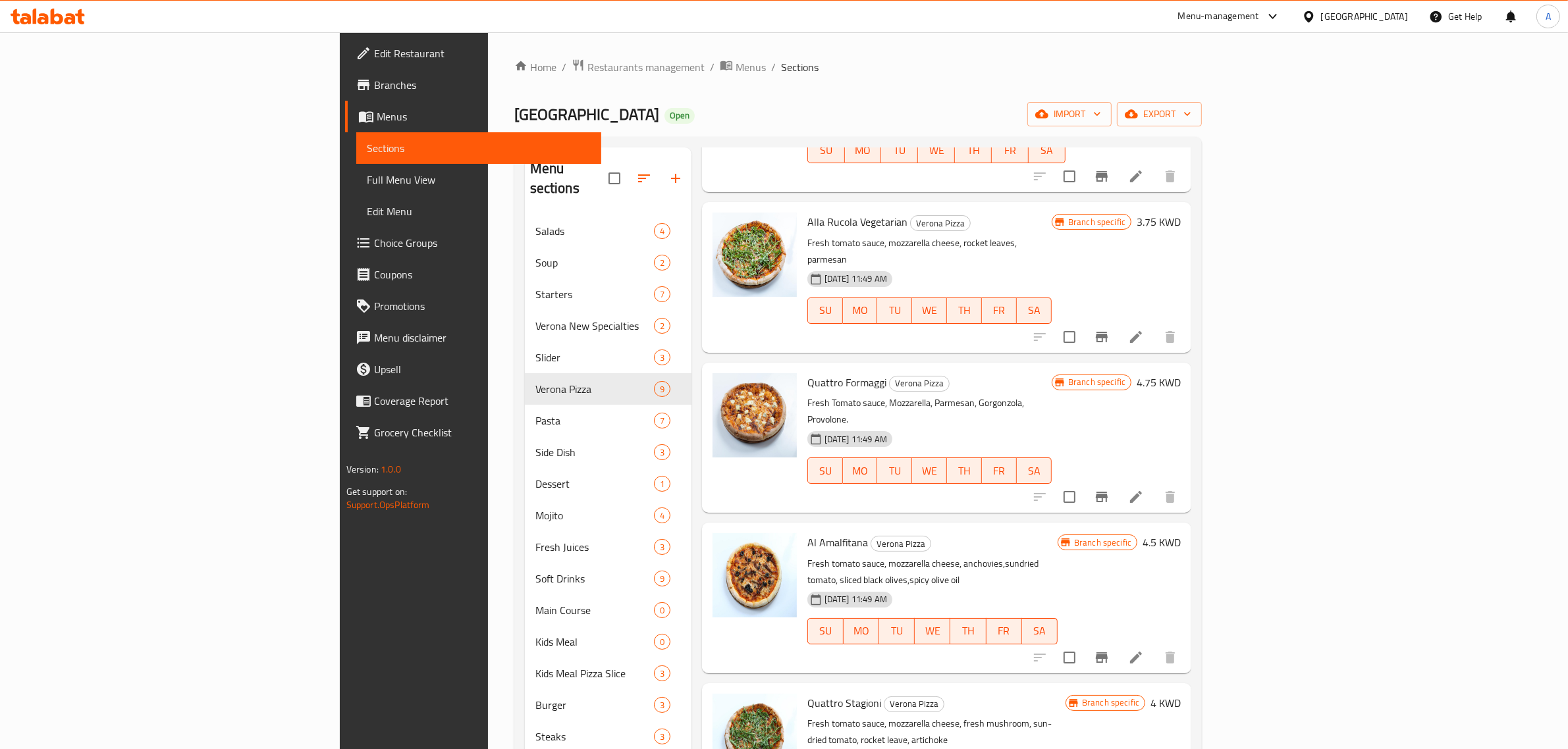
scroll to position [308, 0]
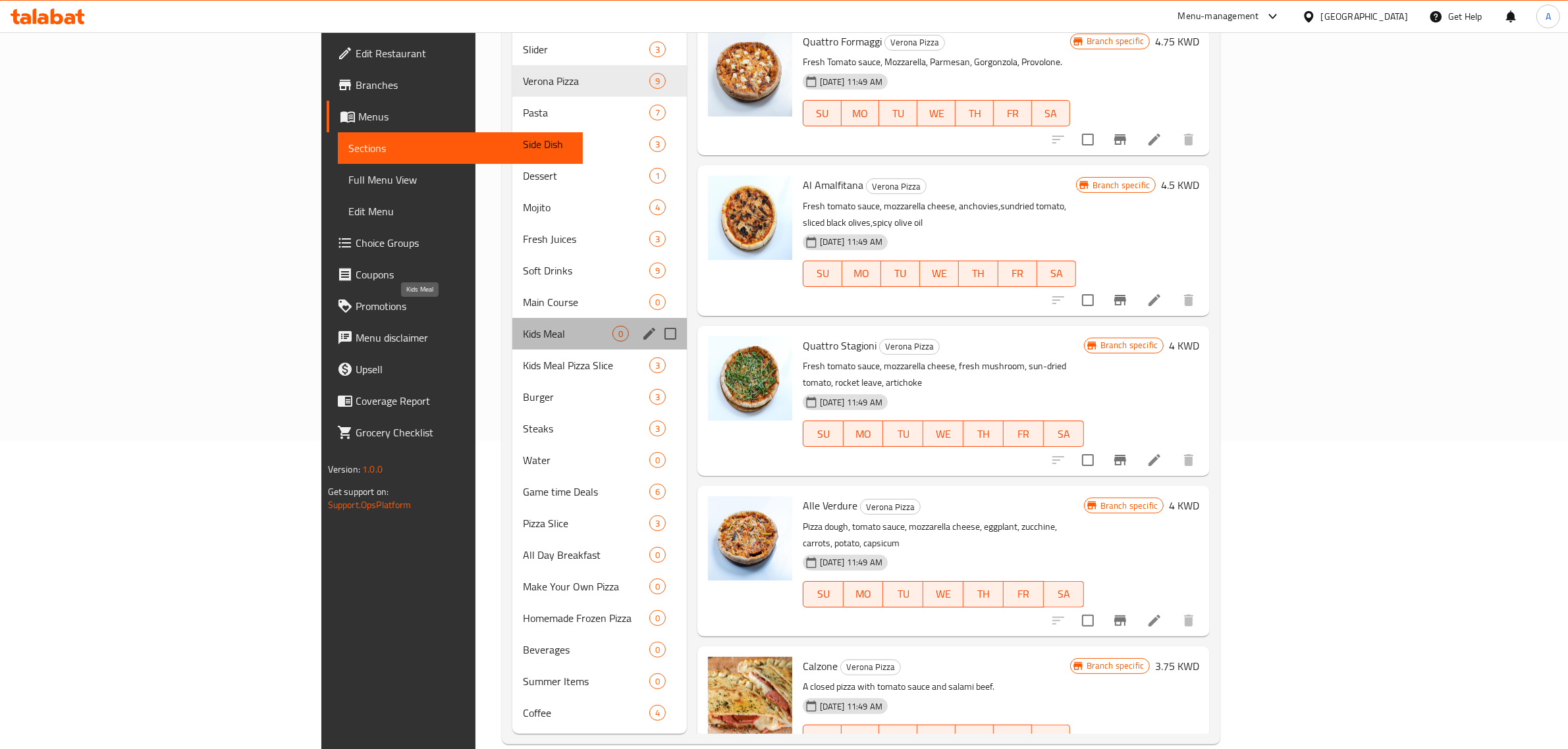
click at [523, 326] on span "Kids Meal" at bounding box center [567, 334] width 89 height 16
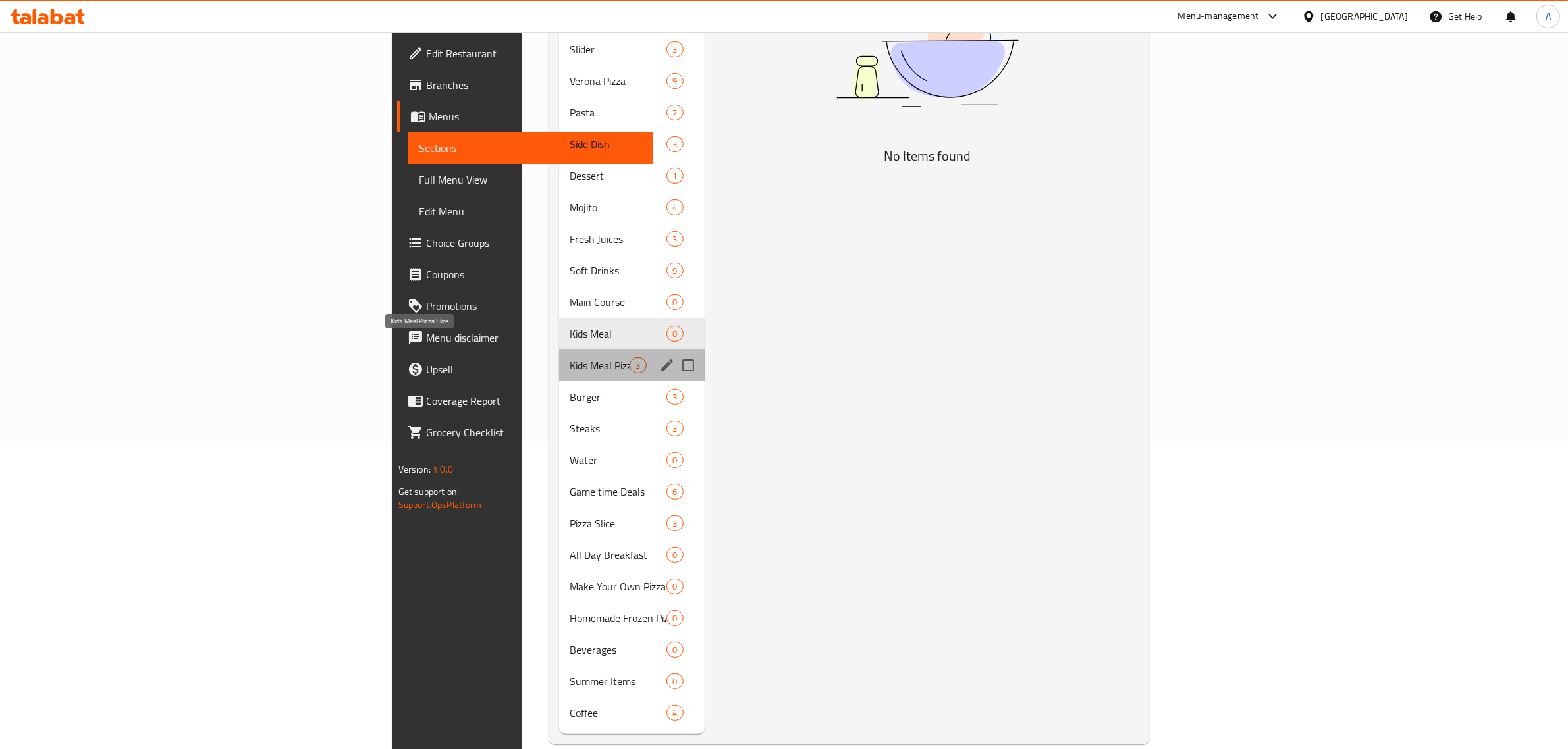
click at [570, 358] on span "Kids Meal Pizza Slice" at bounding box center [599, 366] width 60 height 16
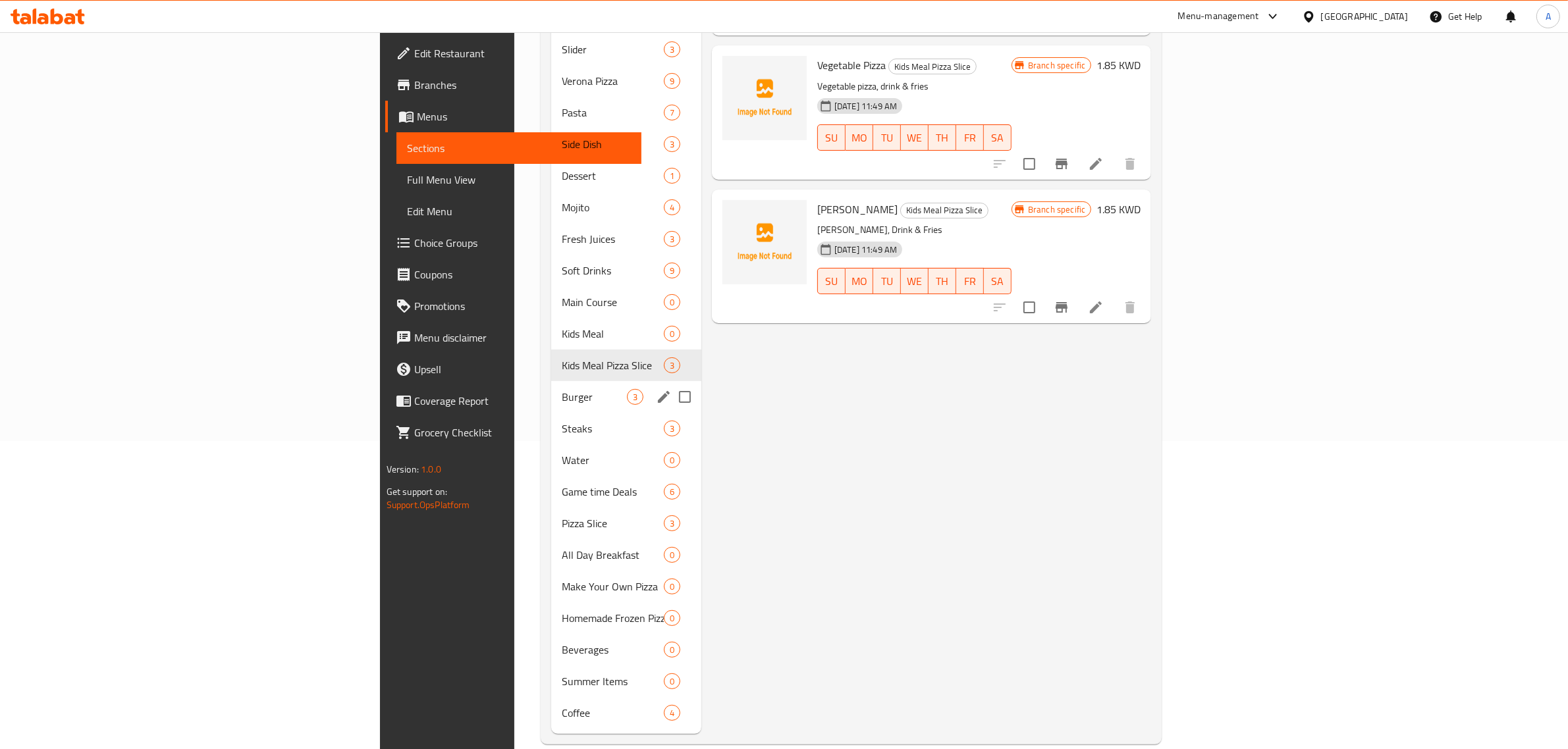
click at [551, 389] on div "Burger 3" at bounding box center [626, 397] width 150 height 32
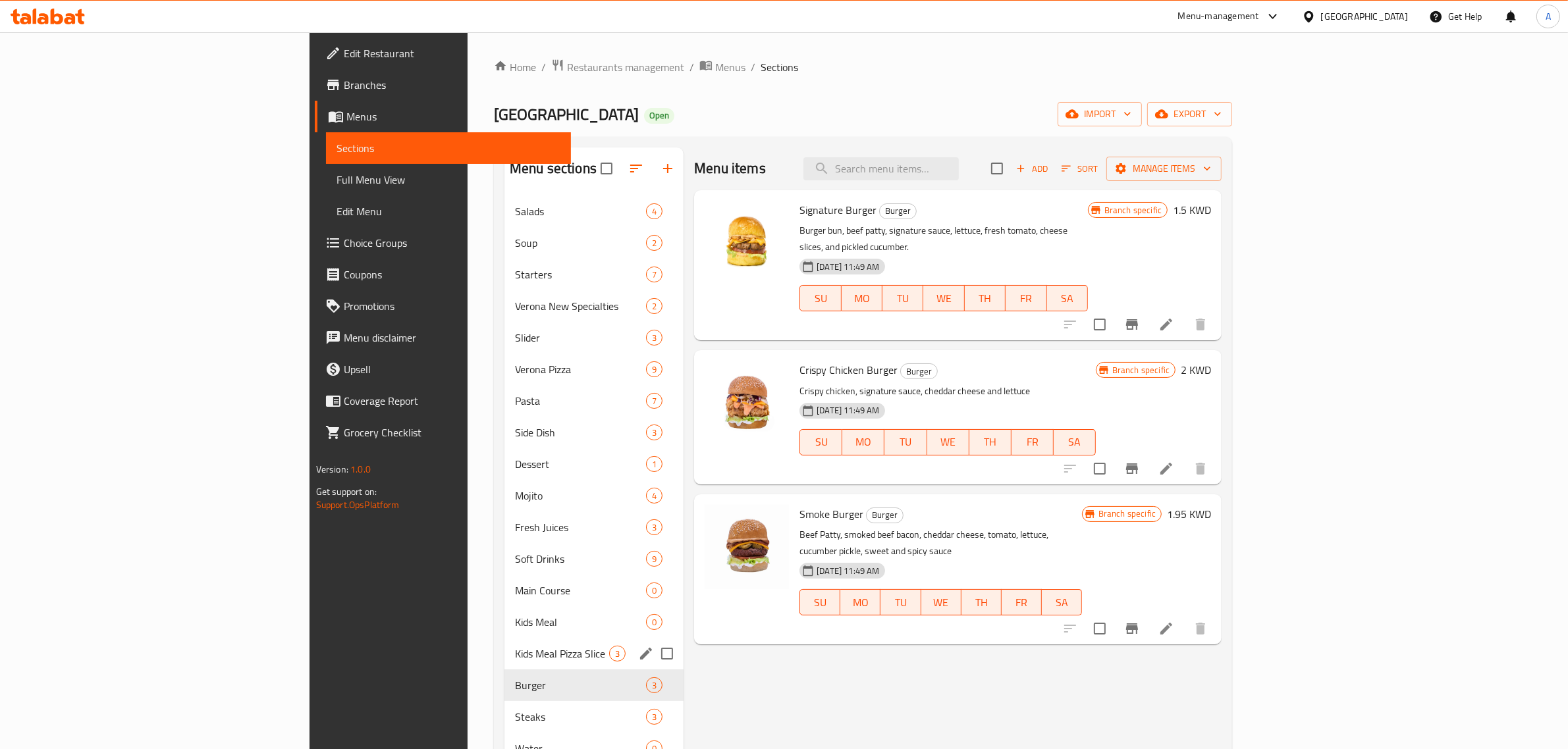
scroll to position [247, 0]
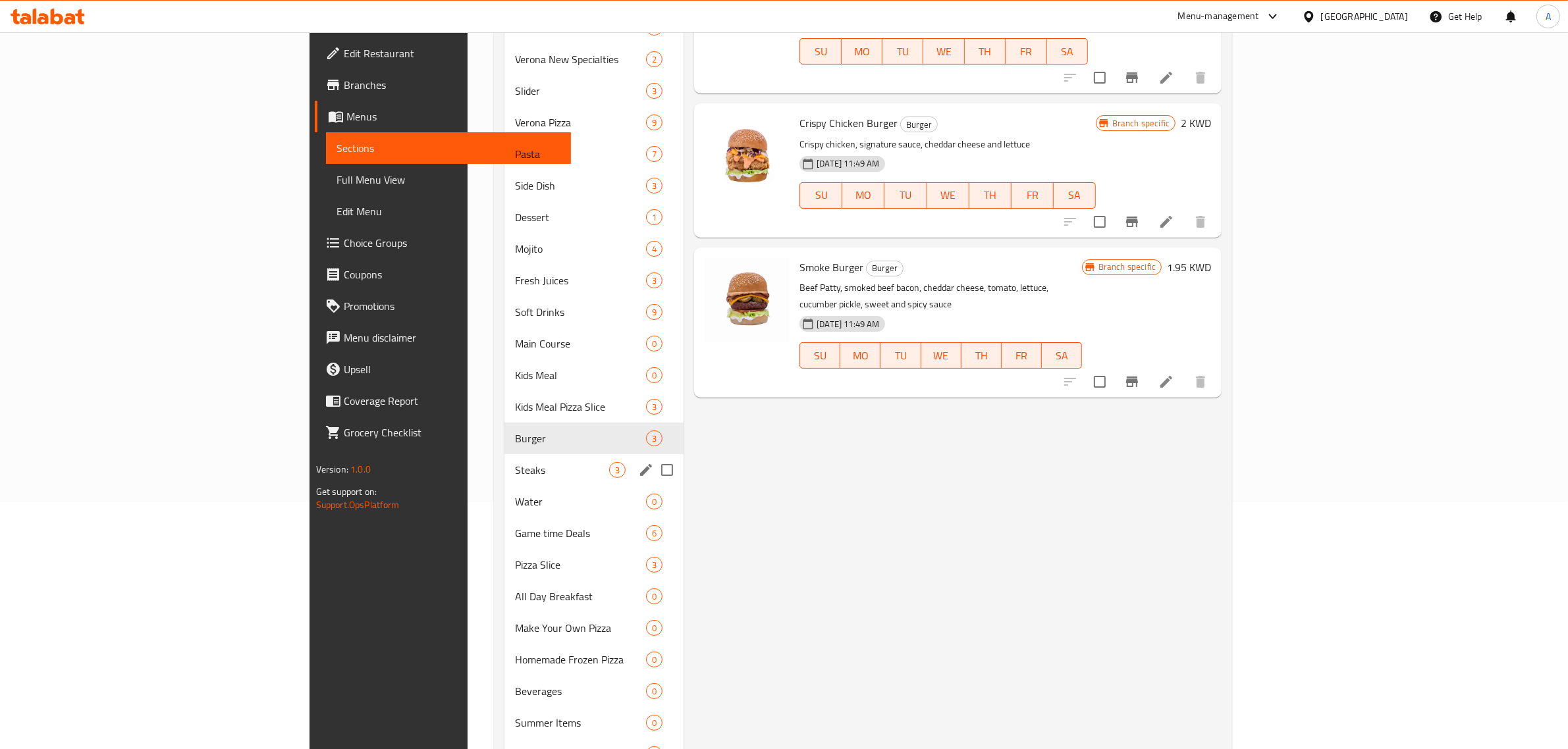
click at [504, 459] on div "Steaks 3" at bounding box center [594, 470] width 179 height 32
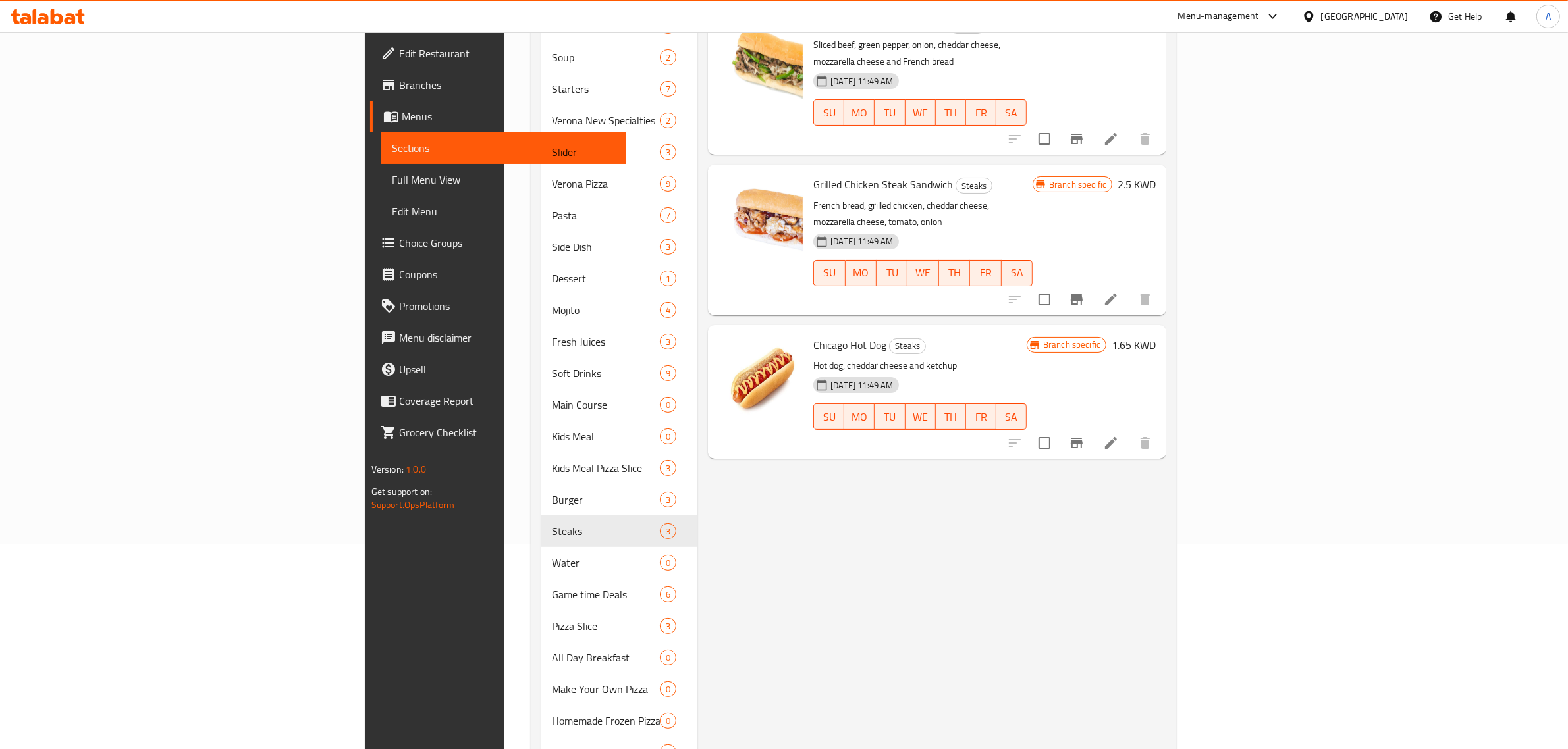
scroll to position [308, 0]
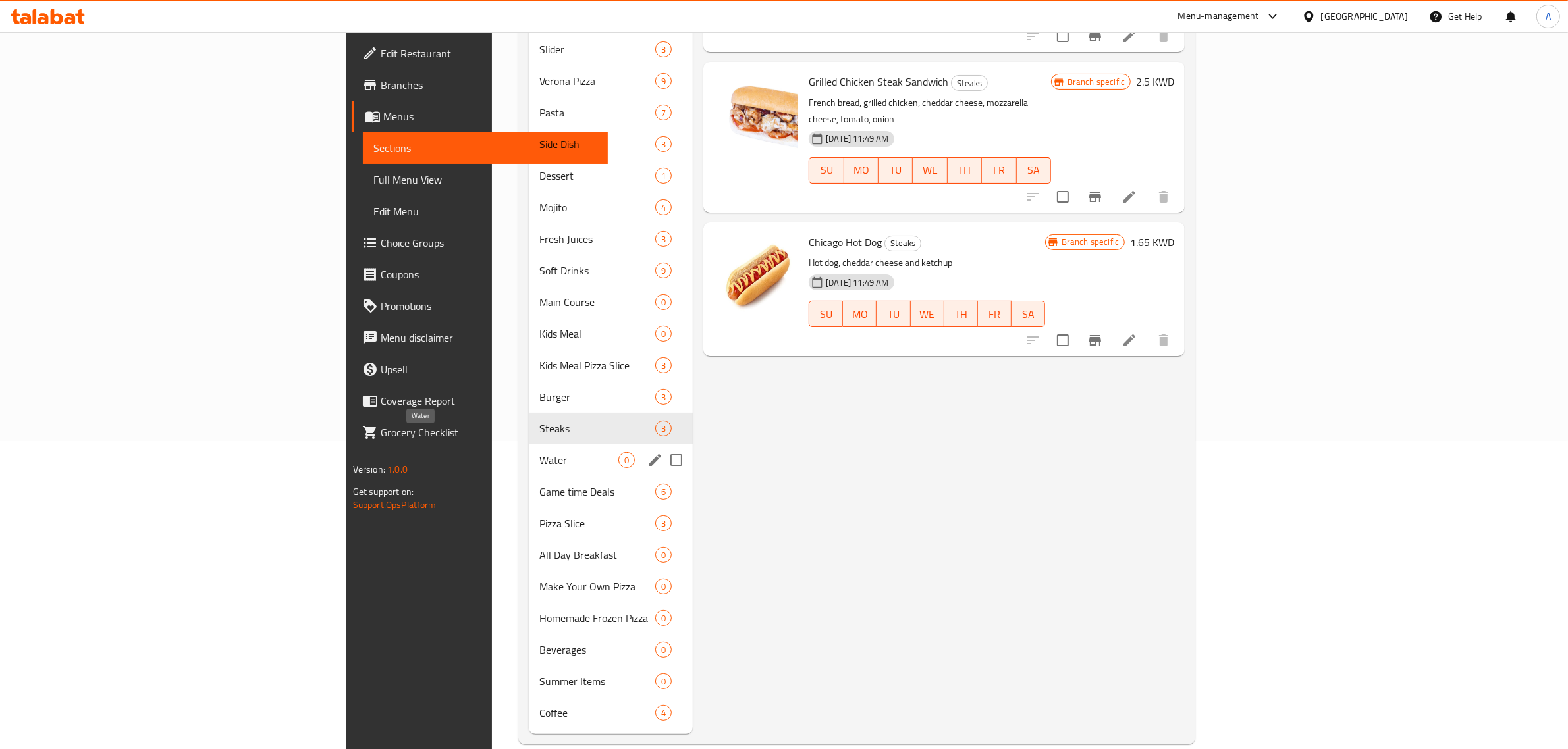
click at [539, 452] on span "Water" at bounding box center [579, 461] width 79 height 16
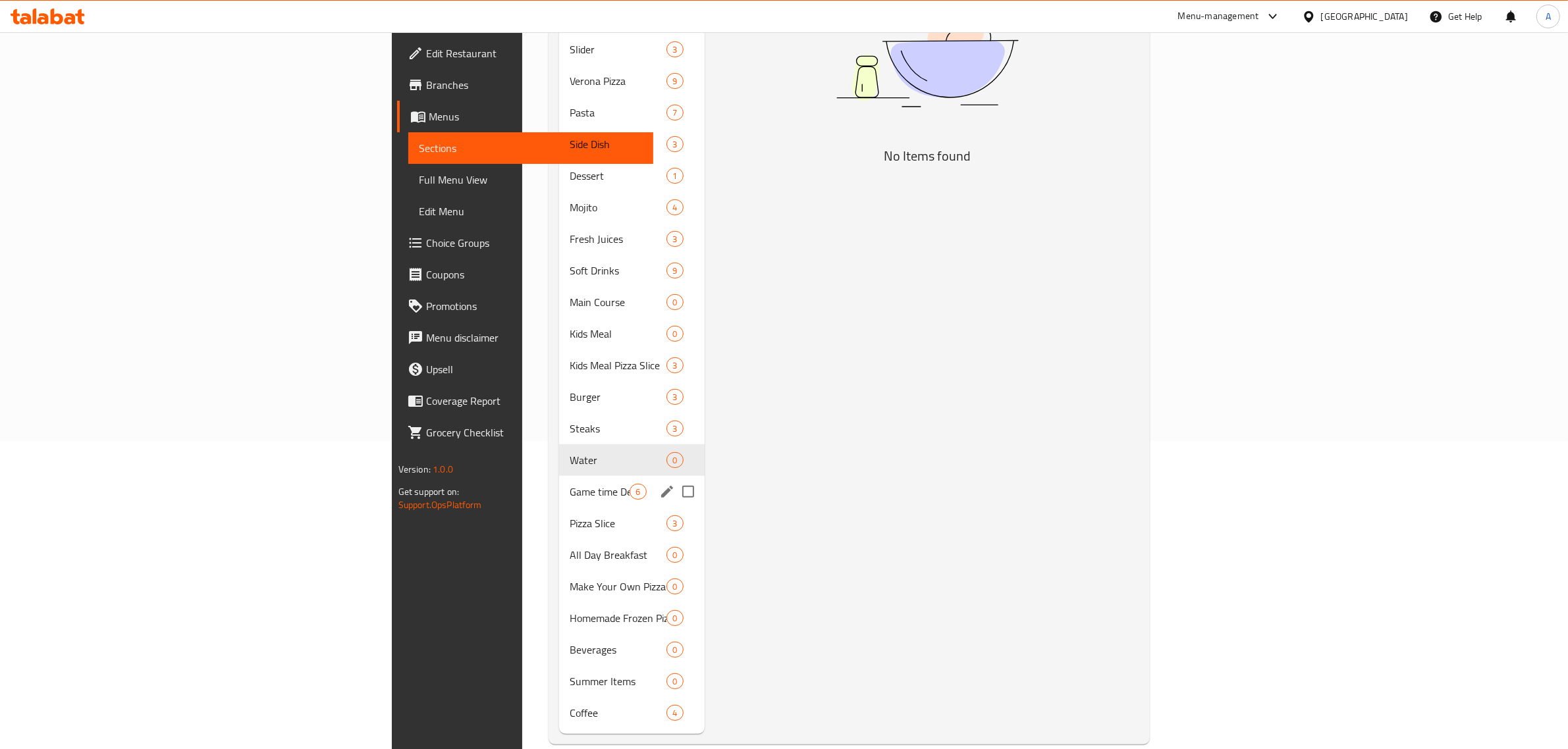
click at [559, 484] on div "Game time Deals 6" at bounding box center [631, 491] width 145 height 32
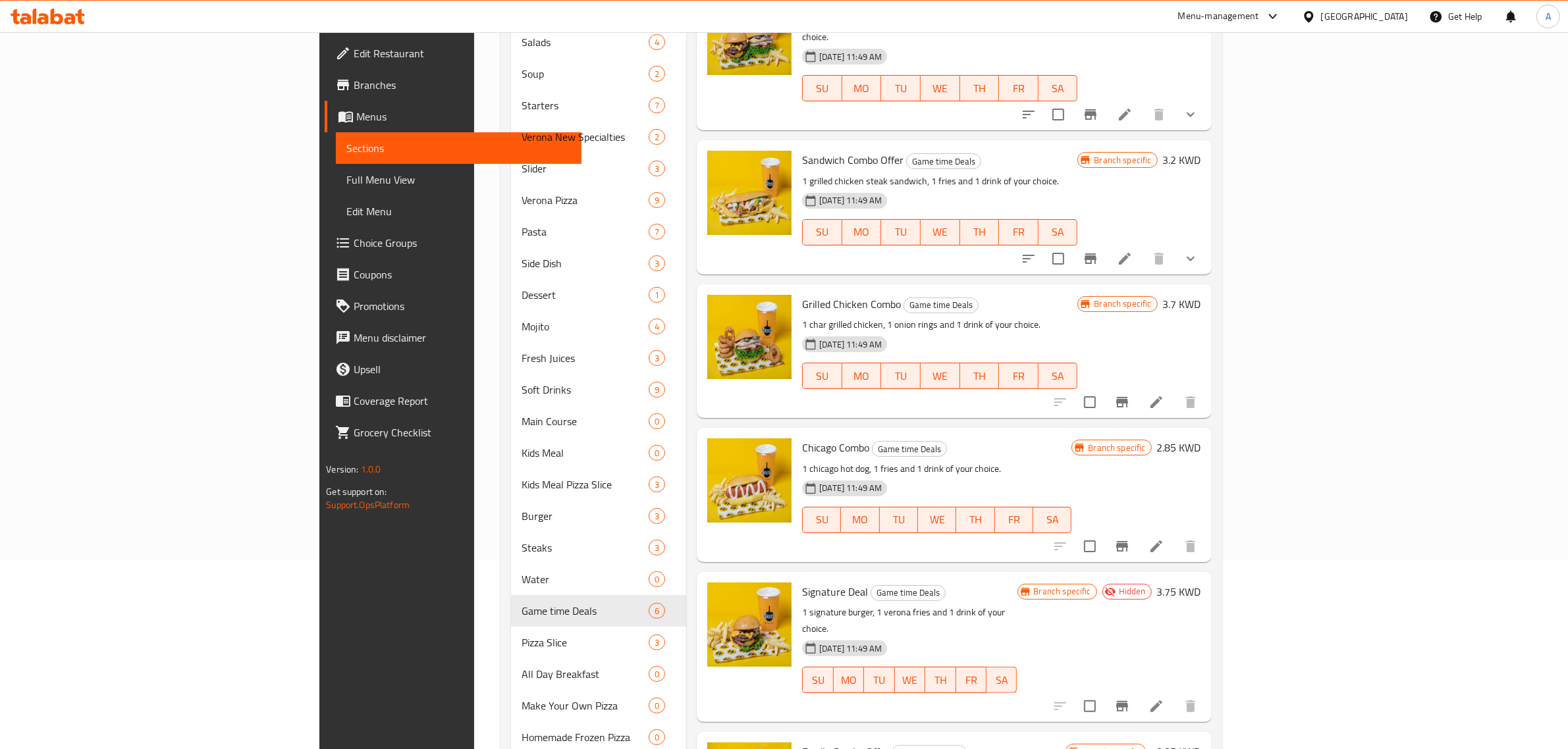
scroll to position [308, 0]
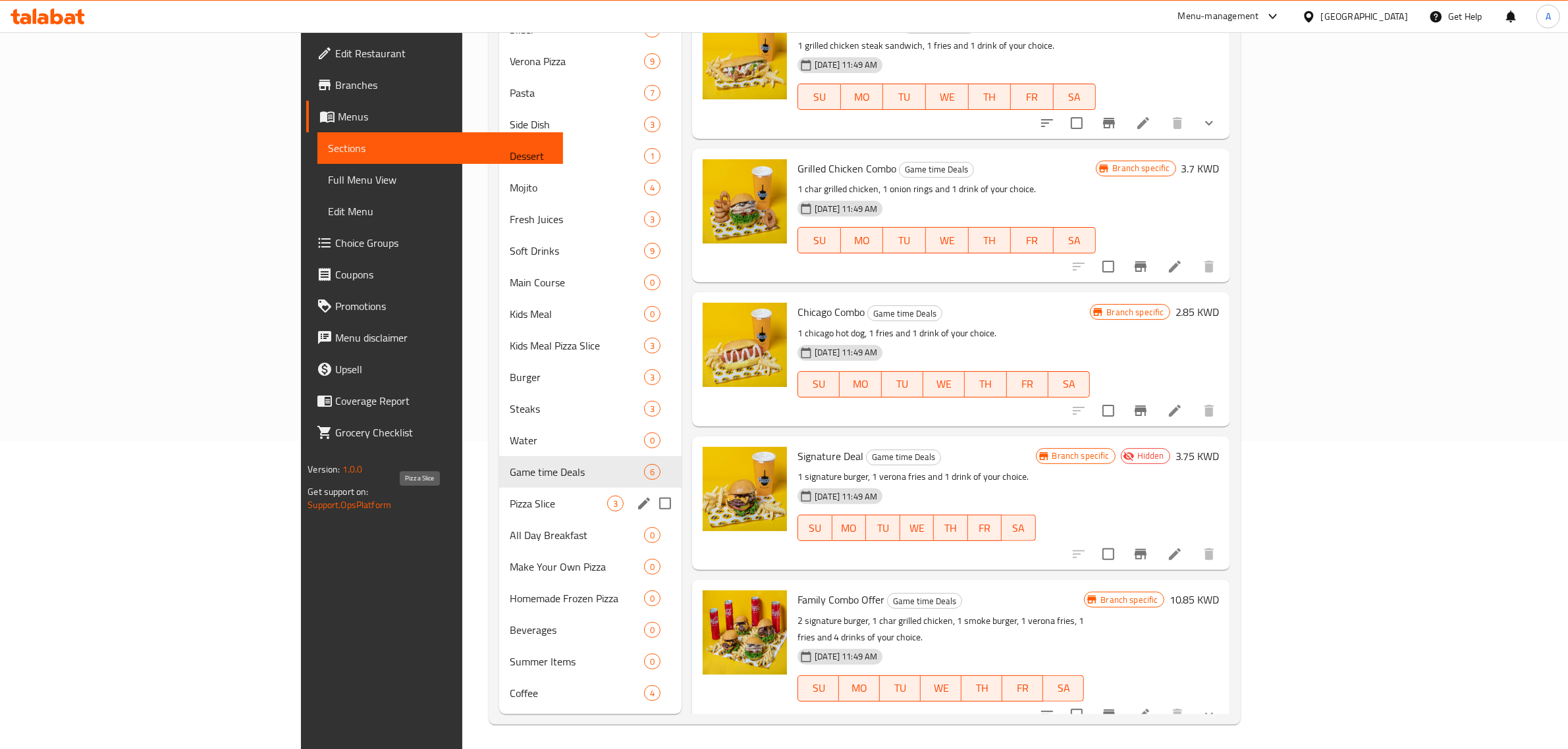
click at [510, 504] on span "Pizza Slice" at bounding box center [558, 504] width 97 height 16
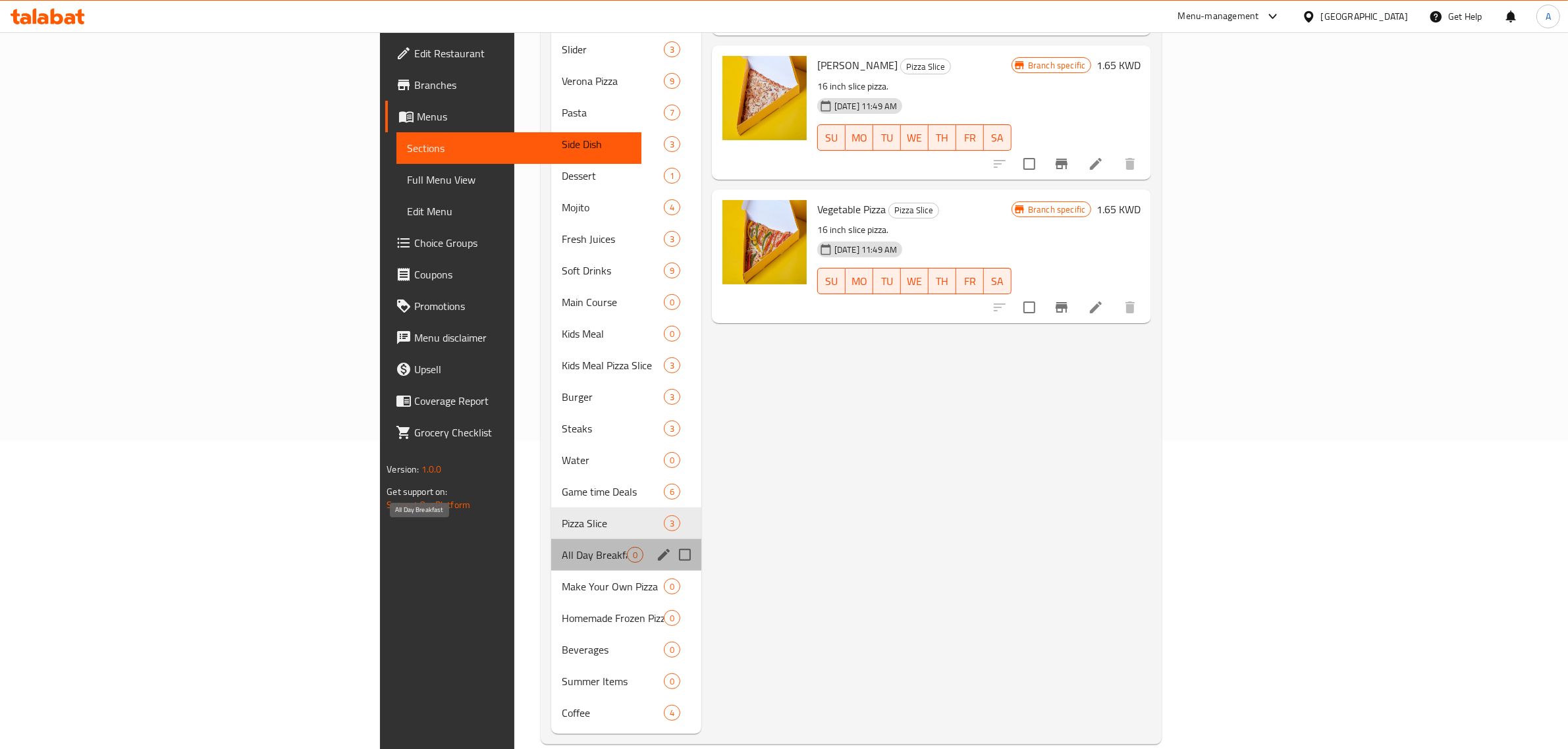
click at [561, 547] on span "All Day Breakfast" at bounding box center [594, 555] width 65 height 16
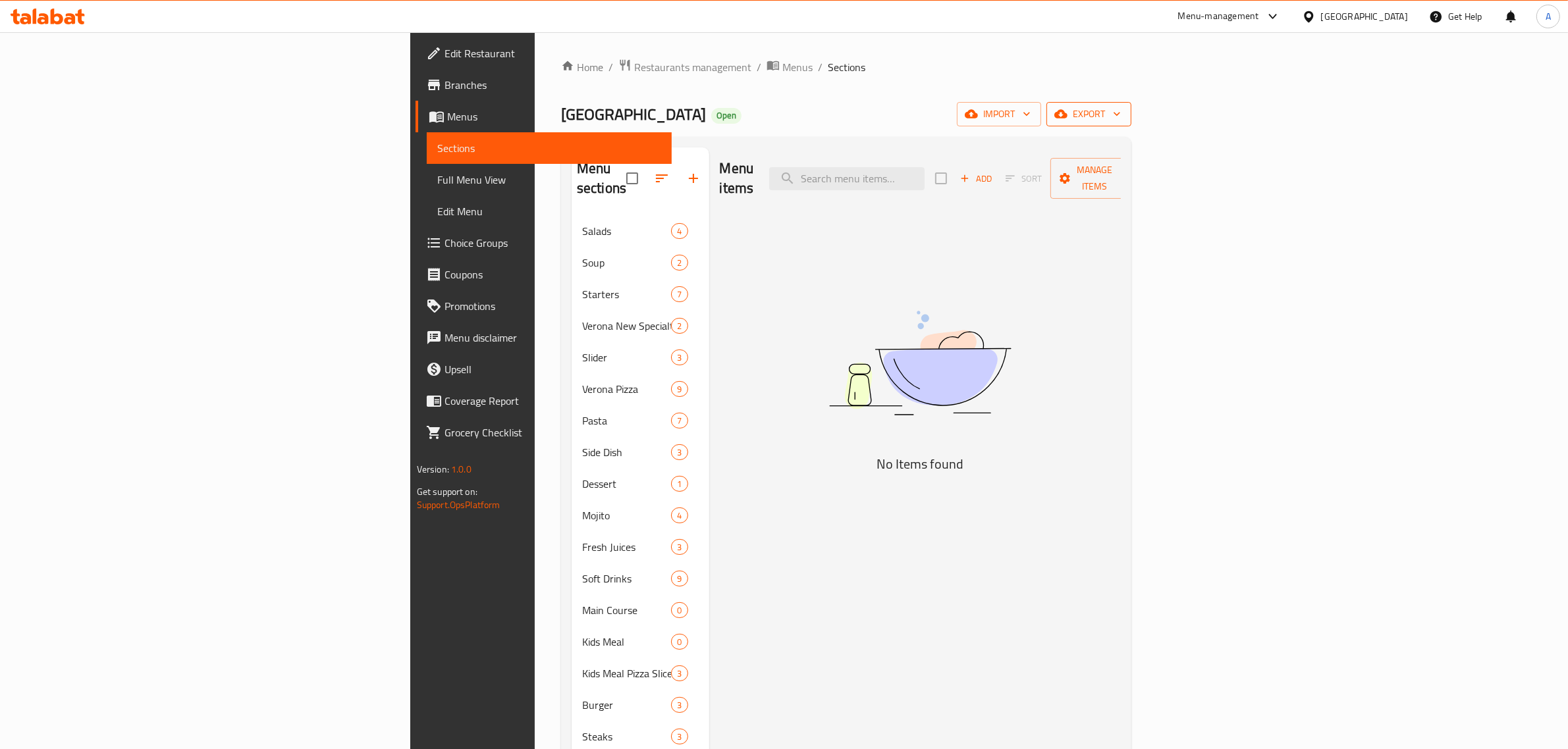
click at [1131, 103] on button "export" at bounding box center [1089, 114] width 85 height 24
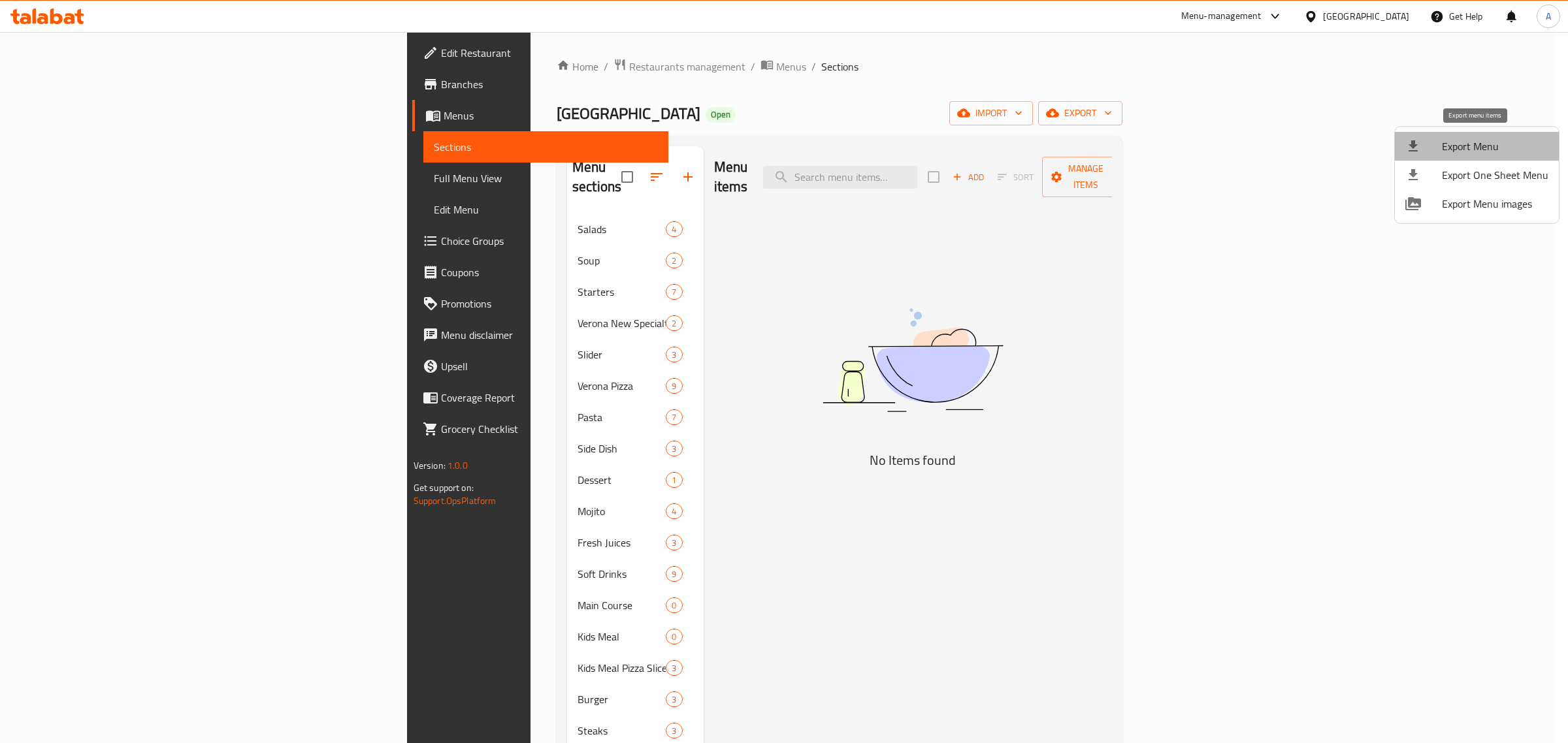
click at [1481, 144] on span "Export Menu" at bounding box center [1495, 147] width 107 height 16
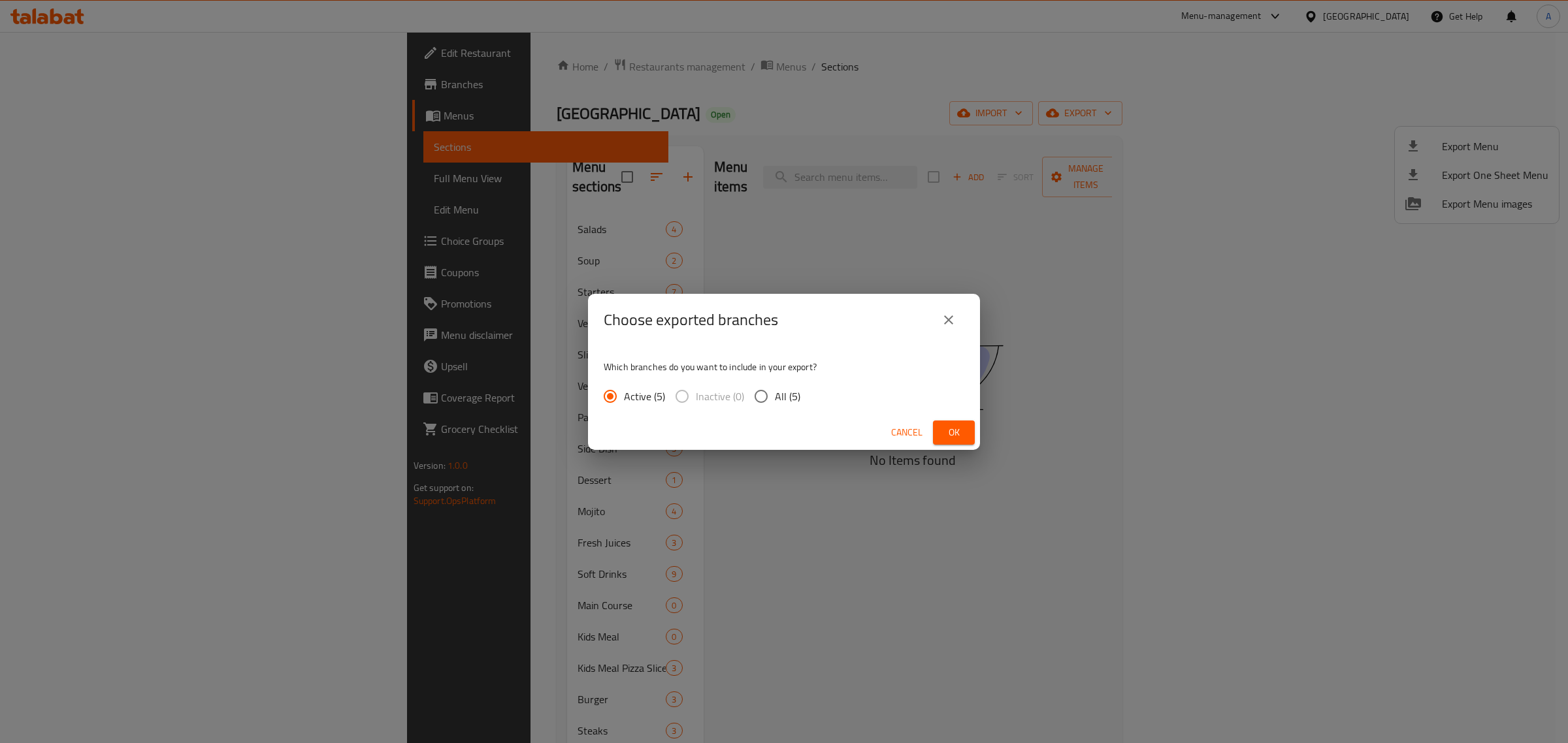
click at [955, 440] on span "Ok" at bounding box center [953, 433] width 21 height 16
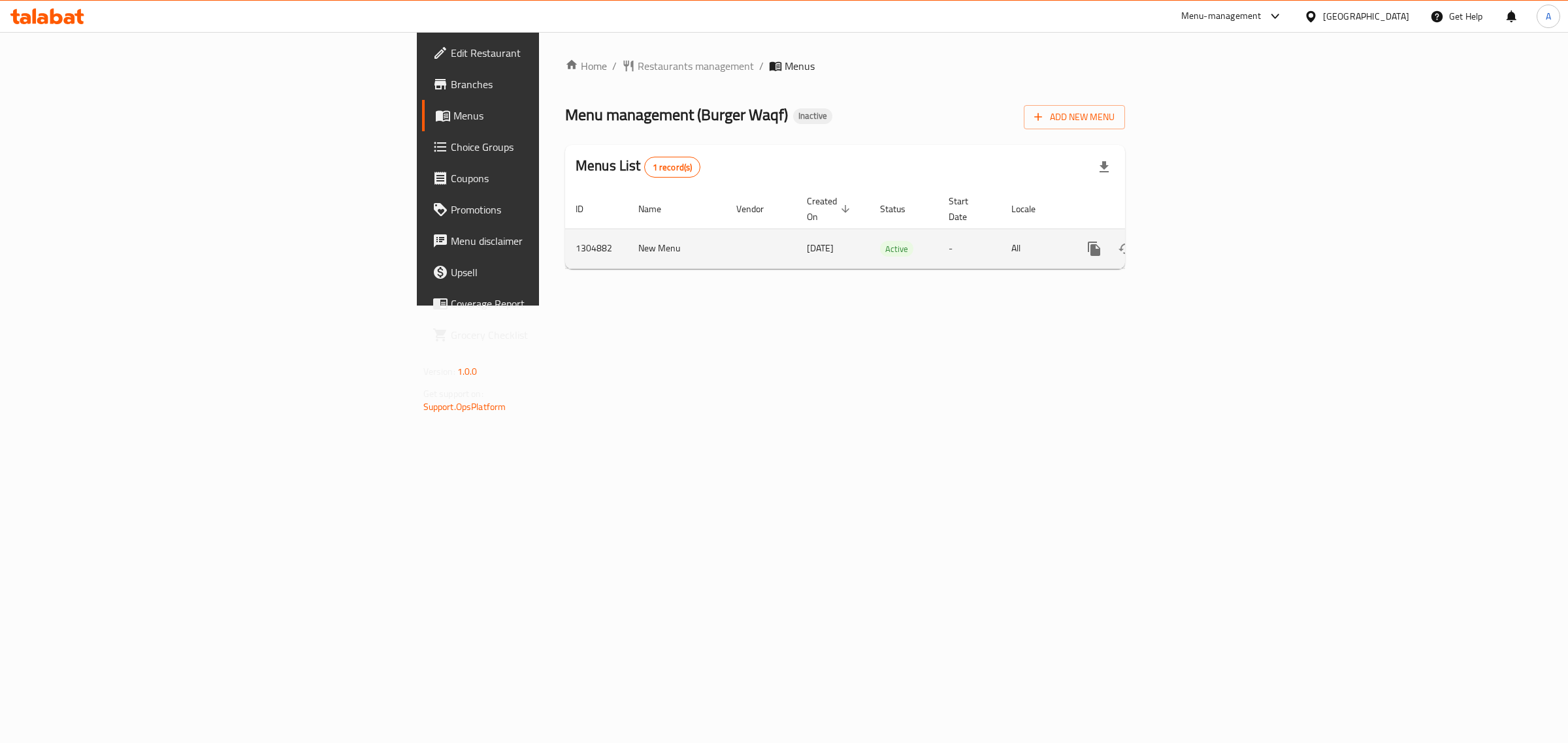
click at [1204, 245] on link "enhanced table" at bounding box center [1188, 249] width 31 height 31
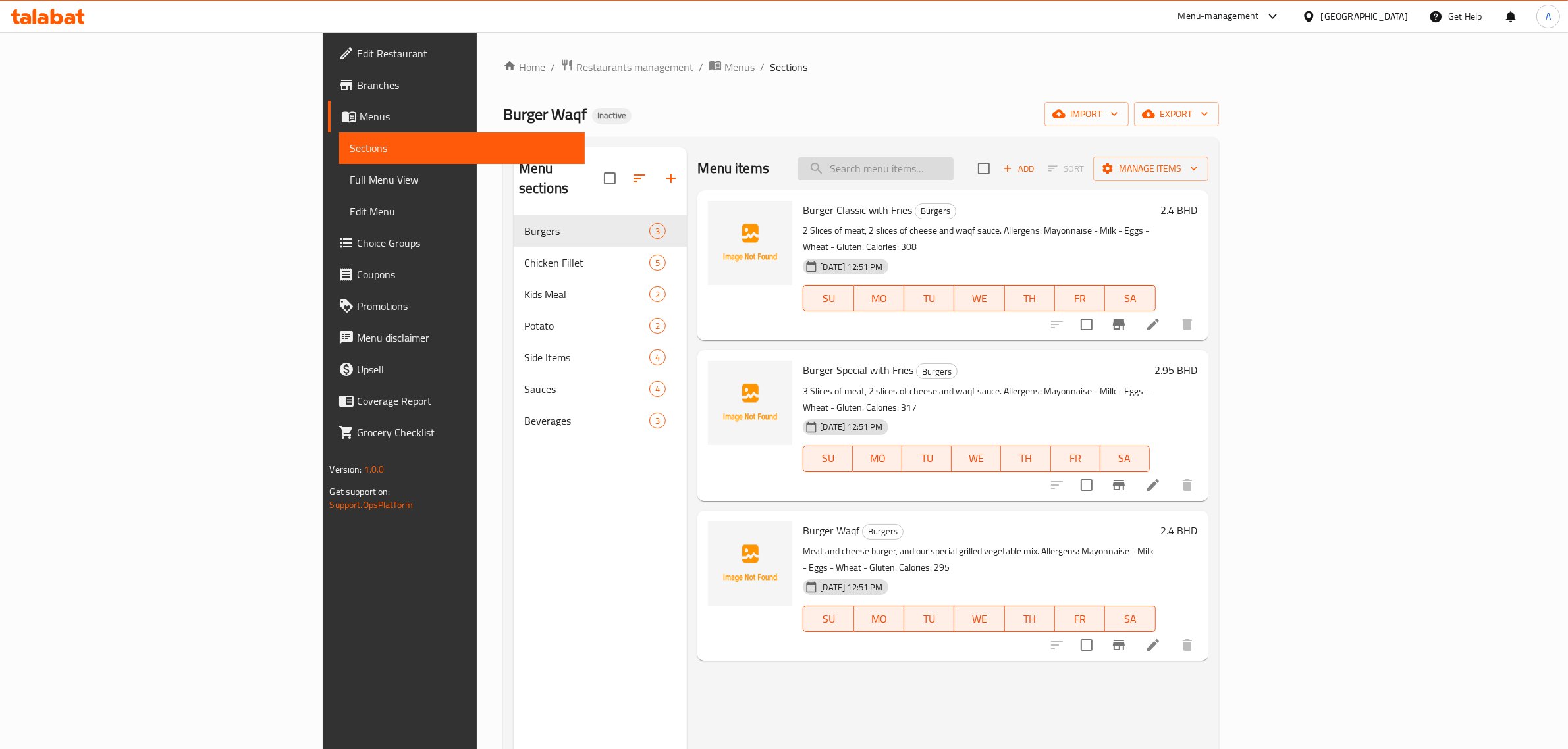
click at [953, 180] on input "search" at bounding box center [875, 169] width 155 height 23
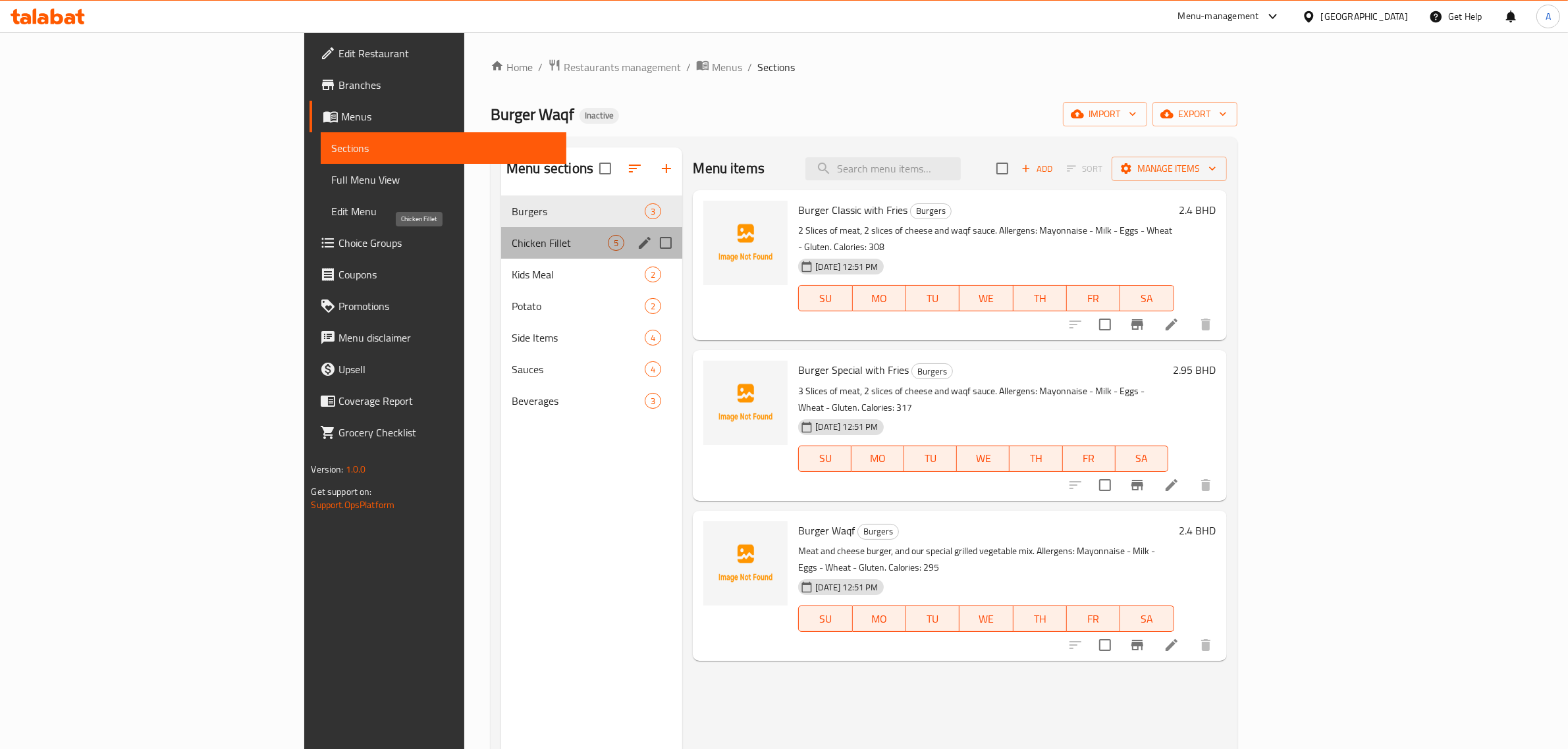
click at [512, 241] on span "Chicken Fillet" at bounding box center [559, 243] width 96 height 16
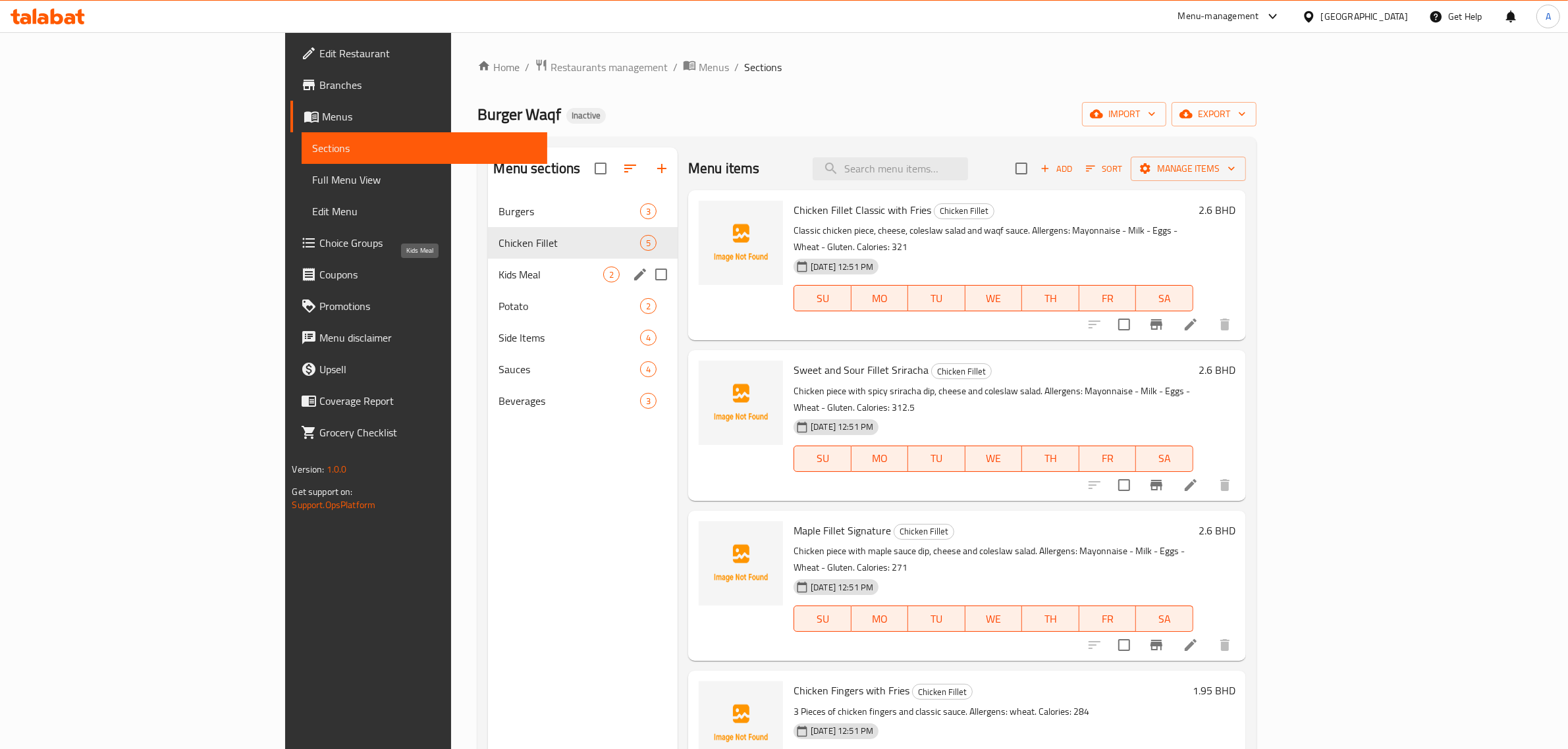
click at [498, 269] on span "Kids Meal" at bounding box center [551, 275] width 105 height 16
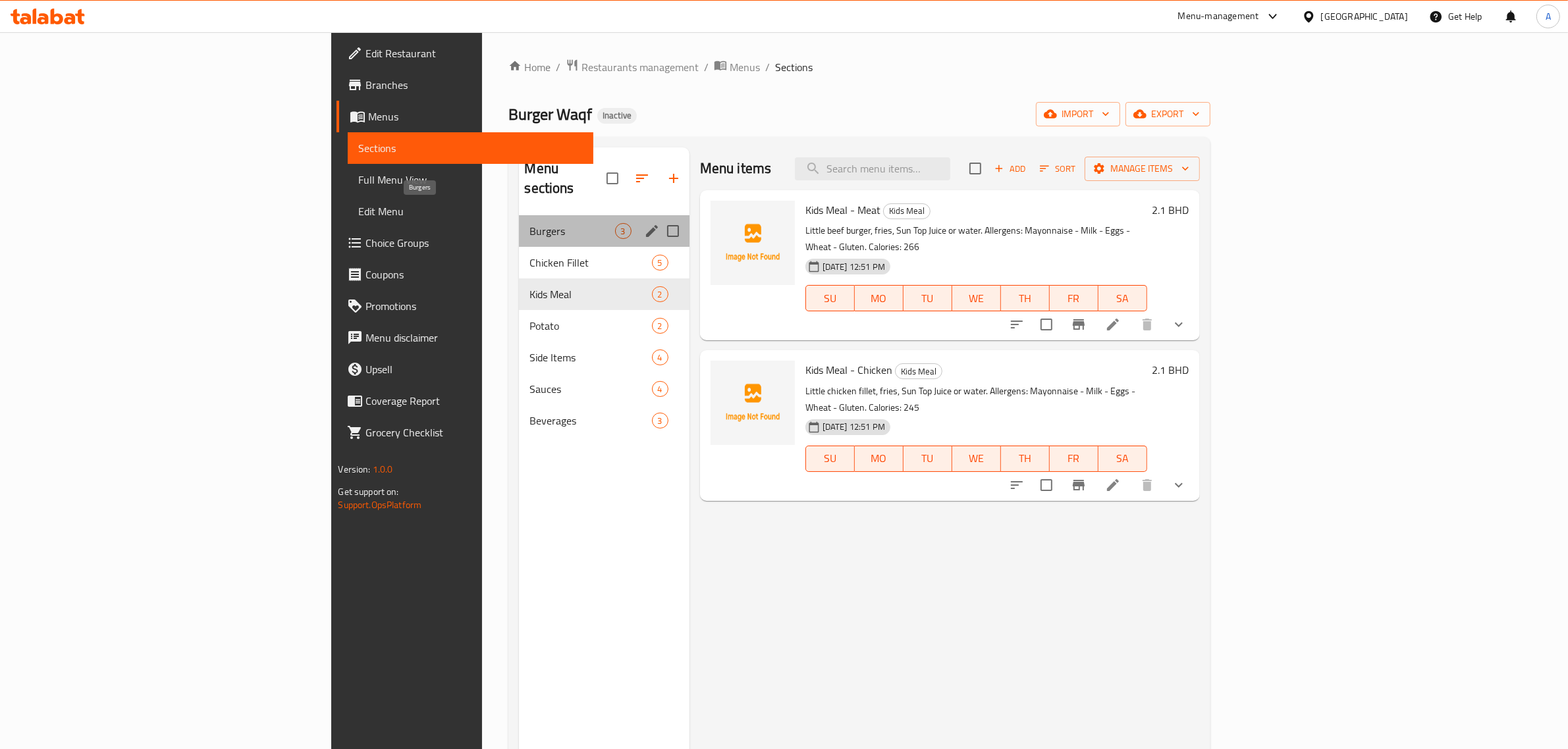
click at [529, 223] on span "Burgers" at bounding box center [572, 231] width 85 height 16
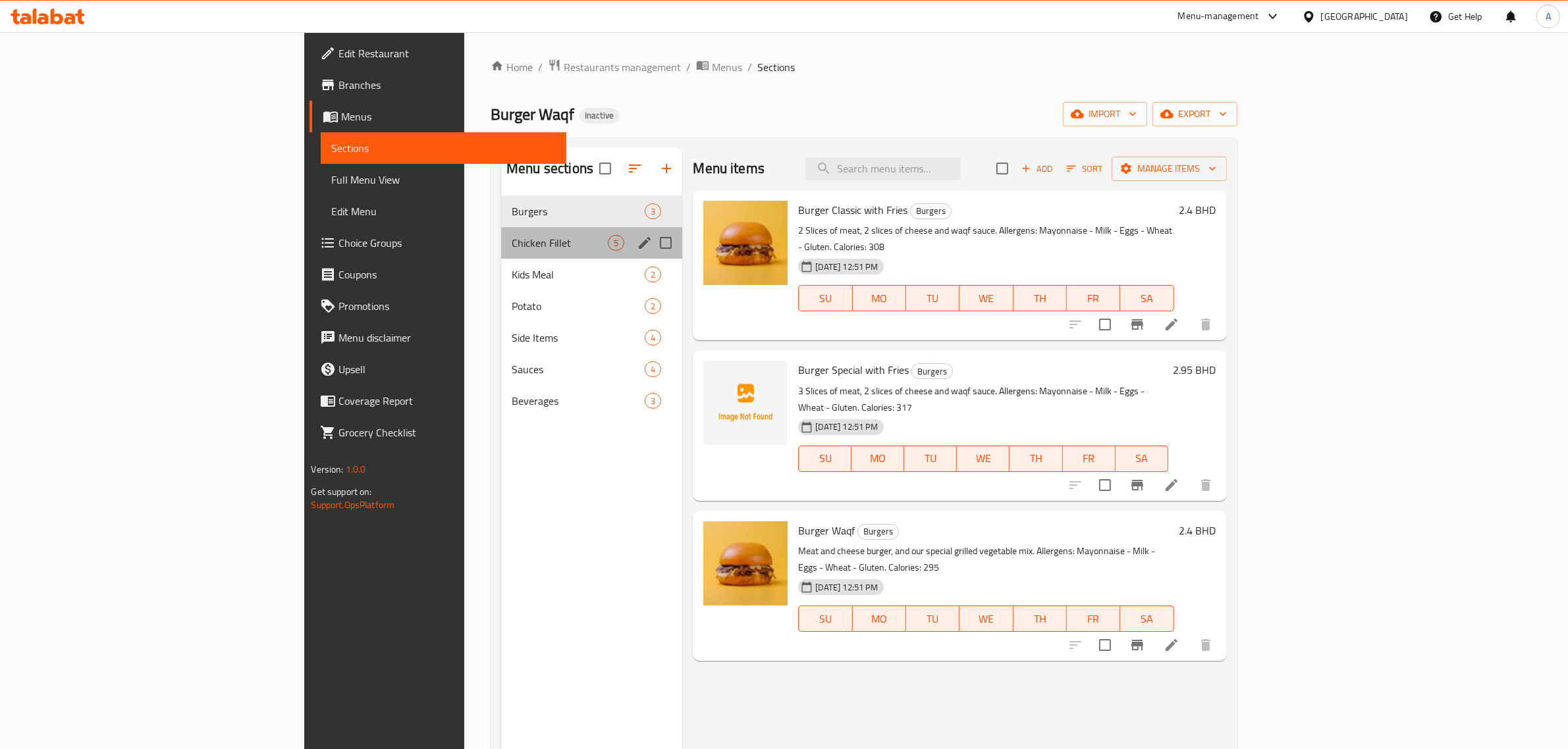
click at [501, 232] on div "Chicken Fillet 5" at bounding box center [591, 243] width 181 height 32
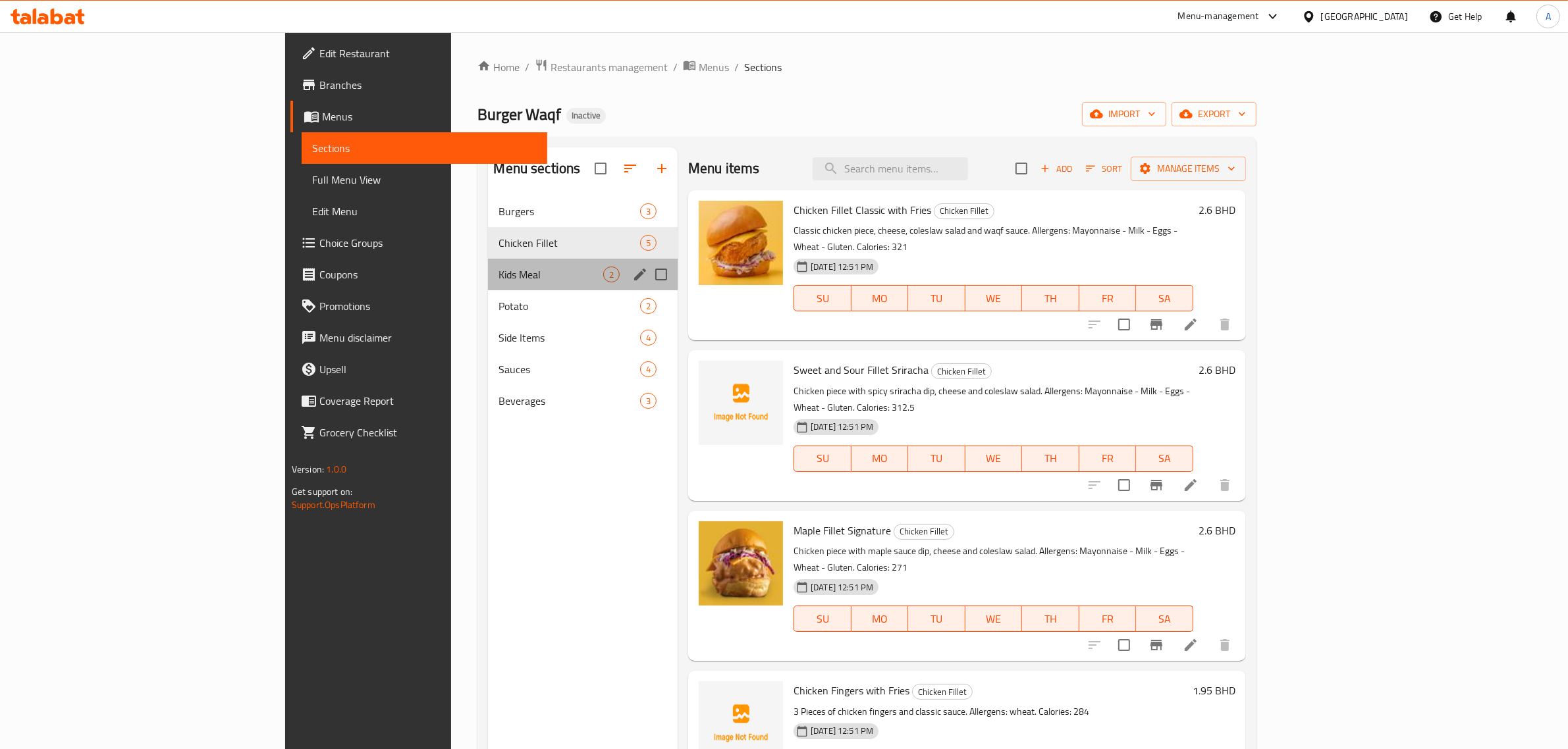
click at [488, 288] on div "Kids Meal 2" at bounding box center [583, 274] width 190 height 32
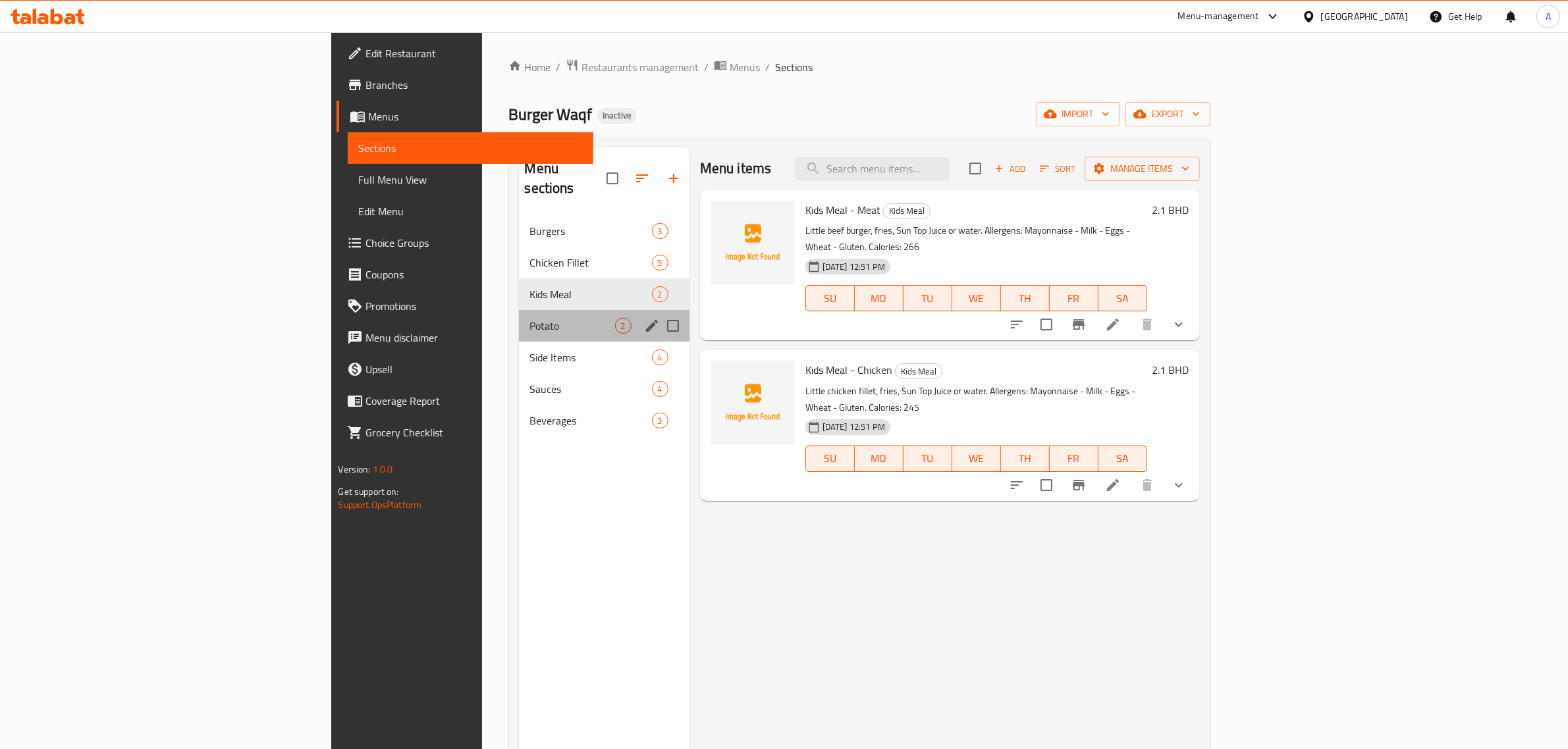
click at [519, 316] on div "Potato 2" at bounding box center [604, 325] width 170 height 32
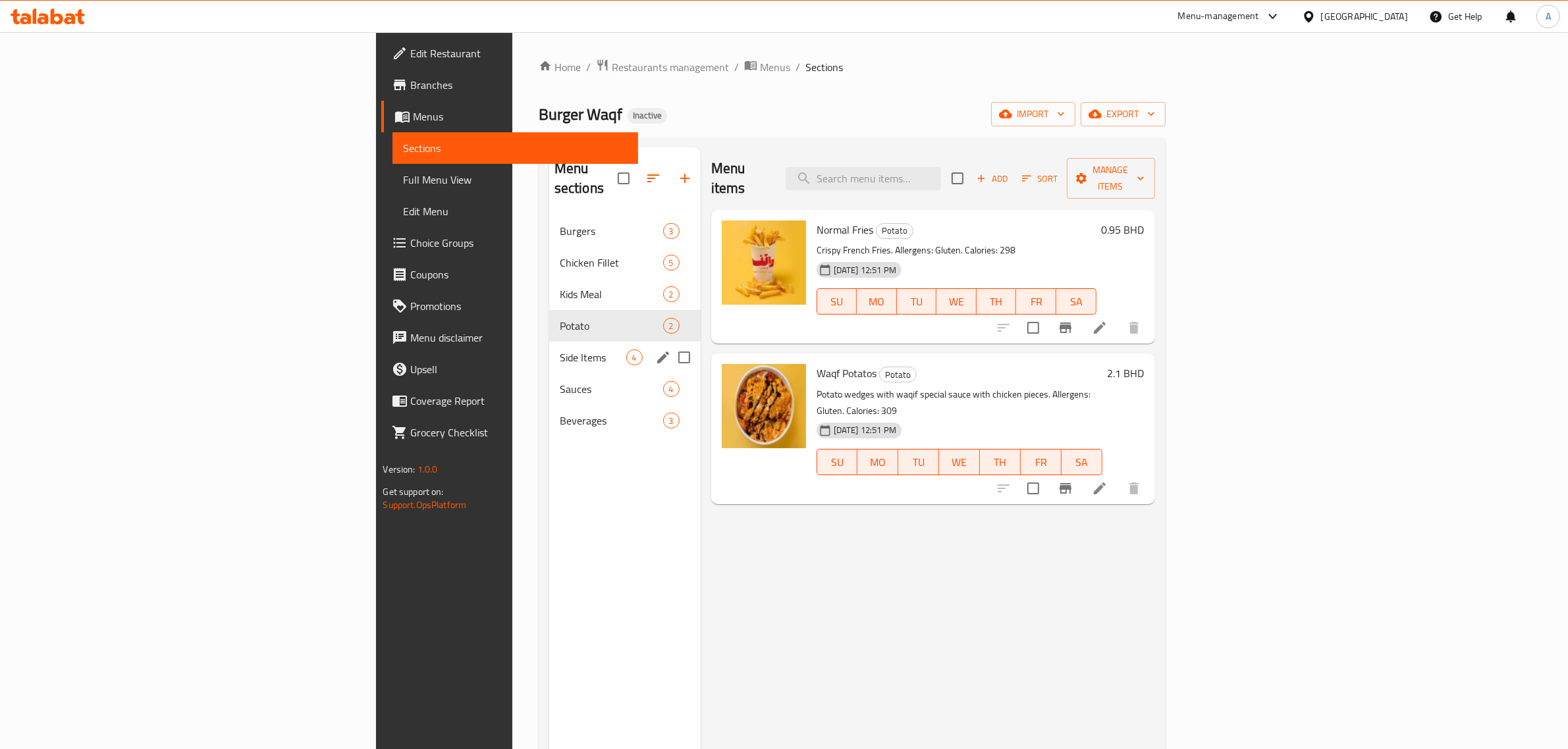
click at [549, 342] on div "Side Items 4" at bounding box center [625, 357] width 151 height 32
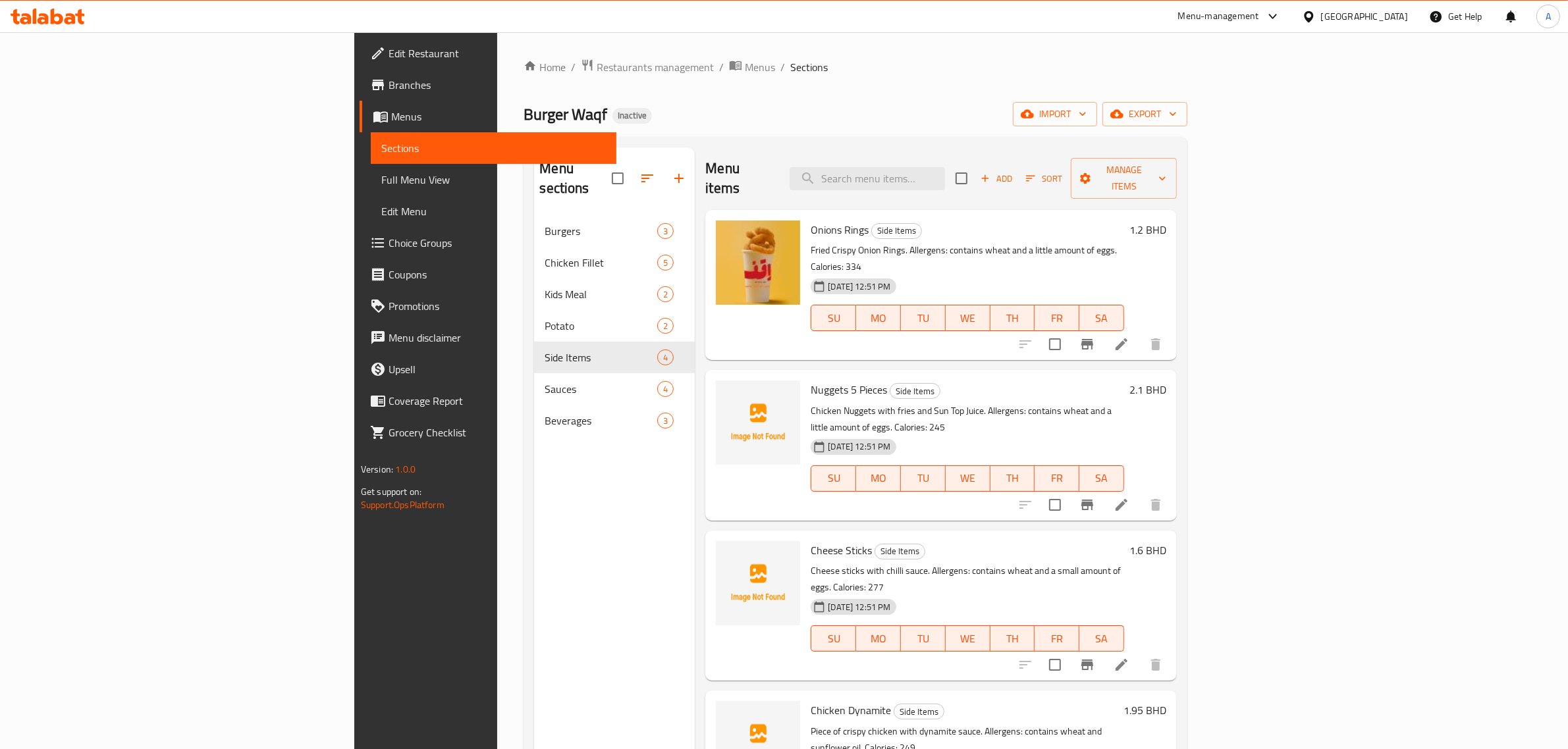
click at [873, 381] on h6 "Nuggets 5 Pieces Side Items" at bounding box center [967, 389] width 313 height 18
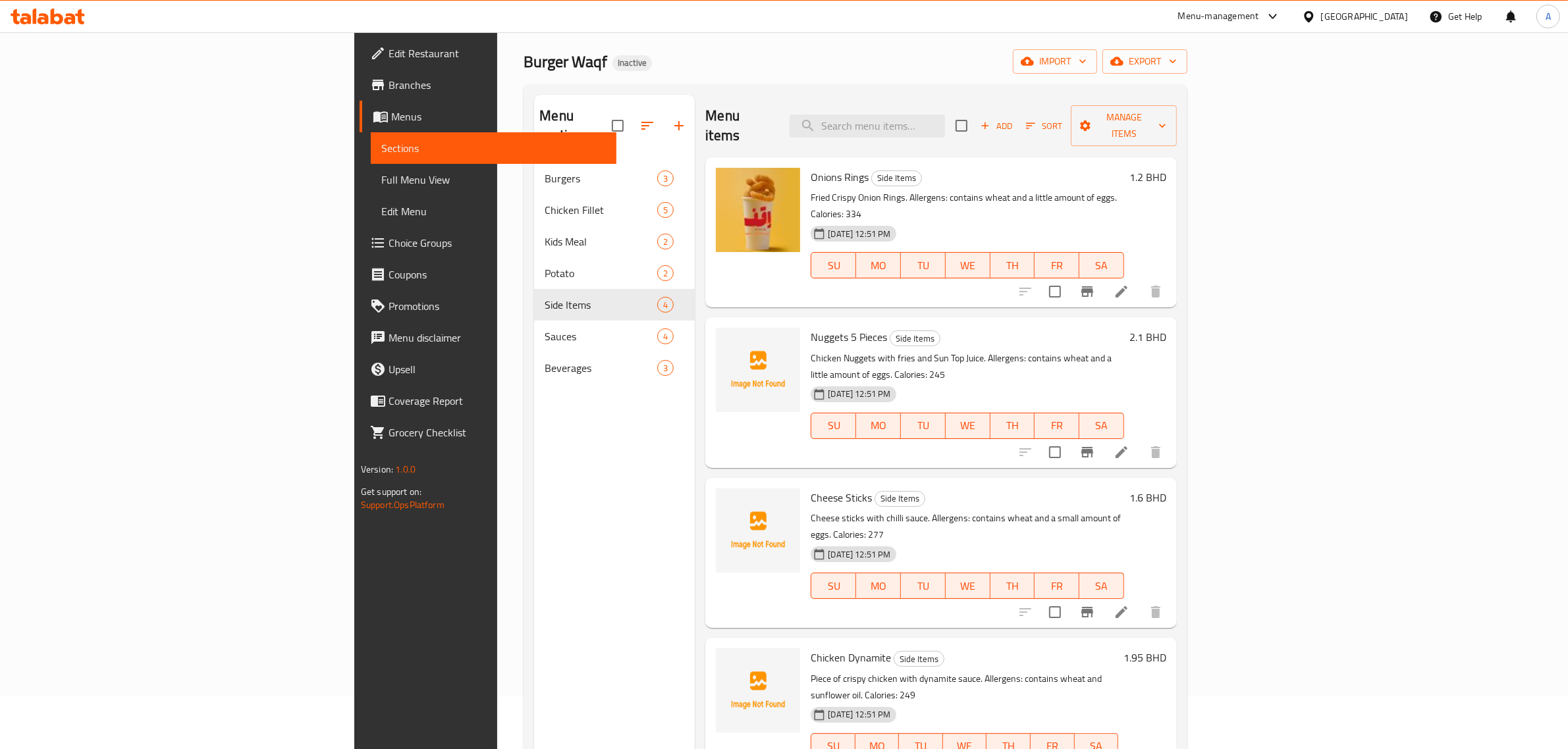
scroll to position [82, 0]
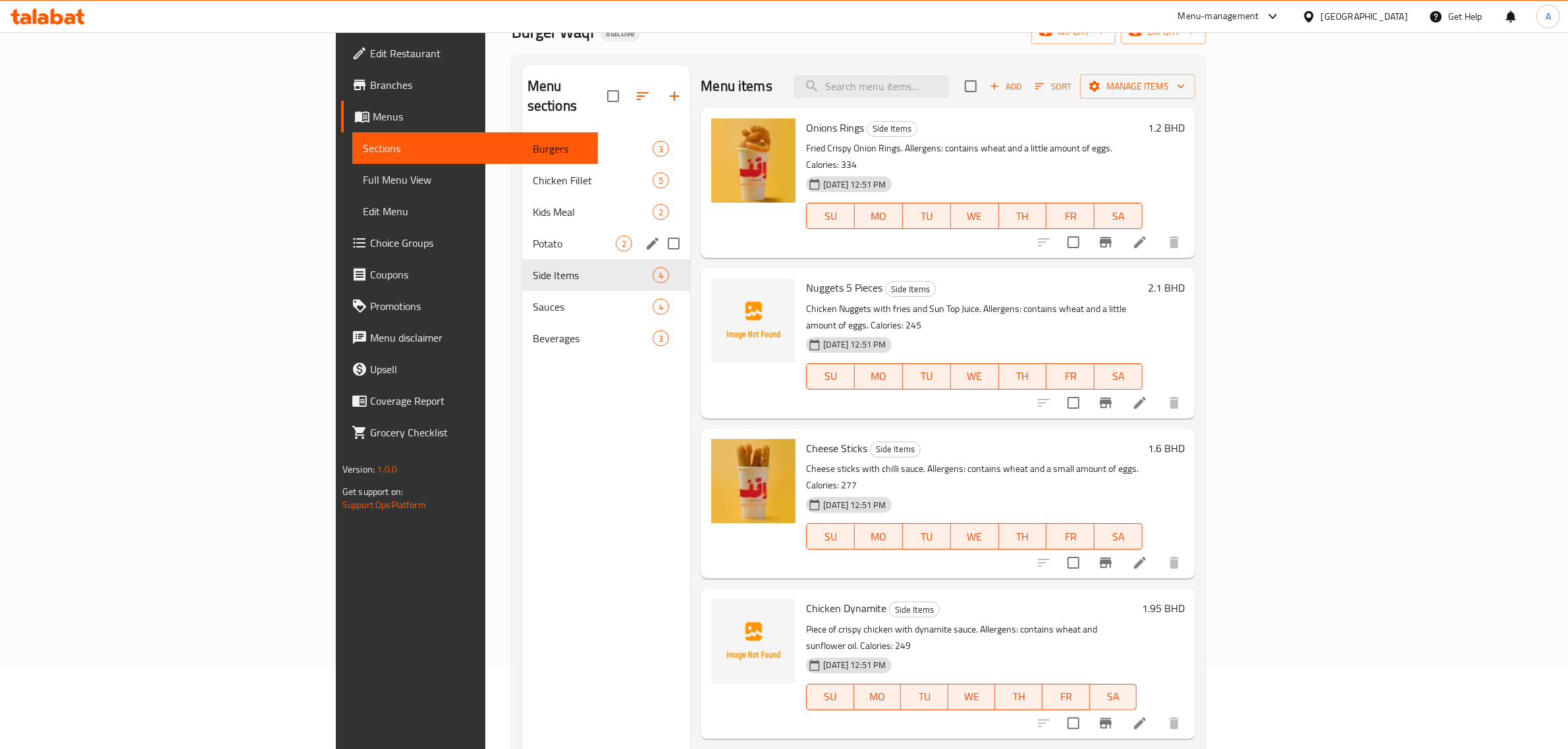
click at [533, 236] on span "Potato" at bounding box center [574, 244] width 83 height 16
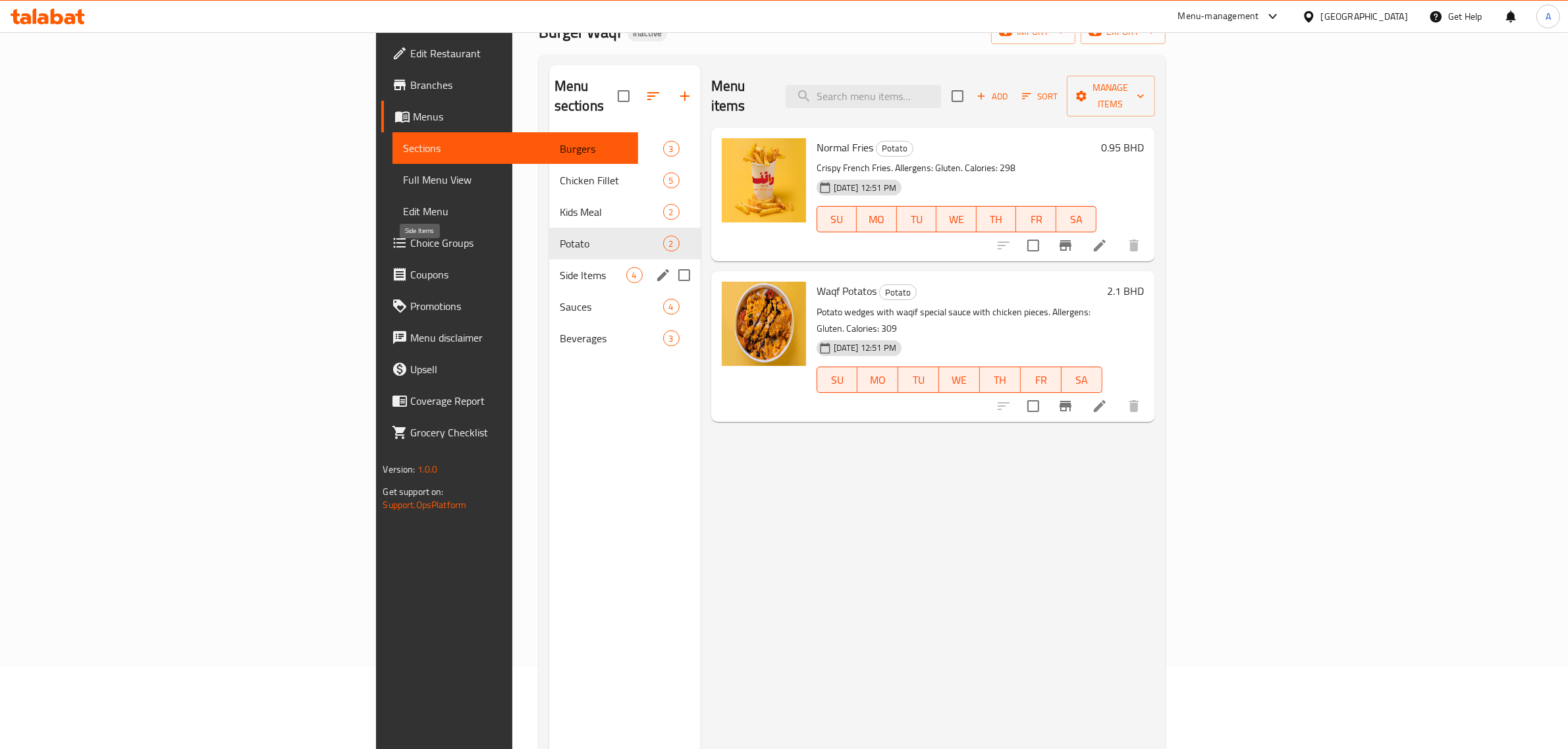
click at [559, 268] on span "Side Items" at bounding box center [592, 276] width 67 height 16
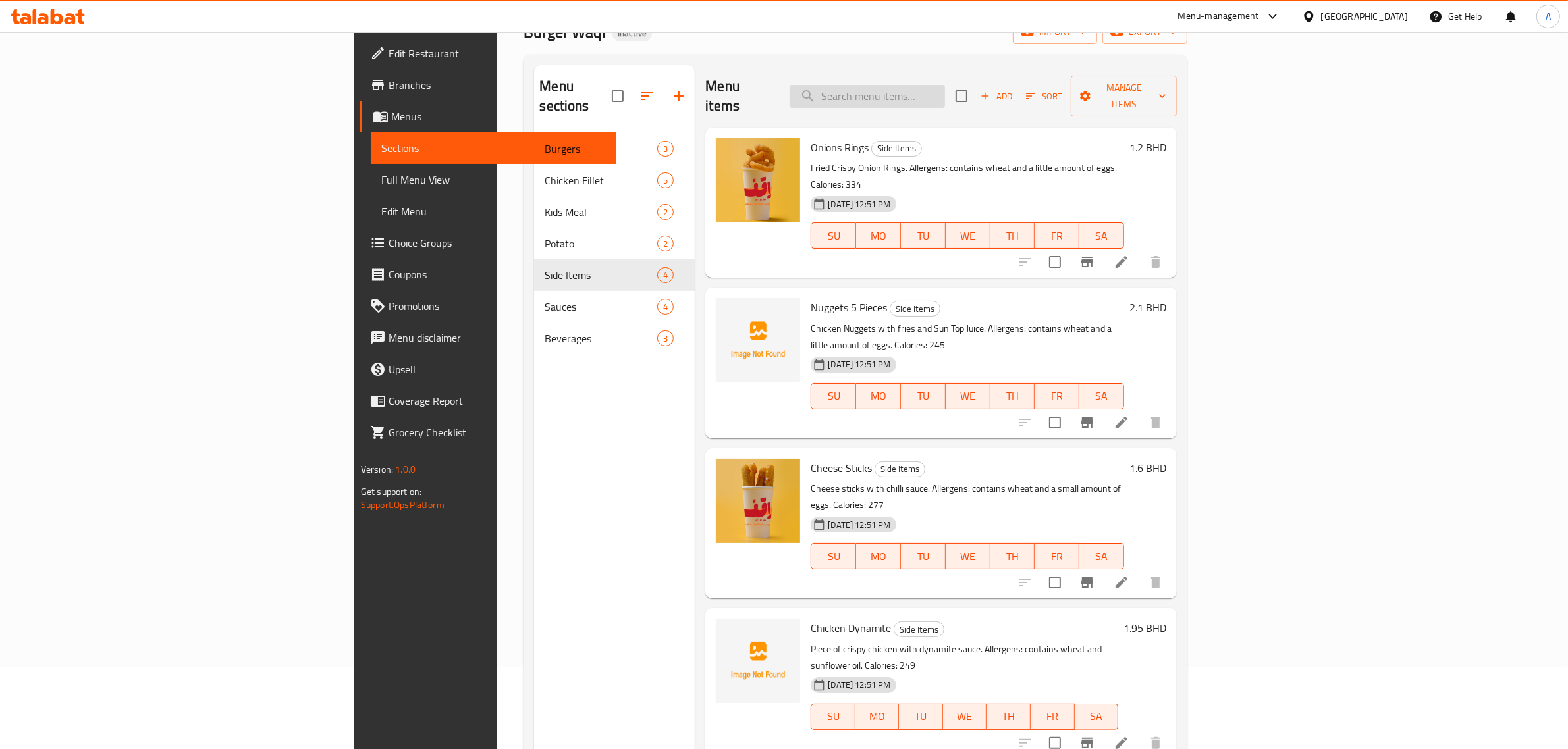
click at [945, 85] on input "search" at bounding box center [867, 96] width 155 height 23
type input "strips"
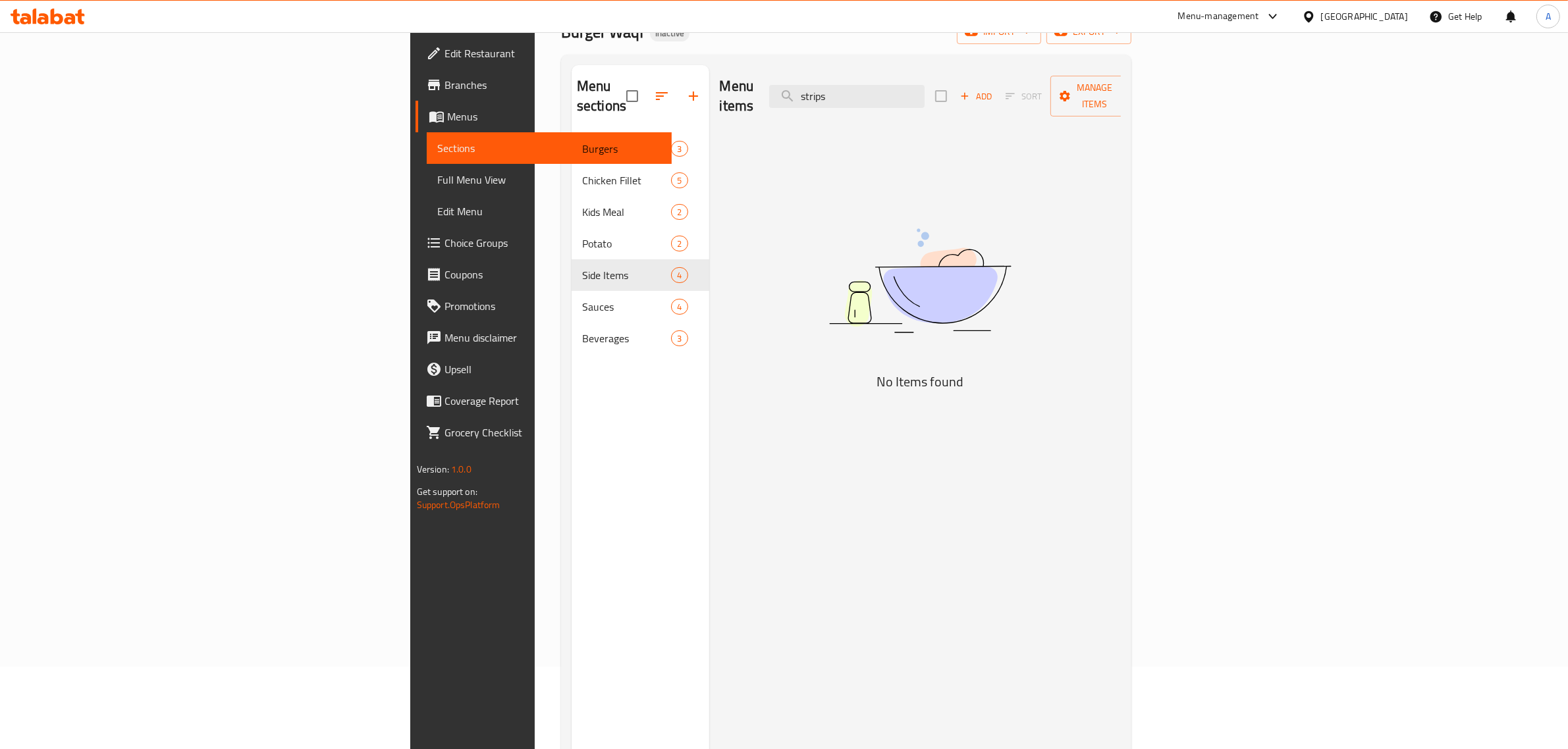
drag, startPoint x: 758, startPoint y: 96, endPoint x: 697, endPoint y: 91, distance: 61.2
click at [719, 91] on div "Menu items strips Add Sort Manage items" at bounding box center [920, 96] width 401 height 63
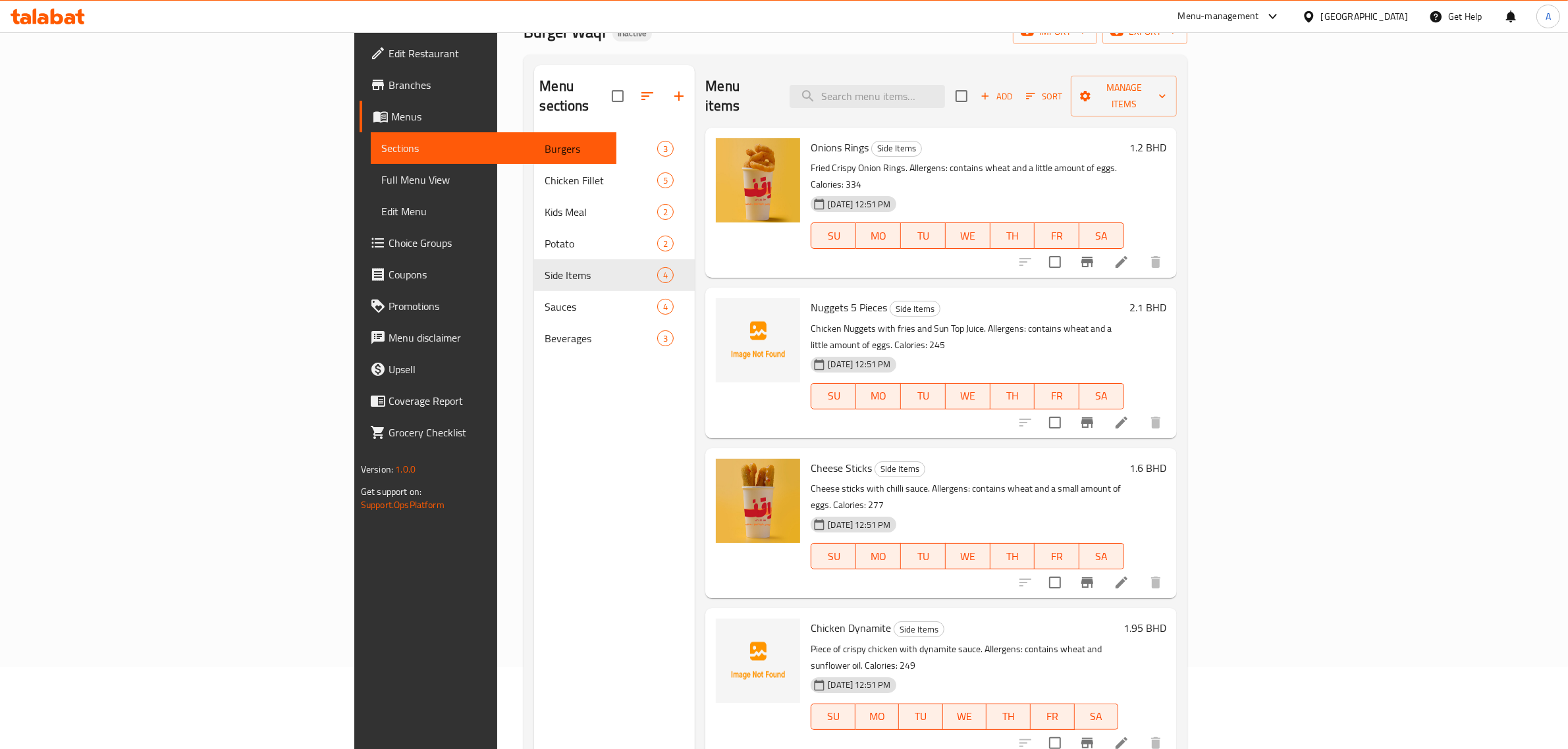
click at [534, 438] on div "Menu sections Burgers 3 Chicken Fillet 5 Kids Meal 2 Potato 2 Side Items 4 Sauc…" at bounding box center [614, 440] width 161 height 749
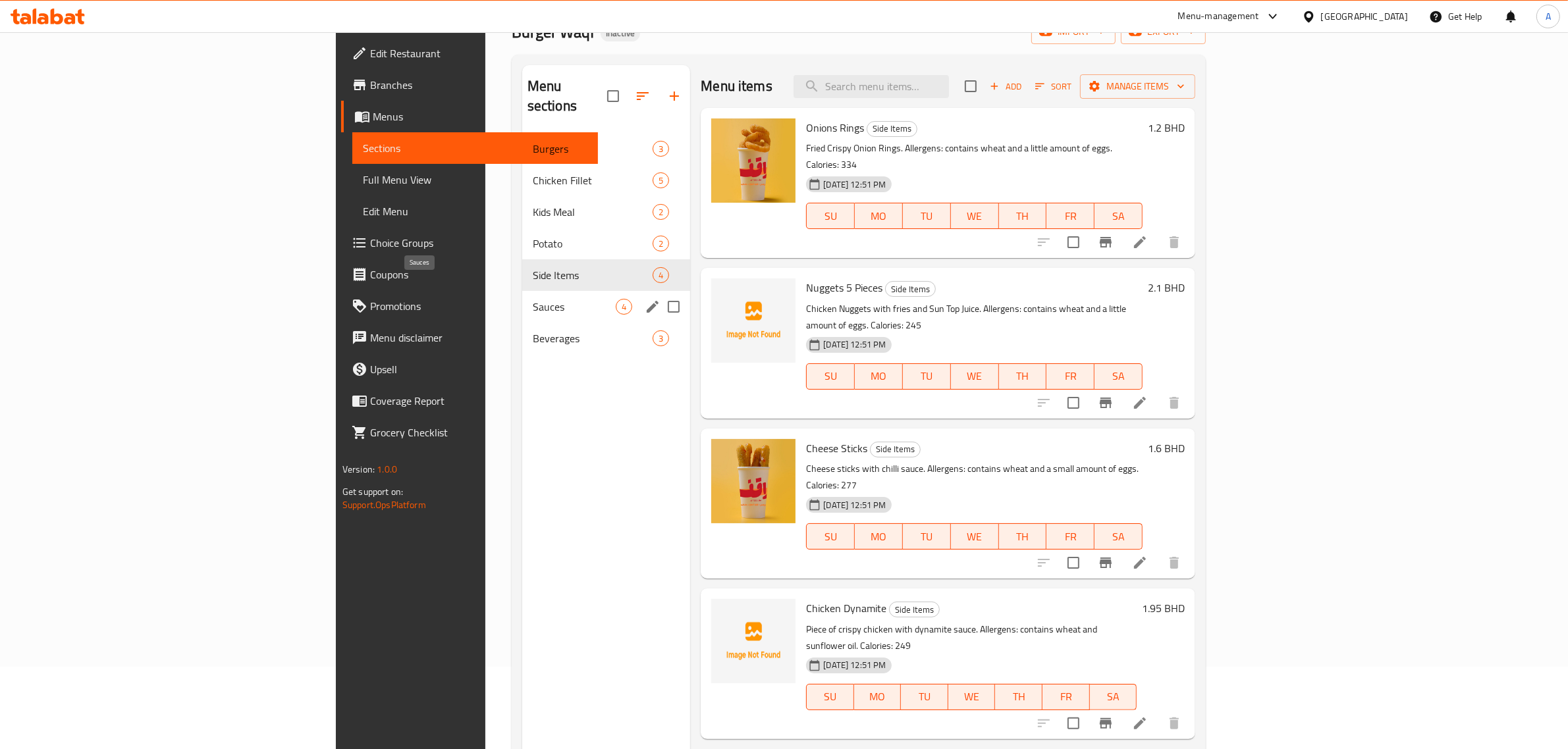
click at [533, 299] on span "Sauces" at bounding box center [574, 307] width 83 height 16
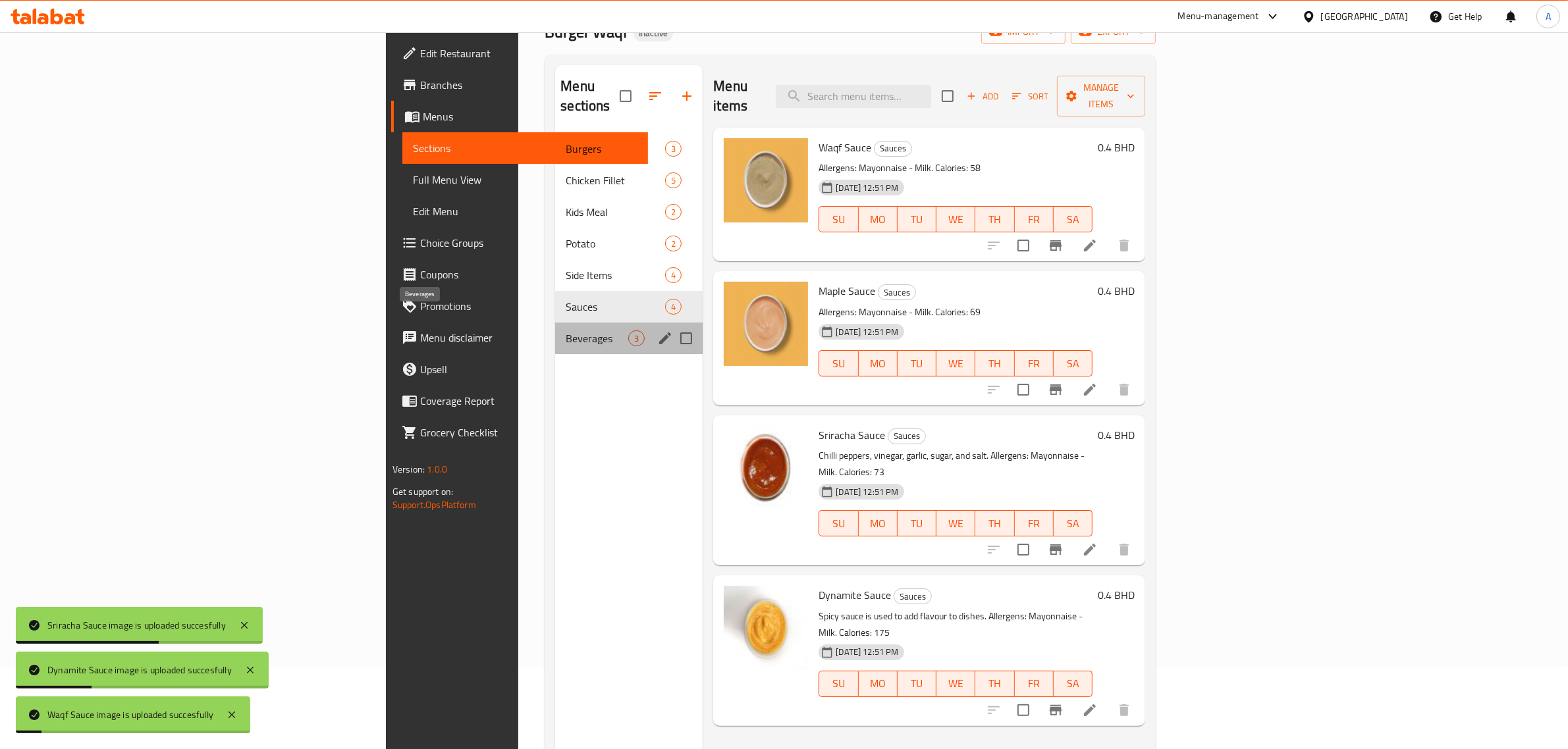
click at [565, 331] on span "Beverages" at bounding box center [596, 339] width 63 height 16
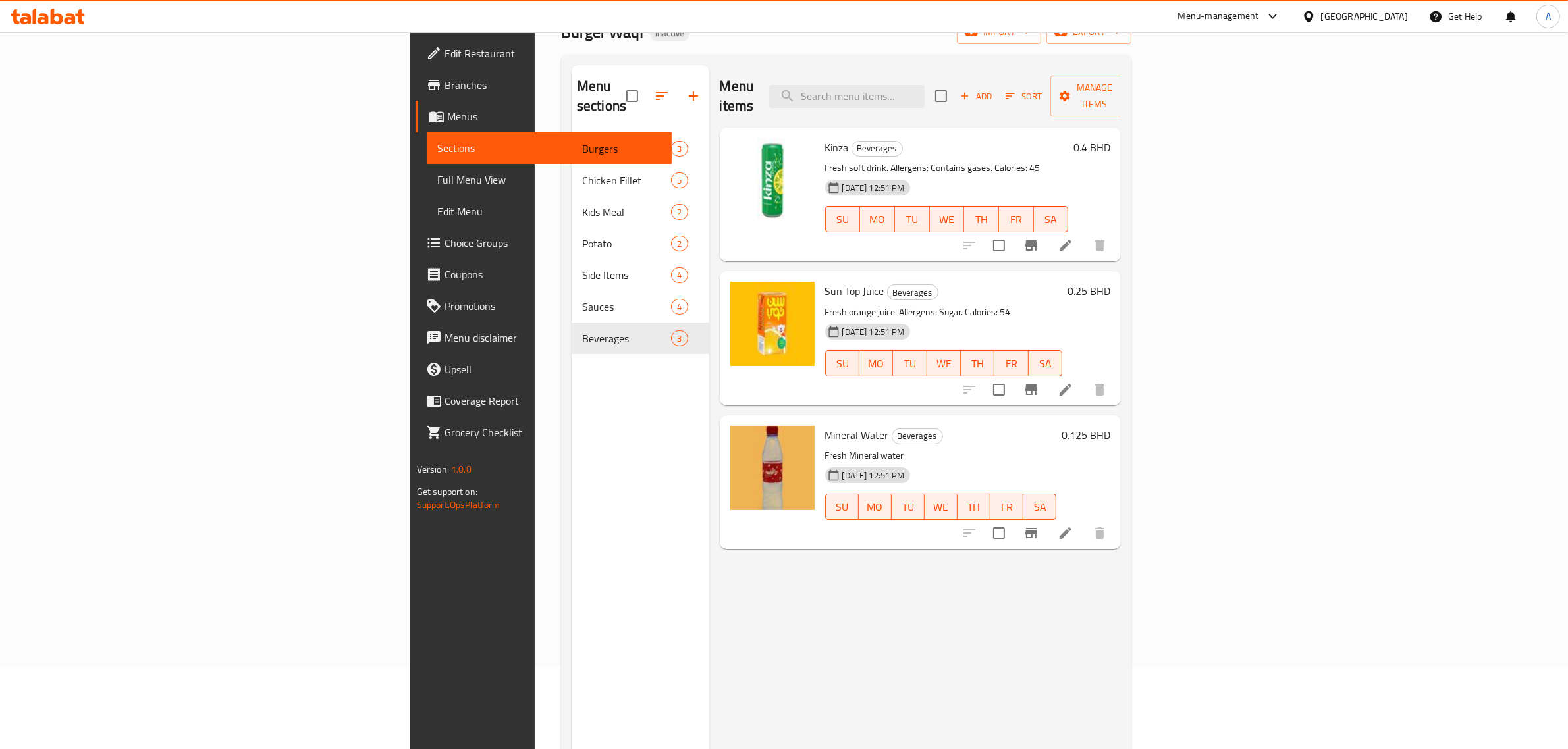
click at [838, 560] on div "Menu items Add Sort Manage items Kinza Beverages Fresh soft drink. Allergens: C…" at bounding box center [915, 440] width 412 height 749
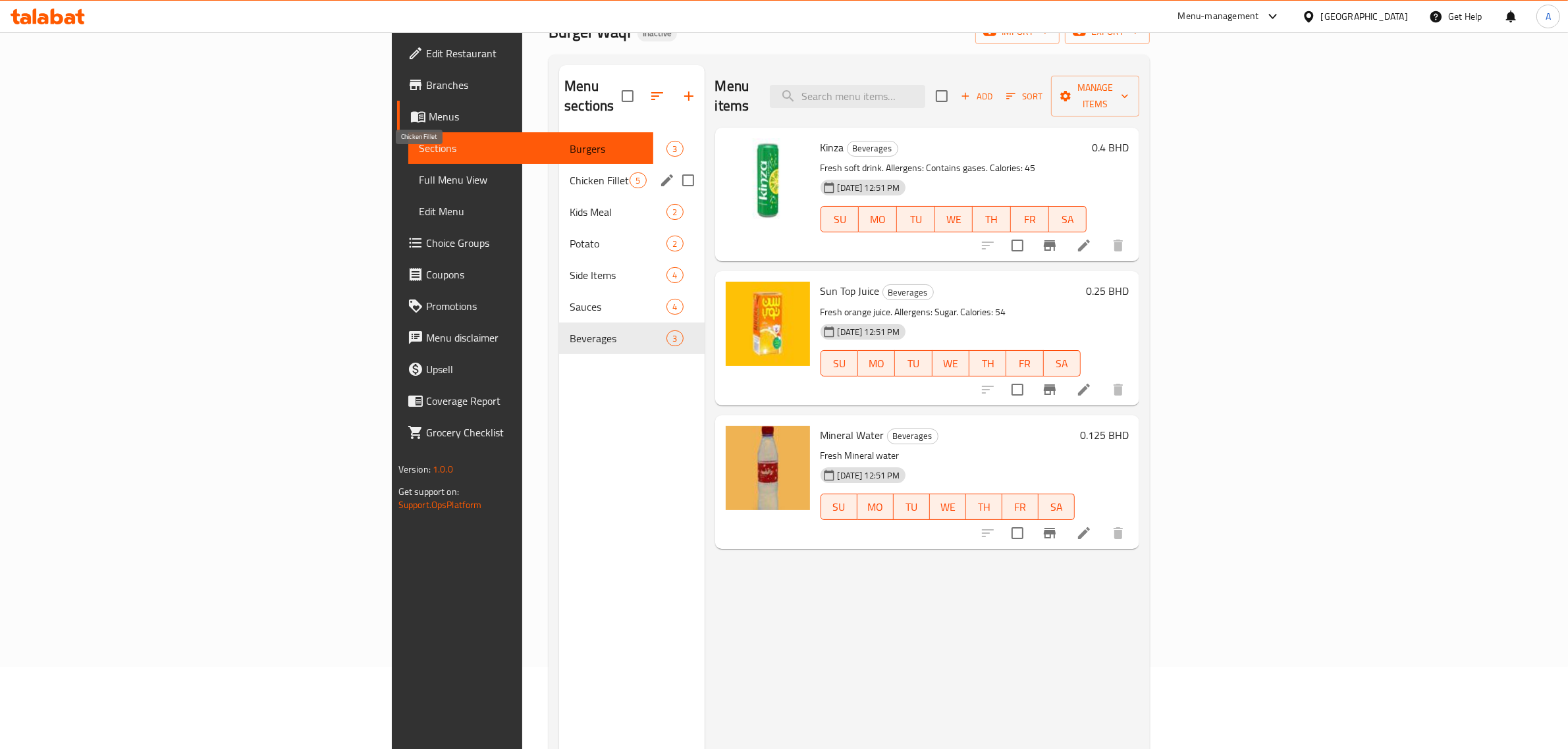
click at [570, 173] on span "Chicken Fillet" at bounding box center [599, 181] width 60 height 16
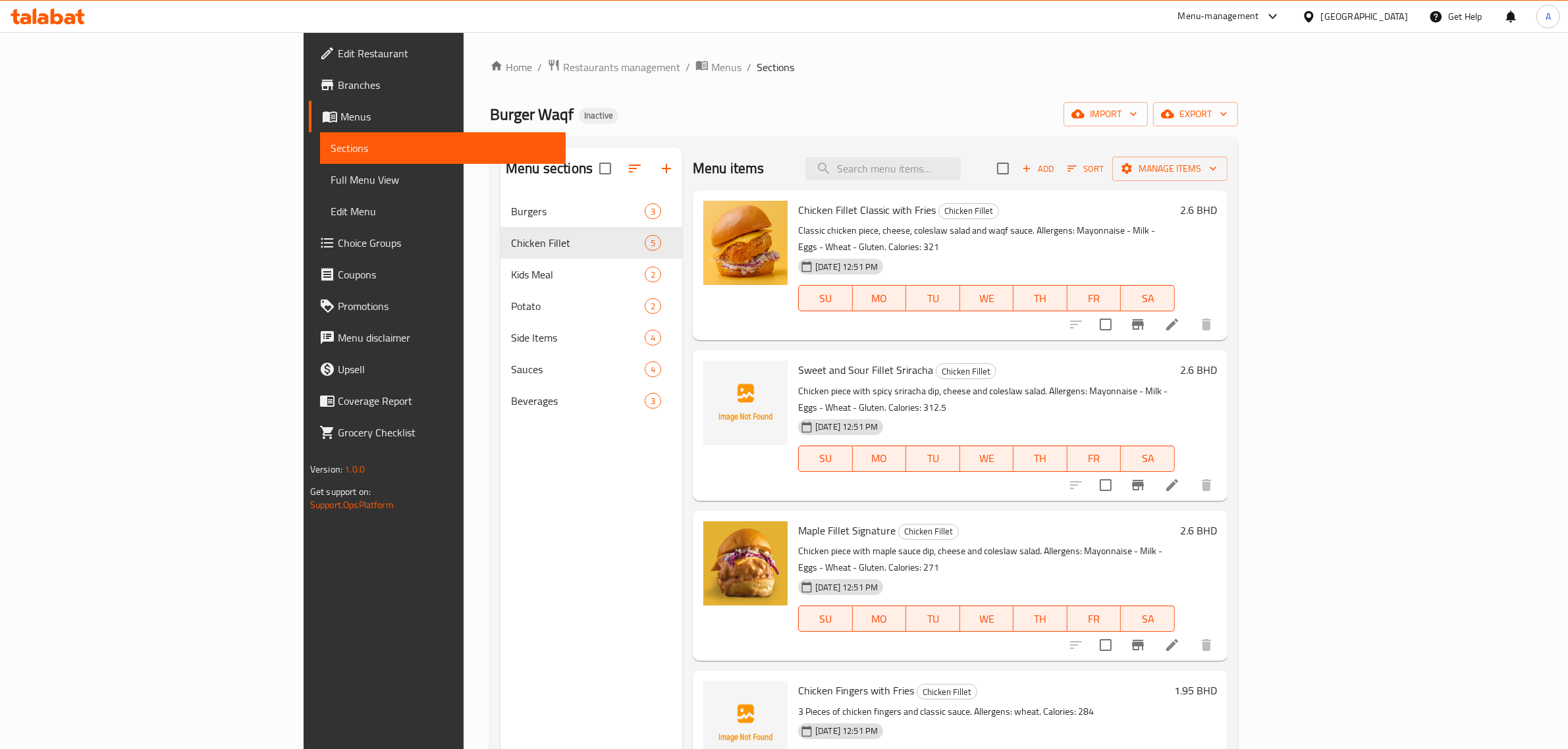
click at [975, 182] on div "Menu items Add Sort Manage items" at bounding box center [959, 169] width 535 height 43
click at [961, 173] on input "search" at bounding box center [883, 169] width 155 height 23
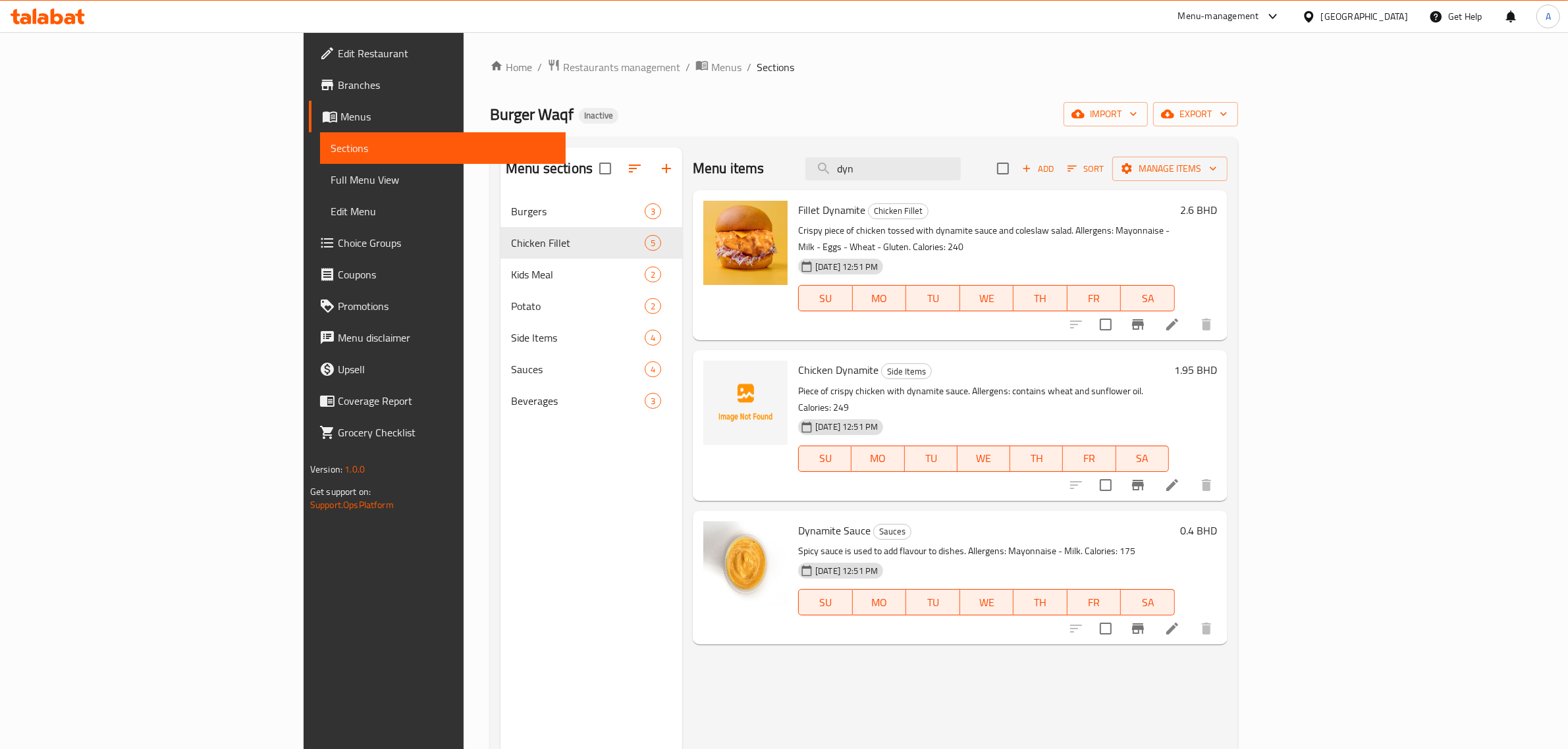
drag, startPoint x: 1013, startPoint y: 130, endPoint x: 1006, endPoint y: 182, distance: 52.5
click at [1006, 181] on div "Home / Restaurants management / Menus / Sections Burger Waqf Inactive import ex…" at bounding box center [864, 483] width 748 height 849
click at [1006, 182] on div "Menu items dyn Add Sort Manage items" at bounding box center [959, 169] width 535 height 43
click at [961, 165] on input "dyn" at bounding box center [883, 169] width 155 height 23
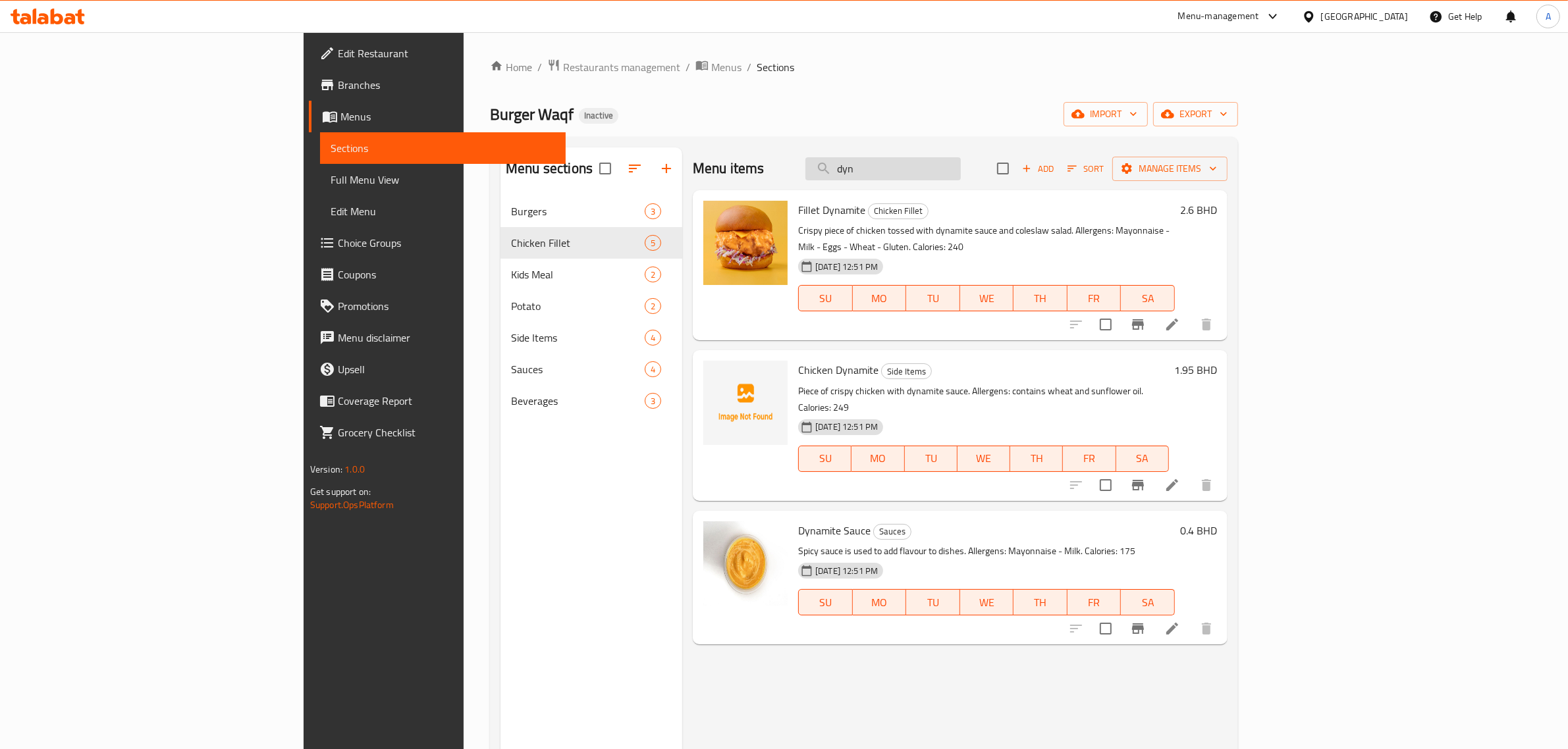
type input "n"
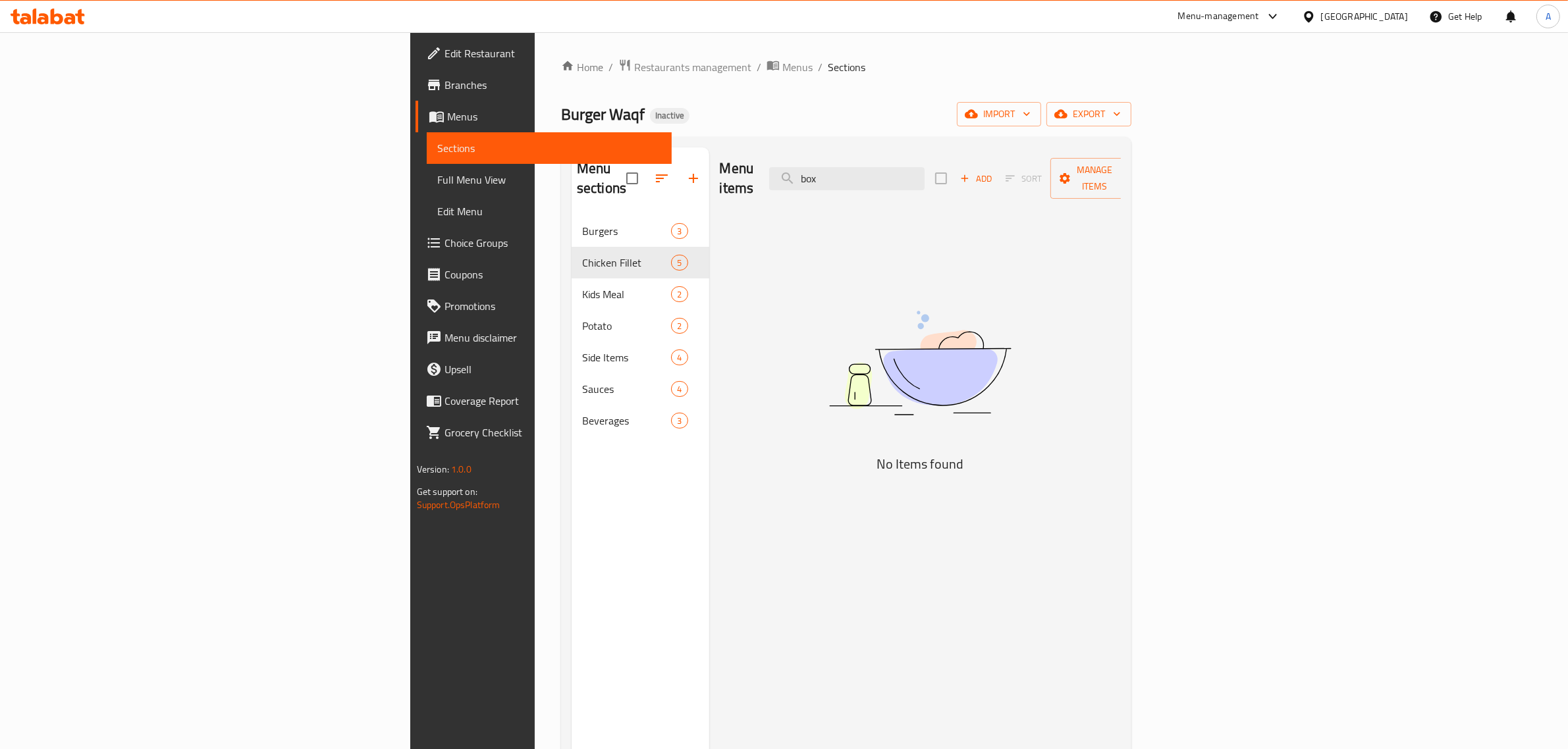
type input "box"
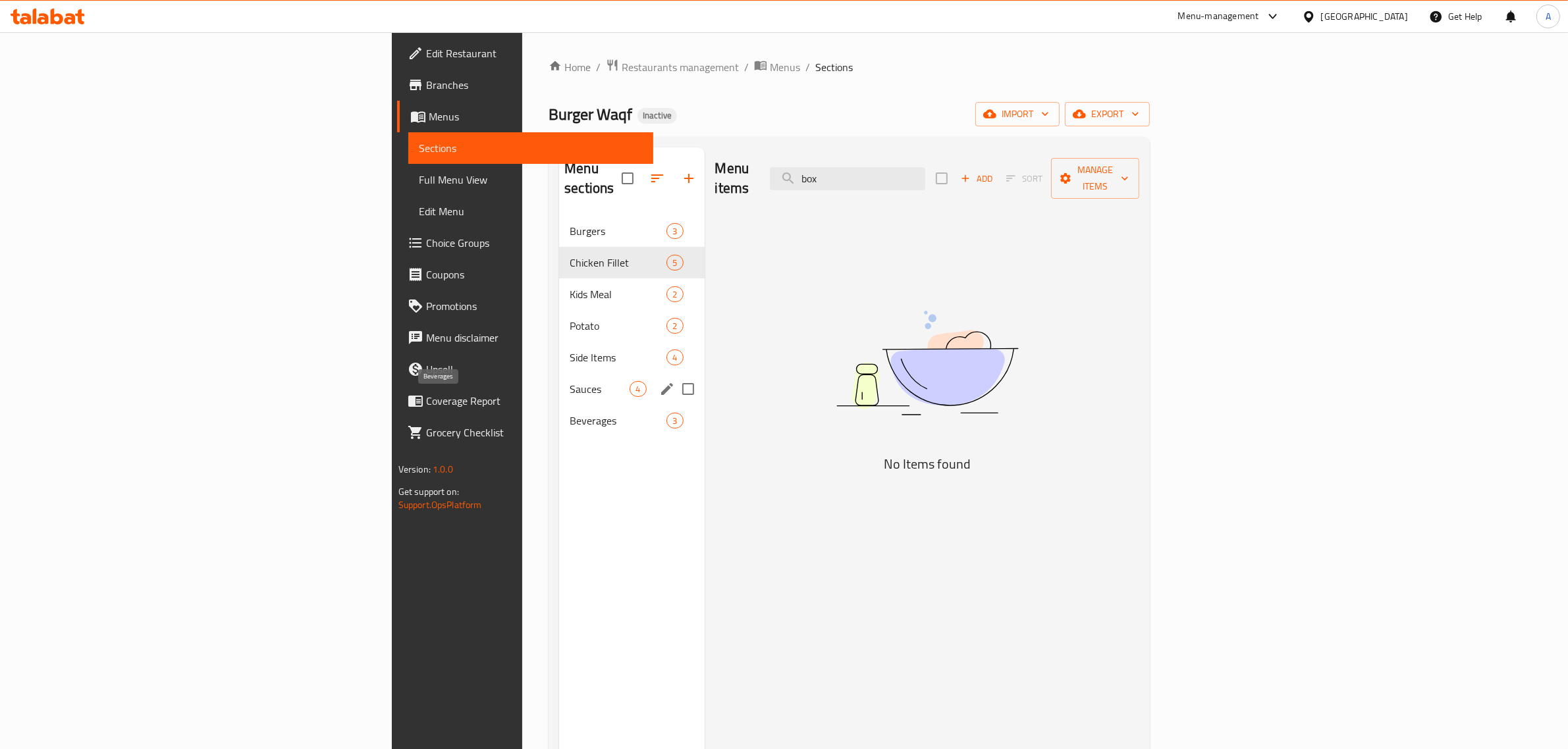
click at [570, 381] on span "Sauces" at bounding box center [599, 389] width 60 height 16
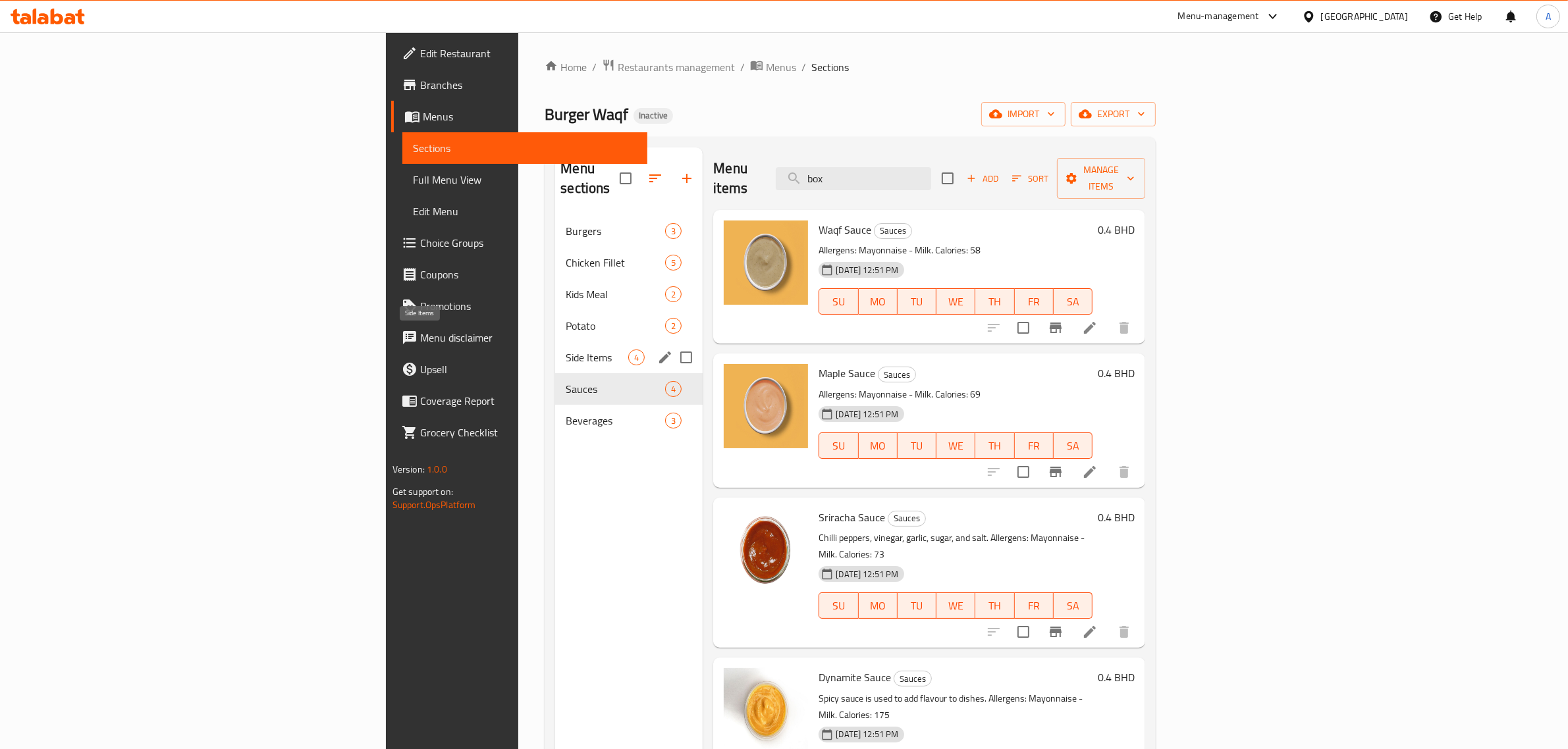
click at [565, 350] on span "Side Items" at bounding box center [596, 358] width 63 height 16
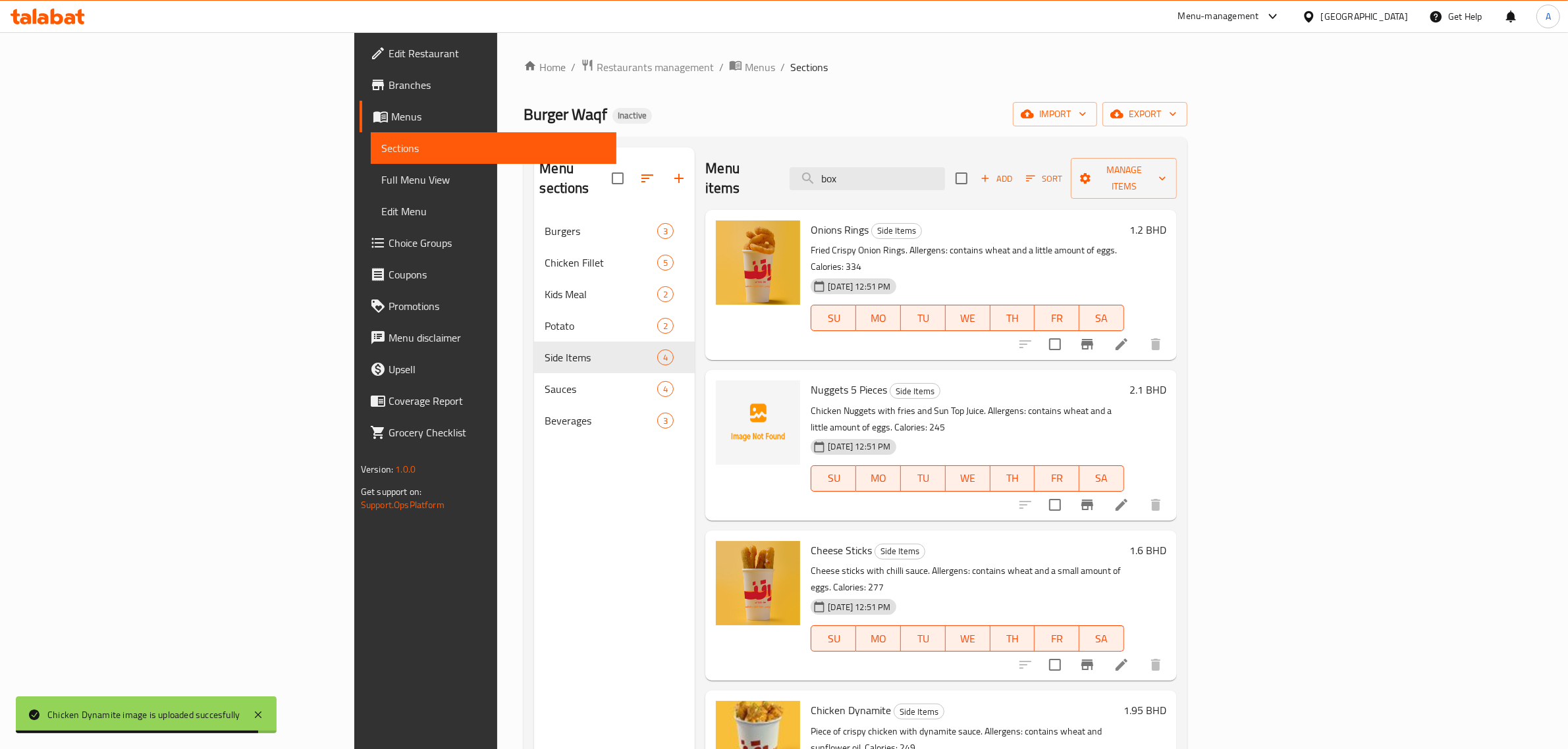
click at [370, 169] on link "Full Menu View" at bounding box center [493, 180] width 245 height 32
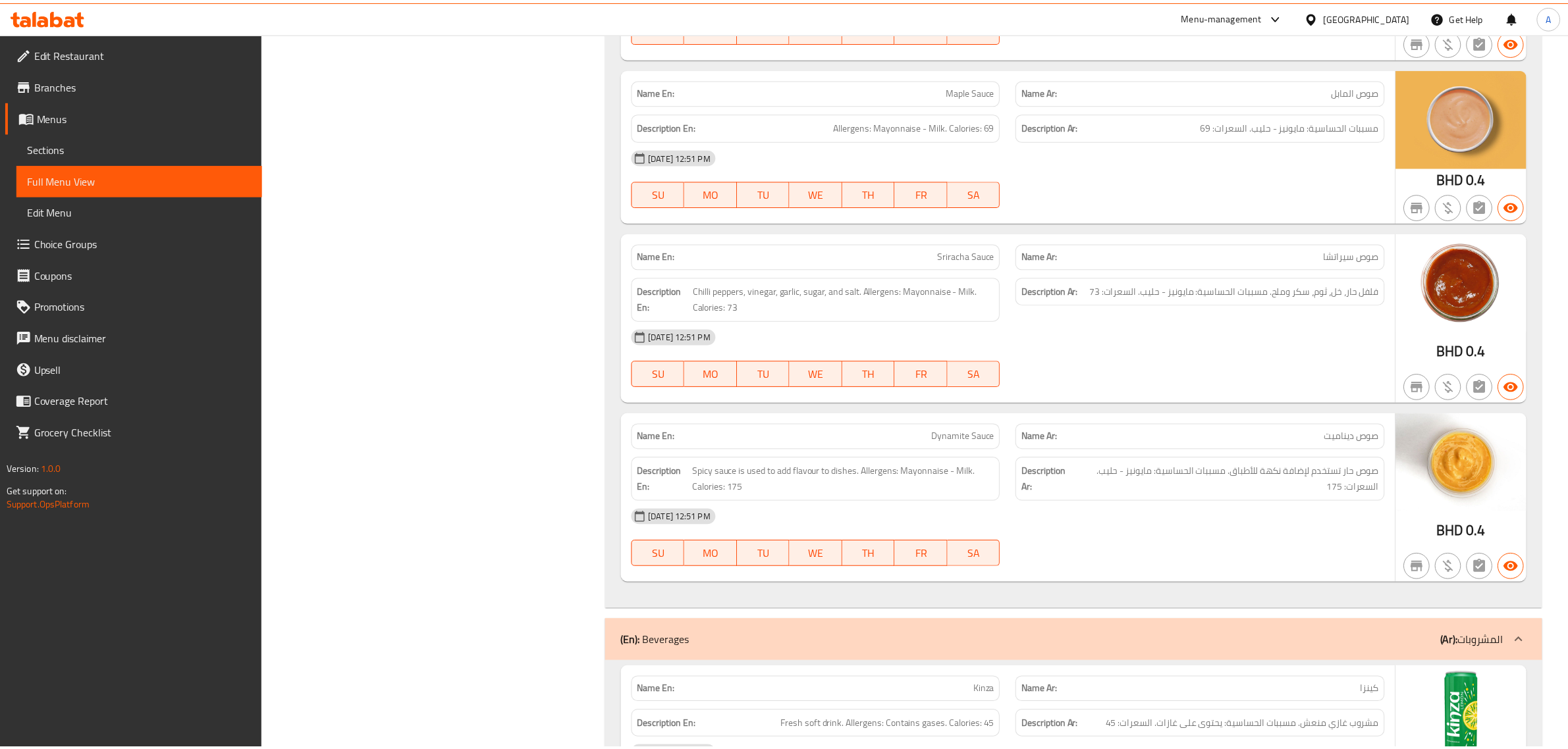
scroll to position [4163, 0]
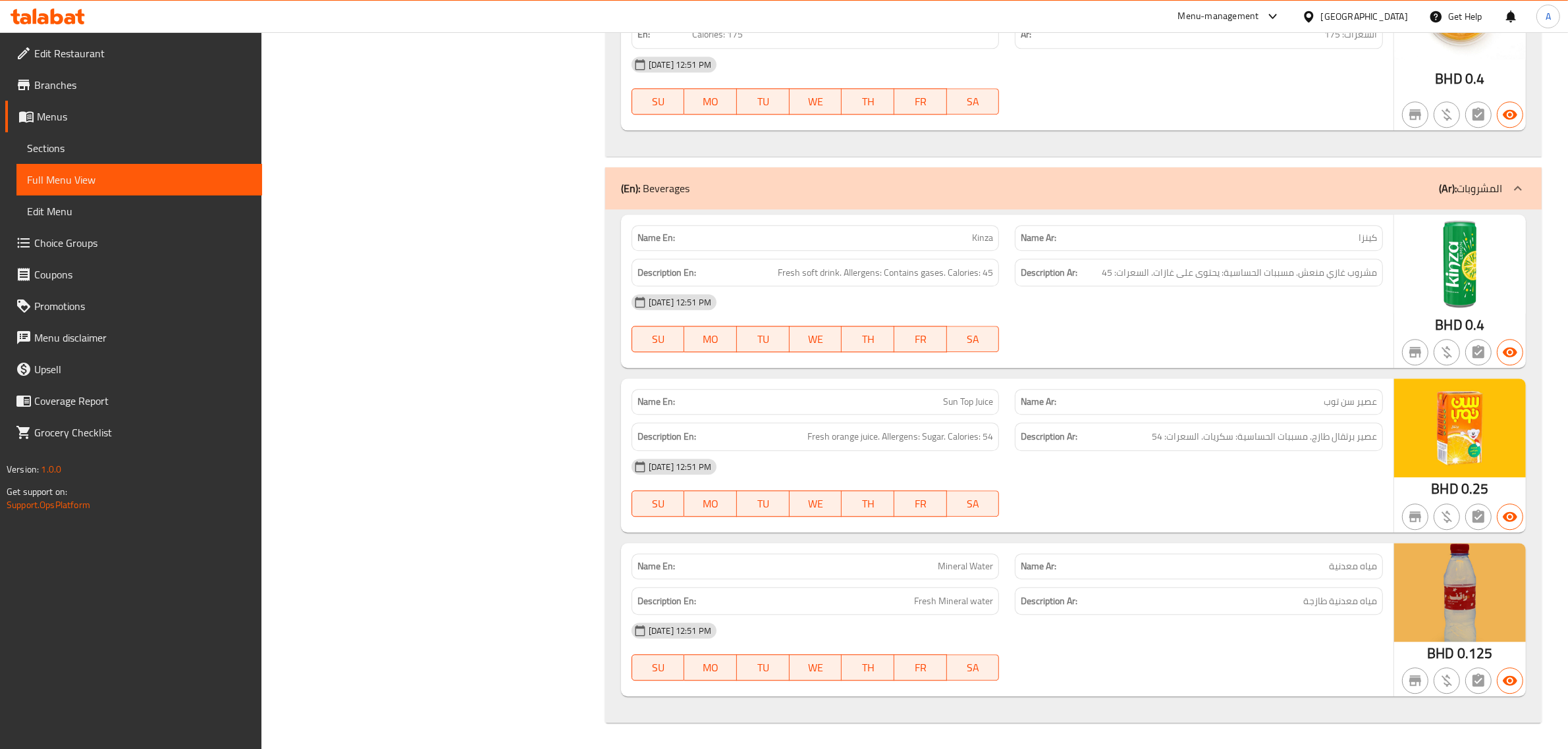
click at [1403, 21] on div "Bahrain" at bounding box center [1364, 17] width 87 height 15
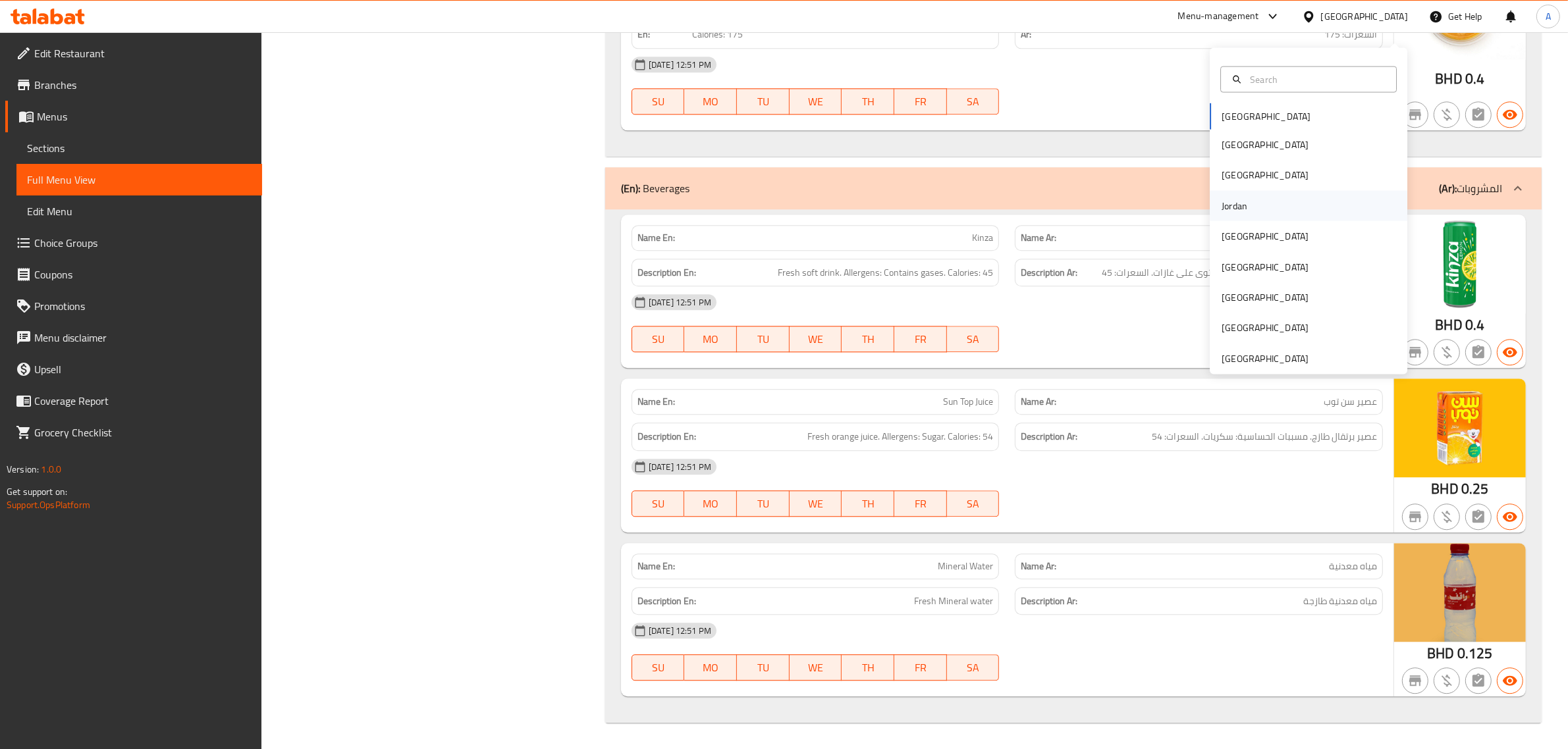
click at [1271, 190] on div "Jordan" at bounding box center [1308, 205] width 198 height 30
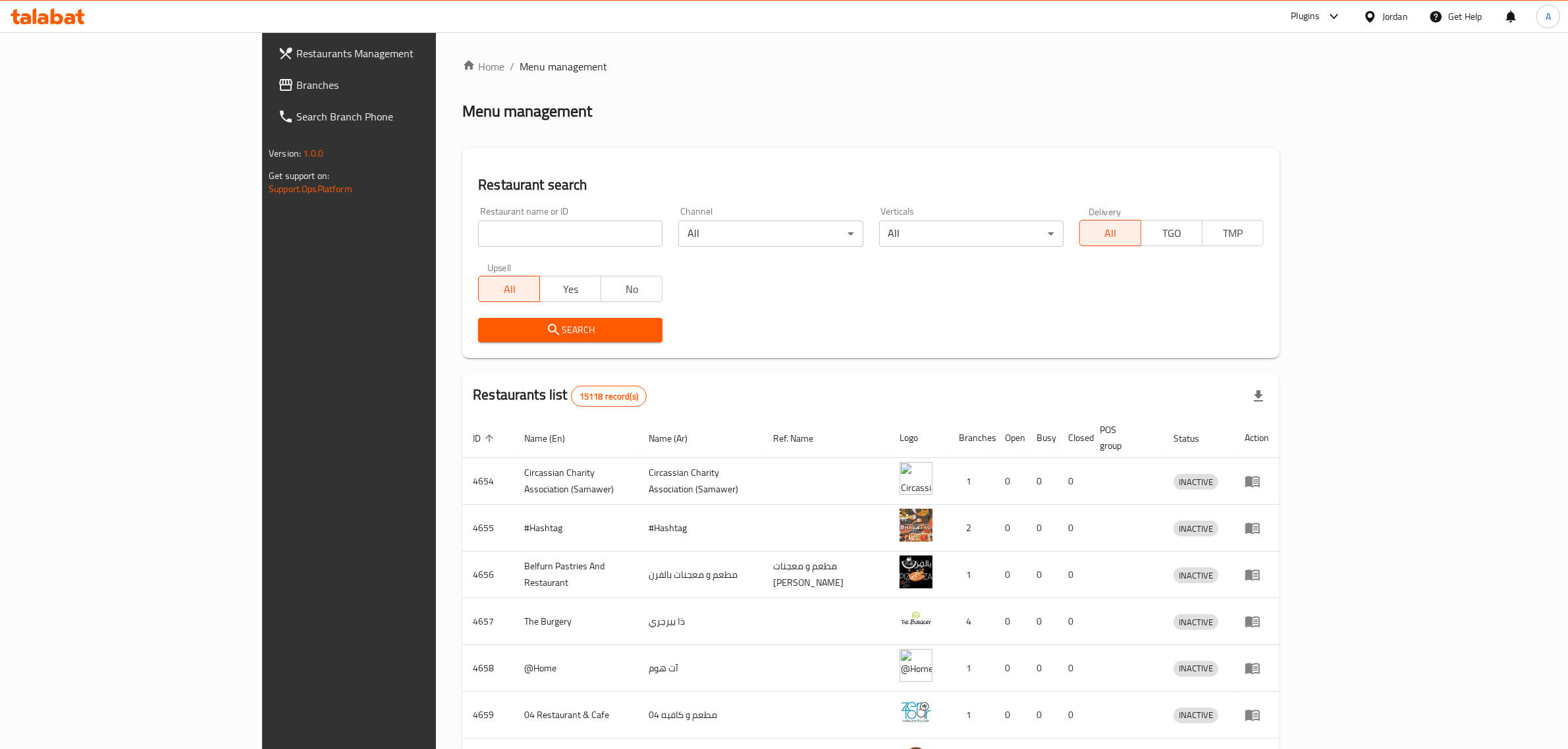
click at [297, 81] on span "Branches" at bounding box center [405, 85] width 217 height 16
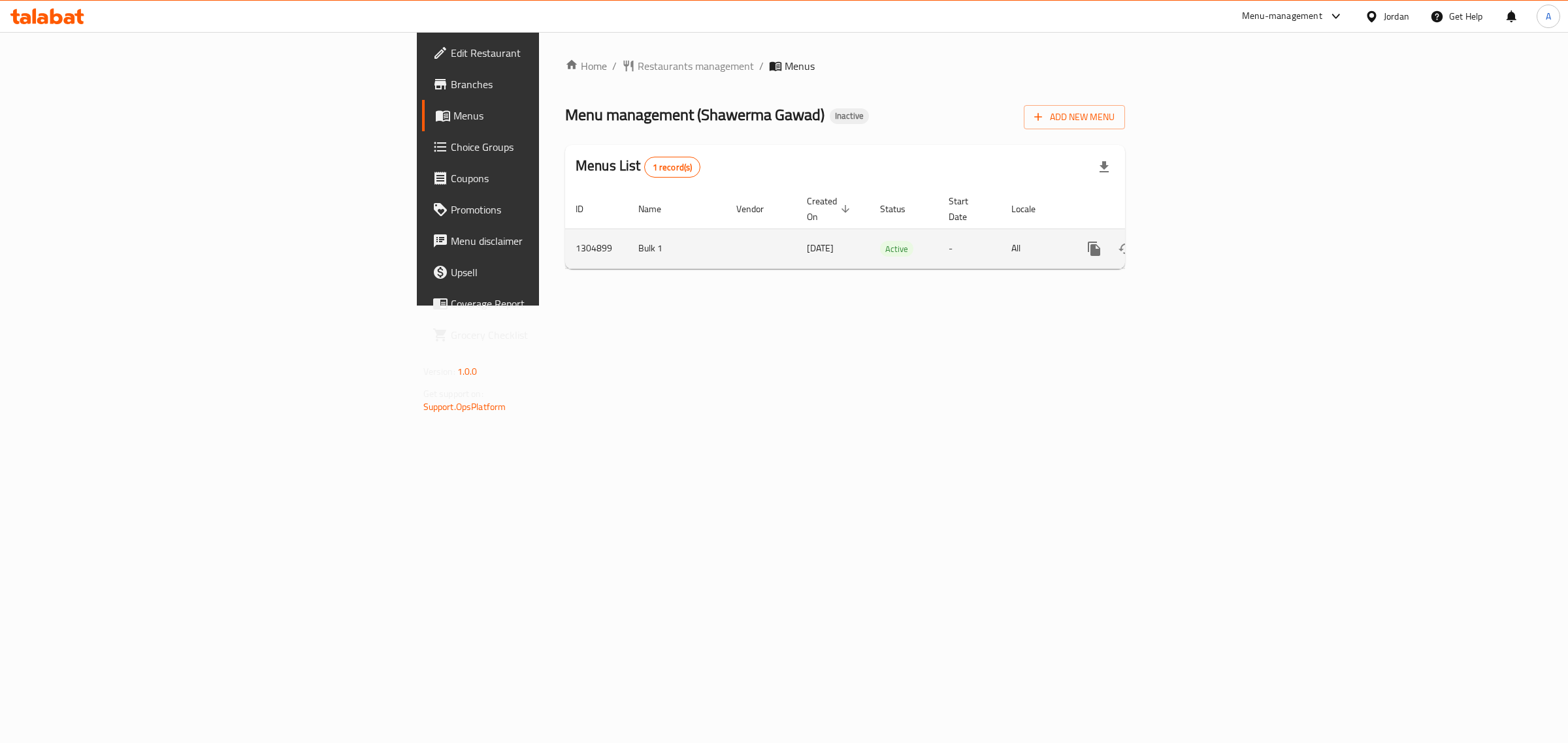
click at [1196, 241] on icon "enhanced table" at bounding box center [1189, 249] width 16 height 16
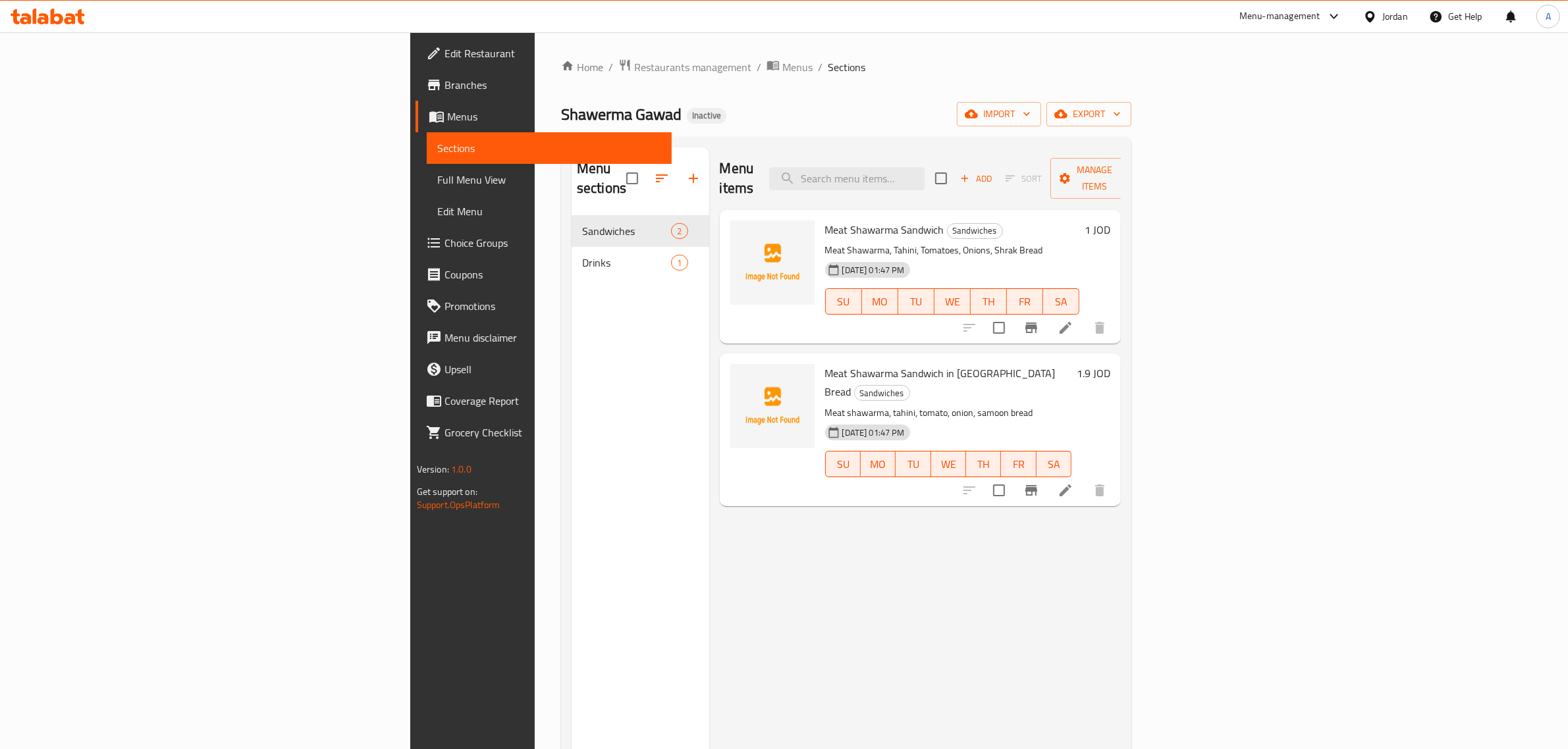
drag, startPoint x: 842, startPoint y: 123, endPoint x: 781, endPoint y: 96, distance: 66.7
click at [842, 122] on div "Shawerma Gawad Inactive import export" at bounding box center [846, 114] width 570 height 24
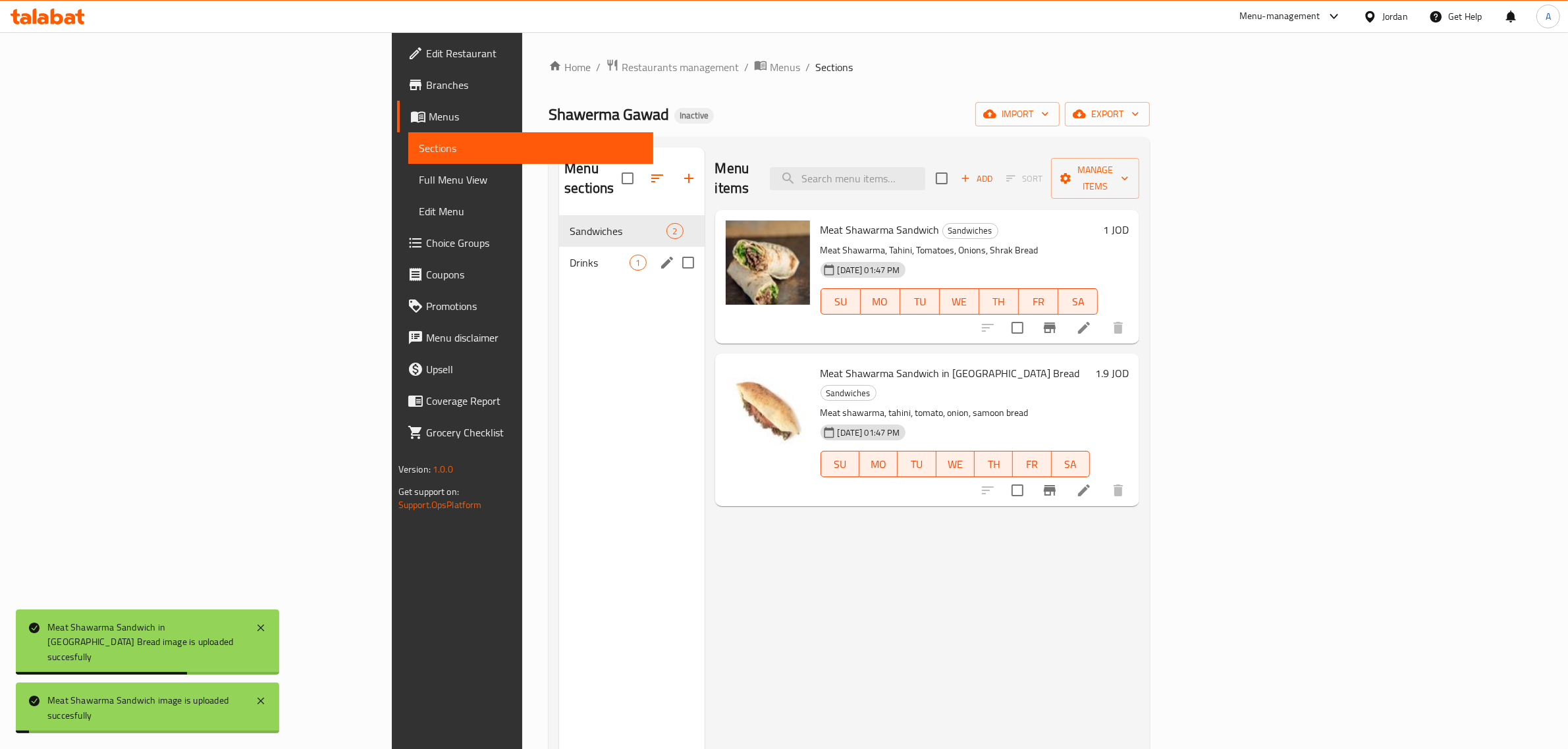
click at [559, 253] on div "Drinks 1" at bounding box center [631, 262] width 145 height 32
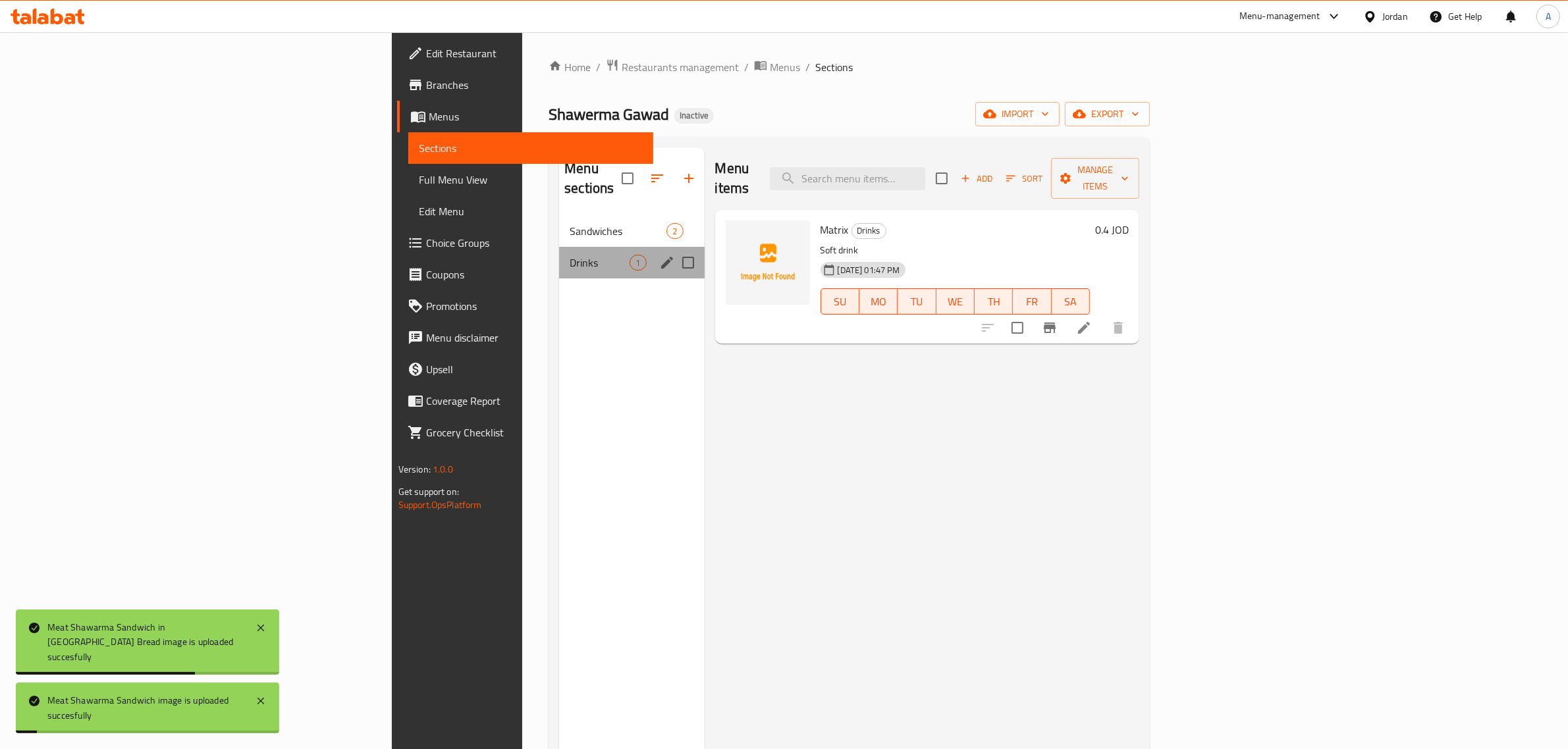
click at [559, 253] on div "Drinks 1" at bounding box center [631, 262] width 145 height 32
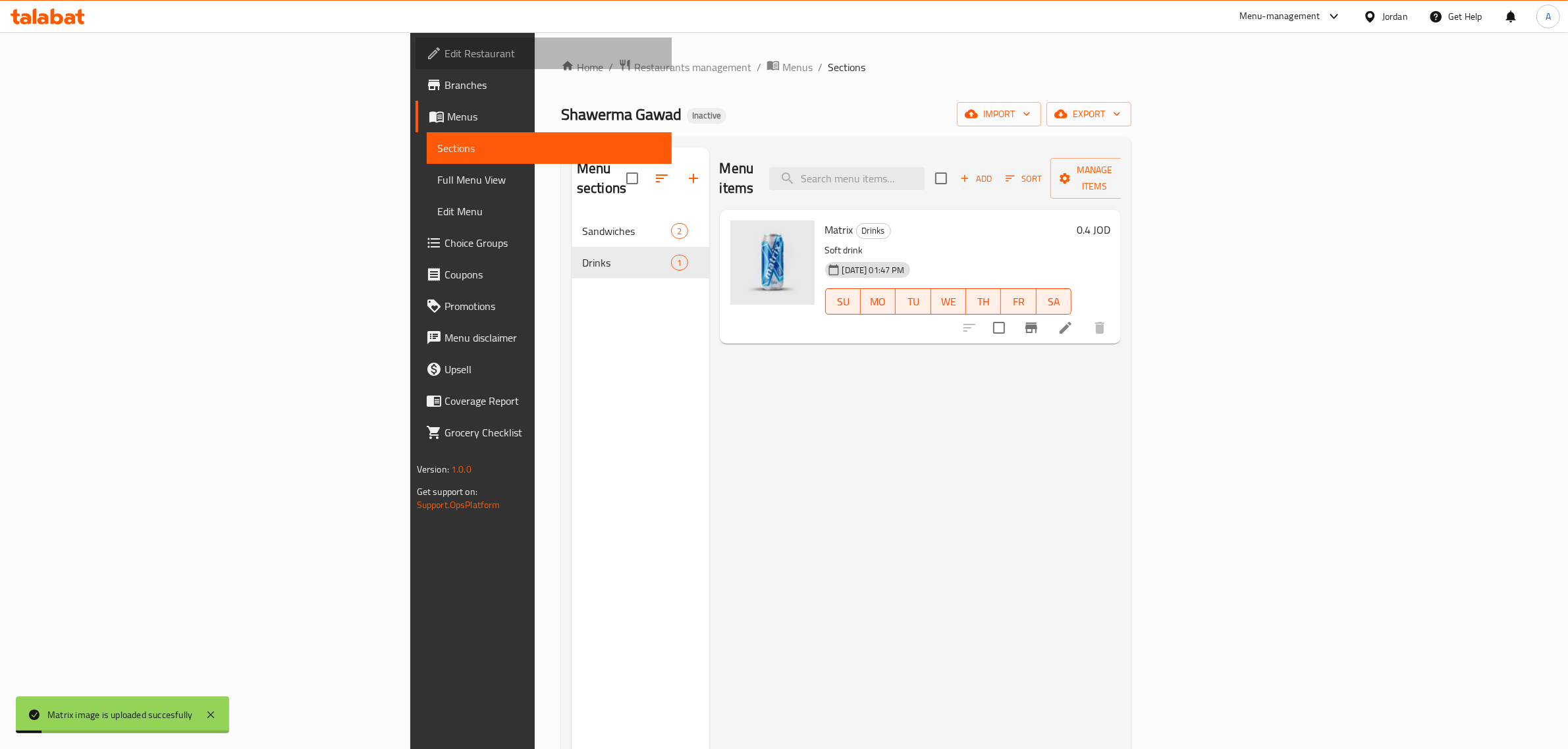
click at [444, 46] on span "Edit Restaurant" at bounding box center [553, 54] width 217 height 16
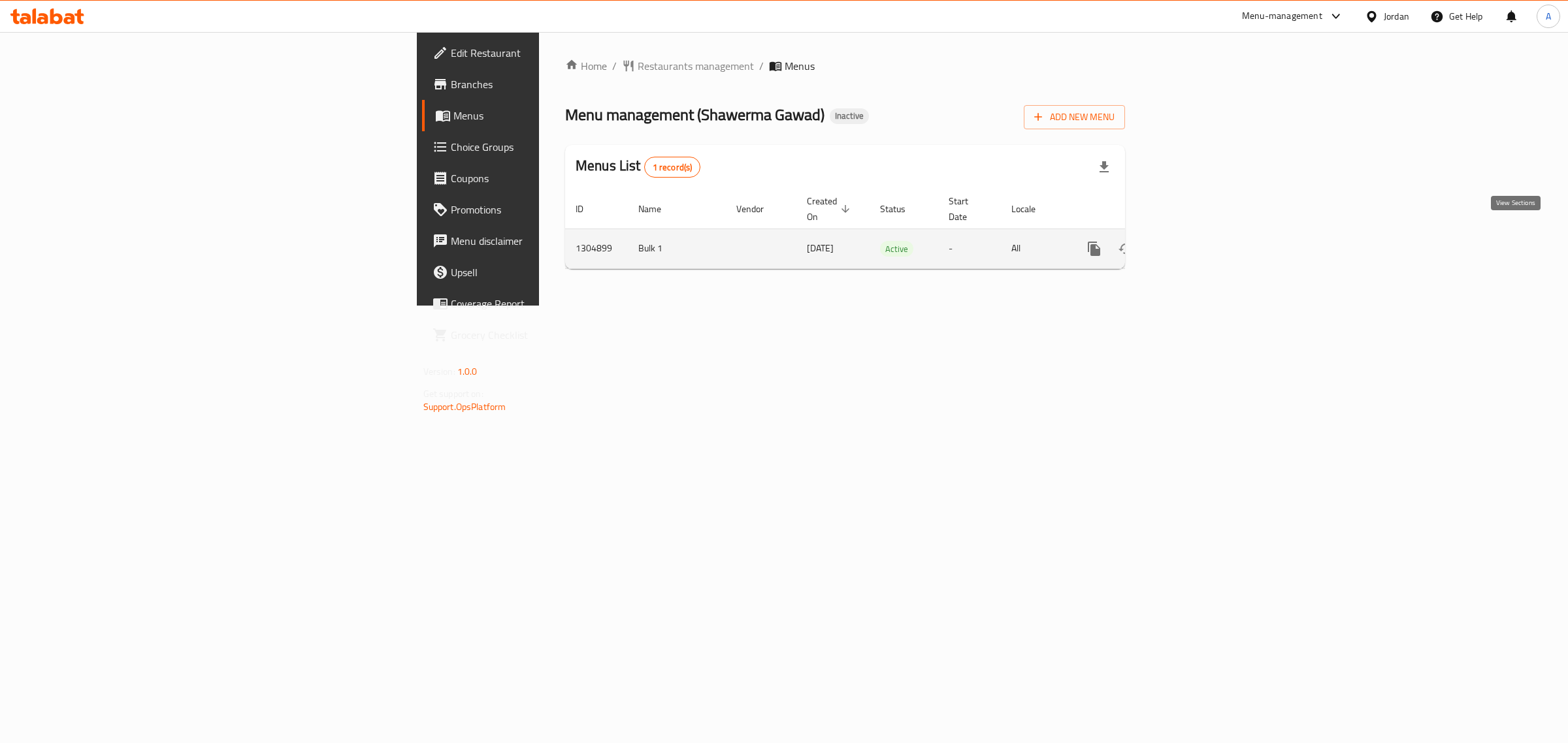
click at [1196, 241] on icon "enhanced table" at bounding box center [1189, 249] width 16 height 16
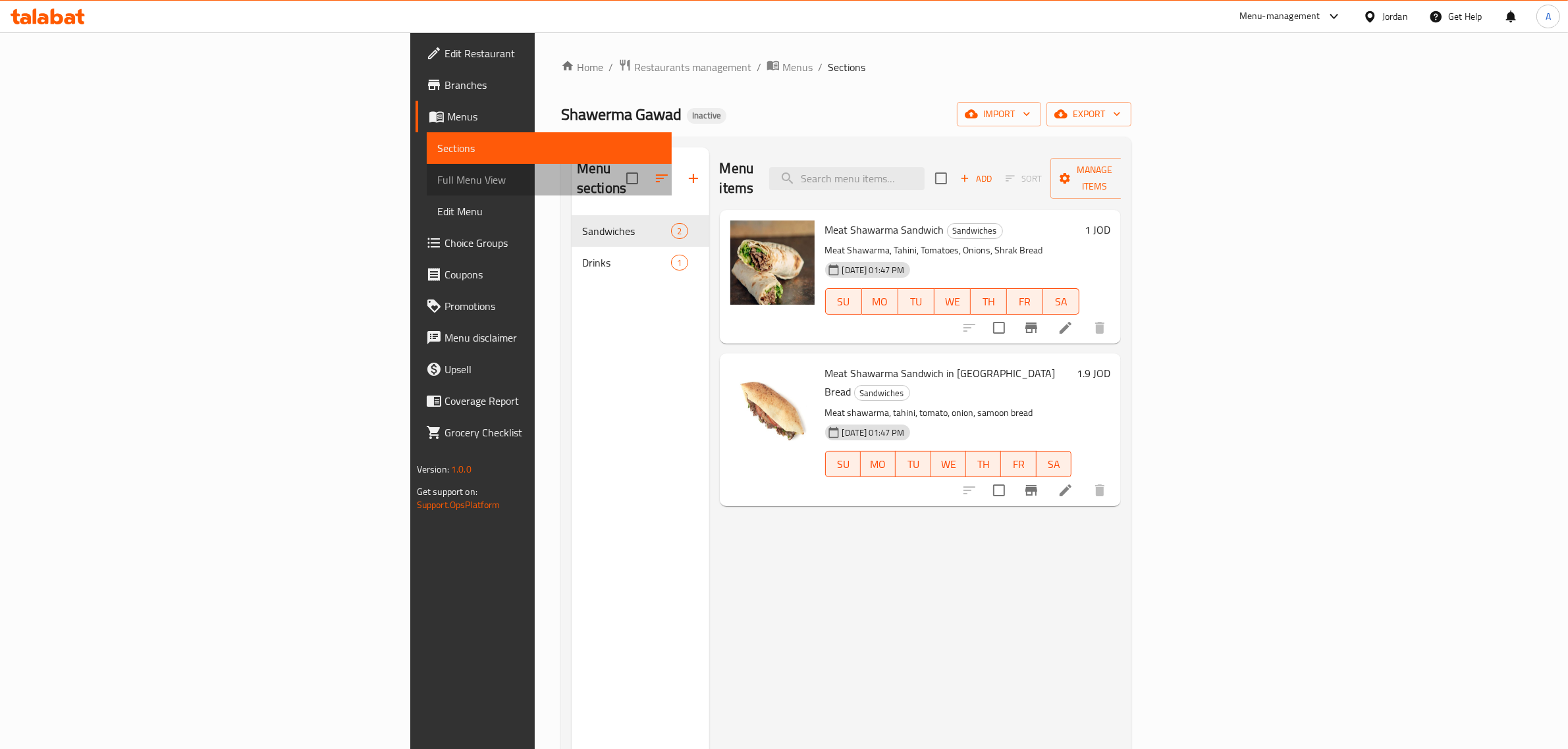
click at [437, 182] on span "Full Menu View" at bounding box center [549, 180] width 225 height 16
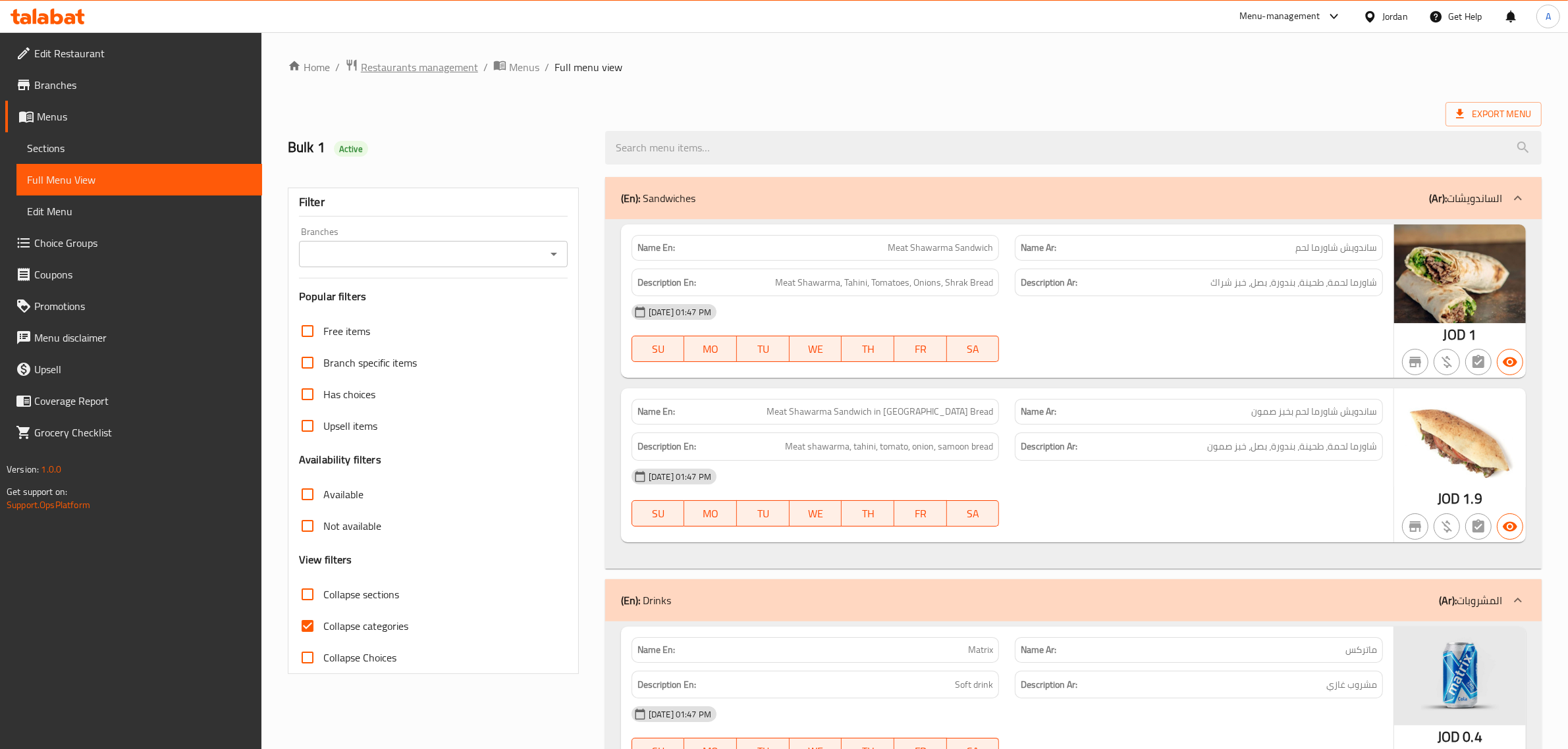
click at [448, 60] on span "Restaurants management" at bounding box center [420, 67] width 117 height 16
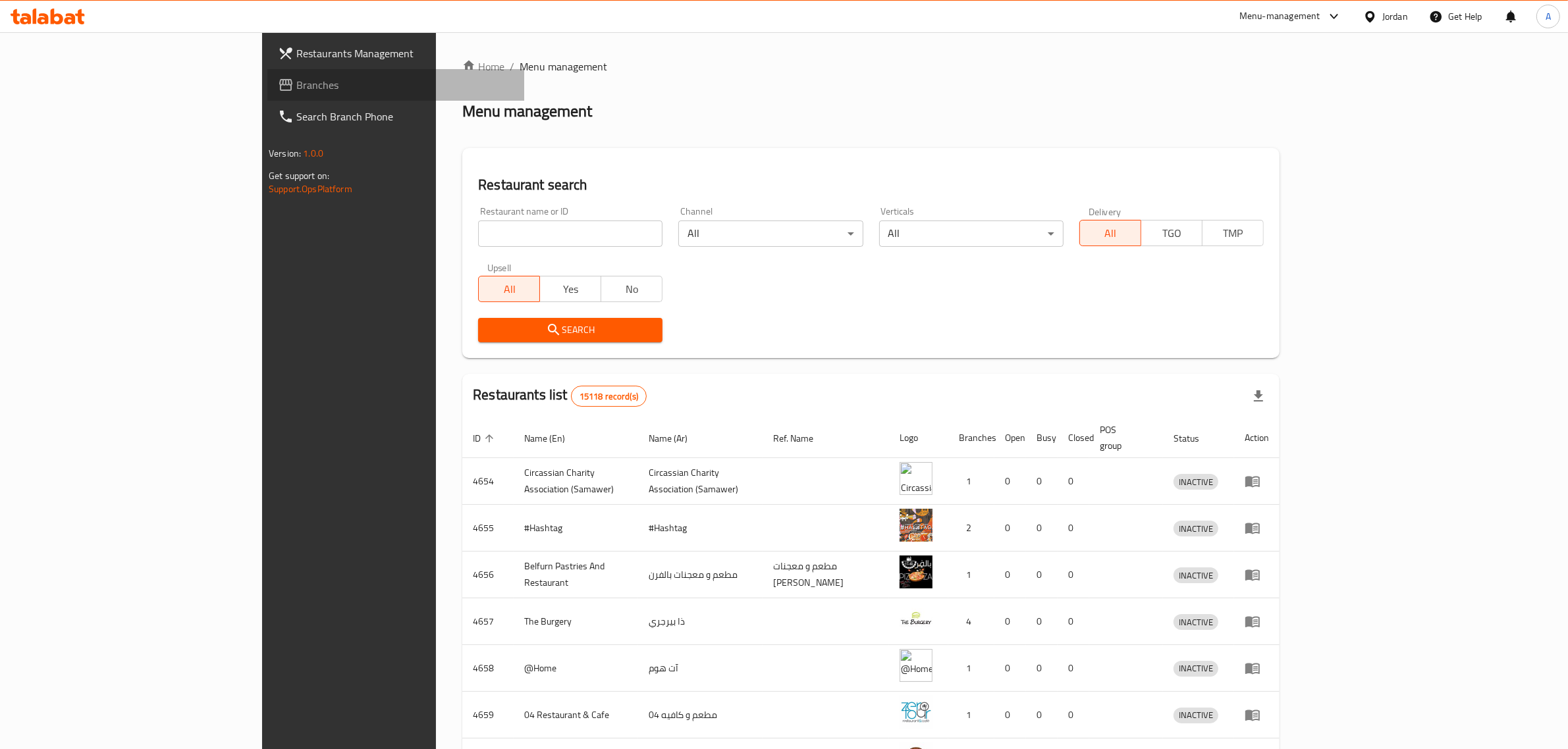
click at [297, 80] on span "Branches" at bounding box center [405, 85] width 217 height 16
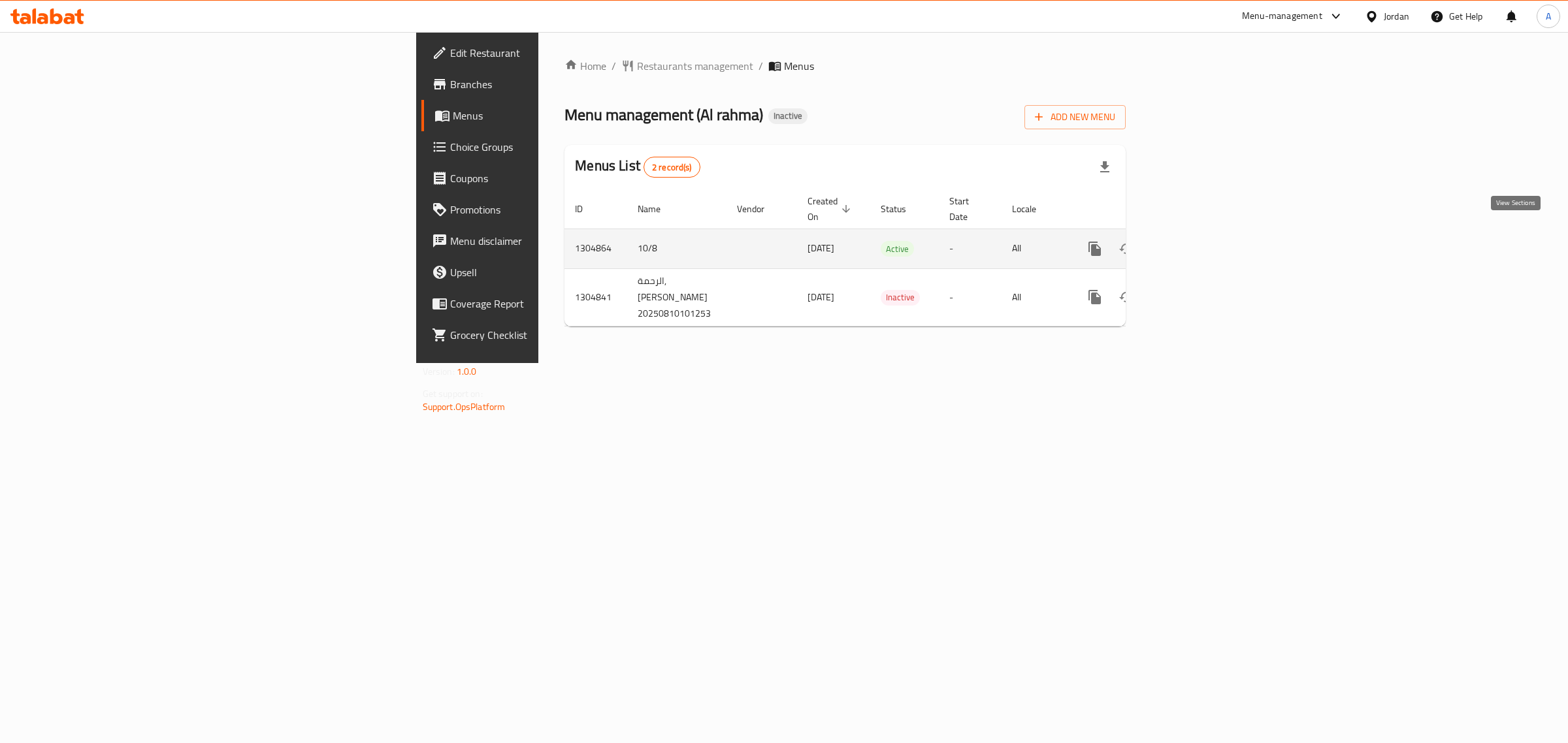
click at [1205, 243] on link "enhanced table" at bounding box center [1189, 249] width 31 height 31
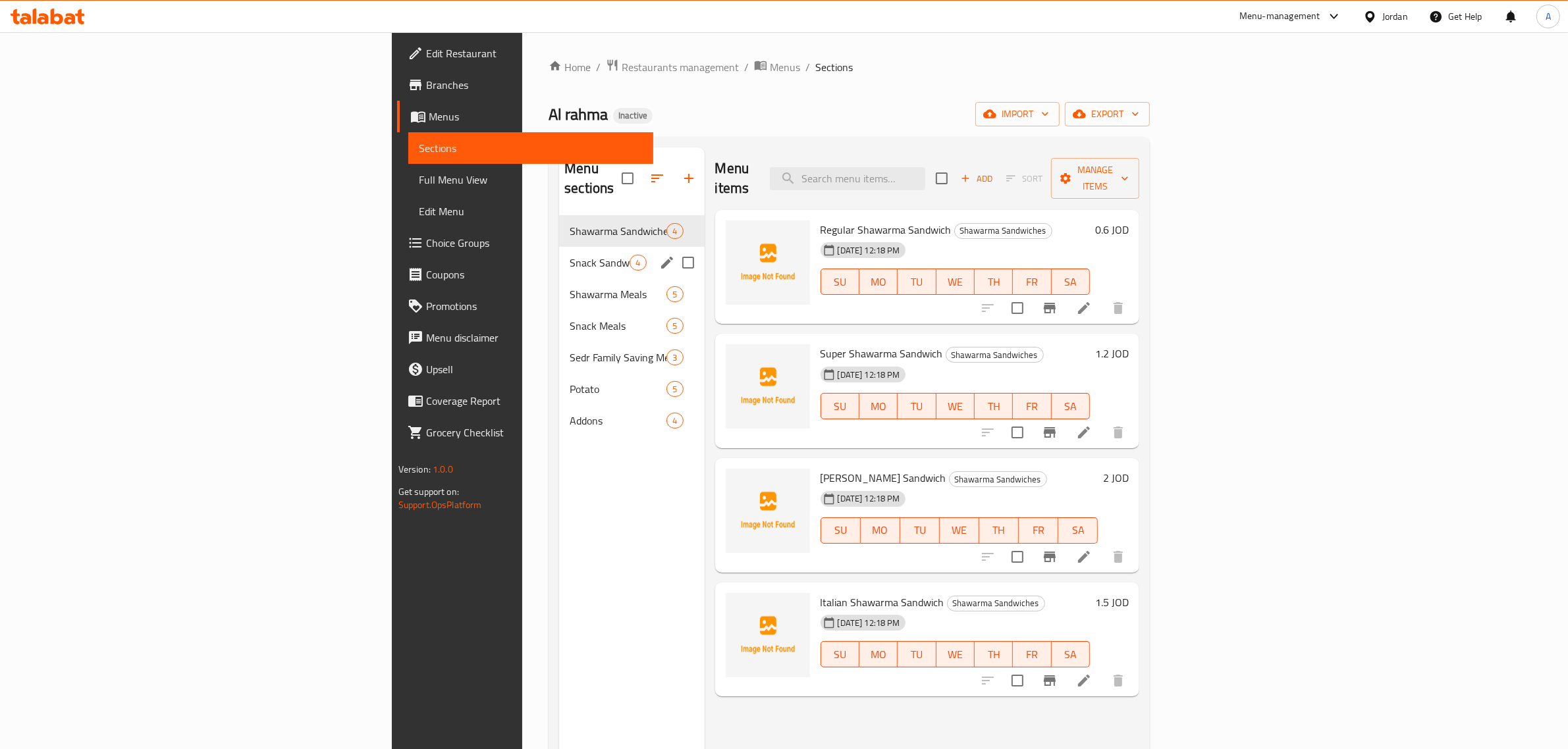
click at [559, 258] on div "Snack Sandwiches 4" at bounding box center [631, 262] width 145 height 32
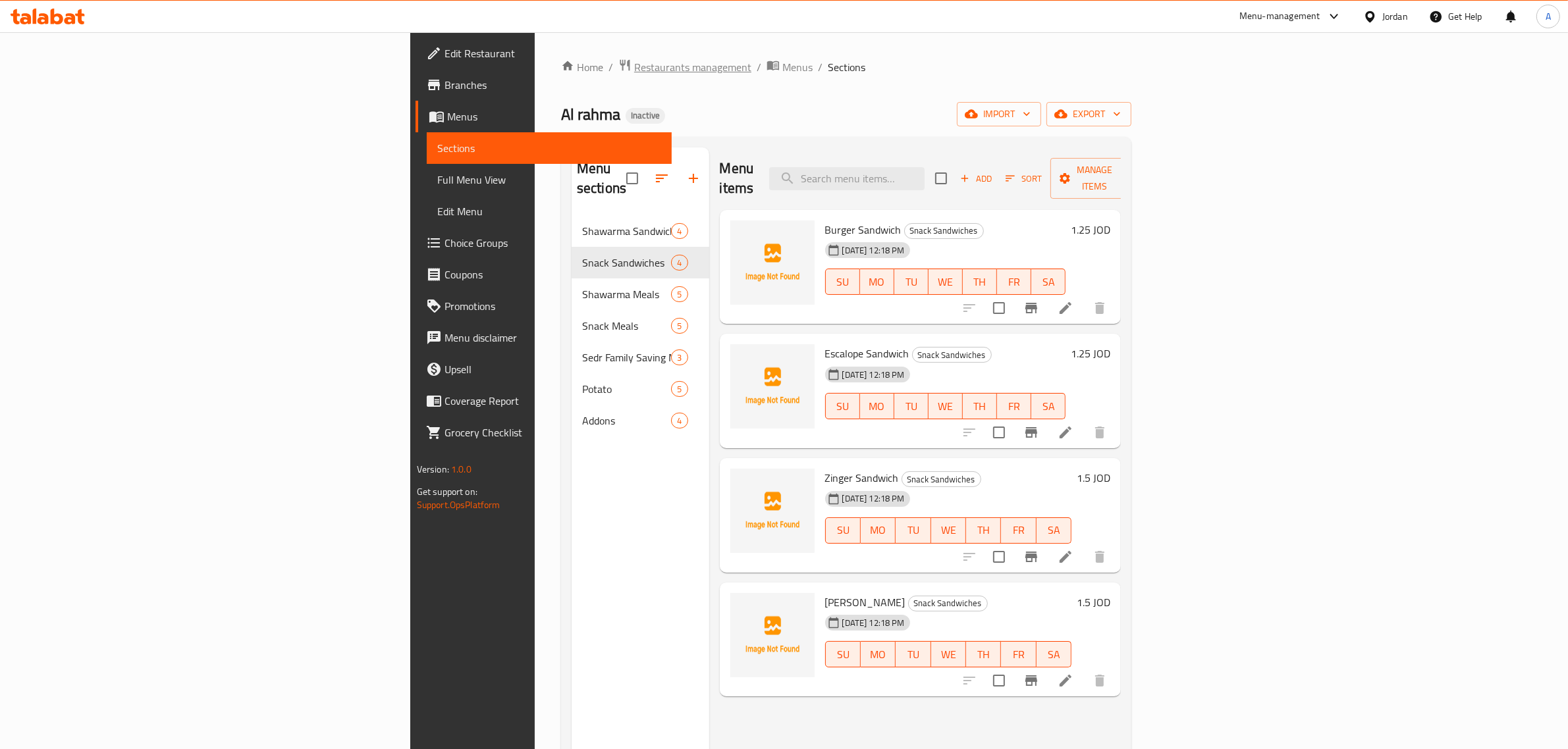
click at [634, 70] on span "Restaurants management" at bounding box center [693, 67] width 117 height 16
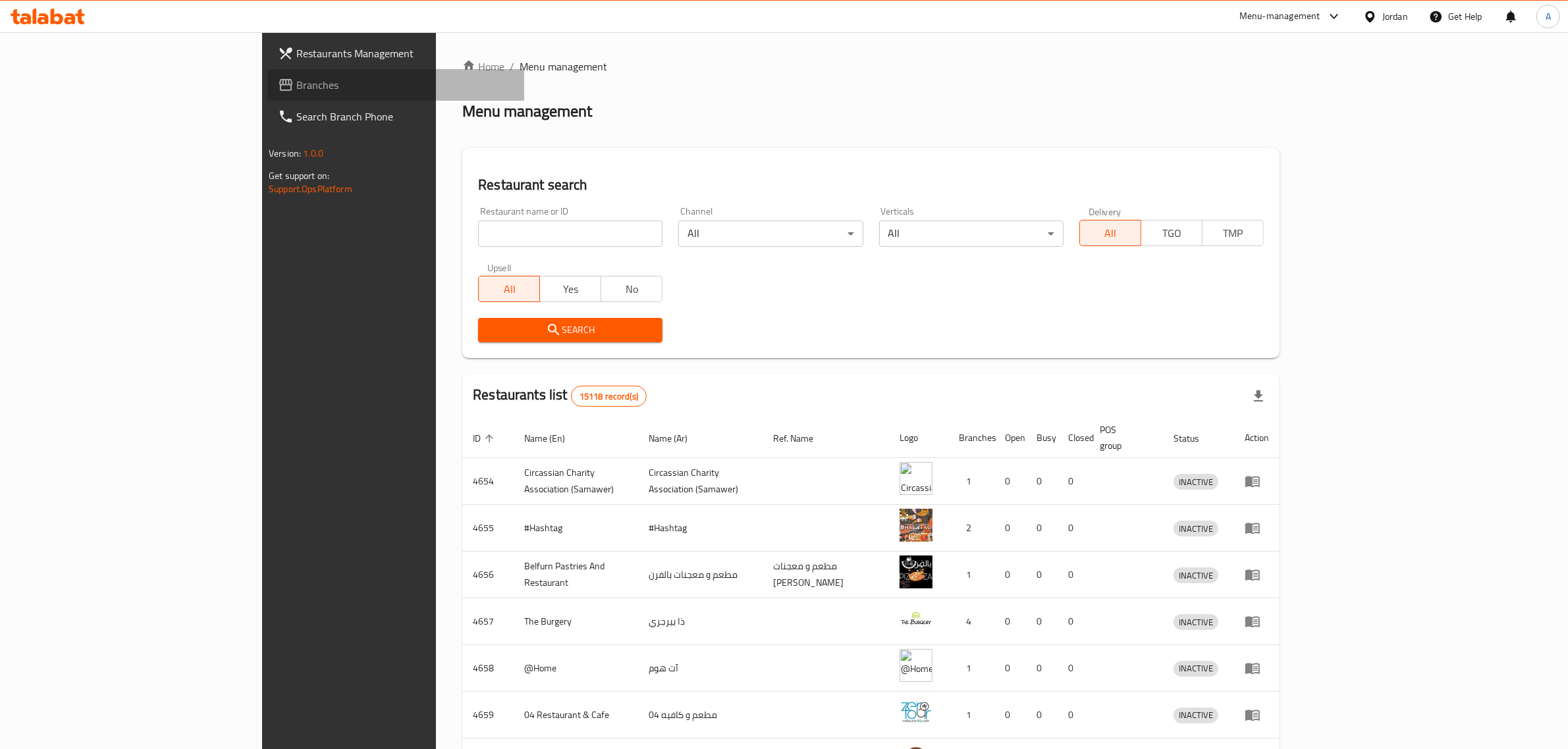
click at [297, 90] on span "Branches" at bounding box center [405, 85] width 217 height 16
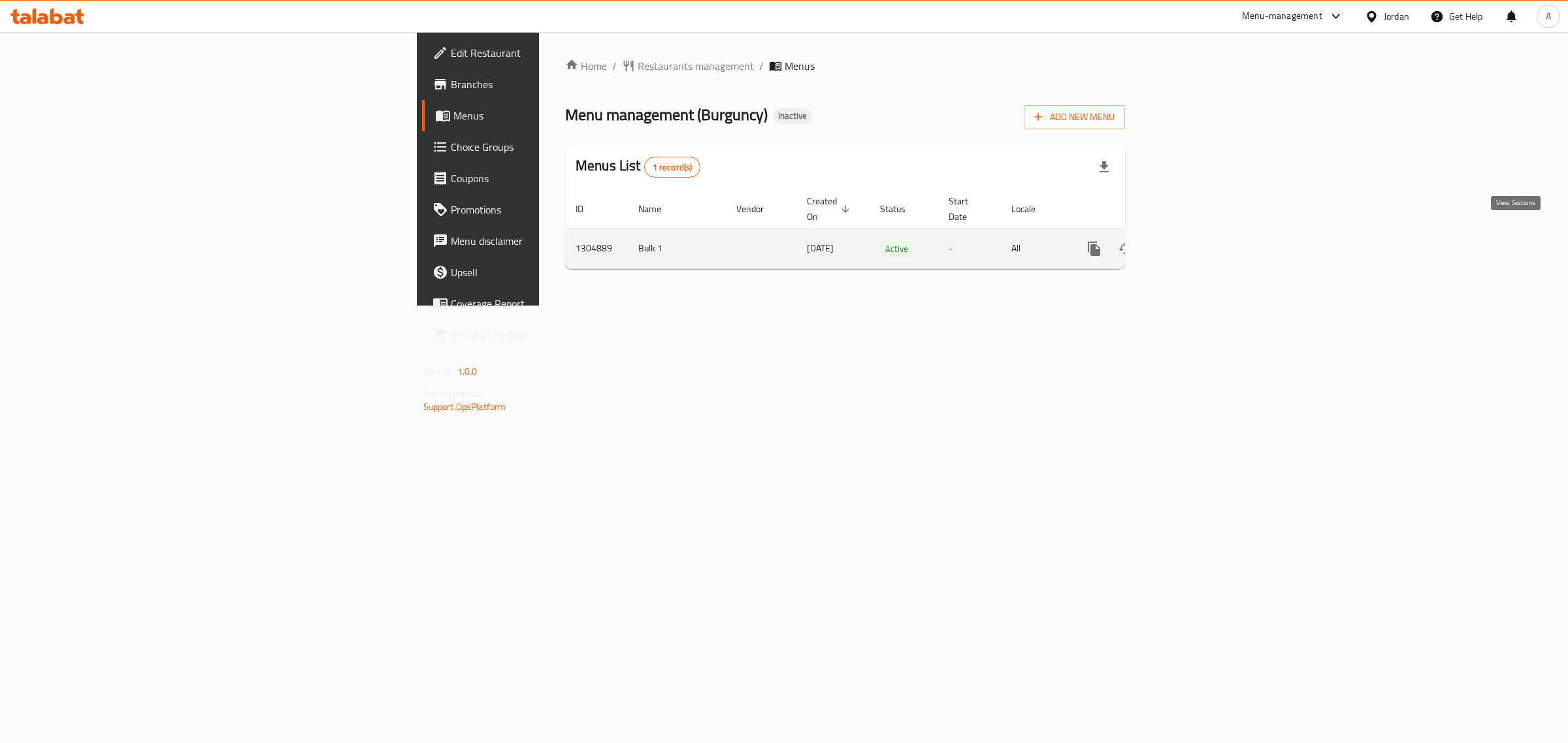
click at [1196, 241] on icon "enhanced table" at bounding box center [1189, 249] width 16 height 16
